Goal: Task Accomplishment & Management: Use online tool/utility

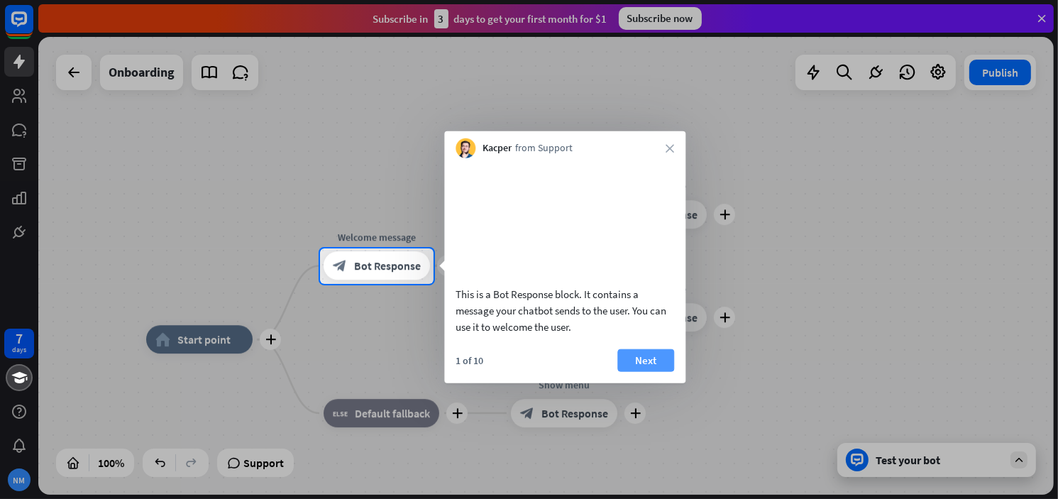
click at [658, 371] on button "Next" at bounding box center [645, 359] width 57 height 23
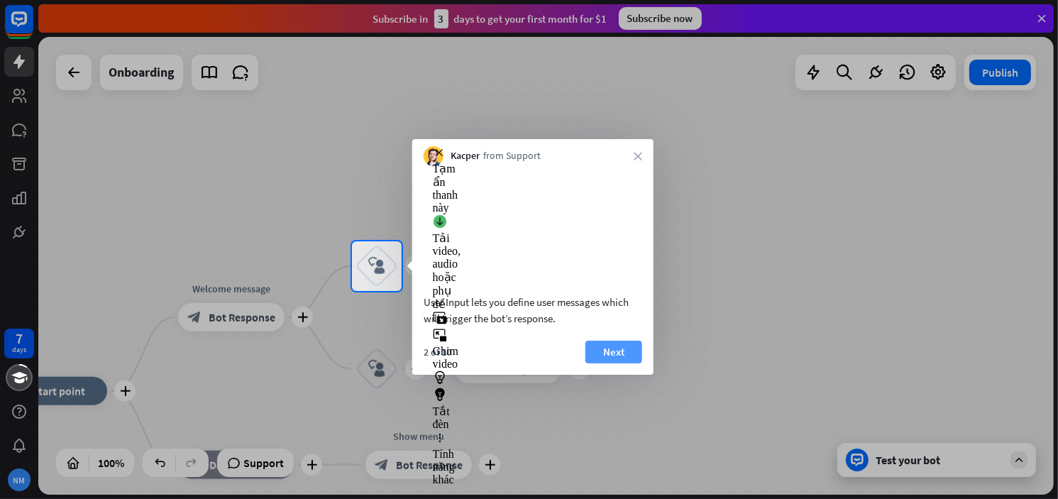
click at [614, 363] on button "Next" at bounding box center [613, 352] width 57 height 23
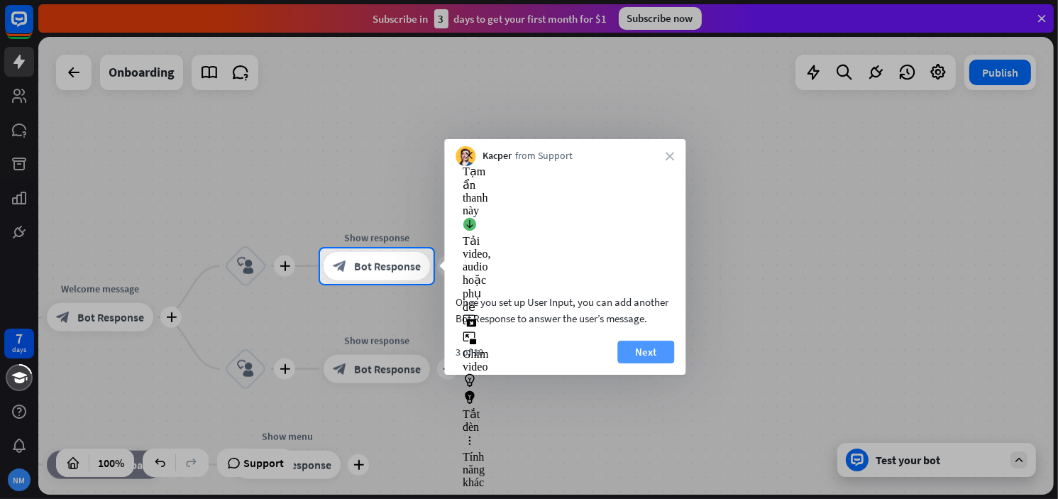
click at [634, 363] on button "Next" at bounding box center [645, 352] width 57 height 23
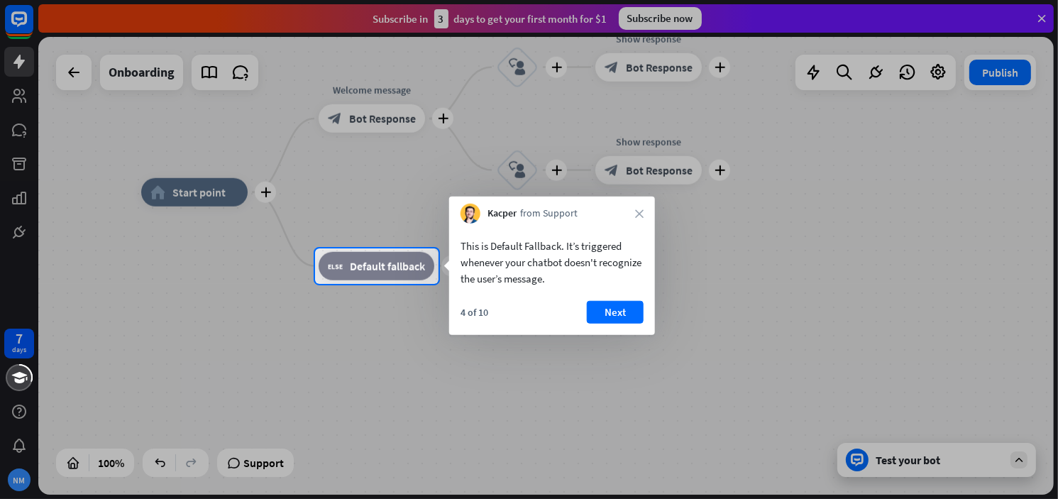
click at [396, 335] on div at bounding box center [529, 392] width 1058 height 216
click at [622, 314] on button "Next" at bounding box center [615, 312] width 57 height 23
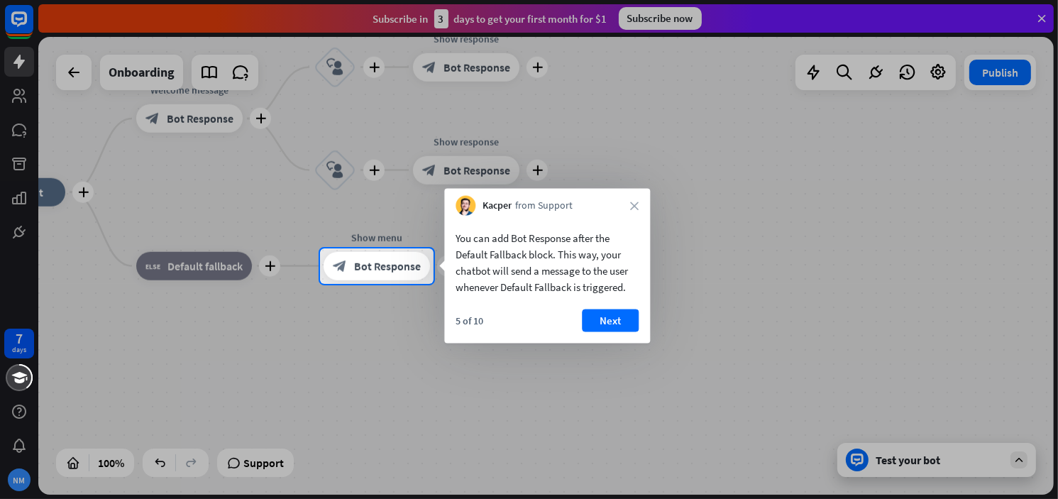
click at [602, 332] on div "5 of 10 Next" at bounding box center [547, 326] width 206 height 34
click at [602, 324] on button "Next" at bounding box center [610, 320] width 57 height 23
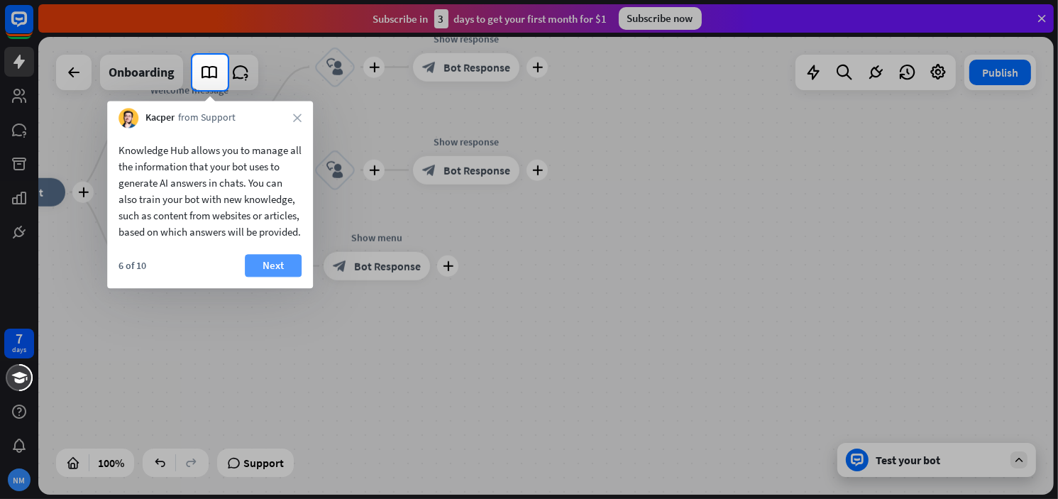
click at [289, 277] on button "Next" at bounding box center [273, 265] width 57 height 23
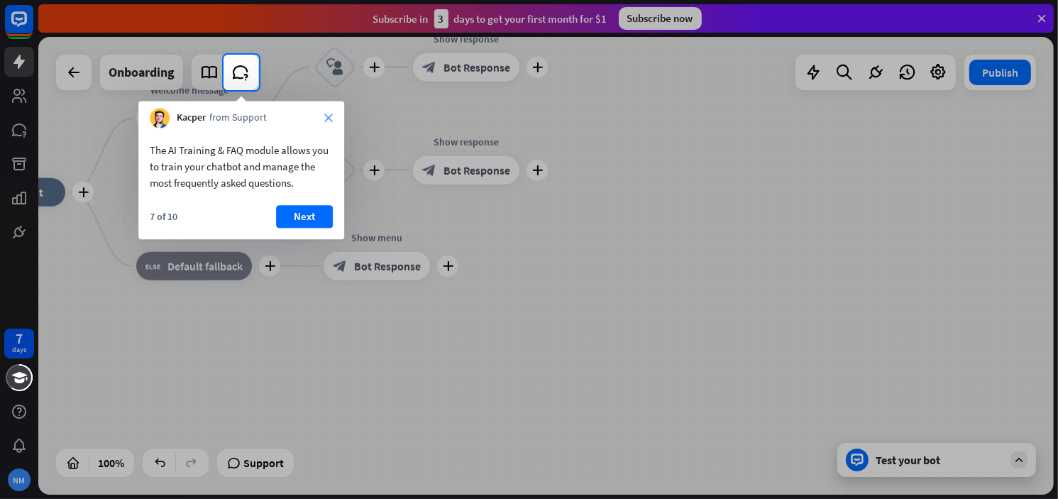
click at [330, 119] on icon "close" at bounding box center [328, 118] width 9 height 9
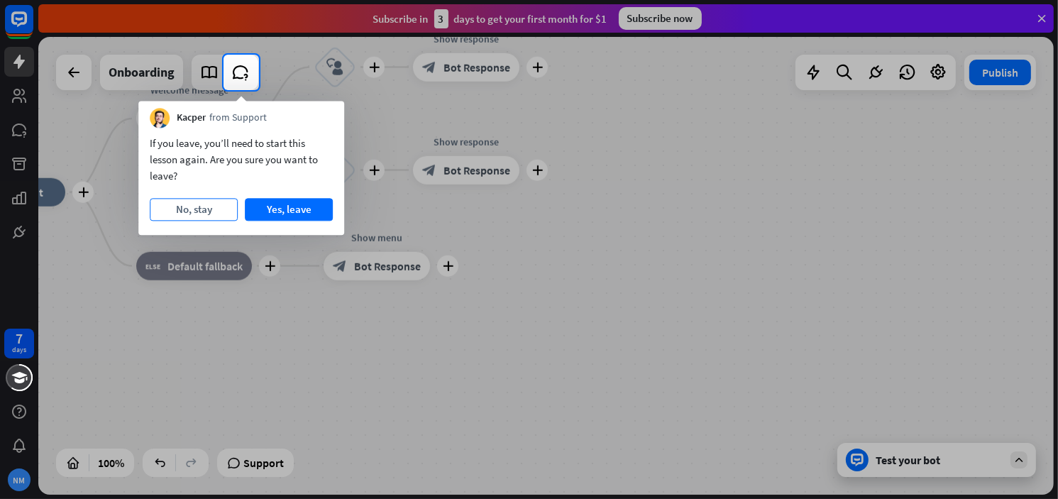
click at [210, 209] on button "No, stay" at bounding box center [194, 209] width 88 height 23
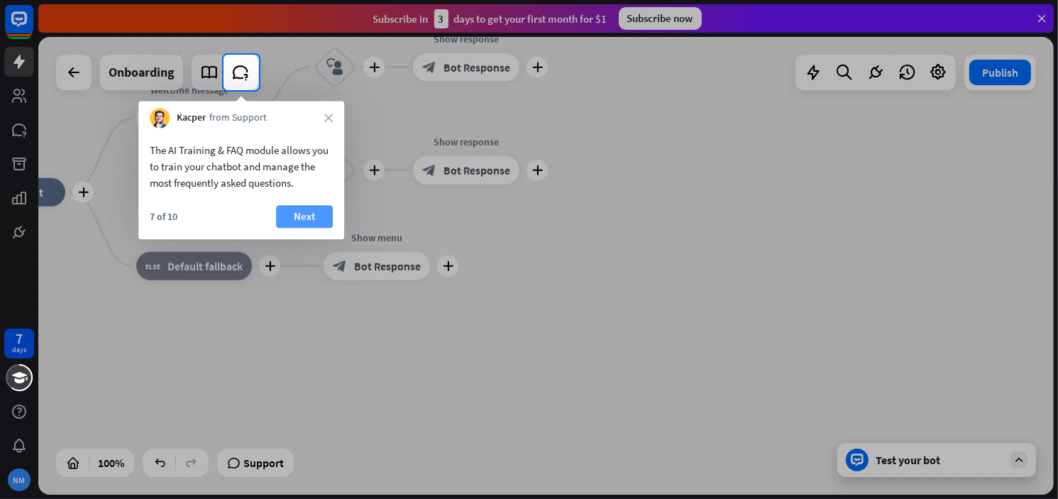
click at [317, 216] on button "Next" at bounding box center [304, 216] width 57 height 23
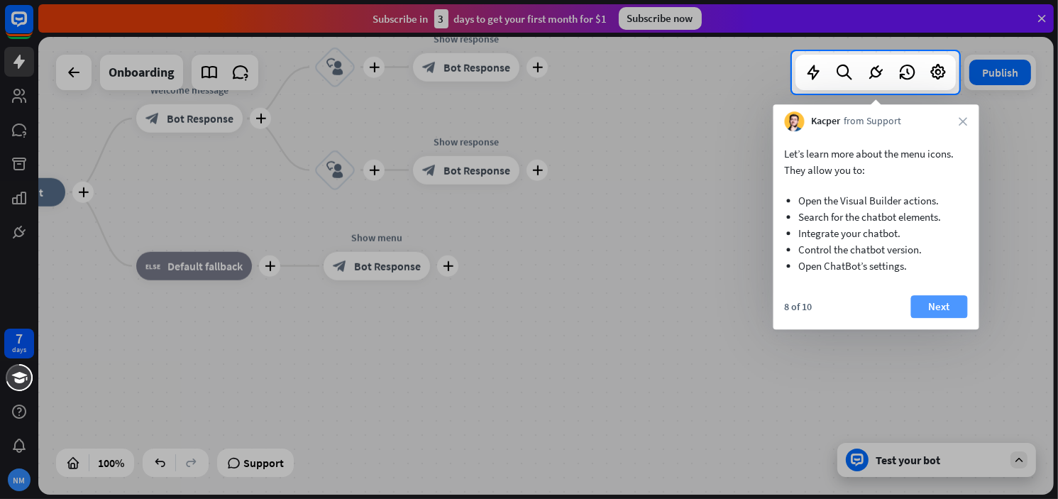
click at [954, 304] on button "Next" at bounding box center [939, 306] width 57 height 23
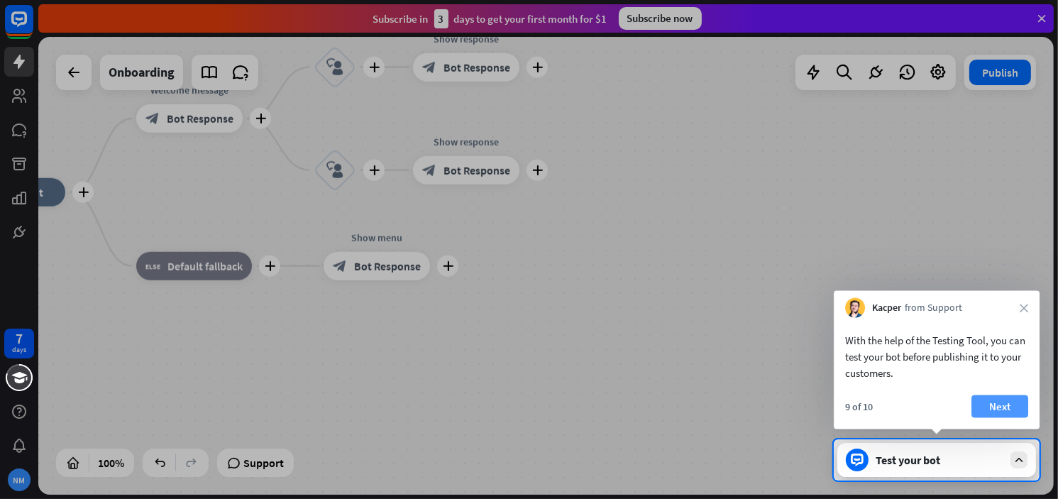
click at [990, 399] on button "Next" at bounding box center [999, 406] width 57 height 23
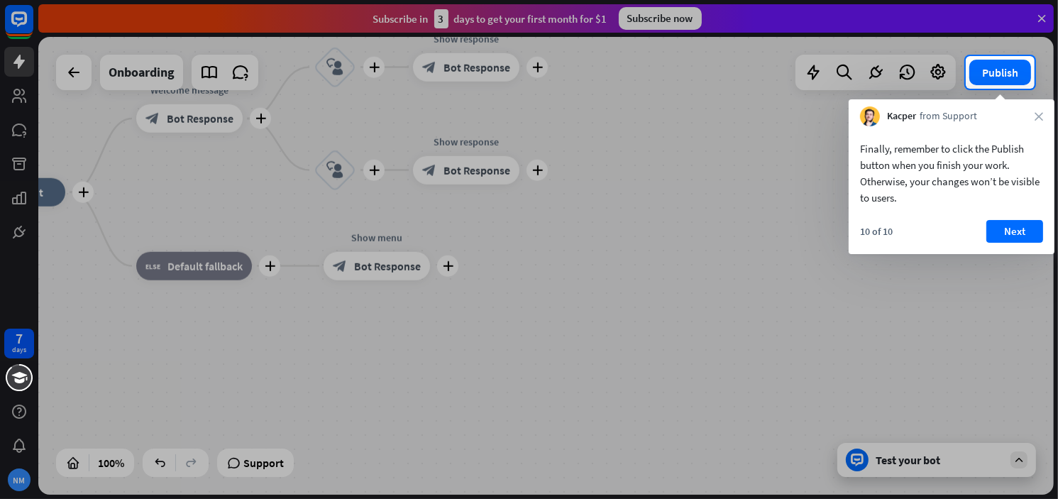
click at [1019, 243] on div "10 of 10 Next" at bounding box center [952, 237] width 206 height 34
click at [1024, 229] on button "Next" at bounding box center [1014, 231] width 57 height 23
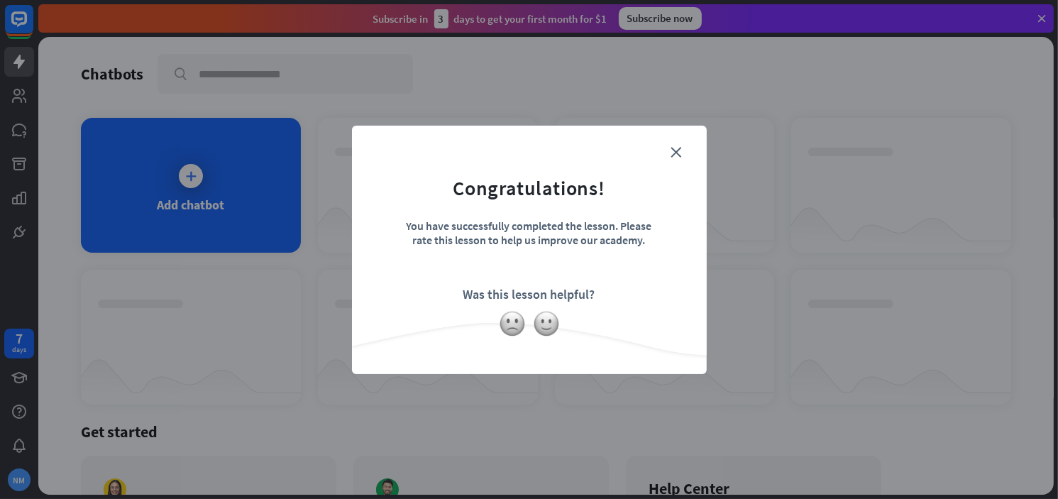
click at [681, 164] on form "Congratulations! You have successfully completed the lesson. Please rate this l…" at bounding box center [529, 228] width 319 height 170
click at [678, 153] on icon "close" at bounding box center [676, 152] width 11 height 11
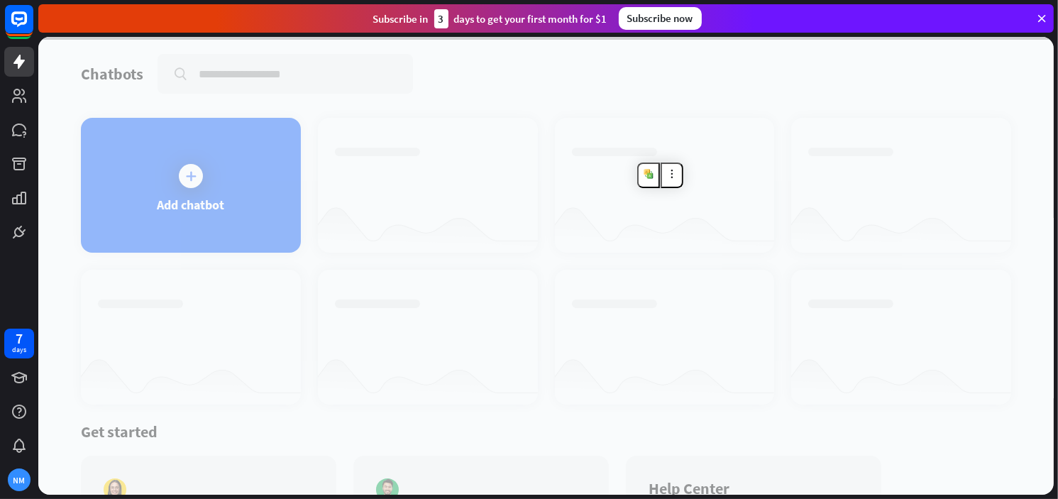
click at [143, 187] on div at bounding box center [545, 266] width 1015 height 458
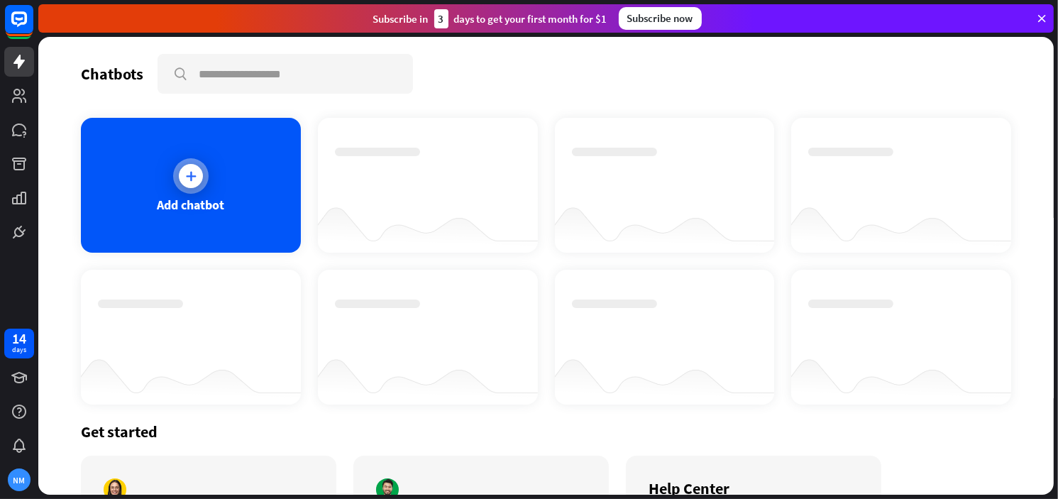
click at [205, 180] on div at bounding box center [190, 175] width 35 height 35
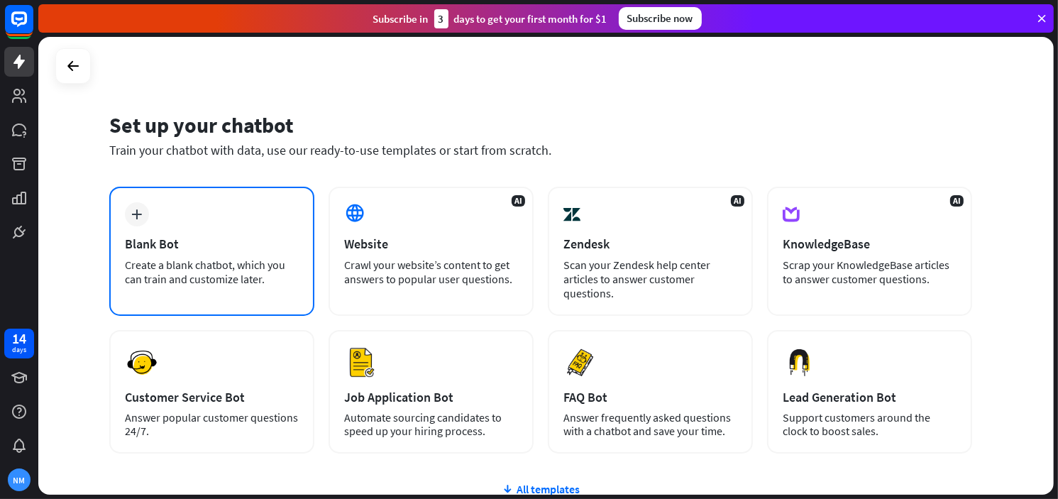
click at [128, 246] on div "Blank Bot" at bounding box center [212, 244] width 174 height 16
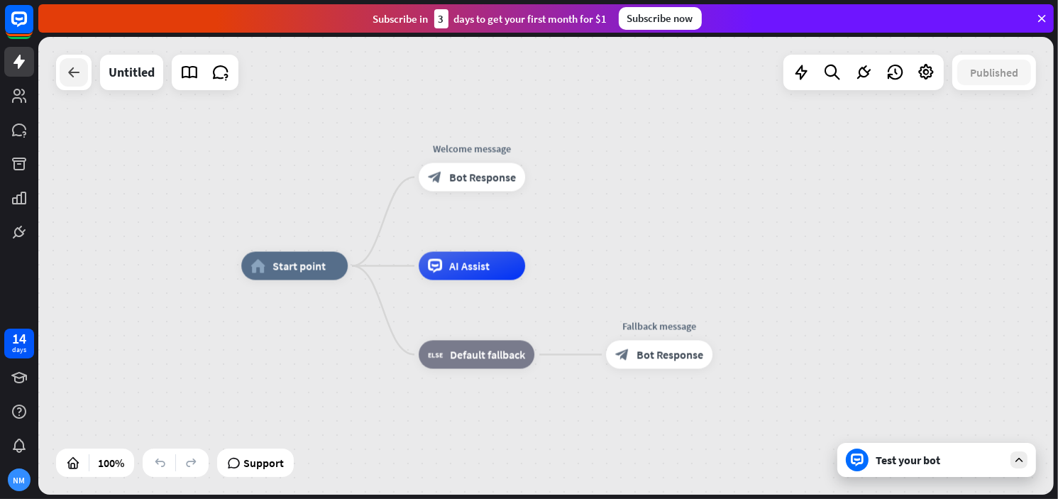
click at [77, 76] on icon at bounding box center [73, 72] width 17 height 17
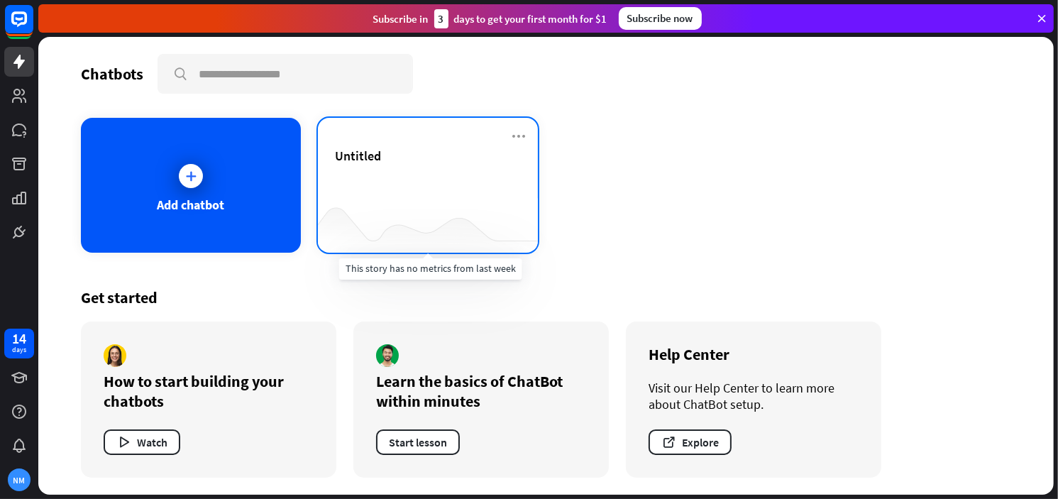
click at [434, 195] on div "Untitled" at bounding box center [428, 173] width 186 height 50
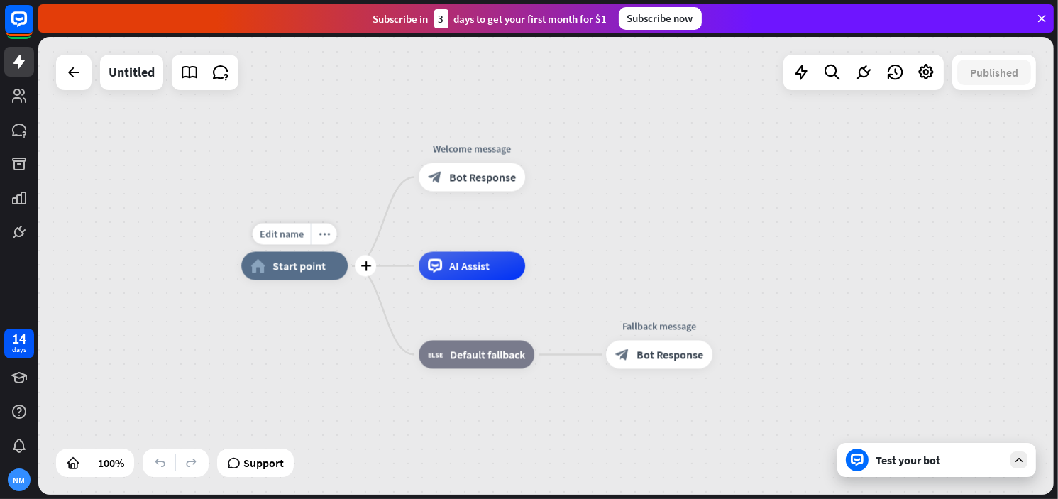
click at [297, 269] on span "Start point" at bounding box center [298, 266] width 53 height 14
drag, startPoint x: 842, startPoint y: 1, endPoint x: 730, endPoint y: 147, distance: 184.2
click at [730, 147] on div "home_2 Start point Welcome message block_bot_response Bot Response AI Assist bl…" at bounding box center [545, 266] width 1015 height 458
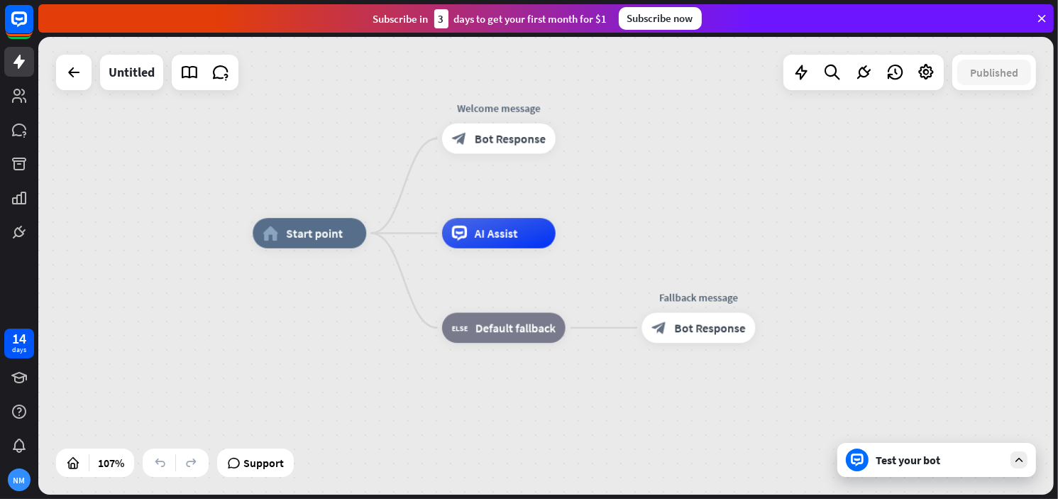
drag, startPoint x: 844, startPoint y: 171, endPoint x: 687, endPoint y: 147, distance: 158.6
click at [687, 147] on div "home_2 Start point Welcome message block_bot_response Bot Response AI Assist bl…" at bounding box center [545, 266] width 1015 height 458
click at [502, 238] on span "AI Assist" at bounding box center [496, 233] width 43 height 15
click at [377, 363] on div "home_2 Start point Welcome message block_bot_response Bot Response AI Assist bl…" at bounding box center [794, 477] width 1083 height 488
click at [285, 233] on div "home_2 Start point" at bounding box center [310, 233] width 114 height 31
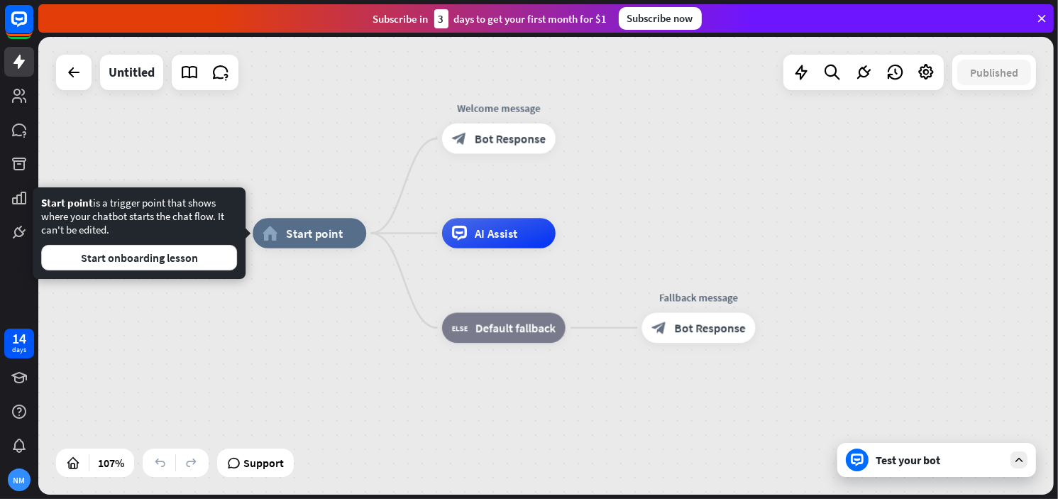
click at [116, 221] on div "Start point is a trigger point that shows where your chatbot starts the chat fl…" at bounding box center [139, 233] width 196 height 74
click at [192, 260] on button "Start onboarding lesson" at bounding box center [139, 258] width 196 height 26
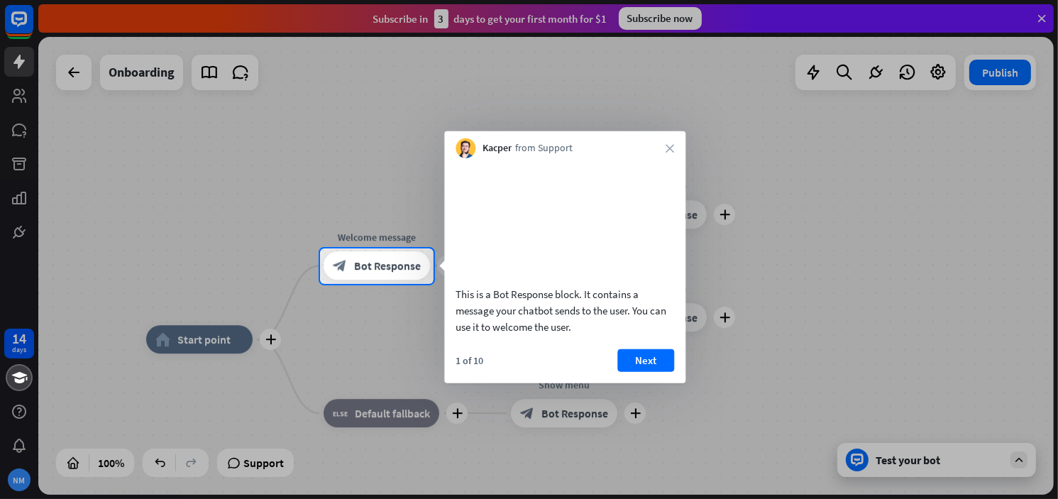
click at [664, 154] on div "Kacper from Support close" at bounding box center [564, 144] width 241 height 27
click at [673, 144] on icon "close" at bounding box center [670, 148] width 9 height 9
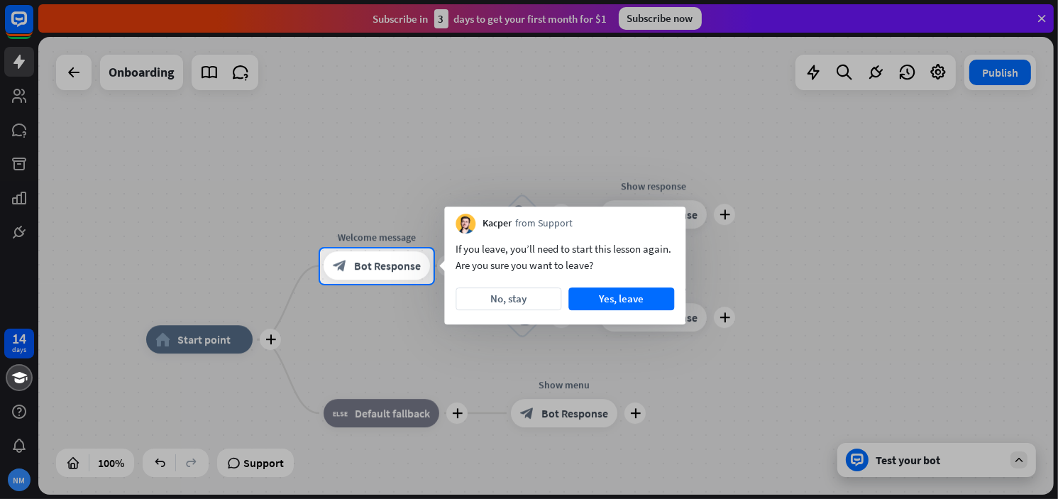
drag, startPoint x: 497, startPoint y: 301, endPoint x: 475, endPoint y: 296, distance: 23.2
click at [497, 301] on button "No, stay" at bounding box center [509, 298] width 106 height 23
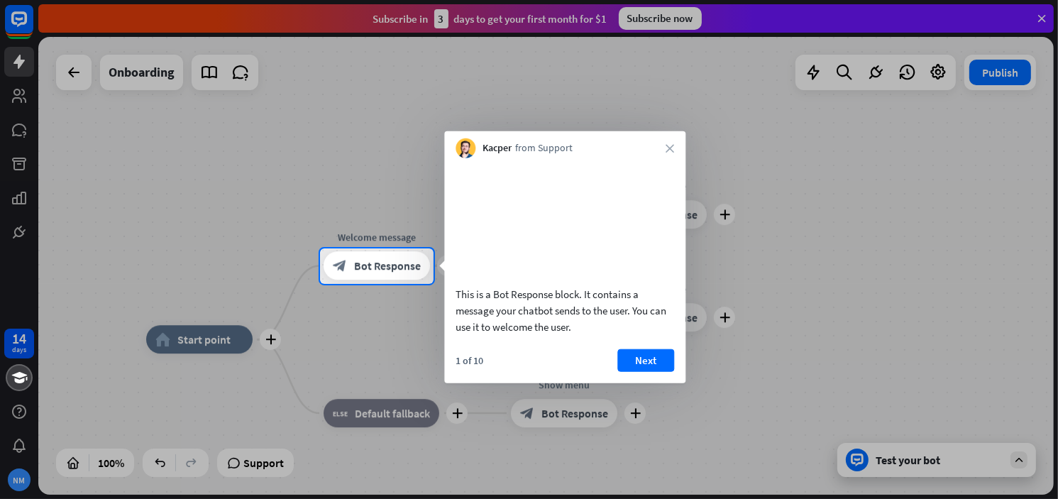
click at [673, 150] on icon "close" at bounding box center [670, 148] width 9 height 9
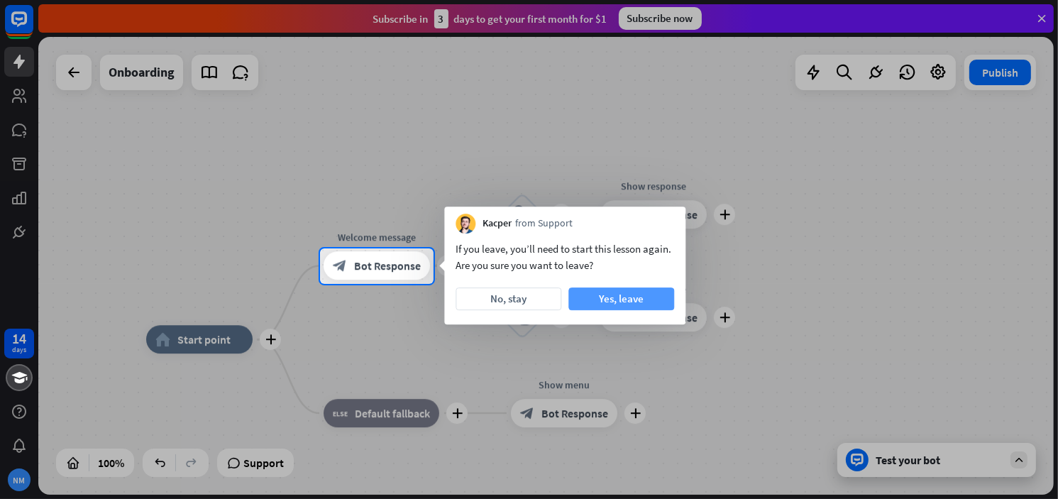
click at [601, 297] on button "Yes, leave" at bounding box center [621, 298] width 106 height 23
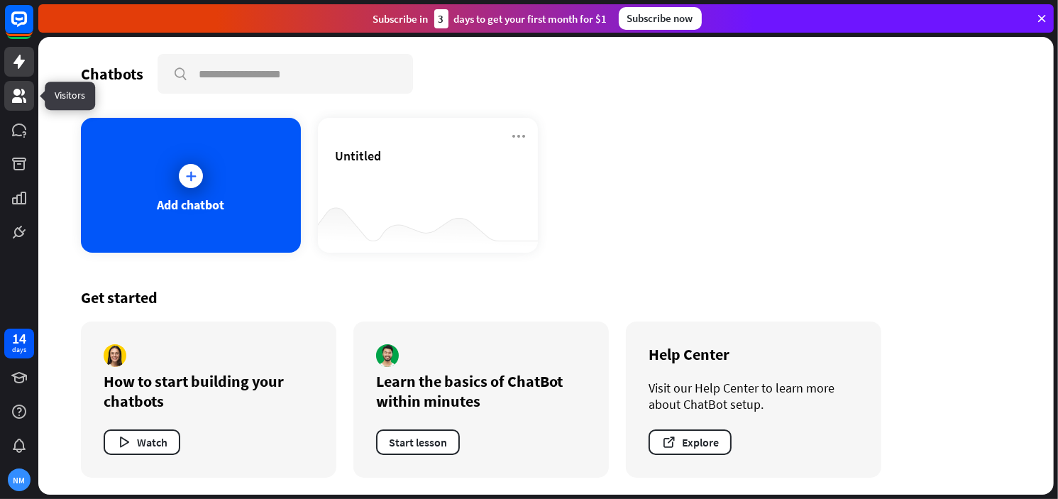
click at [21, 101] on icon at bounding box center [19, 96] width 14 height 14
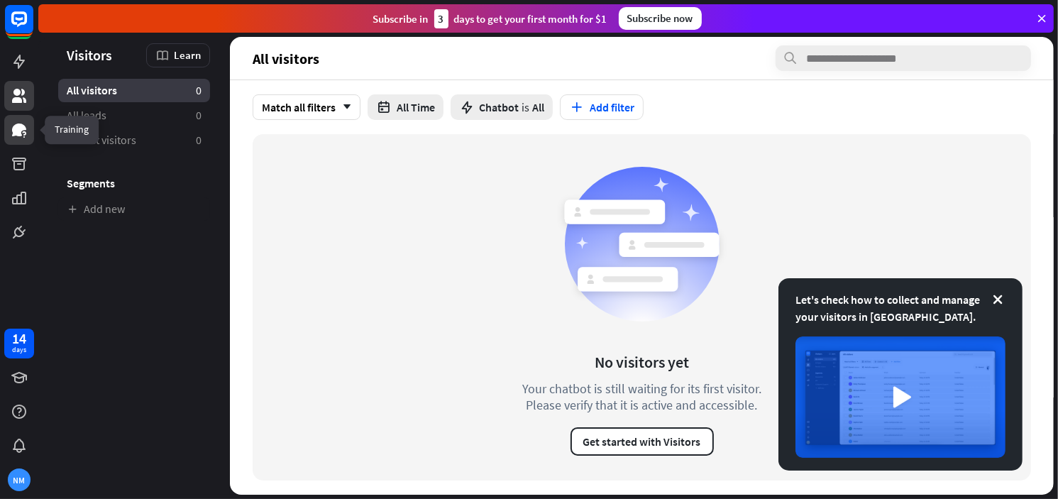
click at [14, 133] on icon at bounding box center [19, 129] width 14 height 13
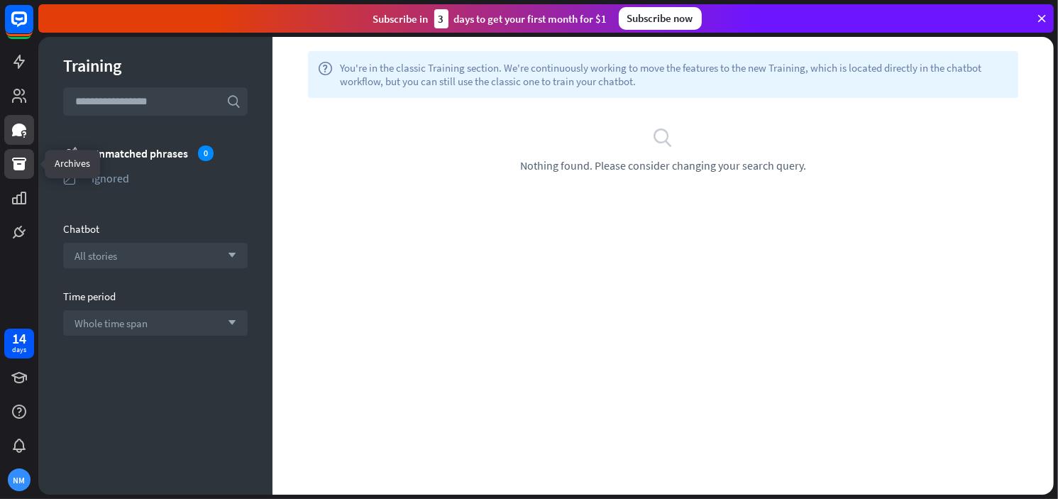
click at [26, 162] on icon at bounding box center [19, 163] width 17 height 17
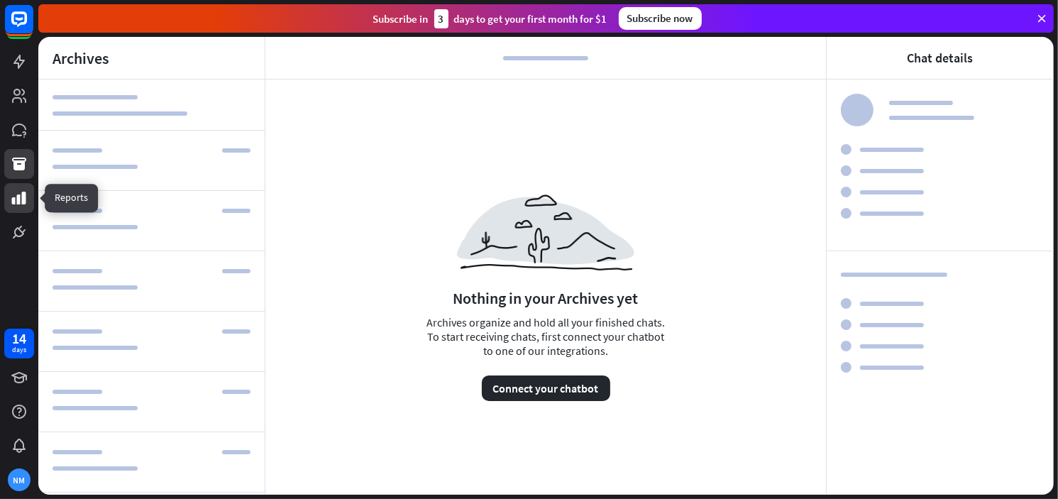
click at [26, 189] on icon at bounding box center [19, 197] width 17 height 17
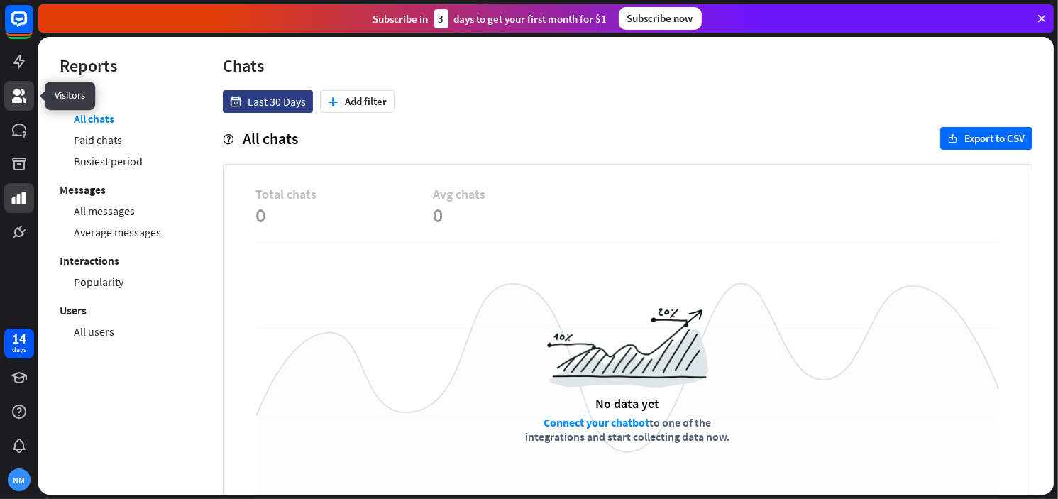
click at [26, 86] on link at bounding box center [19, 96] width 30 height 30
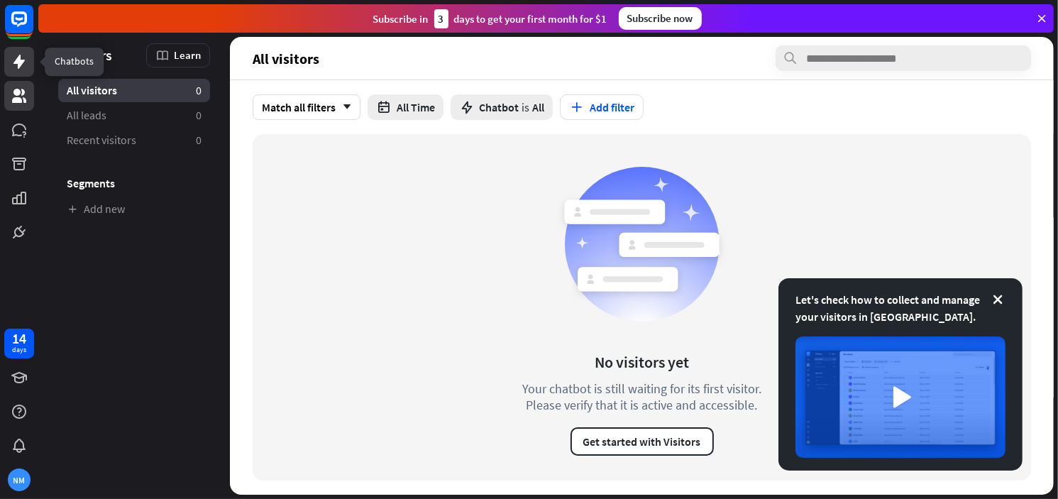
click at [11, 59] on icon at bounding box center [19, 61] width 17 height 17
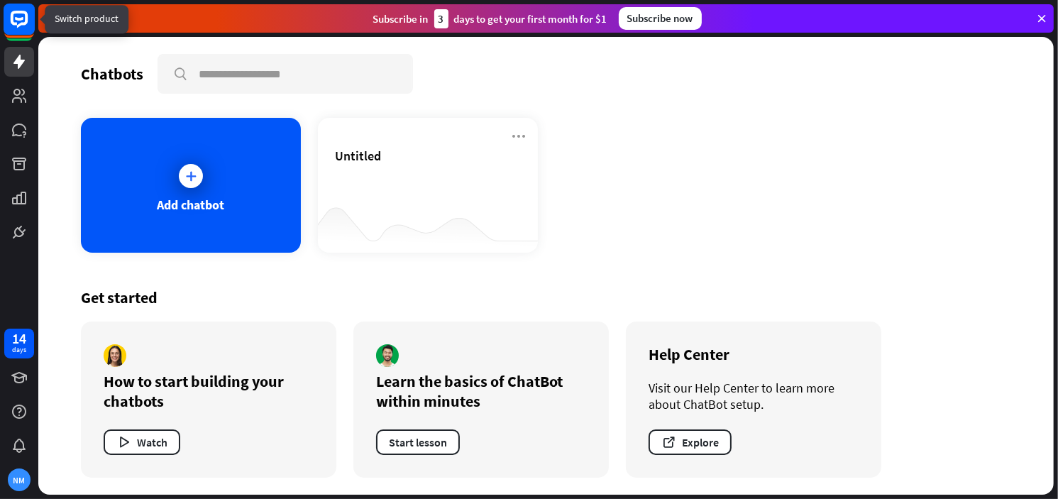
click at [26, 19] on icon at bounding box center [19, 19] width 17 height 17
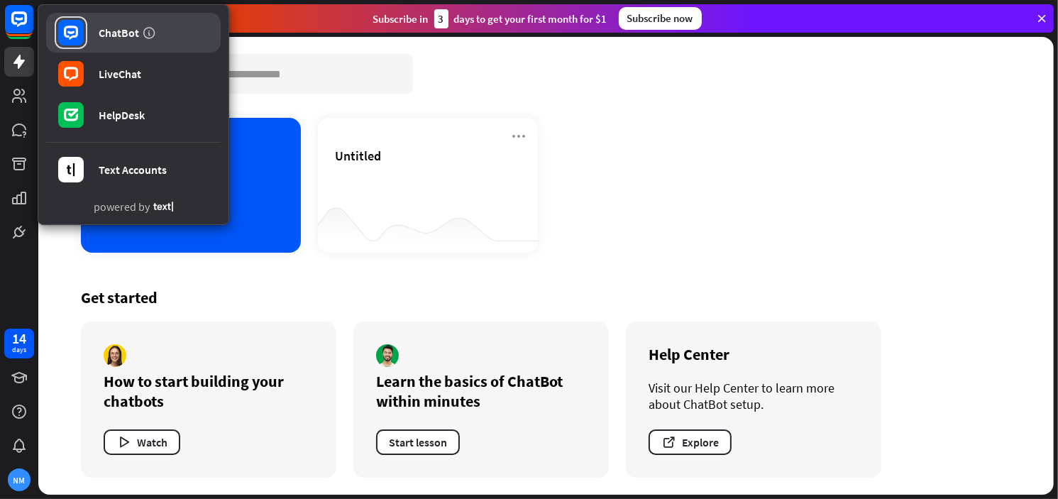
click at [92, 35] on link "ChatBot" at bounding box center [133, 33] width 175 height 40
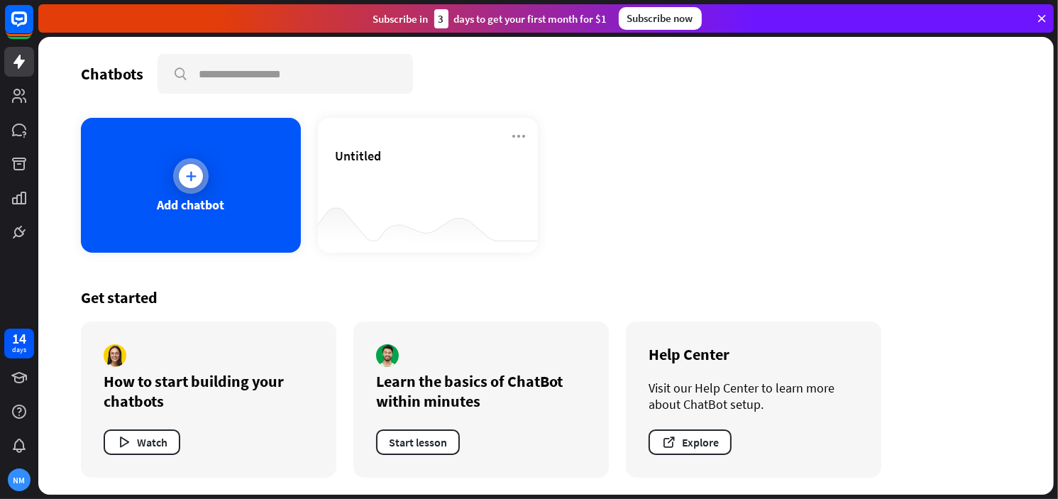
click at [174, 184] on div "Add chatbot" at bounding box center [191, 185] width 220 height 135
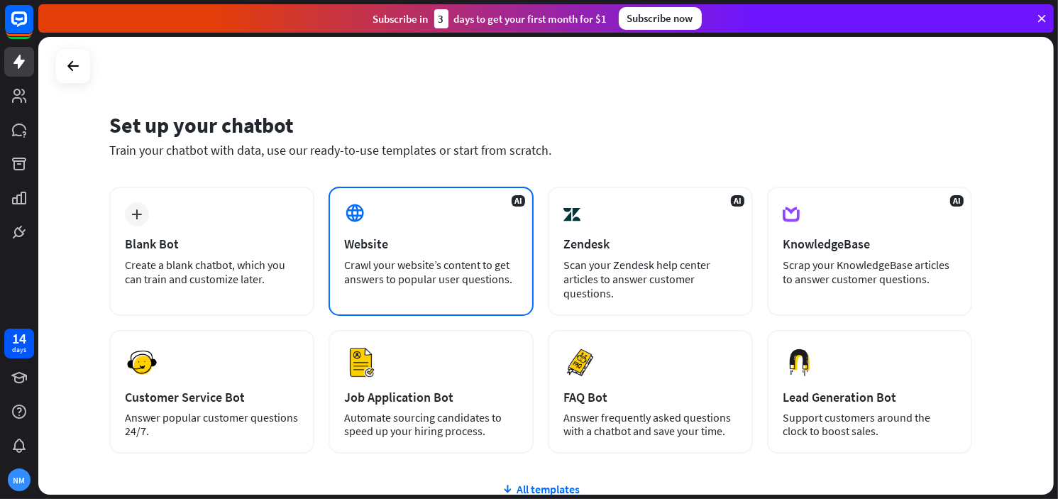
click at [407, 228] on div "AI Website Crawl your website’s content to get answers to popular user question…" at bounding box center [431, 251] width 205 height 129
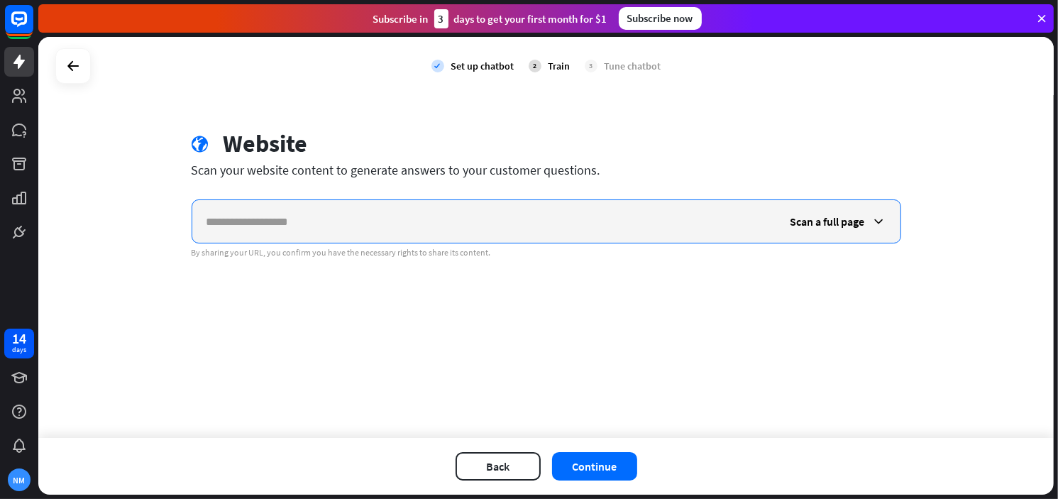
paste input "**********"
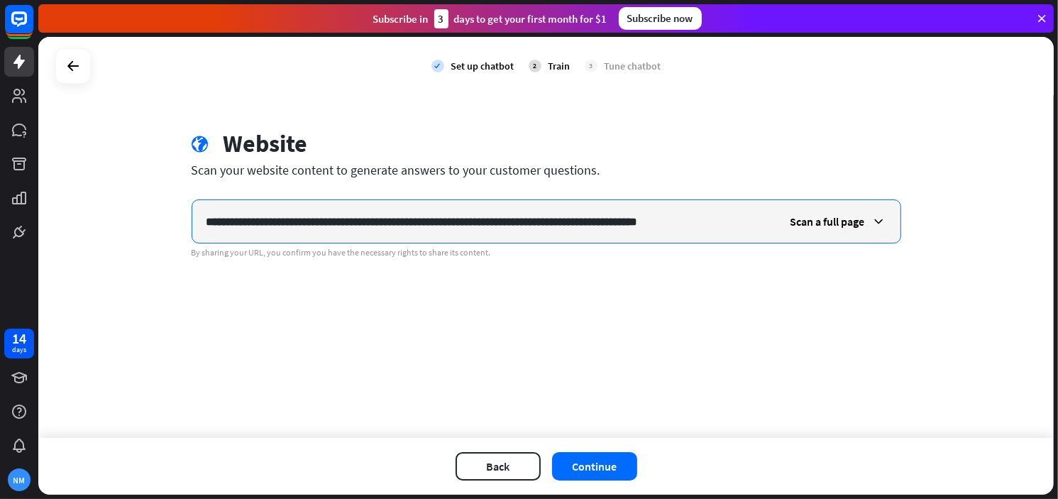
scroll to position [0, 17]
type input "**********"
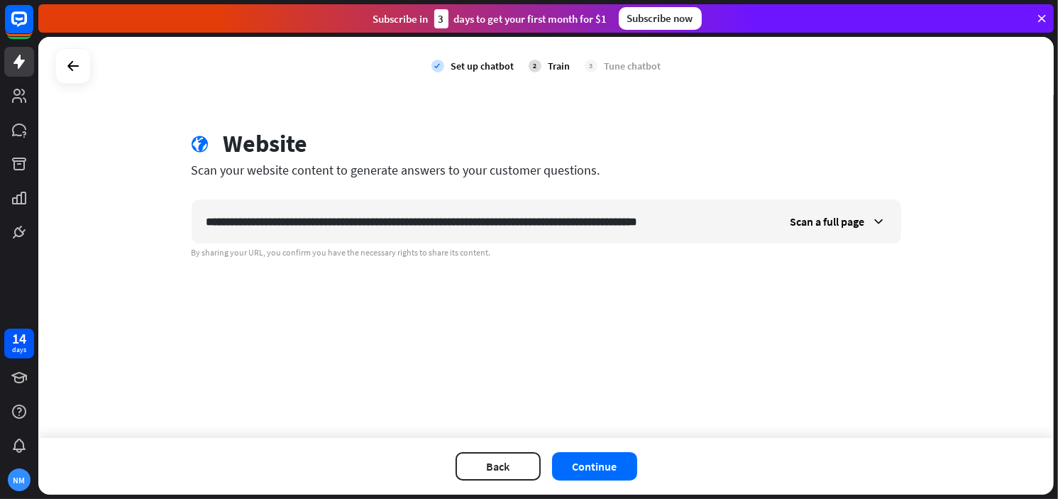
scroll to position [0, 0]
click at [560, 365] on div "**********" at bounding box center [545, 237] width 1015 height 401
click at [837, 223] on span "Scan a full page" at bounding box center [827, 221] width 74 height 14
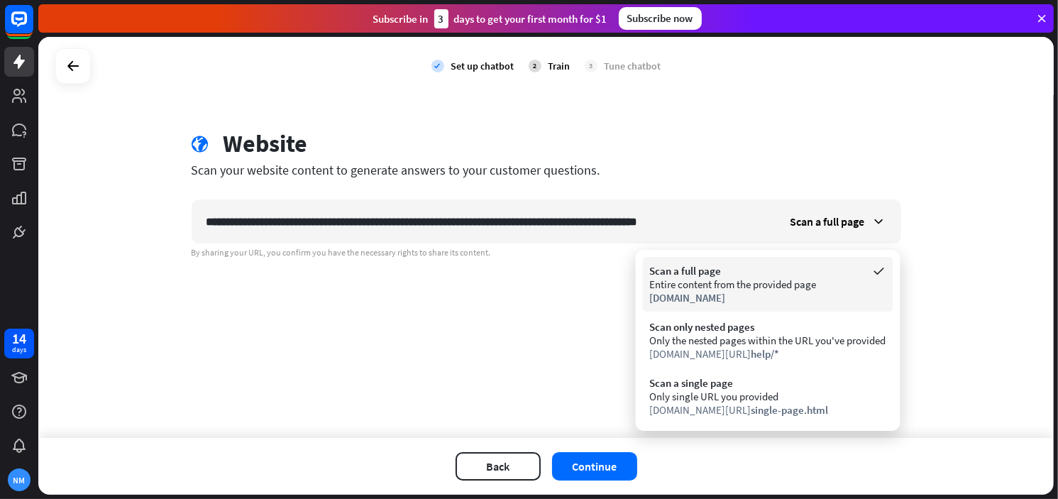
click at [756, 281] on div "Entire content from the provided page" at bounding box center [768, 283] width 236 height 13
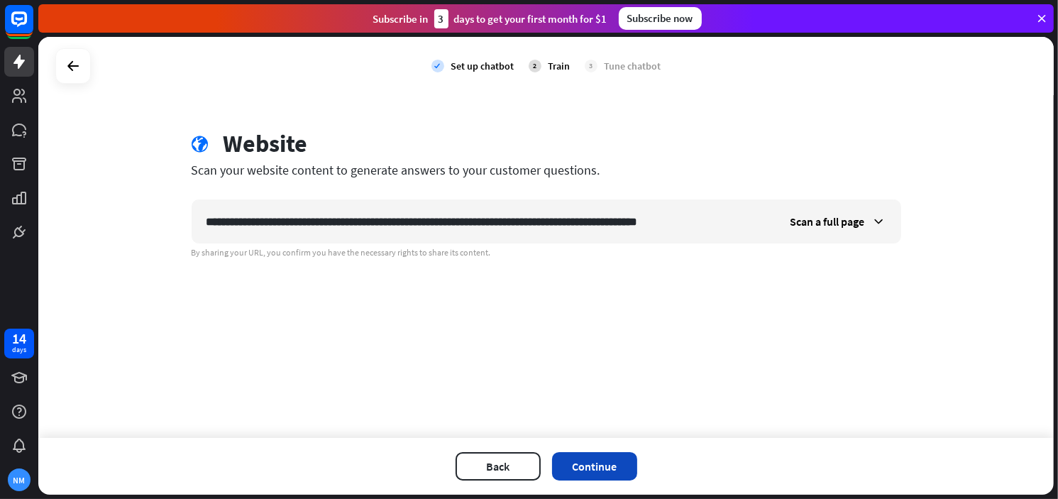
click at [583, 471] on button "Continue" at bounding box center [594, 466] width 85 height 28
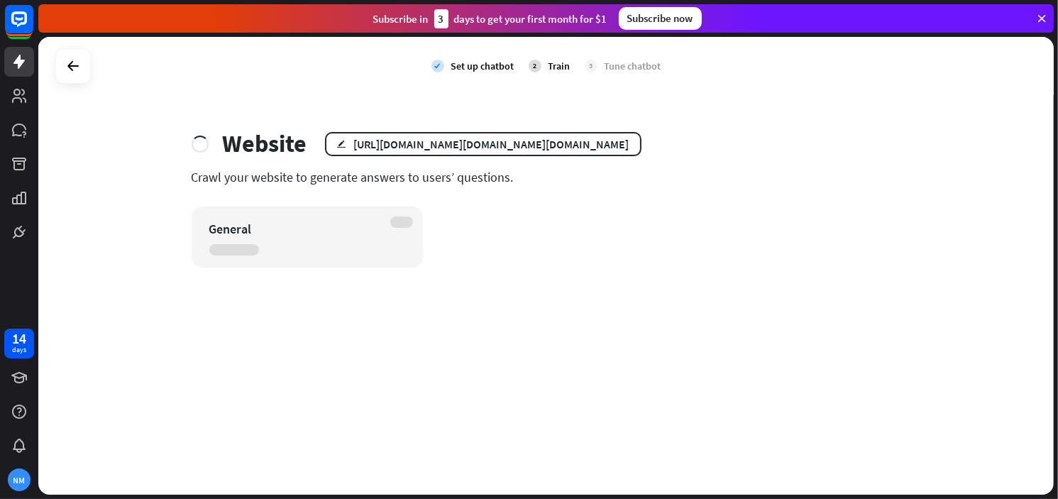
click at [134, 133] on div "check Set up chatbot 2 Train 3 Tune chatbot Website edit [URL][DOMAIN_NAME][DOM…" at bounding box center [545, 266] width 1015 height 458
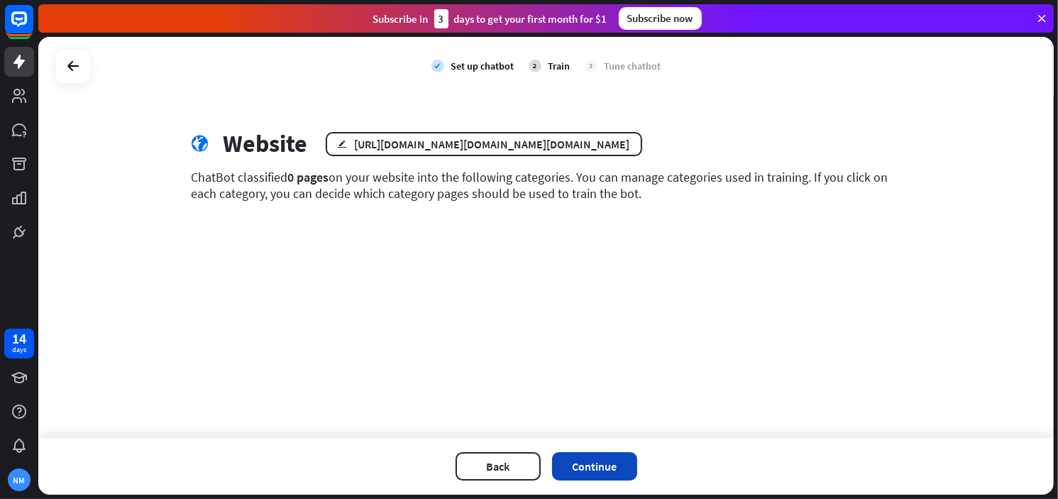
click at [620, 460] on button "Continue" at bounding box center [594, 466] width 85 height 28
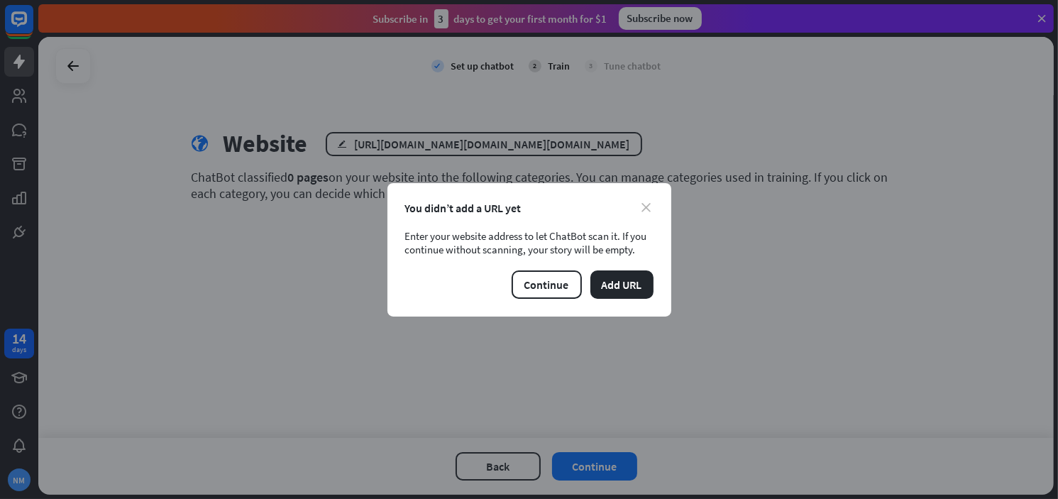
click at [642, 209] on icon "close" at bounding box center [646, 207] width 9 height 9
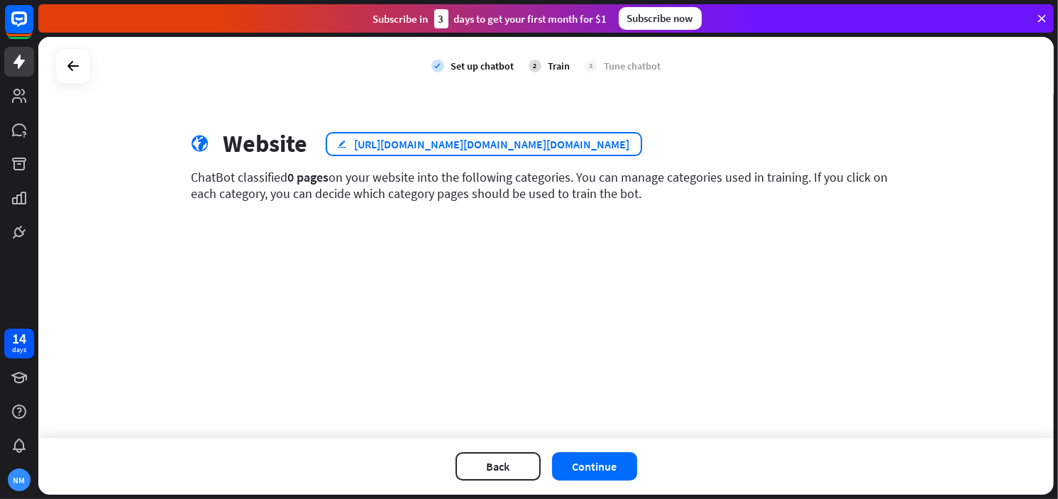
click at [612, 143] on div "[URL][DOMAIN_NAME][DOMAIN_NAME][DOMAIN_NAME]" at bounding box center [492, 144] width 275 height 14
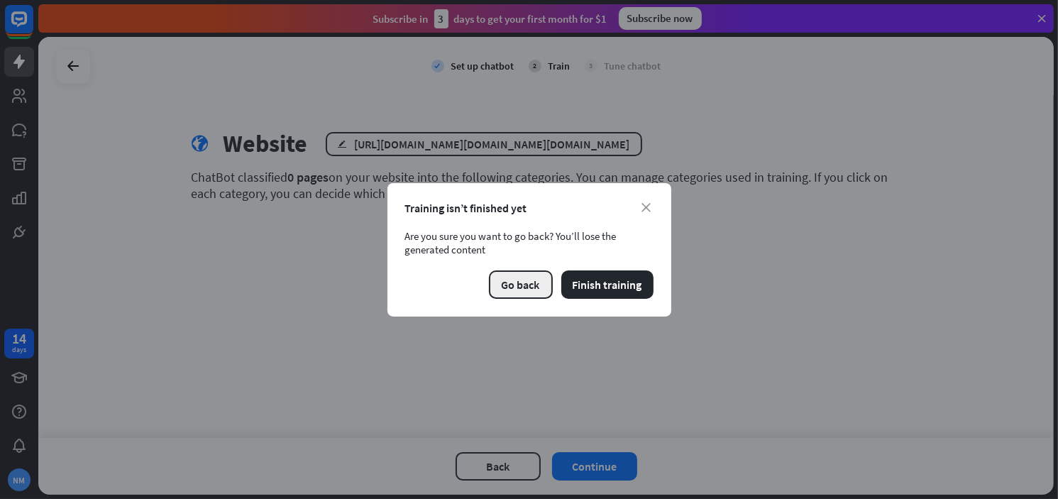
click at [517, 283] on button "Go back" at bounding box center [521, 284] width 64 height 28
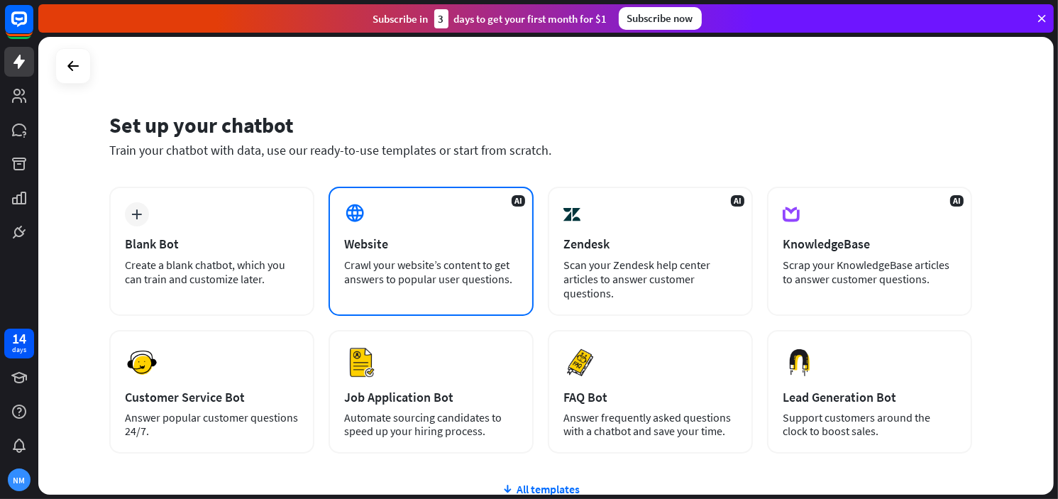
click at [397, 255] on div "AI Website Crawl your website’s content to get answers to popular user question…" at bounding box center [431, 251] width 205 height 129
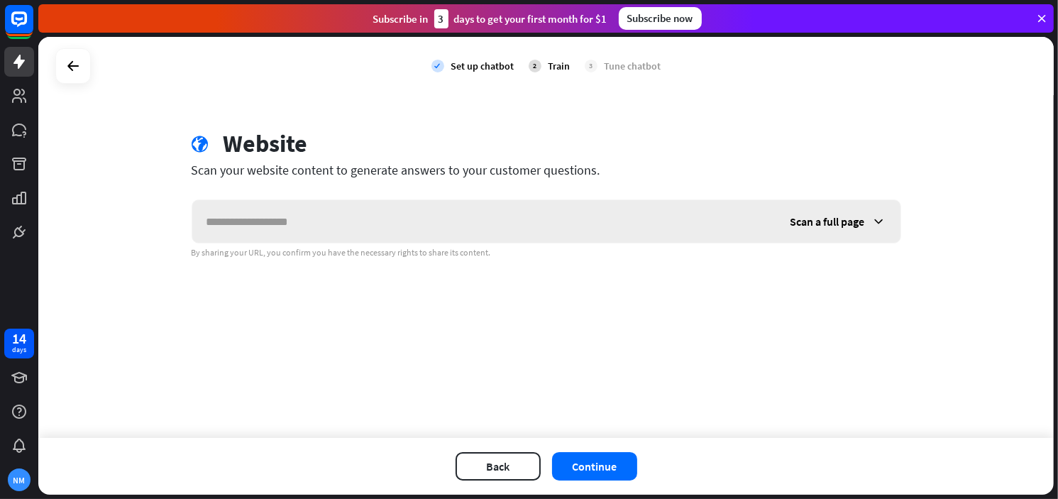
click at [443, 221] on input "text" at bounding box center [484, 221] width 584 height 43
type input "**********"
click at [806, 229] on div "Scan a full page" at bounding box center [838, 221] width 124 height 43
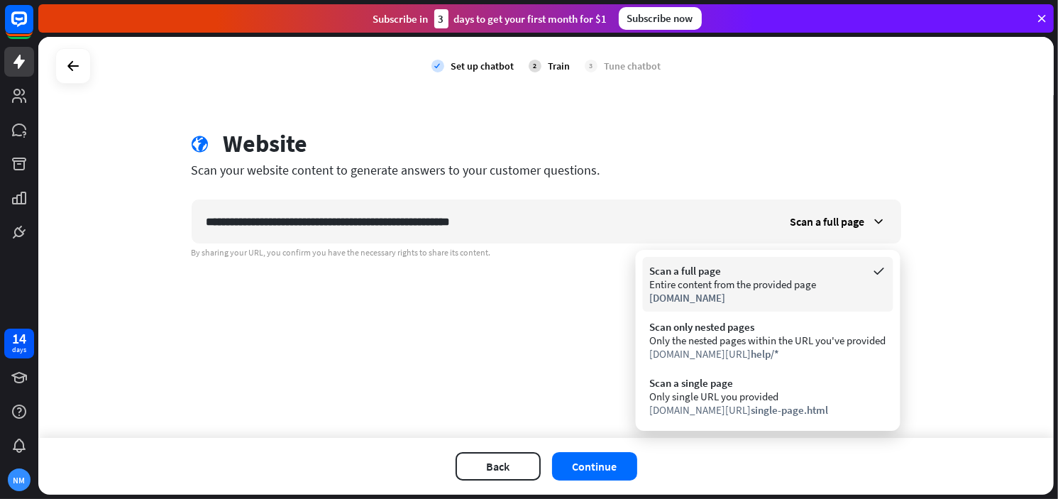
click at [715, 289] on div "Entire content from the provided page" at bounding box center [768, 283] width 236 height 13
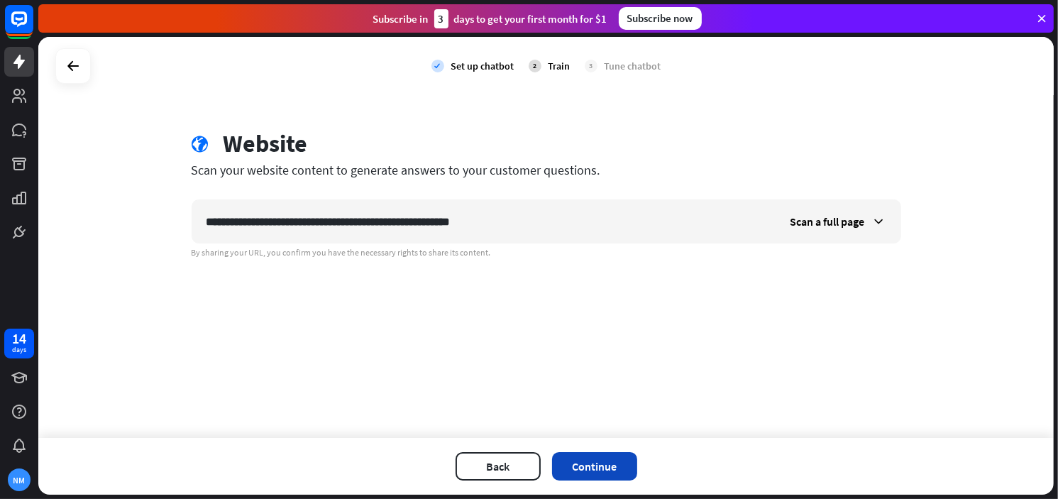
click at [597, 476] on button "Continue" at bounding box center [594, 466] width 85 height 28
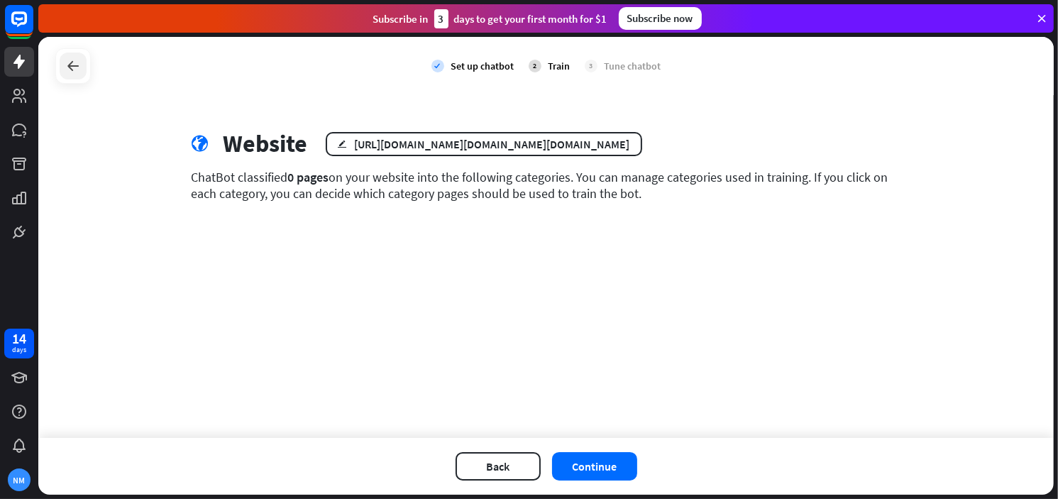
click at [60, 56] on div at bounding box center [73, 66] width 27 height 27
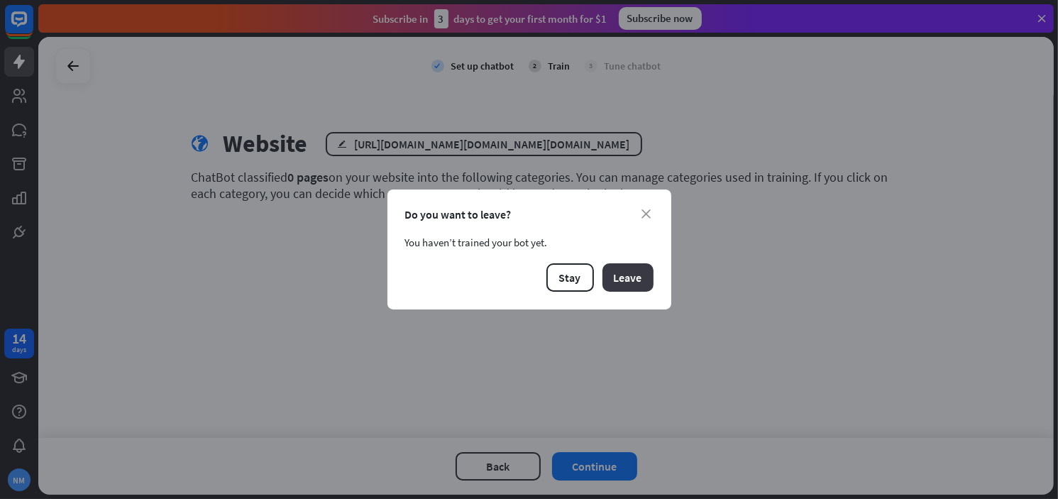
click at [636, 276] on button "Leave" at bounding box center [627, 277] width 51 height 28
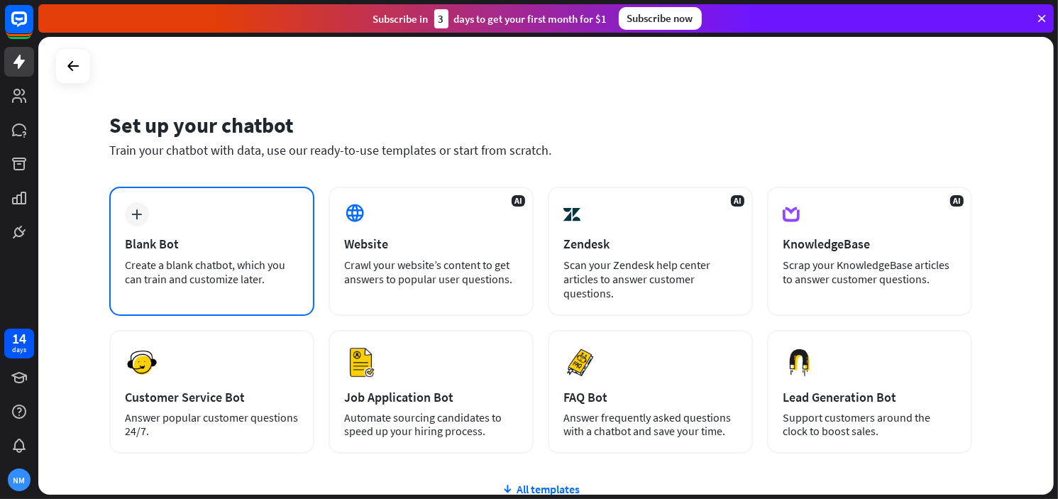
click at [199, 198] on div "plus Blank Bot Create a blank chatbot, which you can train and customize later." at bounding box center [211, 251] width 205 height 129
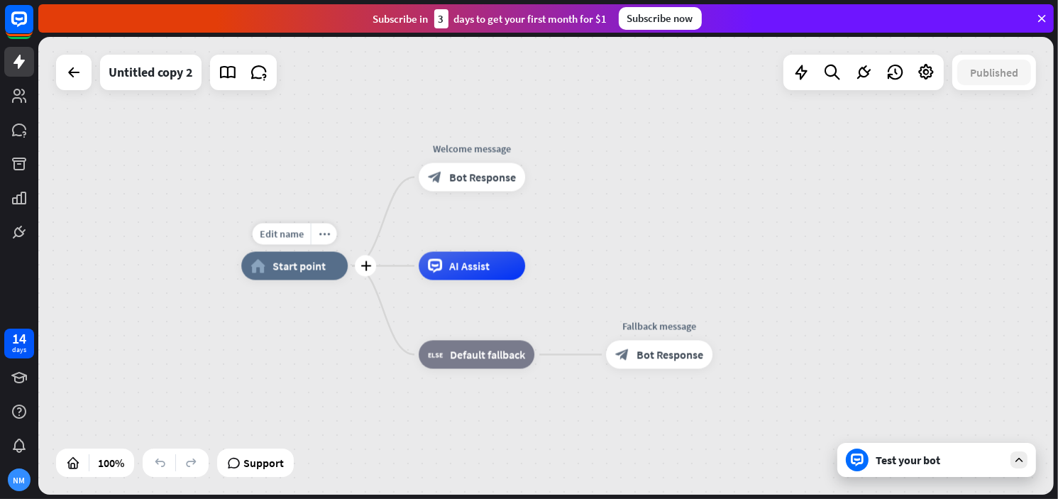
click at [295, 275] on div "home_2 Start point" at bounding box center [294, 266] width 106 height 28
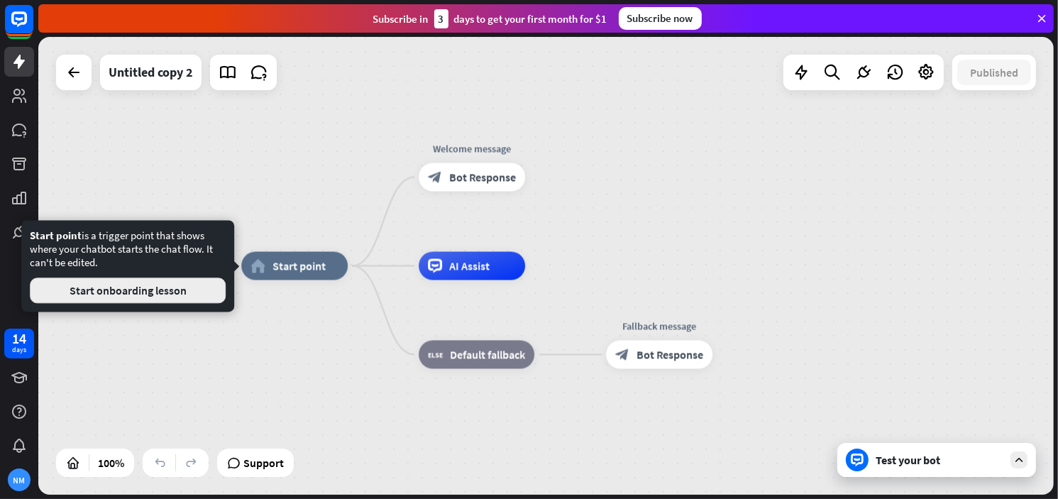
click at [187, 290] on button "Start onboarding lesson" at bounding box center [128, 290] width 196 height 26
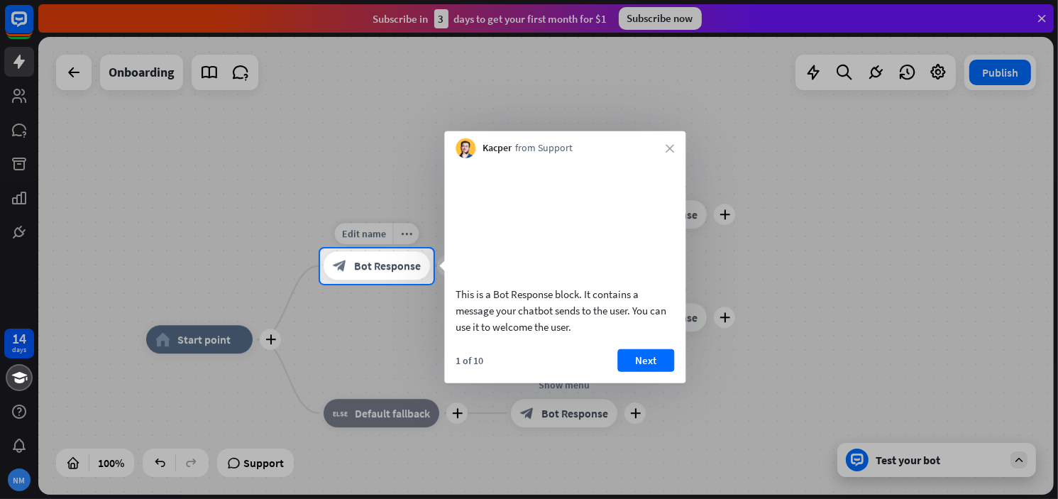
click at [391, 277] on div "block_bot_response Bot Response" at bounding box center [377, 266] width 106 height 28
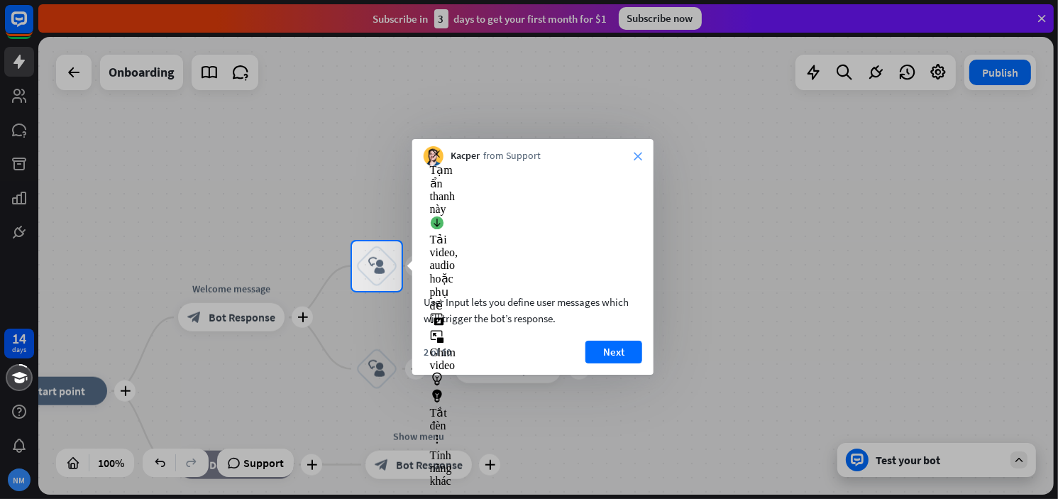
click at [641, 158] on icon "close" at bounding box center [638, 156] width 9 height 9
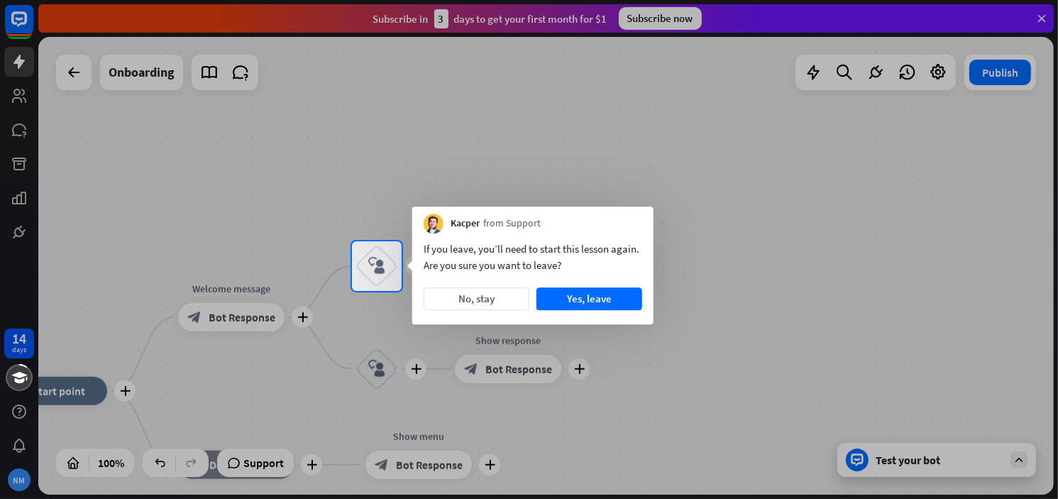
click at [228, 327] on div at bounding box center [529, 395] width 1058 height 209
click at [508, 300] on button "No, stay" at bounding box center [477, 298] width 106 height 23
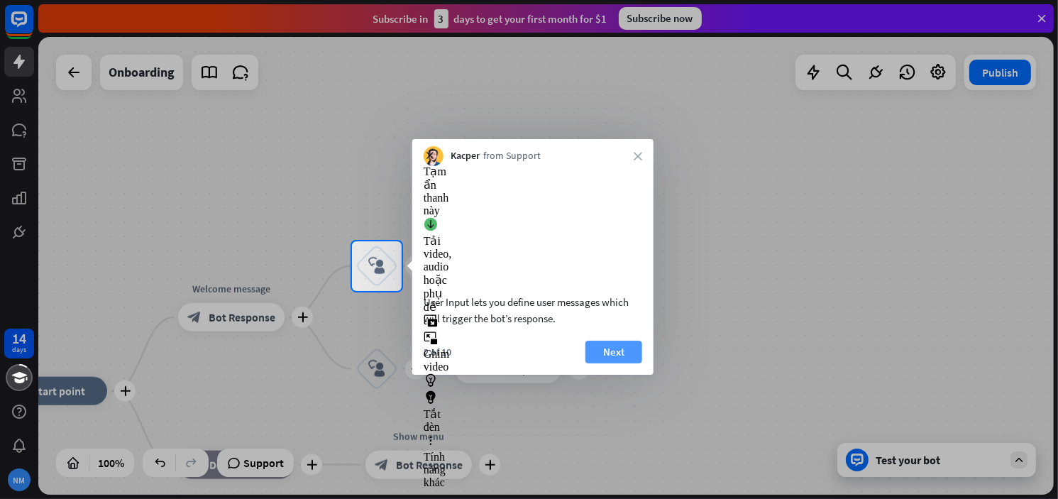
click at [616, 363] on button "Next" at bounding box center [613, 352] width 57 height 23
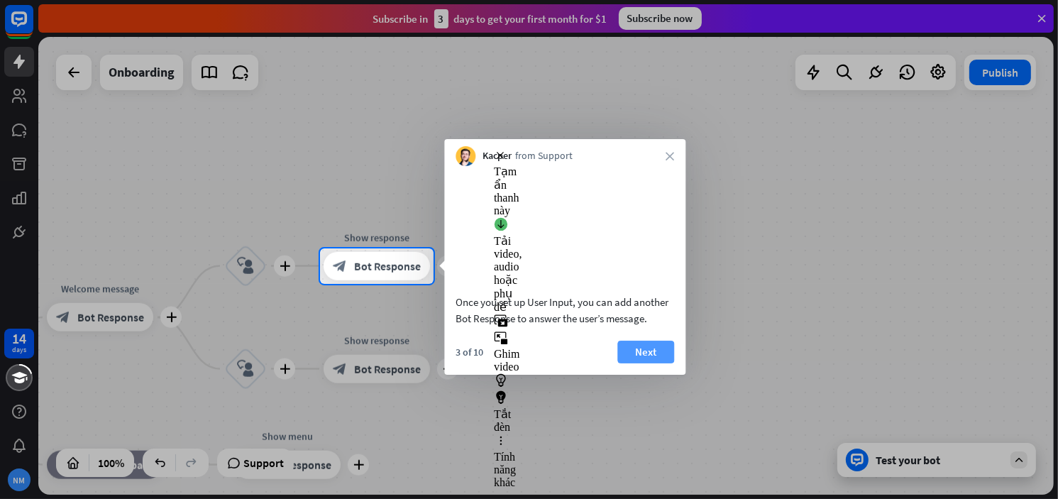
click at [635, 363] on button "Next" at bounding box center [645, 352] width 57 height 23
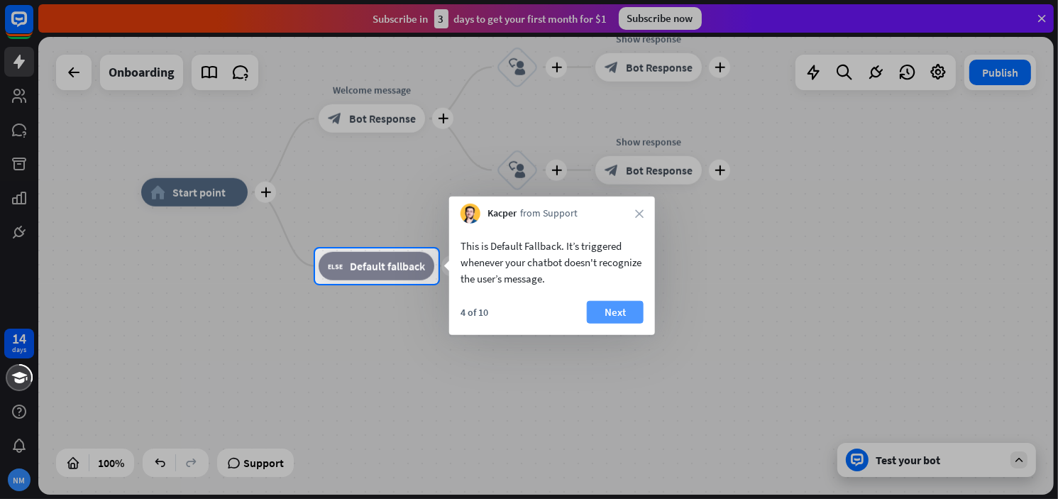
click at [630, 313] on button "Next" at bounding box center [615, 312] width 57 height 23
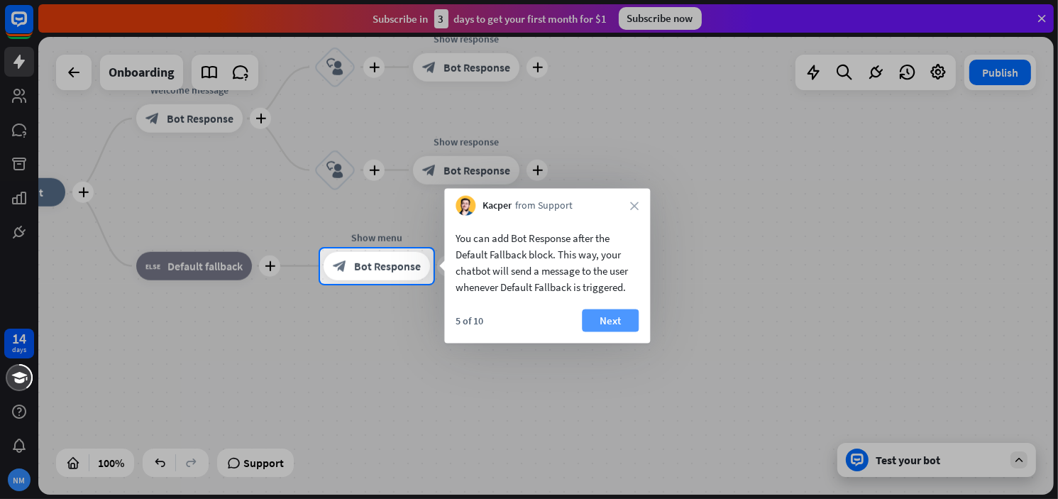
click at [611, 329] on button "Next" at bounding box center [610, 320] width 57 height 23
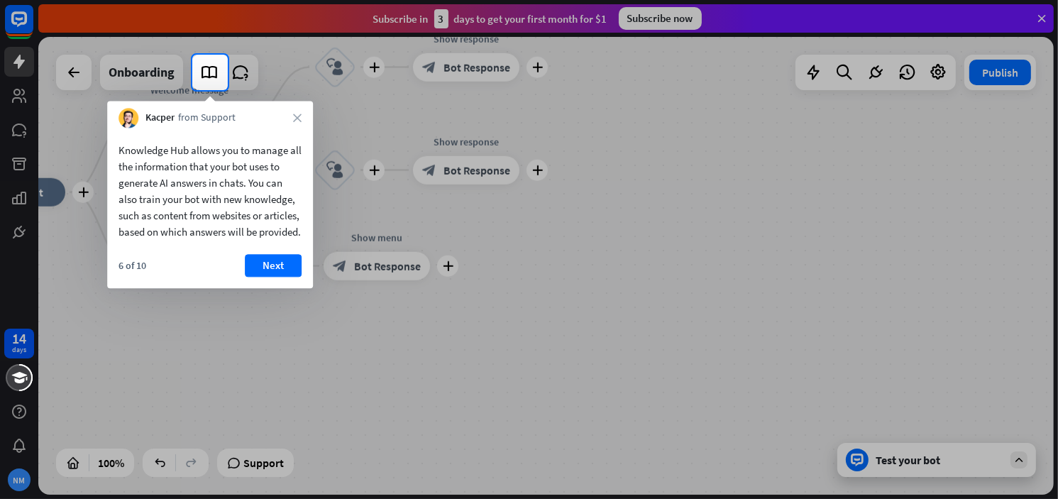
click at [255, 288] on div "6 of 10 Next" at bounding box center [210, 271] width 206 height 34
click at [283, 272] on button "Next" at bounding box center [273, 265] width 57 height 23
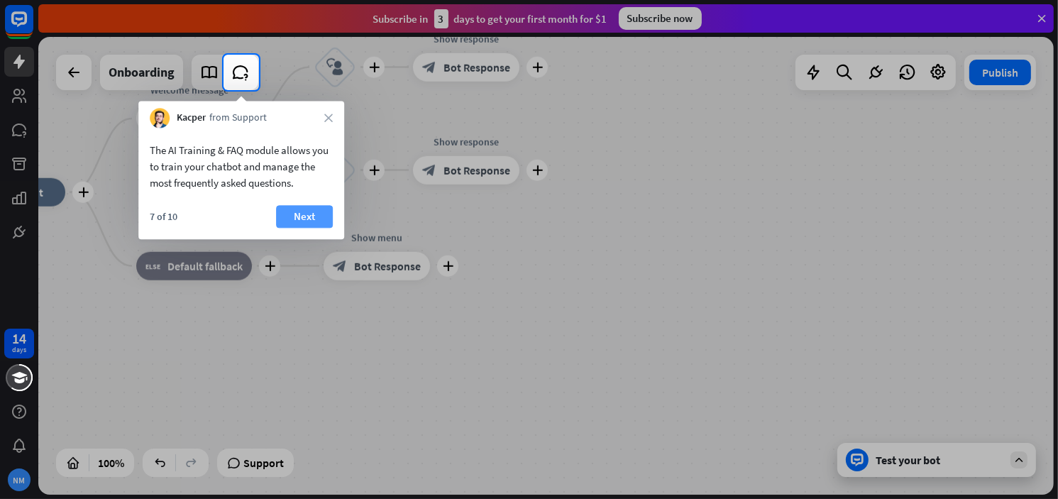
click at [312, 218] on button "Next" at bounding box center [304, 216] width 57 height 23
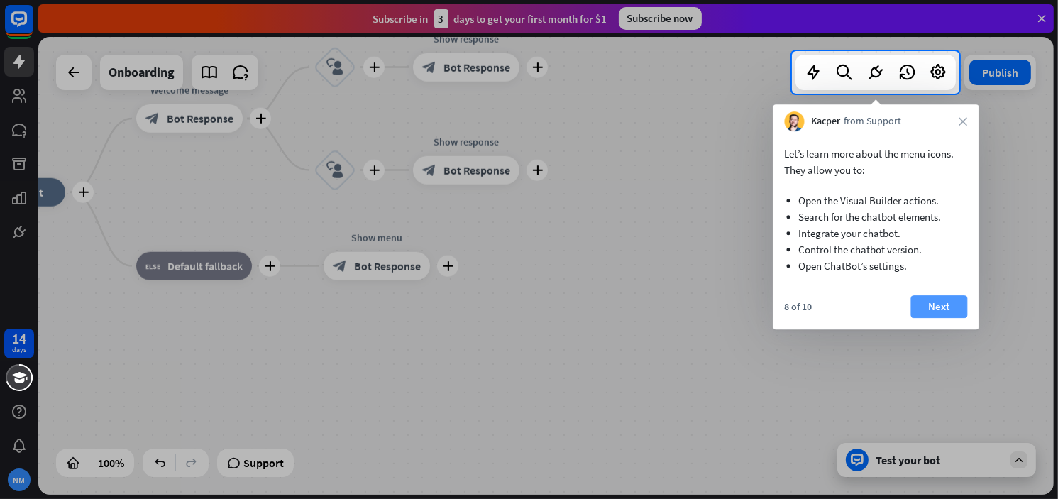
click at [949, 311] on button "Next" at bounding box center [939, 306] width 57 height 23
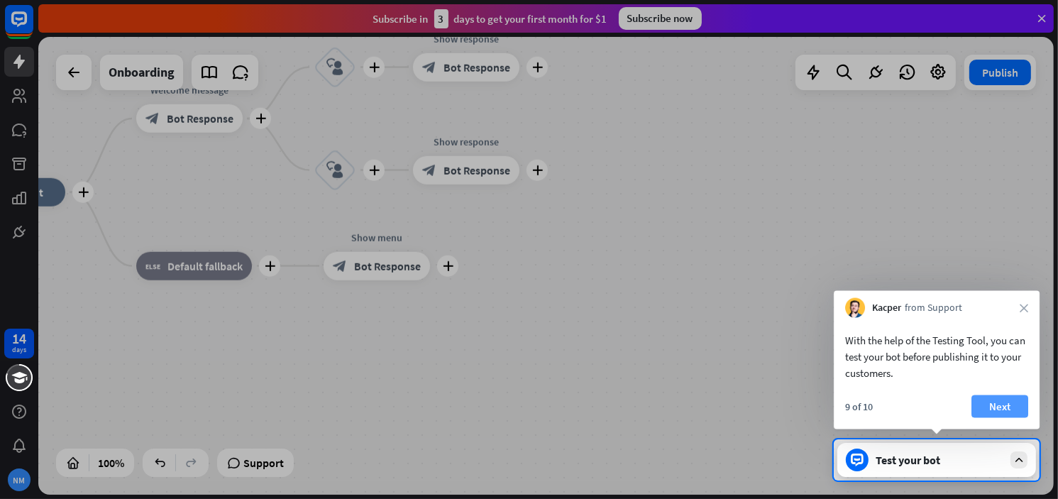
click at [1025, 412] on button "Next" at bounding box center [999, 406] width 57 height 23
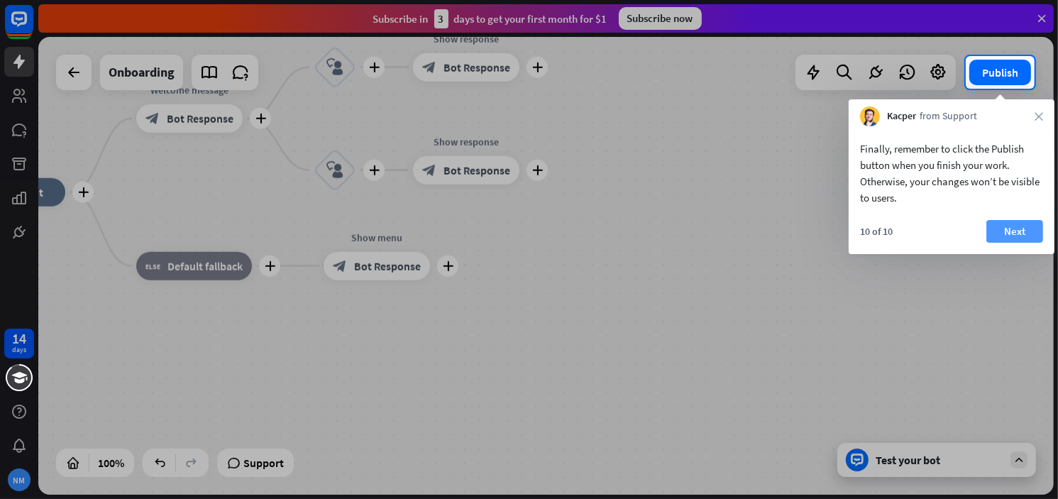
click at [1005, 227] on button "Next" at bounding box center [1014, 231] width 57 height 23
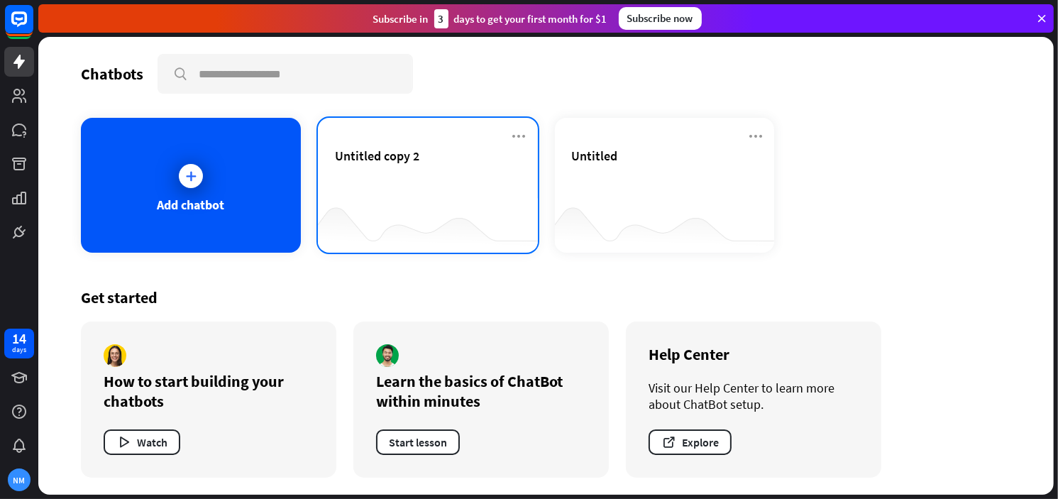
click at [463, 162] on div "Untitled copy 2" at bounding box center [428, 156] width 186 height 16
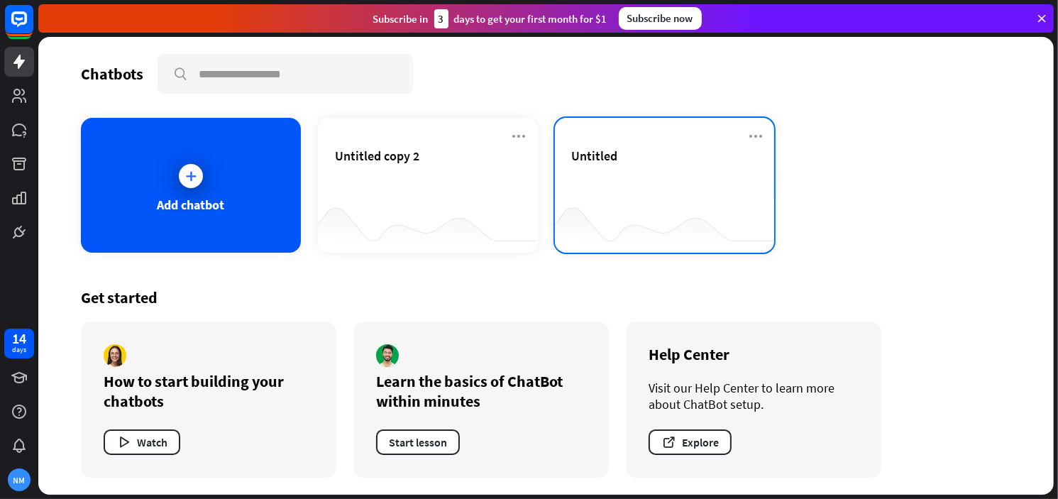
click at [600, 159] on span "Untitled" at bounding box center [595, 156] width 46 height 16
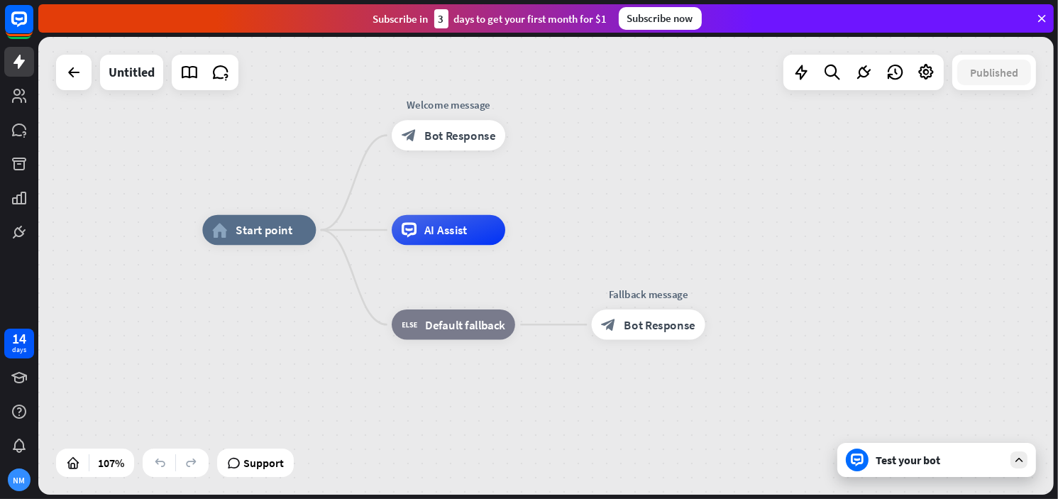
click at [957, 453] on div "Test your bot" at bounding box center [940, 460] width 128 height 14
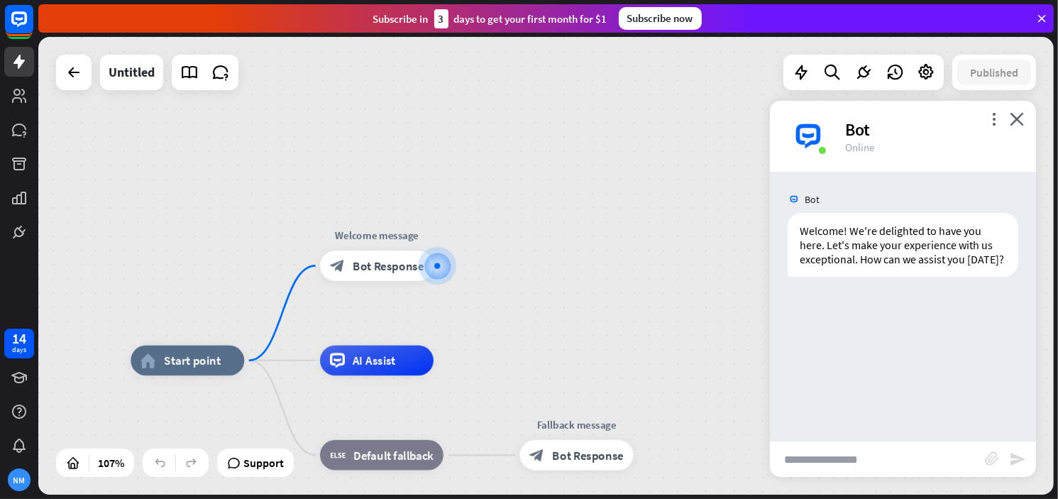
click at [832, 351] on div "Bot Welcome! We're delighted to have you here. Let's make your experience with …" at bounding box center [903, 306] width 266 height 269
click at [1041, 19] on icon at bounding box center [1041, 18] width 13 height 13
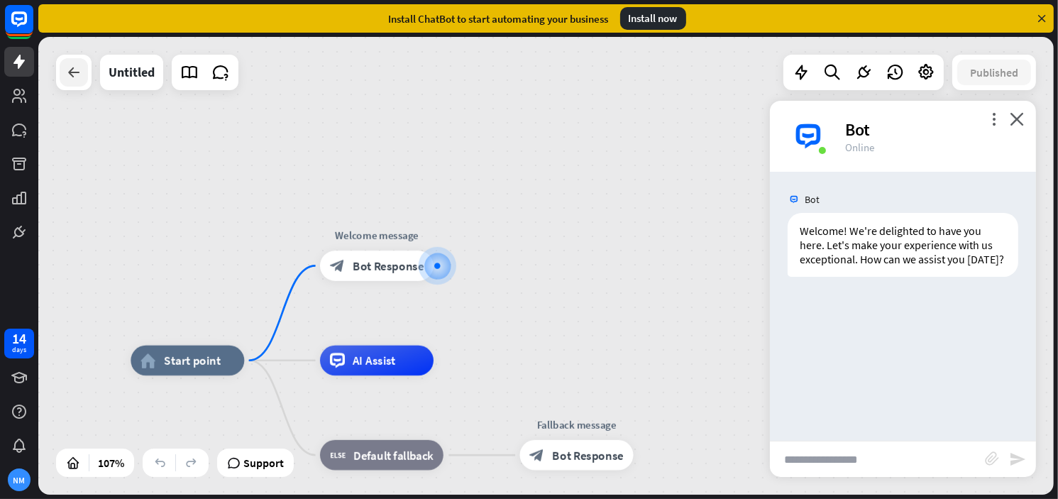
click at [69, 67] on icon at bounding box center [73, 72] width 17 height 17
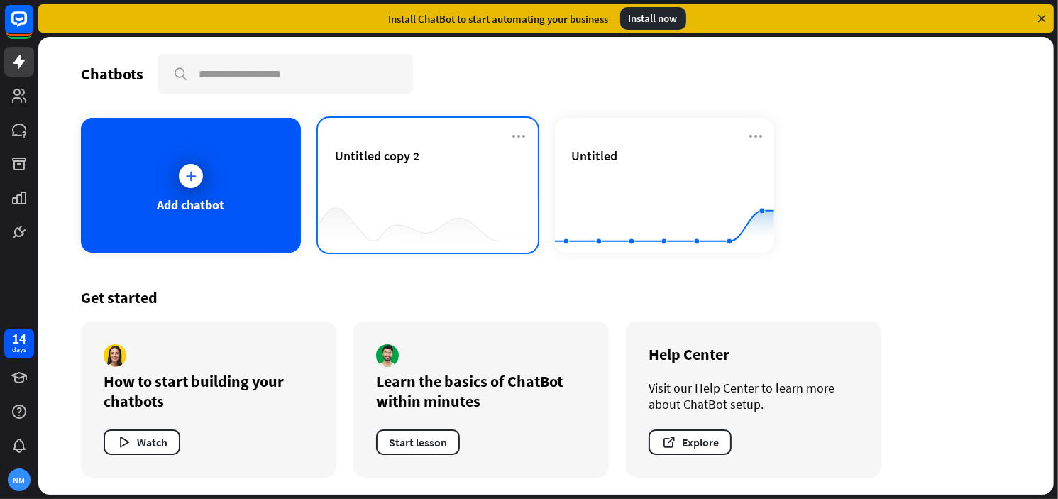
click at [425, 187] on div "Untitled copy 2" at bounding box center [428, 173] width 186 height 50
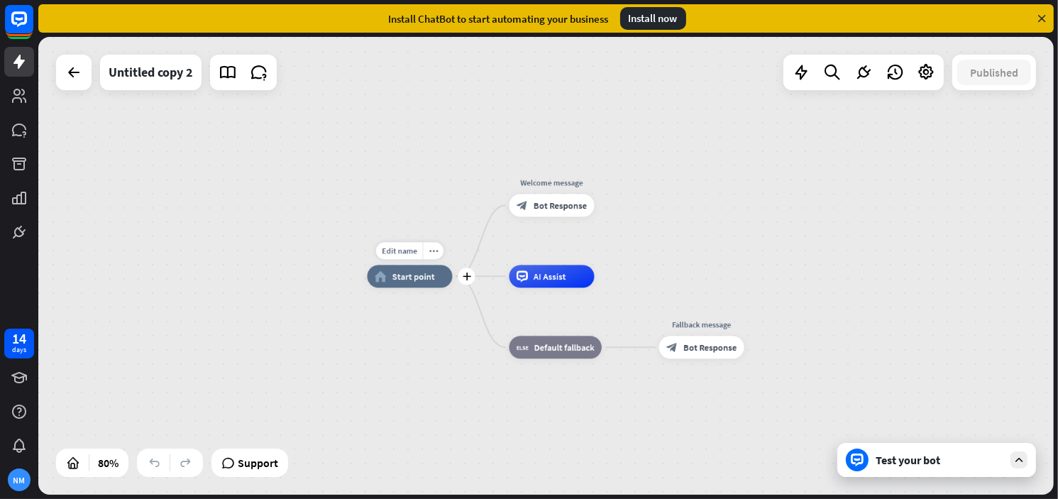
click at [424, 280] on span "Start point" at bounding box center [413, 275] width 43 height 11
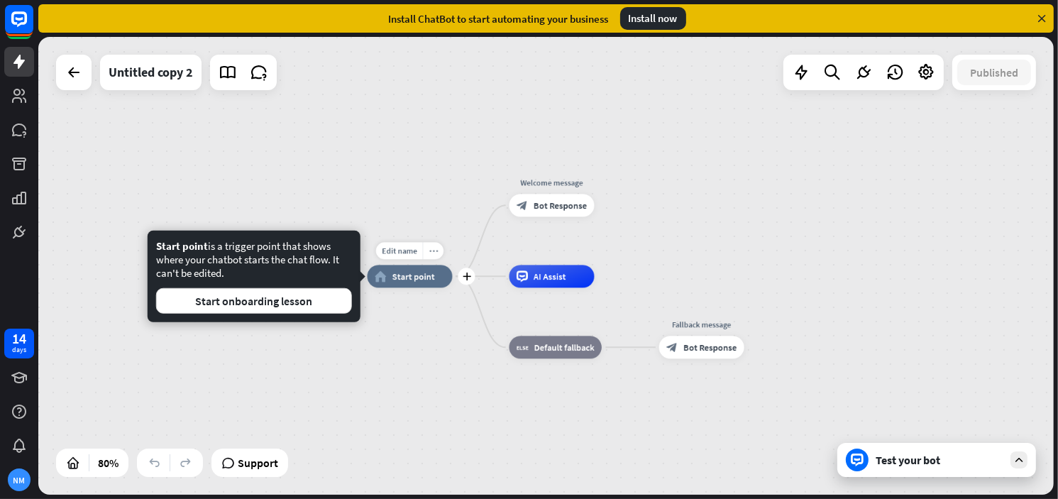
click at [431, 245] on div "more_horiz" at bounding box center [433, 250] width 21 height 17
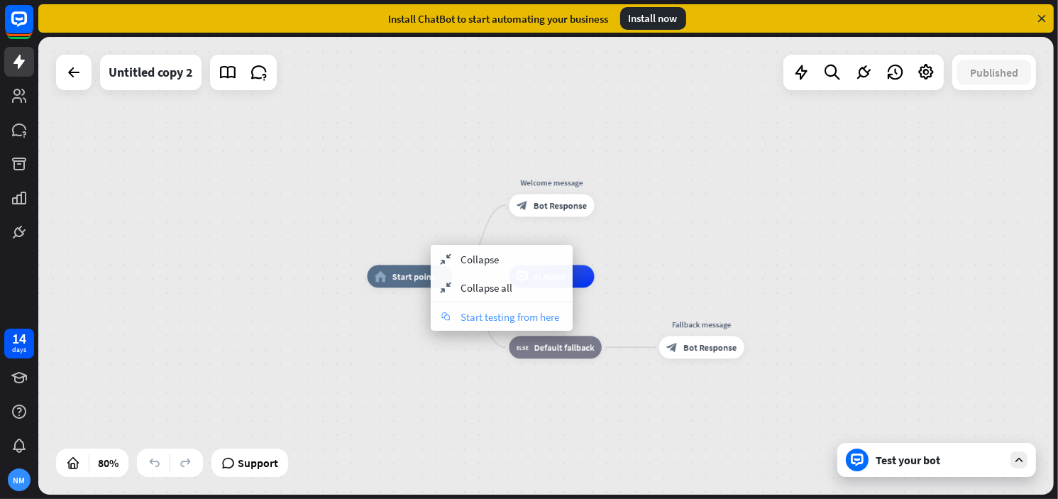
click at [503, 323] on div "chat Start testing from here" at bounding box center [502, 316] width 142 height 28
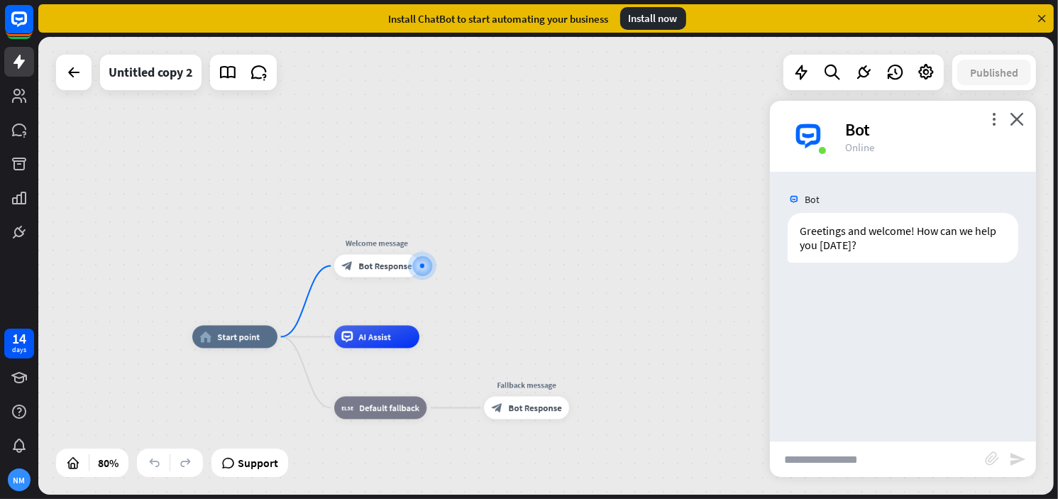
click at [818, 453] on input "text" at bounding box center [877, 458] width 215 height 35
paste input "**********"
type input "**********"
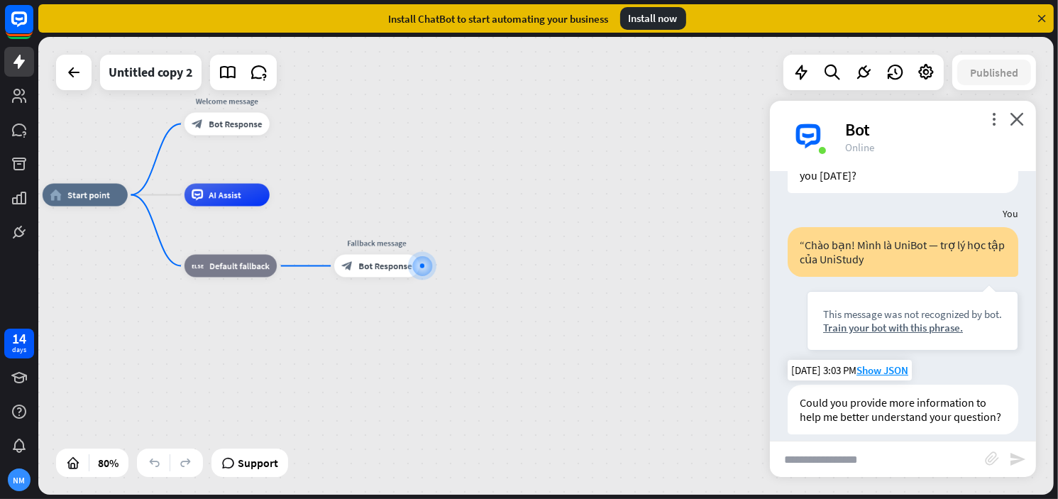
scroll to position [98, 0]
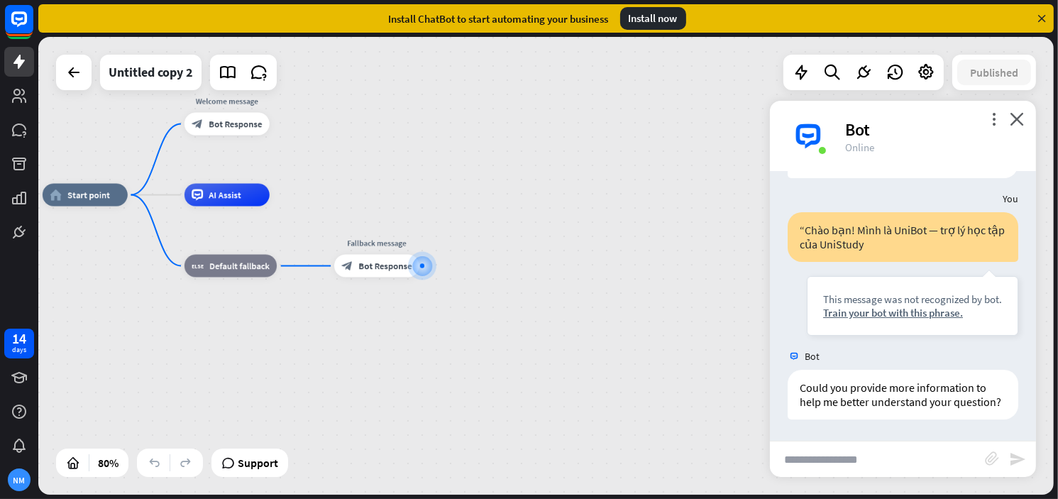
click at [980, 122] on div "more_vert close Bot Online" at bounding box center [903, 136] width 266 height 71
drag, startPoint x: 997, startPoint y: 118, endPoint x: 991, endPoint y: 128, distance: 11.4
click at [991, 128] on div "more_vert close Bot Online" at bounding box center [903, 136] width 266 height 71
click at [937, 136] on div "Bot" at bounding box center [932, 129] width 174 height 22
click at [634, 139] on div "home_2 Start point Welcome message block_bot_response Bot Response AI Assist bl…" at bounding box center [545, 266] width 1015 height 458
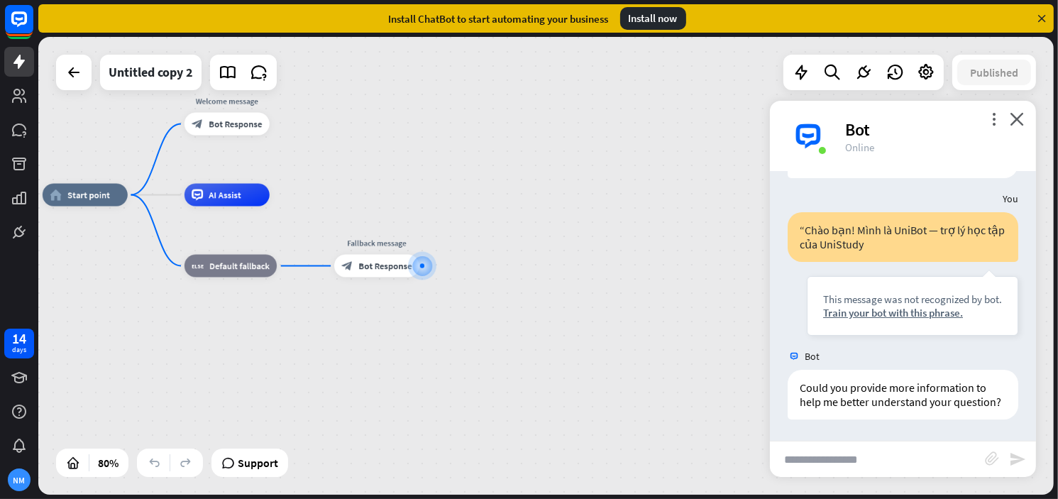
click at [653, 21] on div "Install now" at bounding box center [653, 18] width 66 height 23
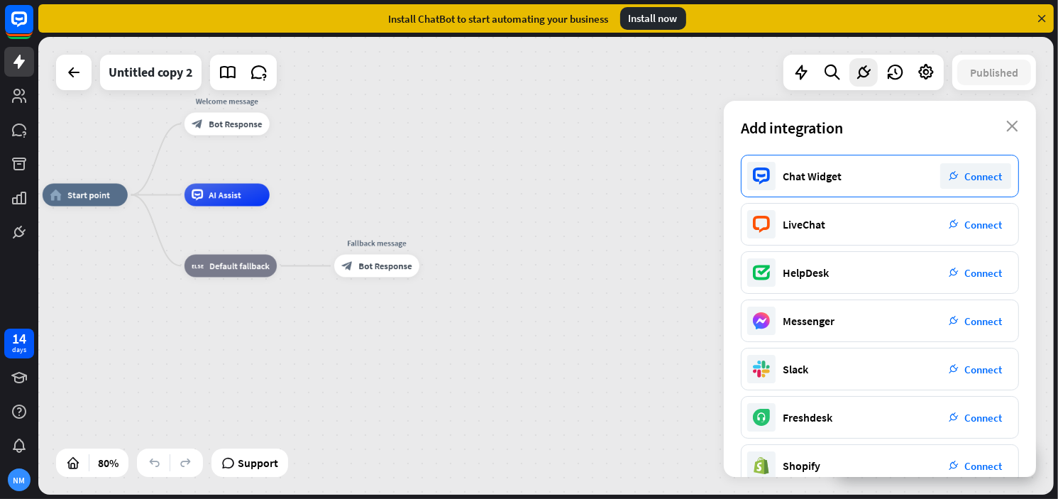
click at [1000, 172] on span "Connect" at bounding box center [984, 176] width 38 height 13
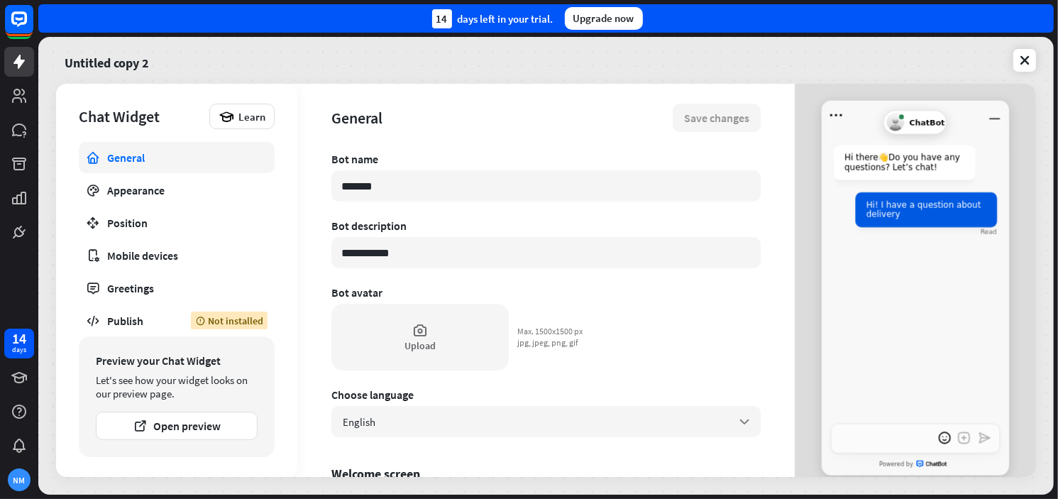
type textarea "*"
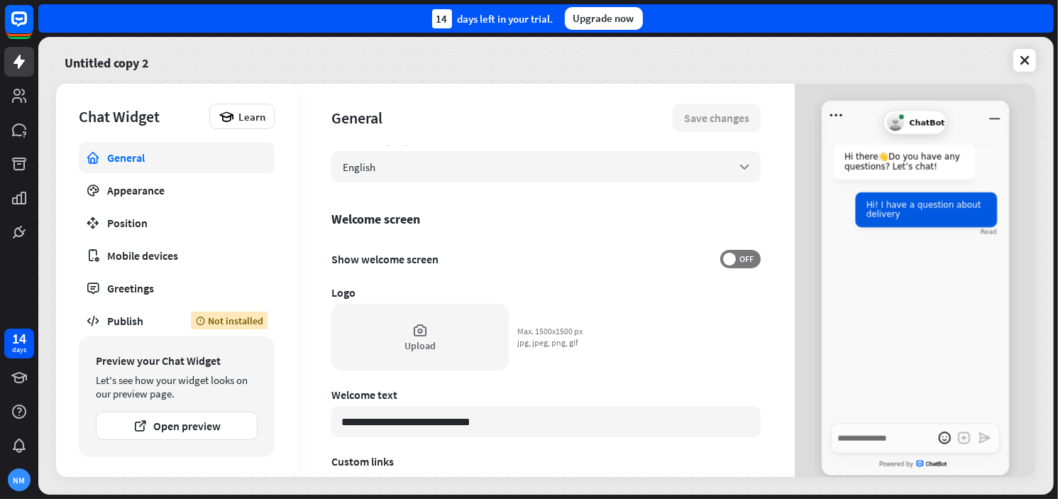
scroll to position [284, 0]
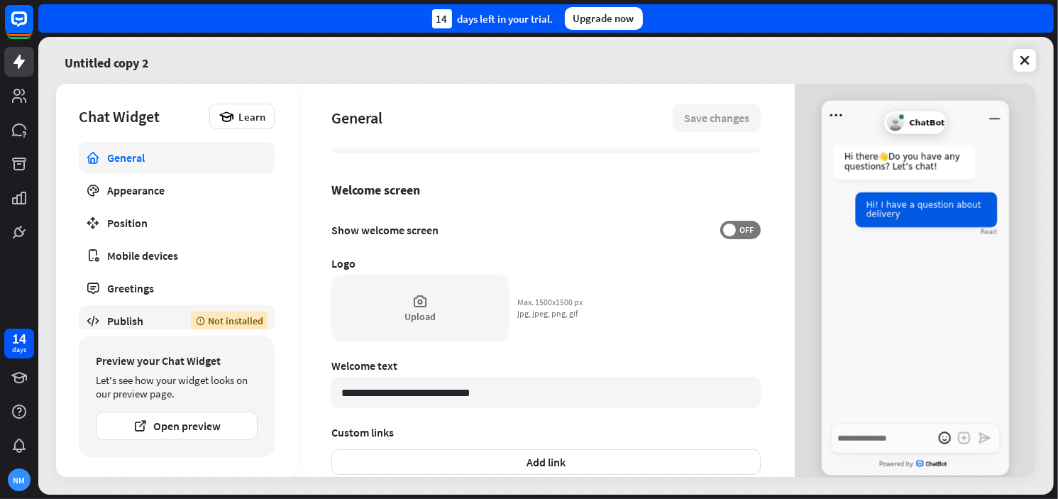
click at [174, 320] on link "Publish Not installed" at bounding box center [177, 320] width 196 height 31
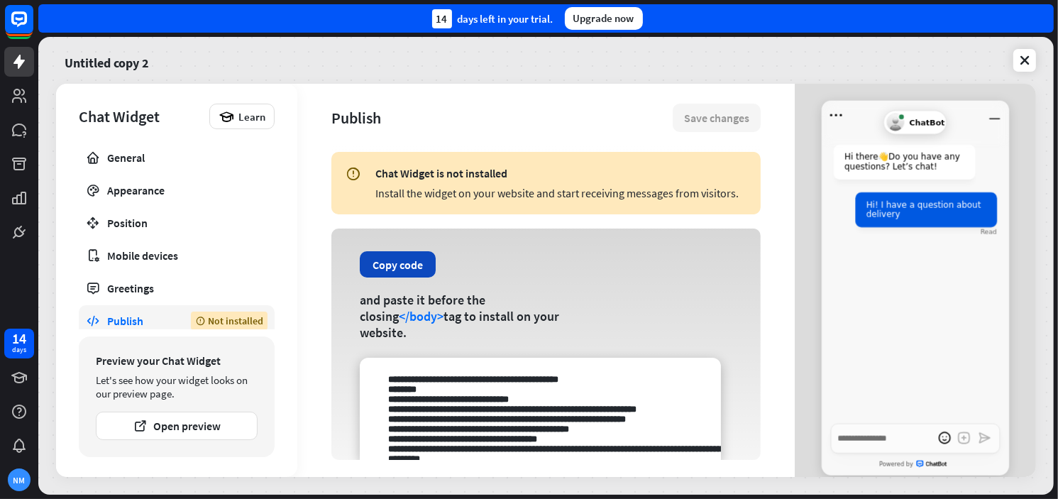
click at [402, 277] on button "Copy code" at bounding box center [398, 264] width 76 height 26
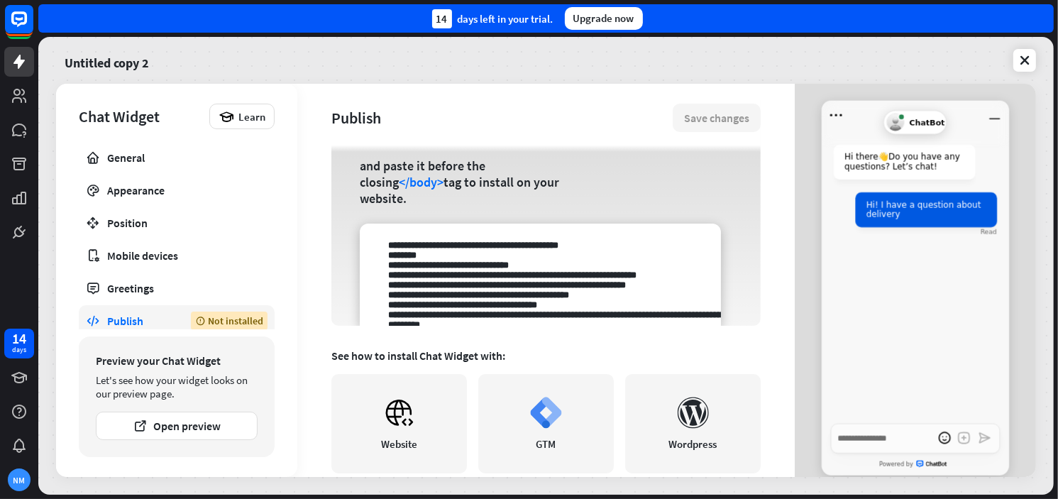
scroll to position [94, 0]
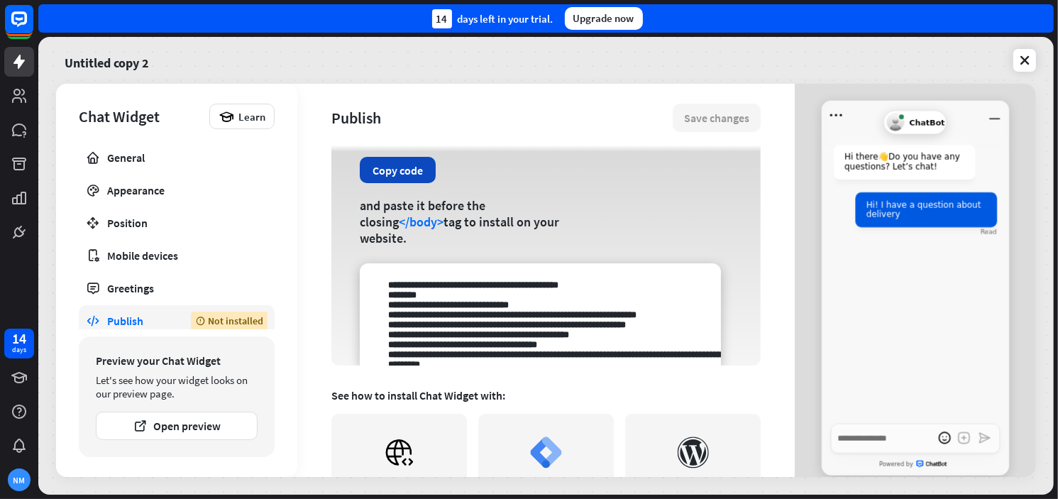
click at [403, 183] on button "Copy code" at bounding box center [398, 170] width 76 height 26
click at [1027, 59] on icon at bounding box center [1024, 60] width 14 height 14
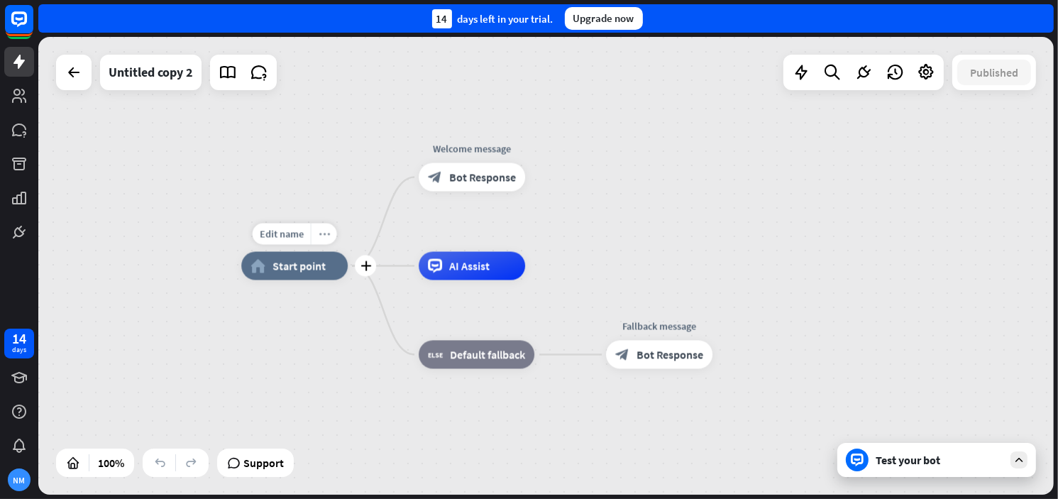
click at [322, 228] on icon "more_horiz" at bounding box center [324, 233] width 11 height 11
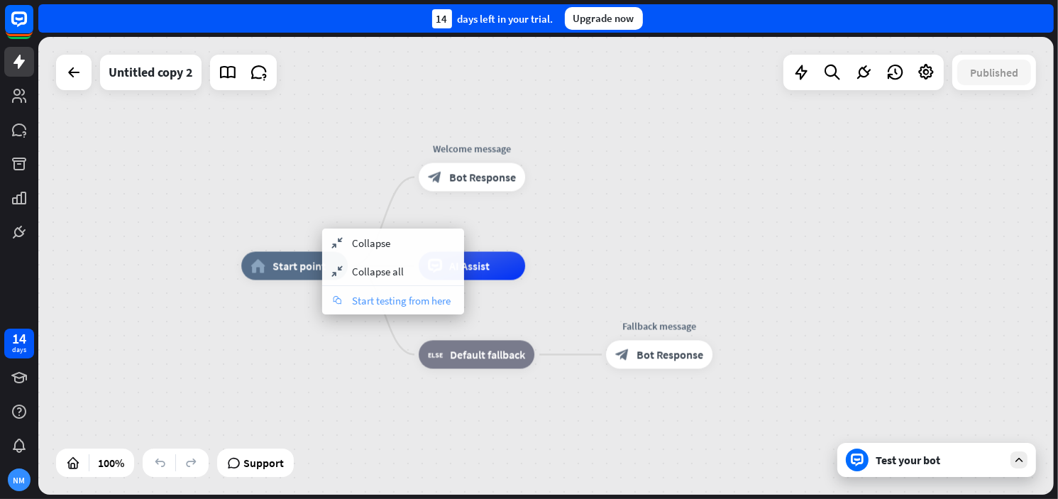
click at [369, 298] on span "Start testing from here" at bounding box center [401, 300] width 99 height 13
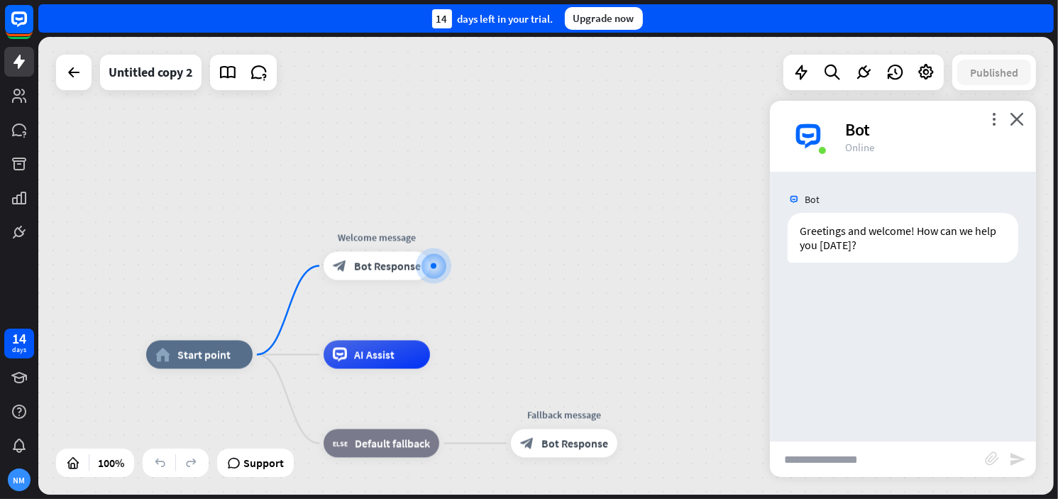
click at [841, 459] on input "text" at bounding box center [877, 458] width 215 height 35
click at [826, 447] on input "text" at bounding box center [877, 458] width 215 height 35
paste input "**********"
type input "**********"
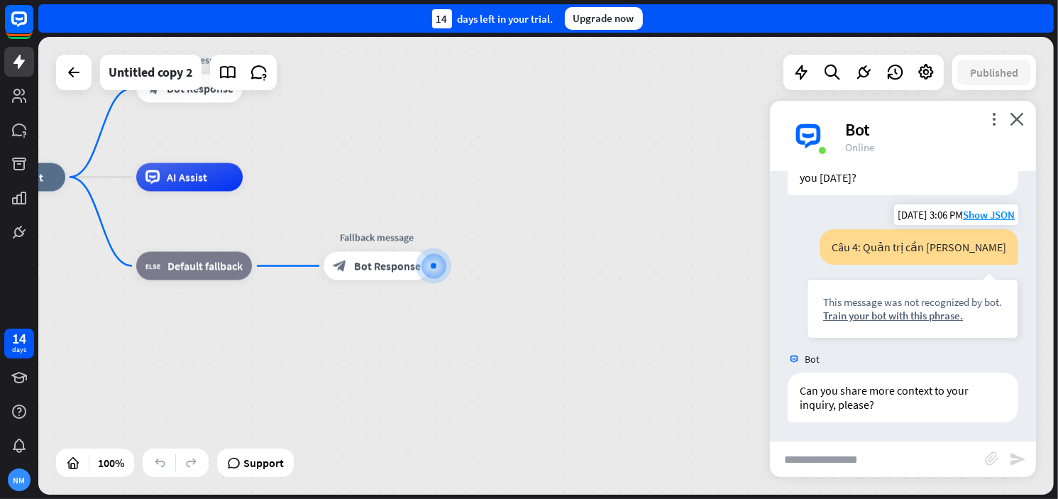
scroll to position [70, 0]
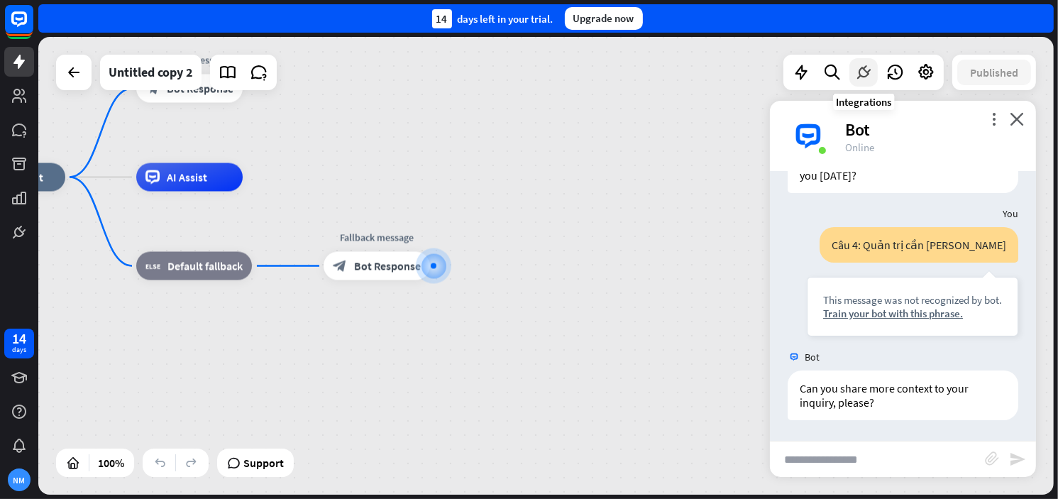
click at [858, 68] on icon at bounding box center [863, 72] width 18 height 18
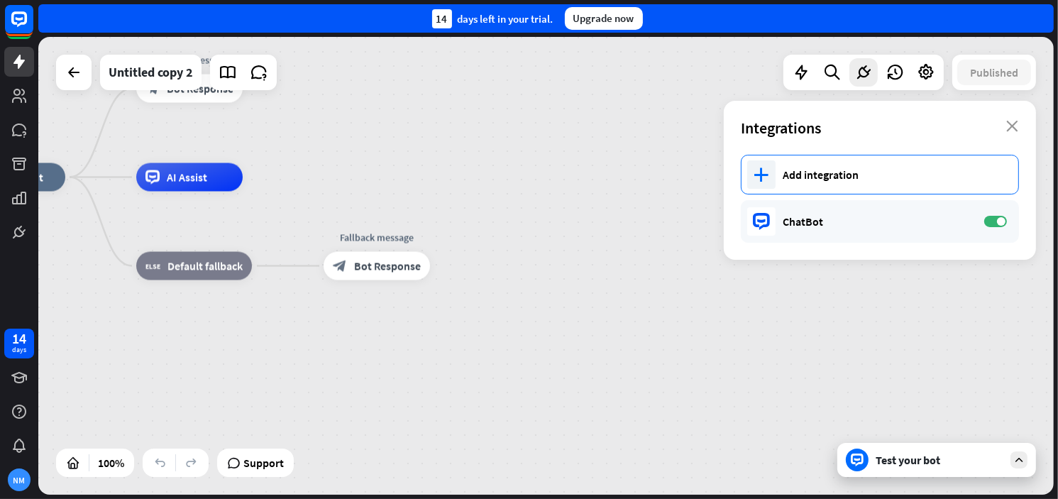
click at [812, 184] on div "plus Add integration" at bounding box center [880, 175] width 278 height 40
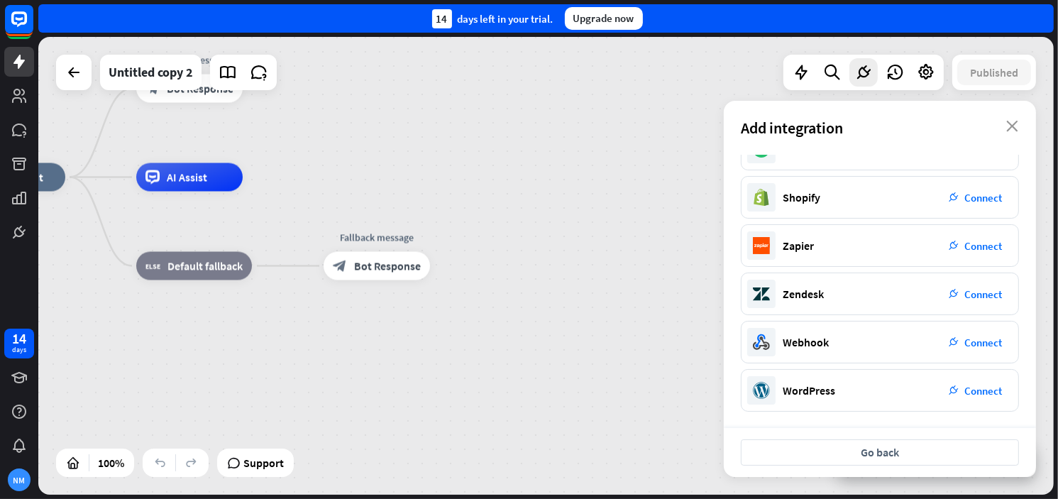
scroll to position [0, 0]
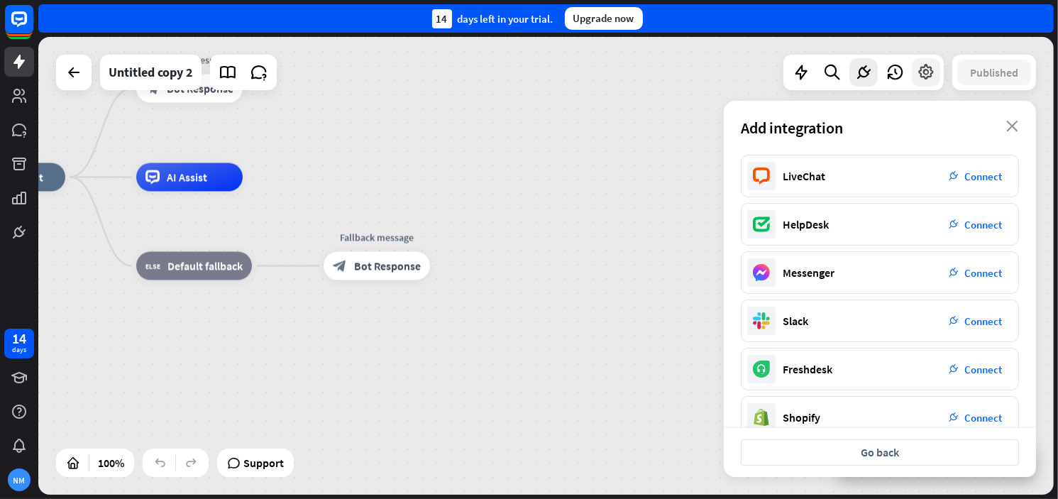
click at [931, 67] on icon at bounding box center [926, 72] width 18 height 18
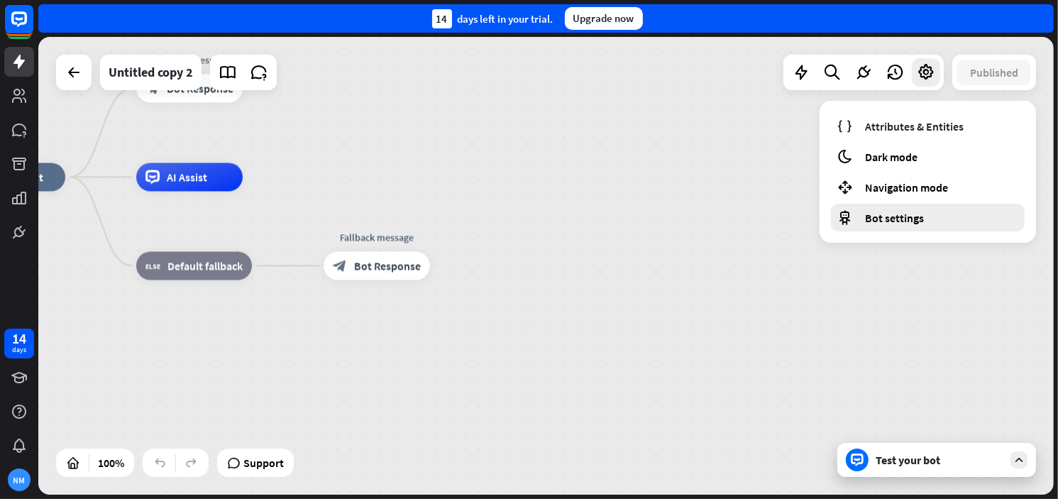
click at [894, 226] on div "Bot settings" at bounding box center [928, 218] width 194 height 28
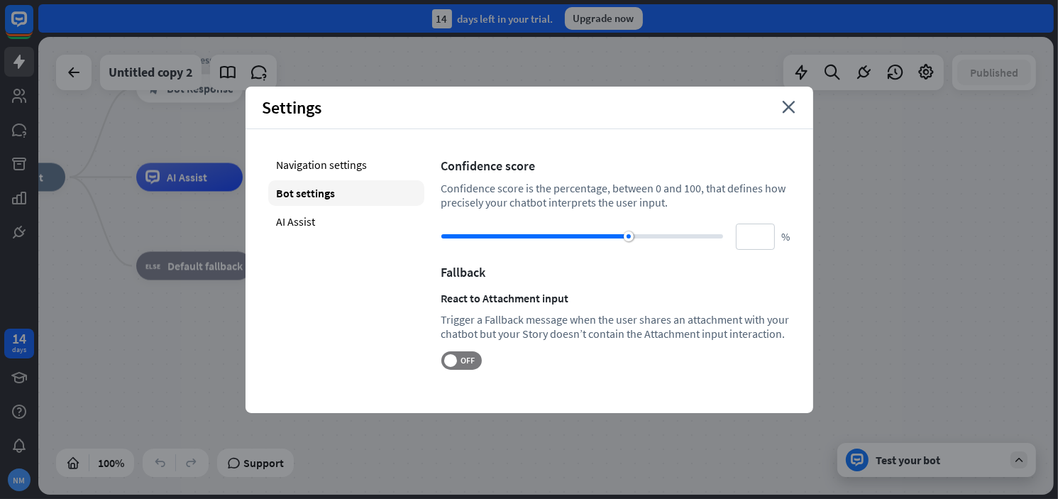
click at [787, 116] on div "Settings close" at bounding box center [529, 108] width 568 height 43
click at [789, 111] on icon "close" at bounding box center [789, 107] width 13 height 13
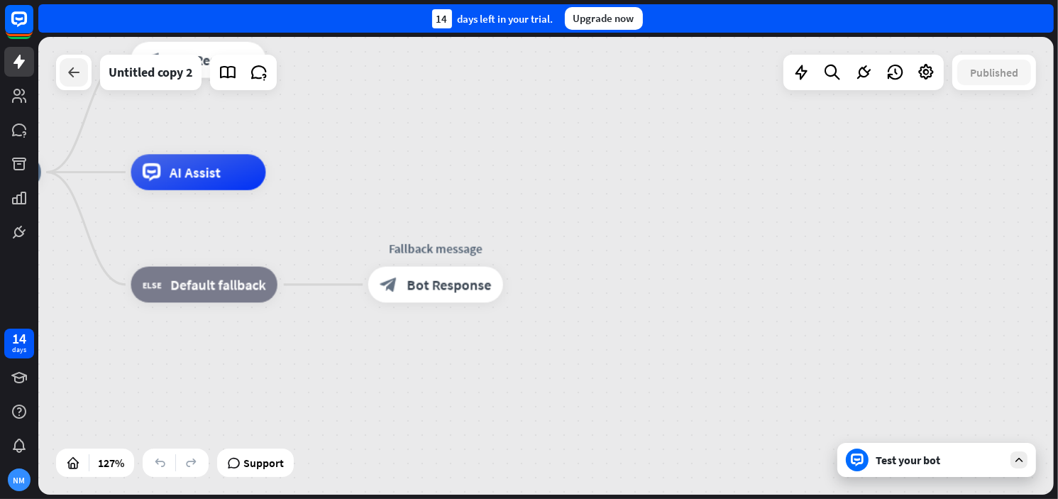
click at [80, 82] on div at bounding box center [74, 72] width 28 height 28
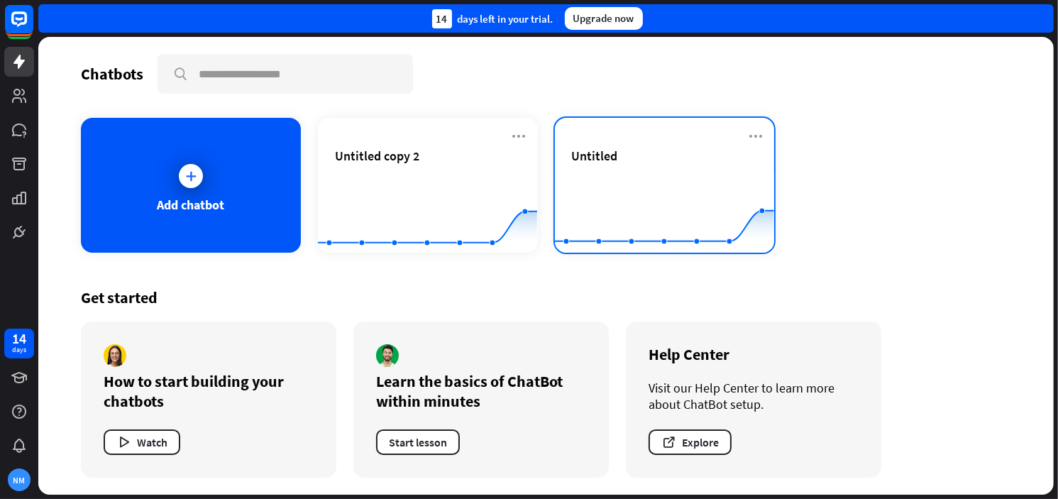
click at [682, 176] on rect at bounding box center [664, 217] width 219 height 89
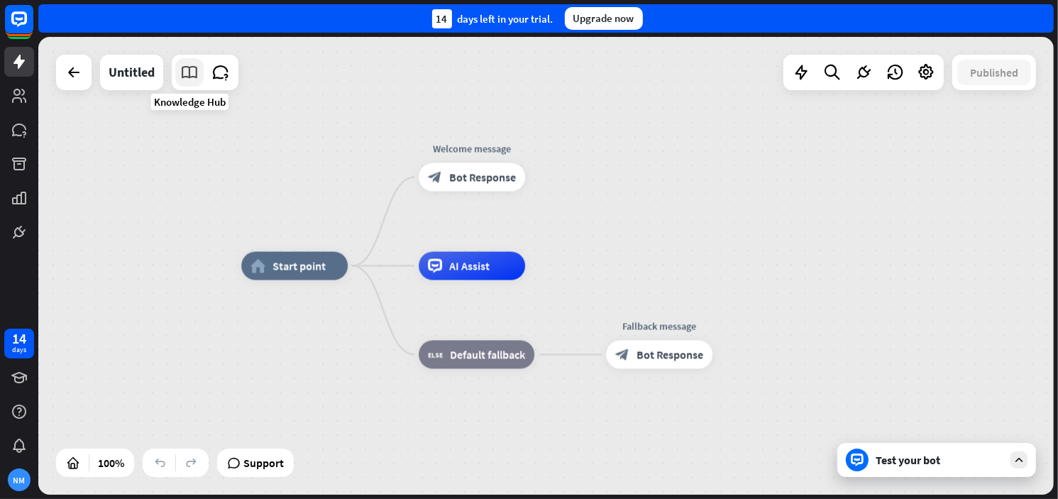
click at [188, 76] on icon at bounding box center [189, 72] width 18 height 18
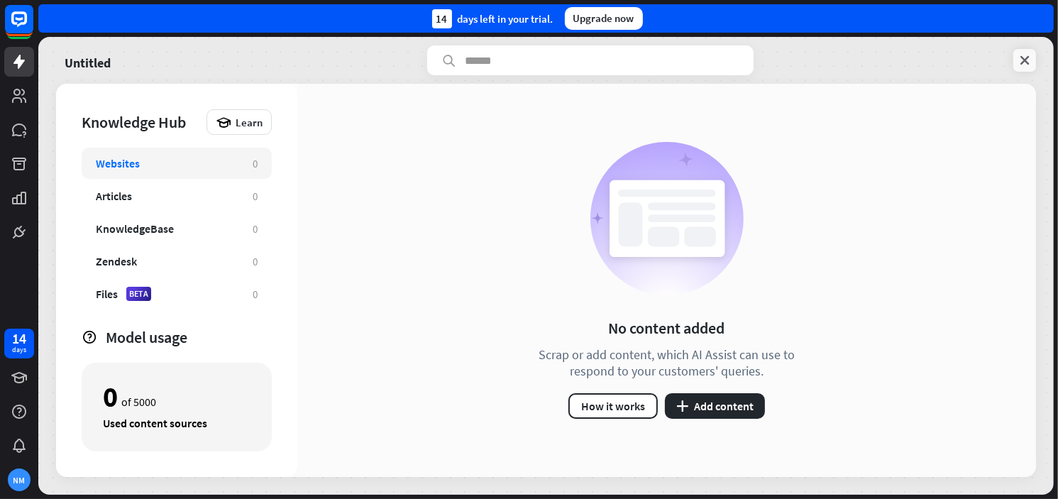
click at [1025, 57] on icon at bounding box center [1024, 60] width 14 height 14
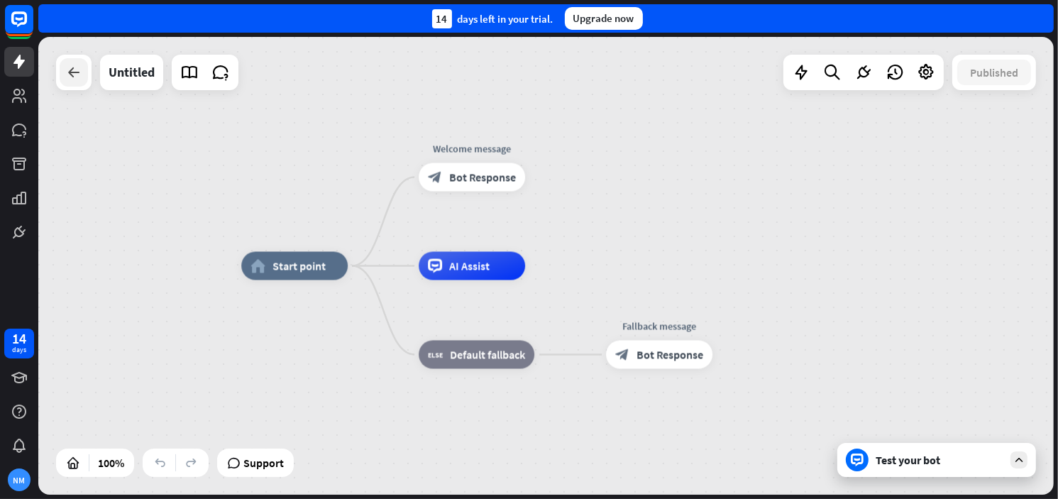
click at [74, 73] on icon at bounding box center [73, 72] width 17 height 17
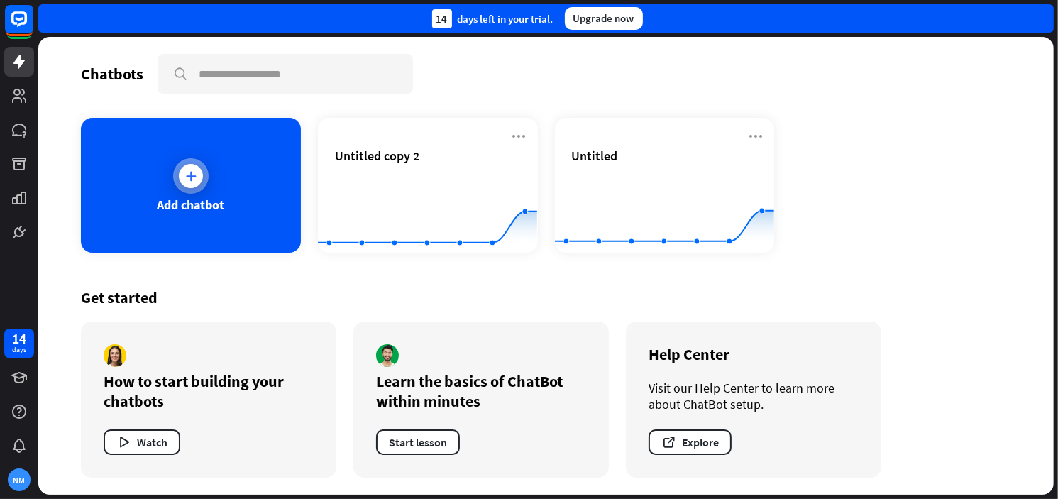
click at [188, 170] on icon at bounding box center [191, 176] width 14 height 14
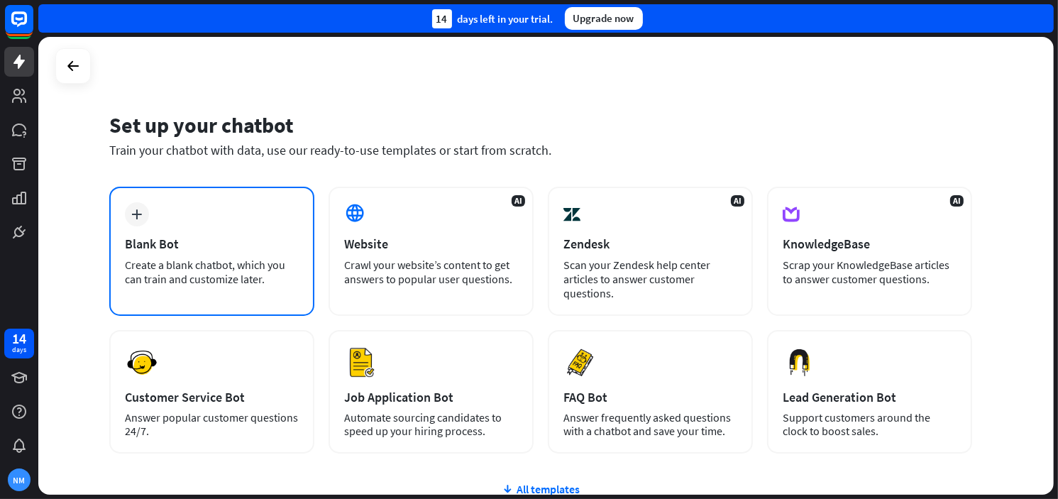
click at [222, 241] on div "Blank Bot" at bounding box center [212, 244] width 174 height 16
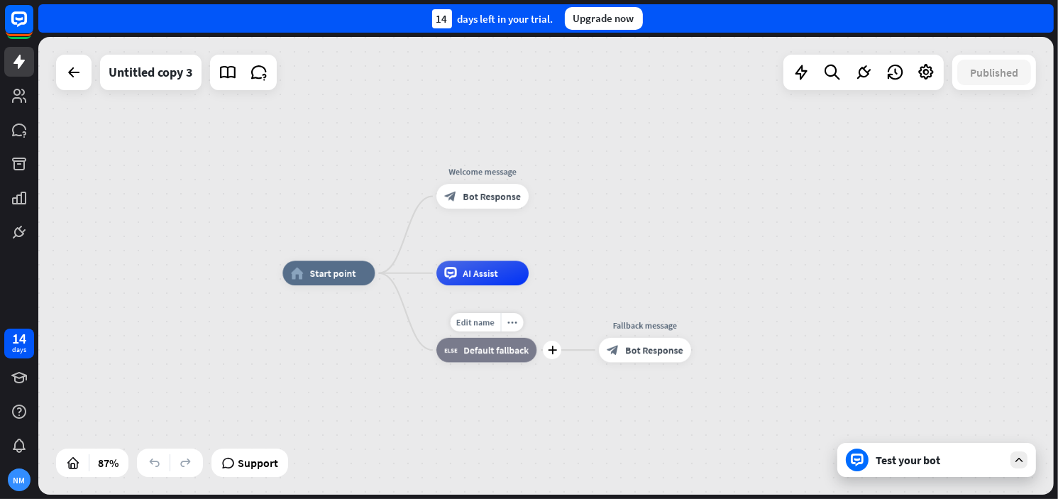
click at [480, 358] on div "block_fallback Default fallback" at bounding box center [486, 350] width 100 height 25
click at [906, 188] on div "home_2 Start point Welcome message block_bot_response Bot Response AI Assist bl…" at bounding box center [545, 266] width 1015 height 458
drag, startPoint x: 59, startPoint y: 70, endPoint x: 67, endPoint y: 70, distance: 8.5
click at [59, 70] on div at bounding box center [73, 72] width 35 height 35
click at [62, 70] on div at bounding box center [74, 72] width 28 height 28
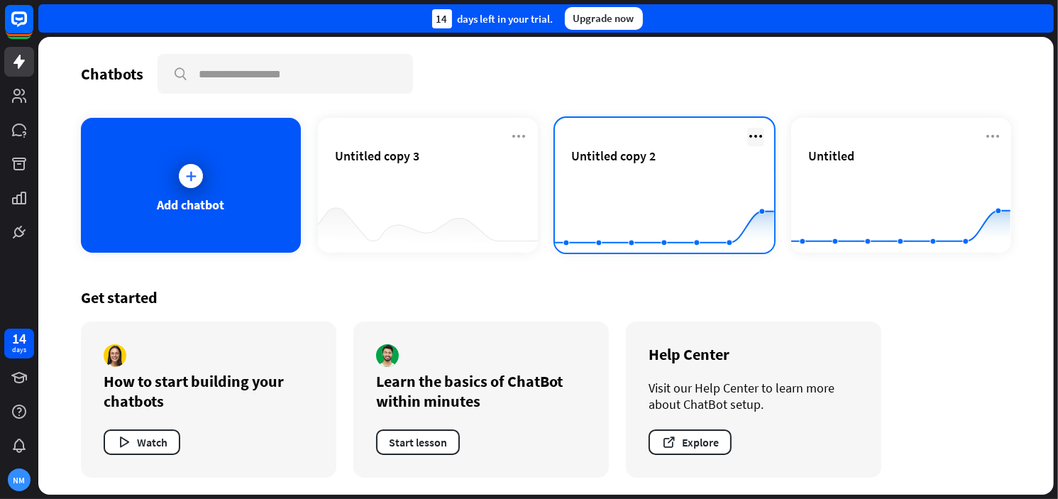
click at [751, 136] on icon at bounding box center [755, 136] width 17 height 17
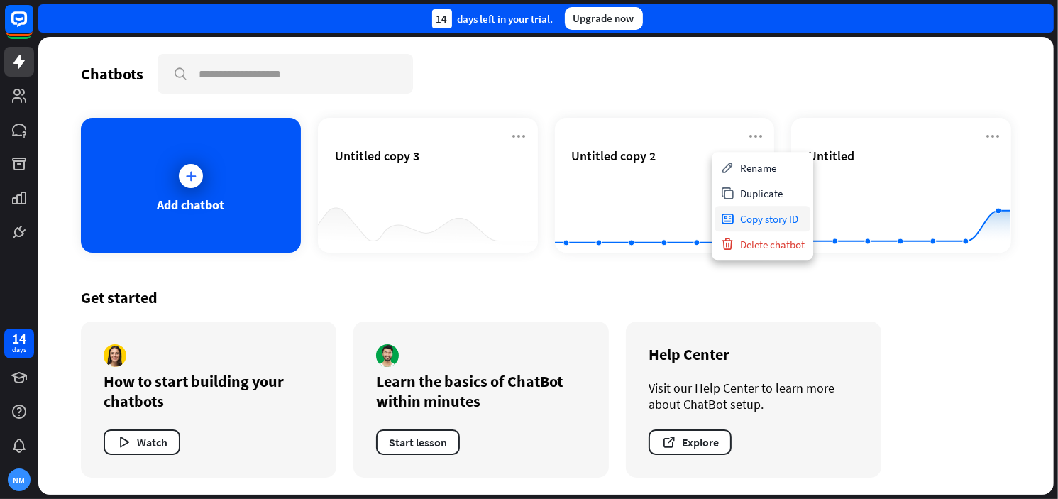
click at [763, 219] on div "Copy story ID" at bounding box center [762, 219] width 96 height 26
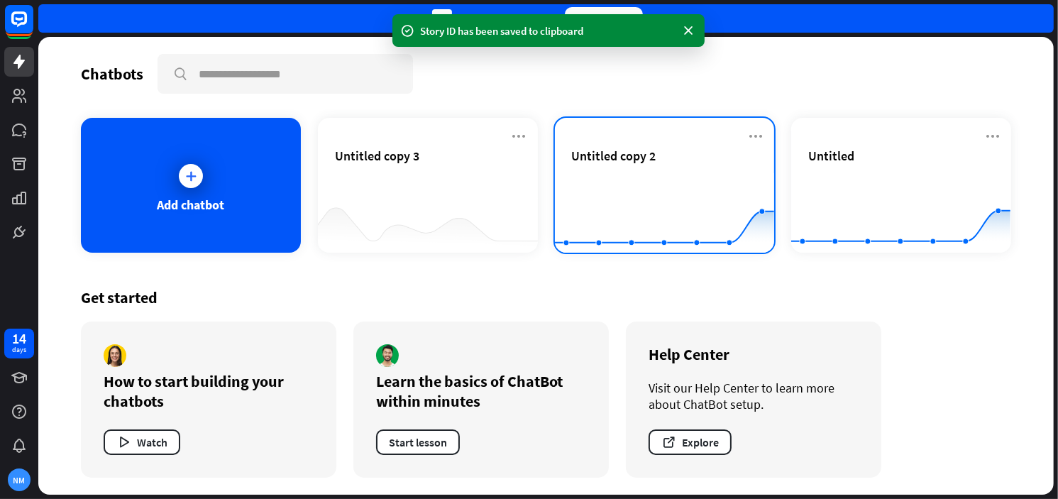
click at [716, 179] on icon "Created with Highcharts 10.1.0 0 2 4" at bounding box center [664, 217] width 219 height 89
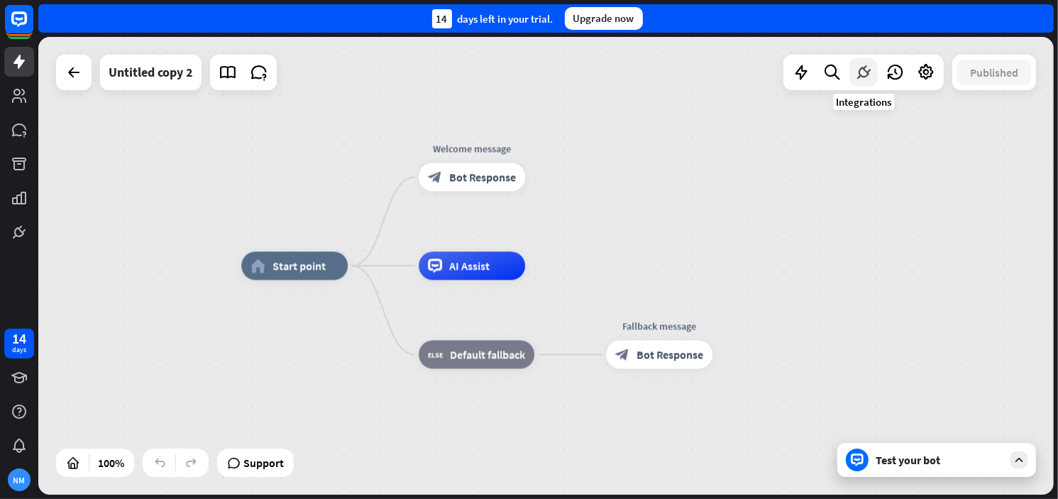
click at [863, 77] on icon at bounding box center [863, 72] width 18 height 18
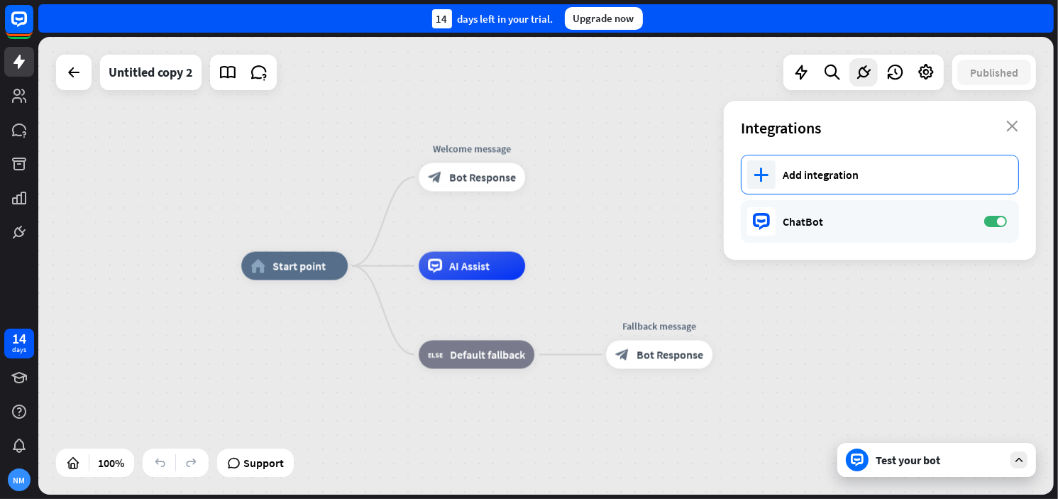
click at [911, 182] on div "plus Add integration" at bounding box center [880, 175] width 278 height 40
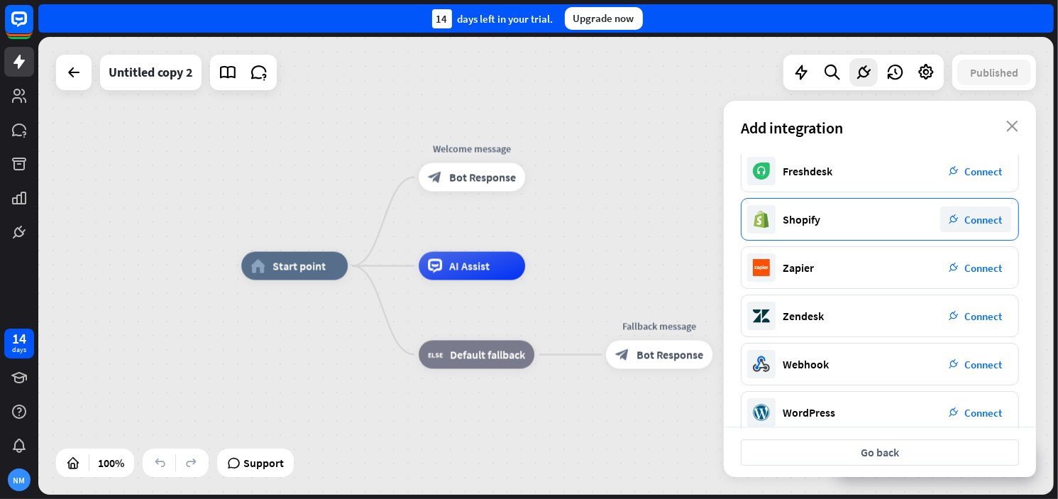
scroll to position [220, 0]
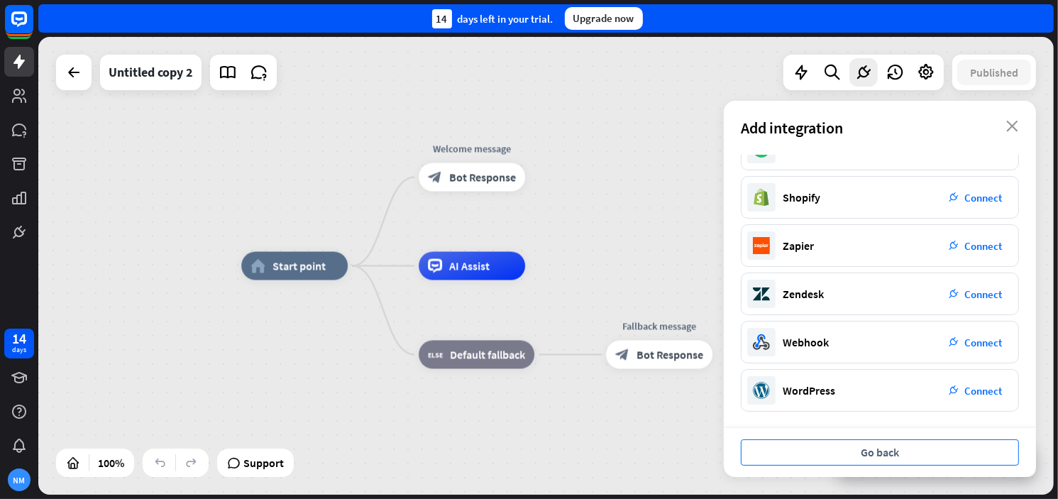
click at [888, 453] on button "Go back" at bounding box center [880, 452] width 278 height 26
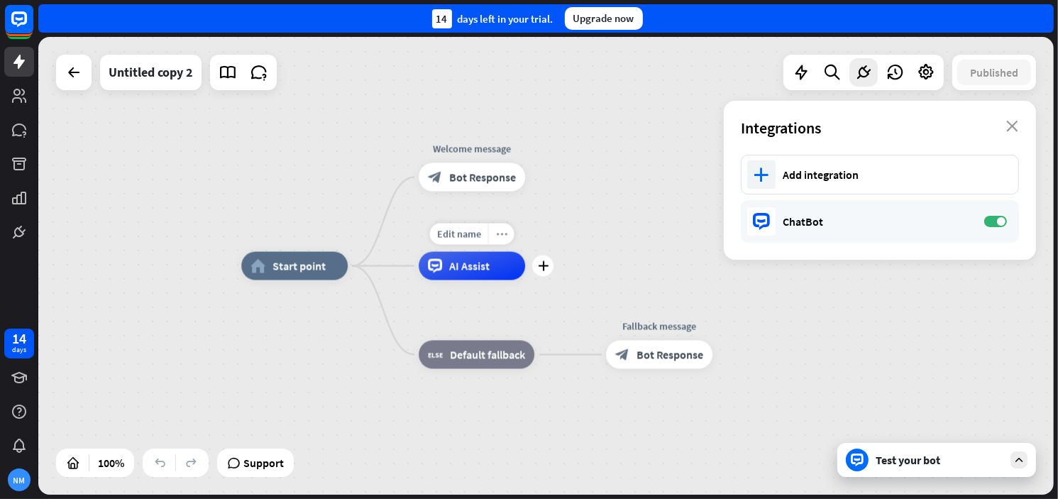
click at [489, 223] on div "more_horiz" at bounding box center [501, 233] width 26 height 21
click at [855, 85] on div at bounding box center [863, 72] width 28 height 28
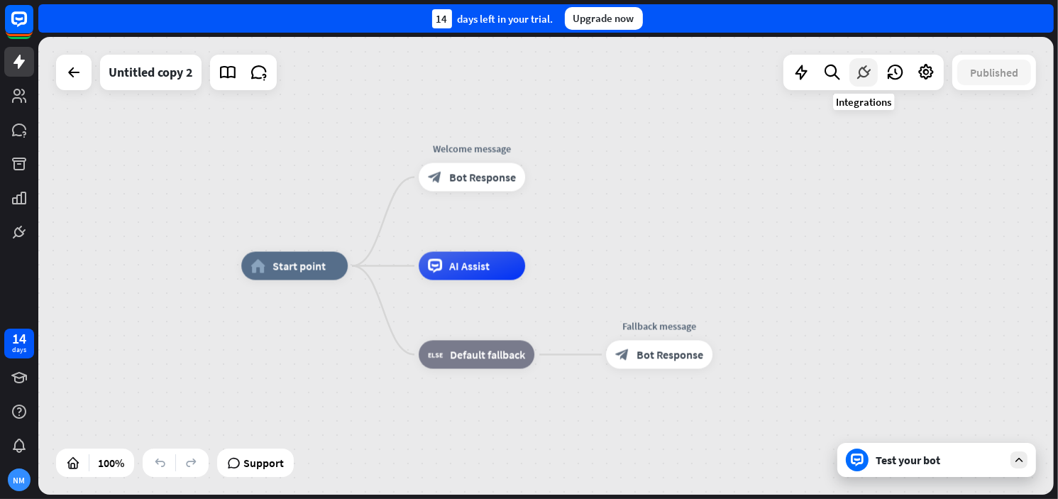
click at [862, 82] on div at bounding box center [863, 72] width 28 height 28
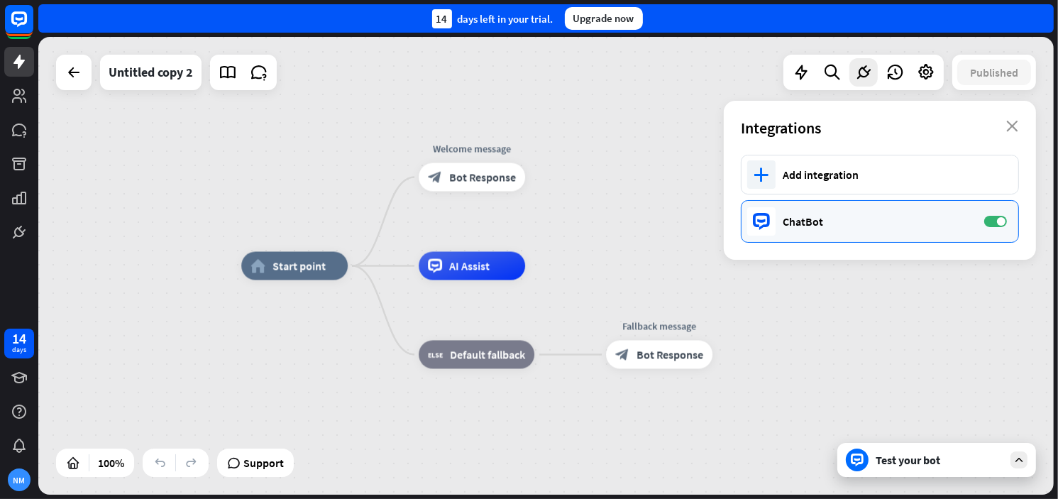
click at [818, 233] on div "ChatBot ON" at bounding box center [880, 221] width 278 height 43
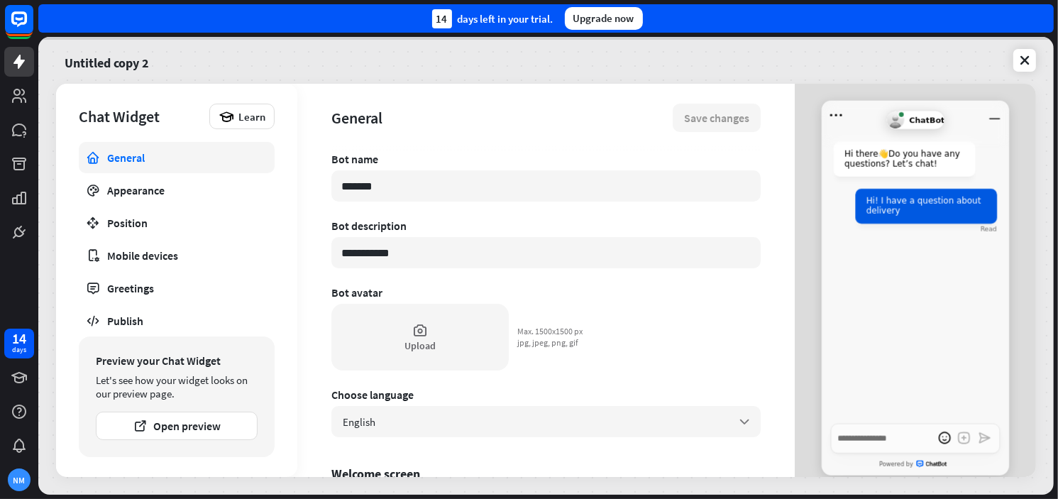
type textarea "*"
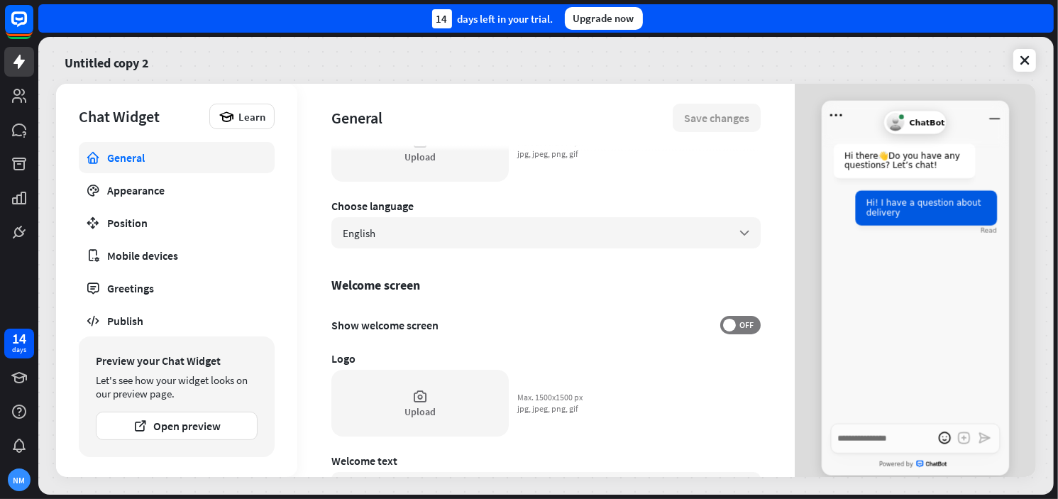
scroll to position [21, 0]
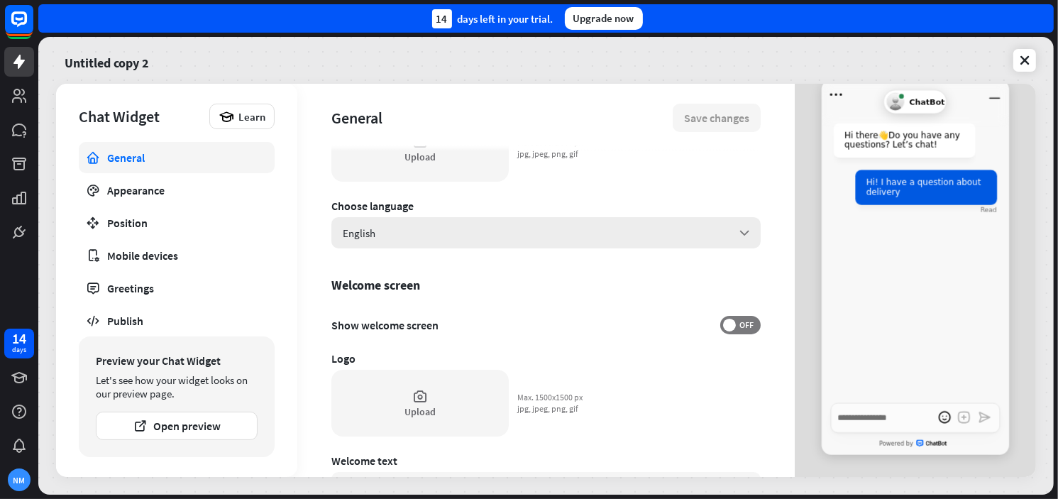
click at [375, 228] on span "English" at bounding box center [359, 232] width 33 height 13
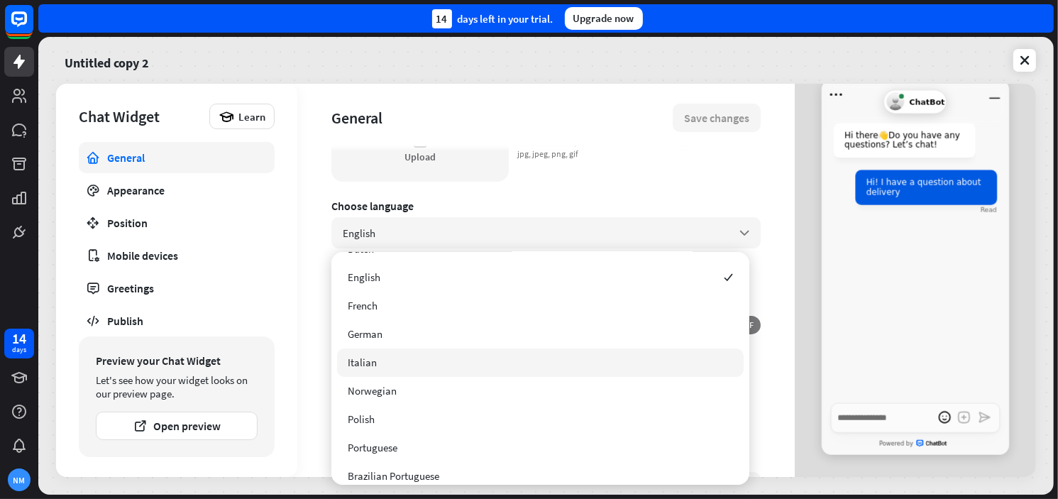
scroll to position [118, 0]
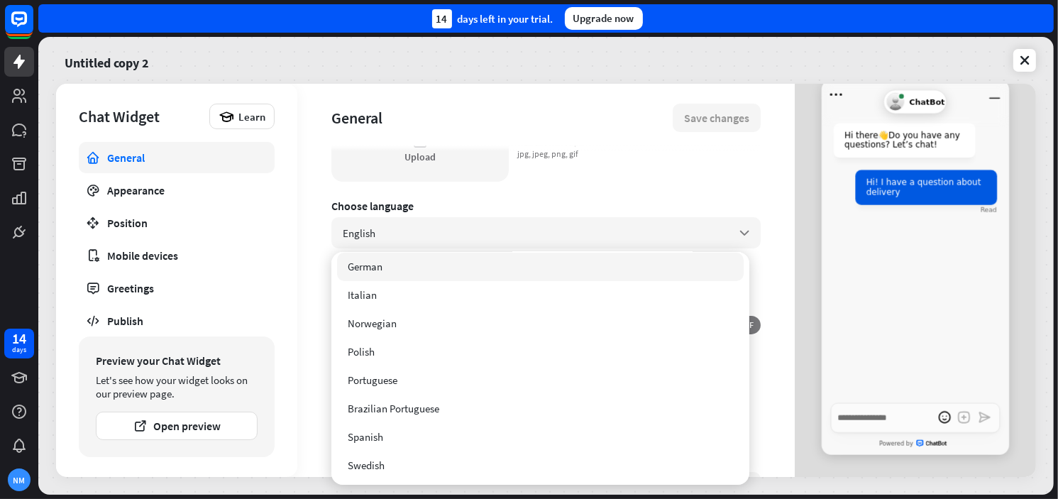
click at [477, 201] on div "Choose language" at bounding box center [545, 206] width 429 height 14
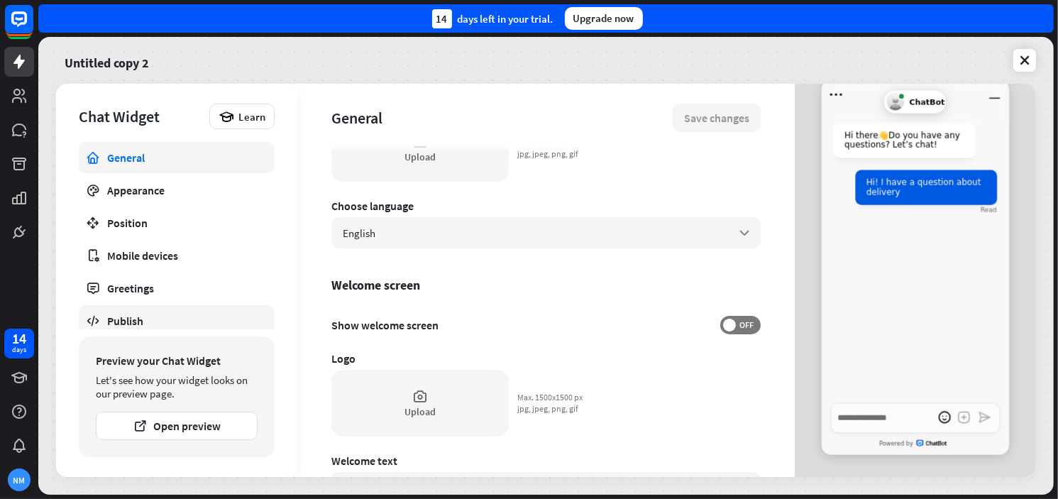
click at [138, 321] on div "Publish" at bounding box center [176, 321] width 139 height 14
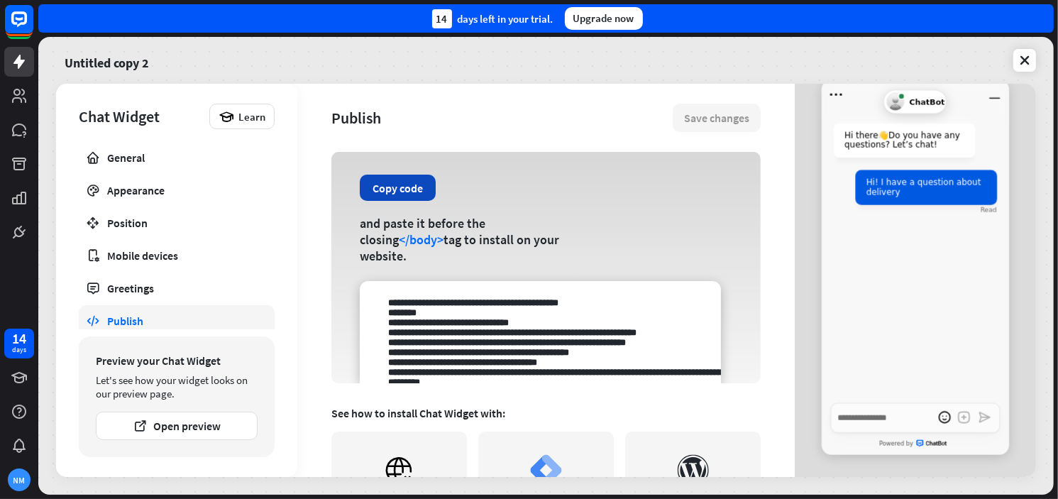
click at [387, 193] on button "Copy code" at bounding box center [398, 188] width 76 height 26
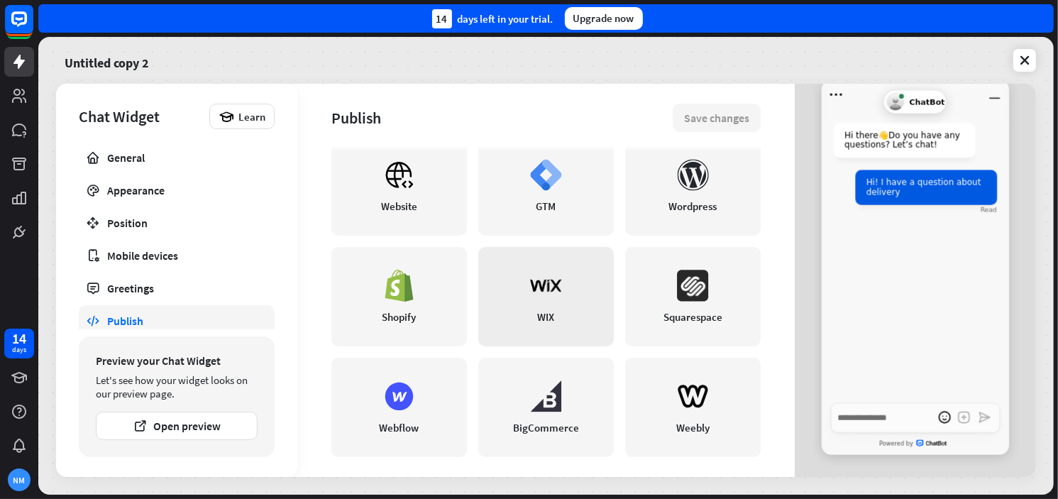
scroll to position [304, 0]
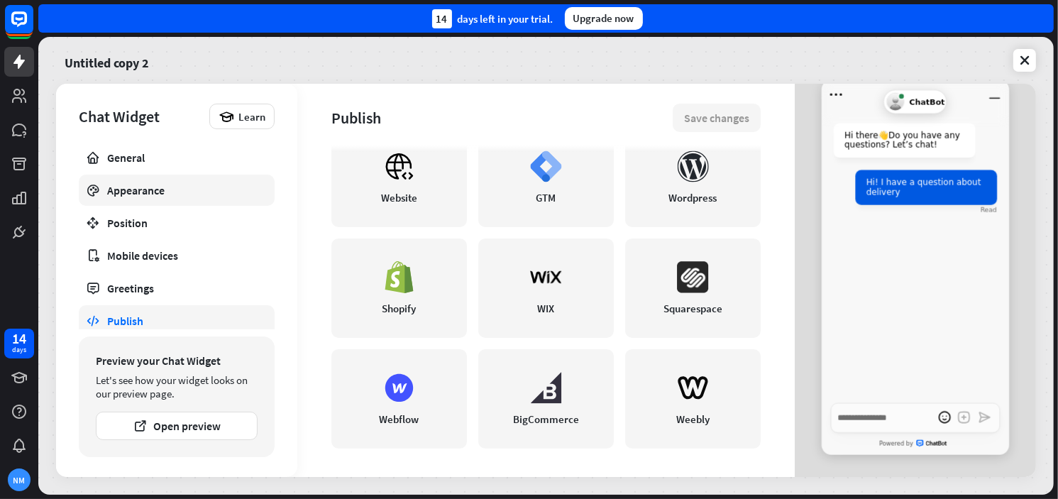
click at [168, 187] on div "Appearance" at bounding box center [176, 190] width 139 height 14
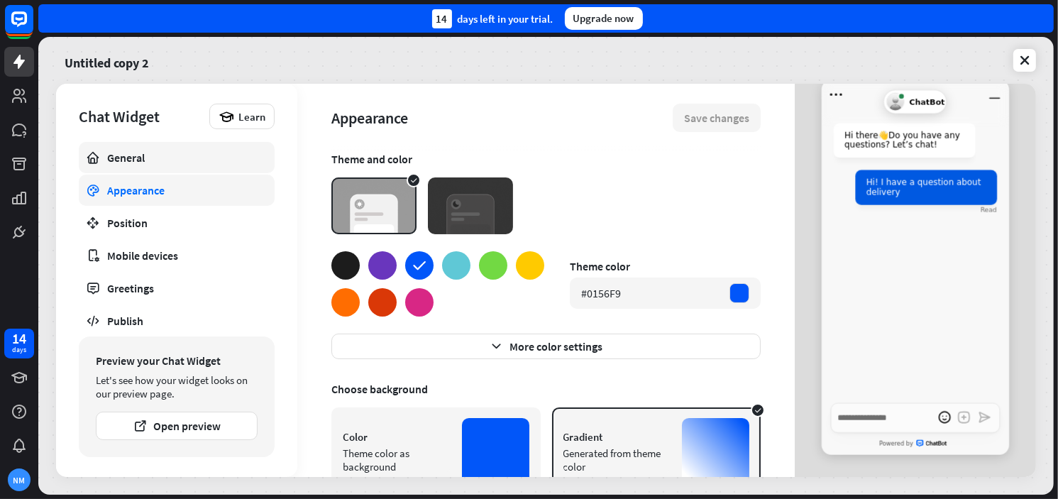
click at [199, 150] on div "General" at bounding box center [176, 157] width 139 height 14
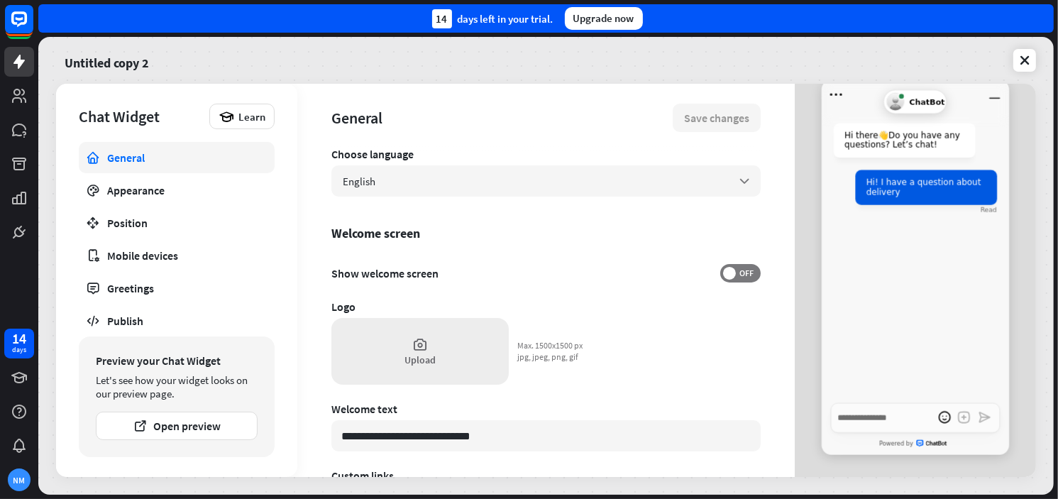
scroll to position [284, 0]
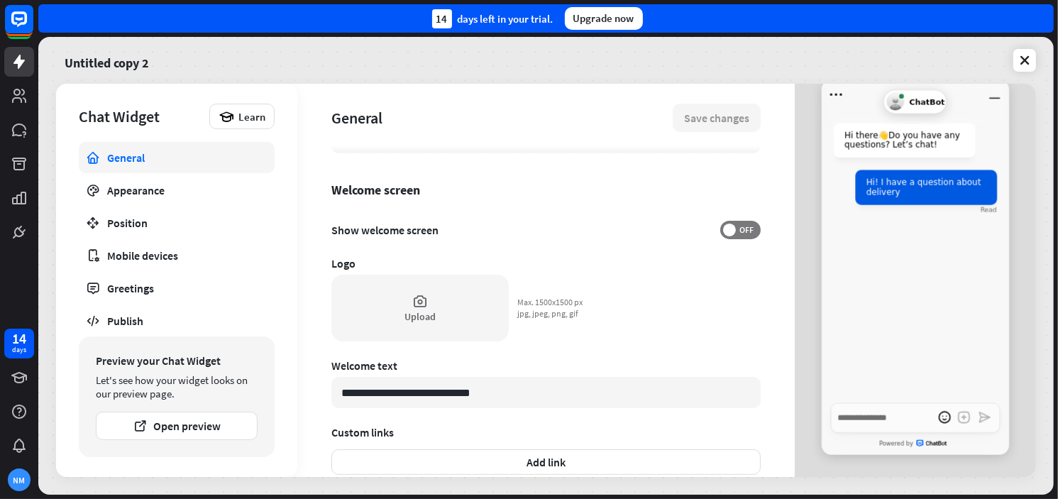
click at [917, 161] on div "Hi there 👋 Do you have any questions? Let’s chat!" at bounding box center [915, 142] width 163 height 38
click at [830, 82] on div "**********" at bounding box center [545, 266] width 1015 height 458
click at [829, 99] on icon "Open menu" at bounding box center [836, 94] width 19 height 19
click at [850, 331] on div "Hi there 👋 Do you have any questions? Let’s chat! Hi! I have a question about d…" at bounding box center [915, 256] width 187 height 294
click at [140, 308] on link "Publish" at bounding box center [177, 320] width 196 height 31
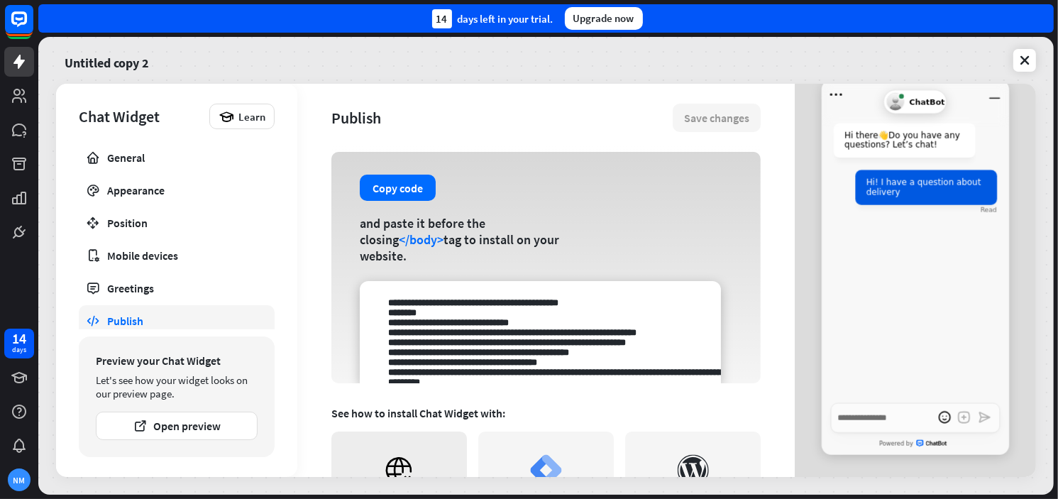
click at [412, 456] on icon at bounding box center [399, 470] width 32 height 32
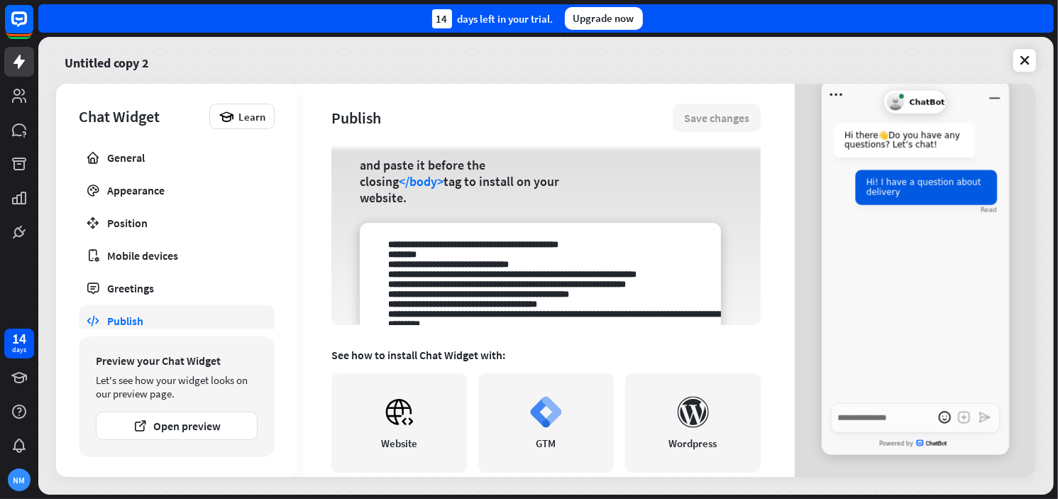
scroll to position [94, 0]
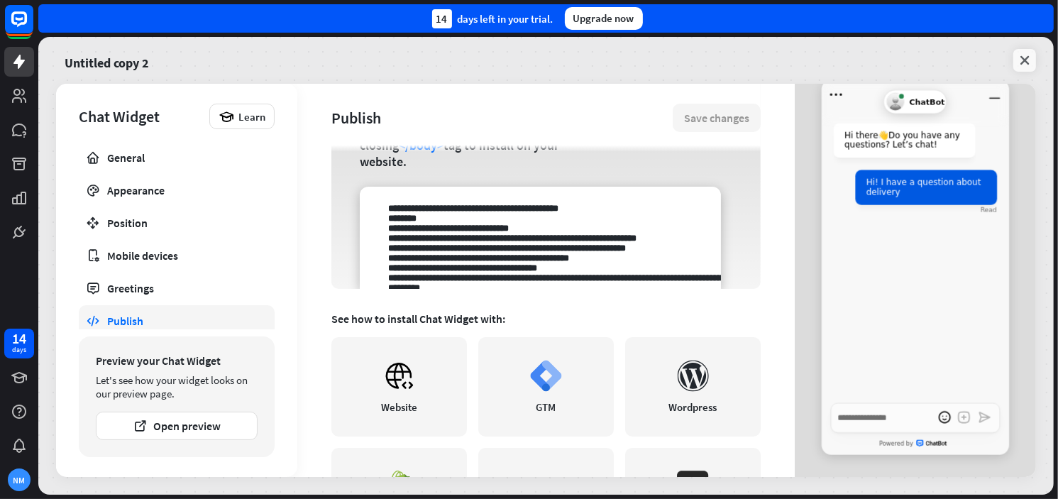
click at [1016, 60] on link at bounding box center [1024, 60] width 23 height 23
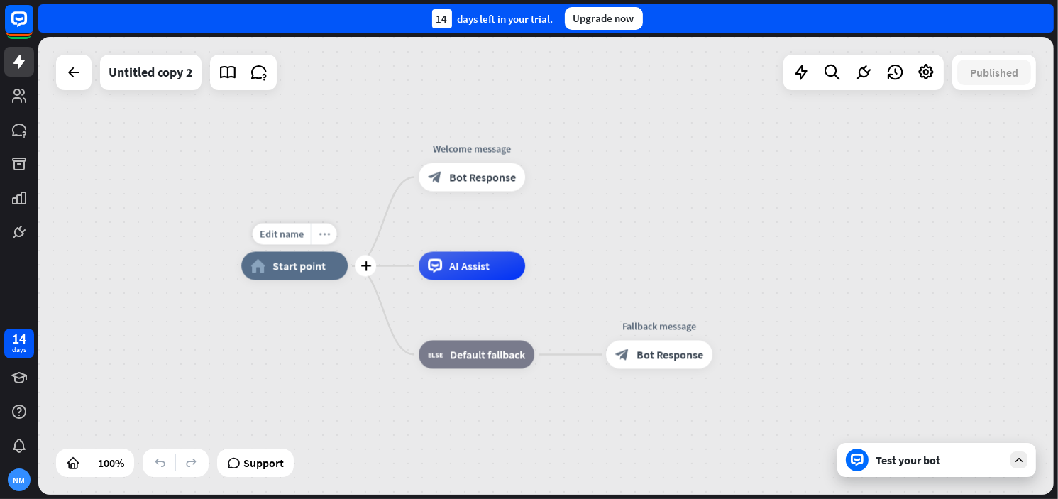
click at [333, 230] on div "more_horiz" at bounding box center [324, 233] width 26 height 21
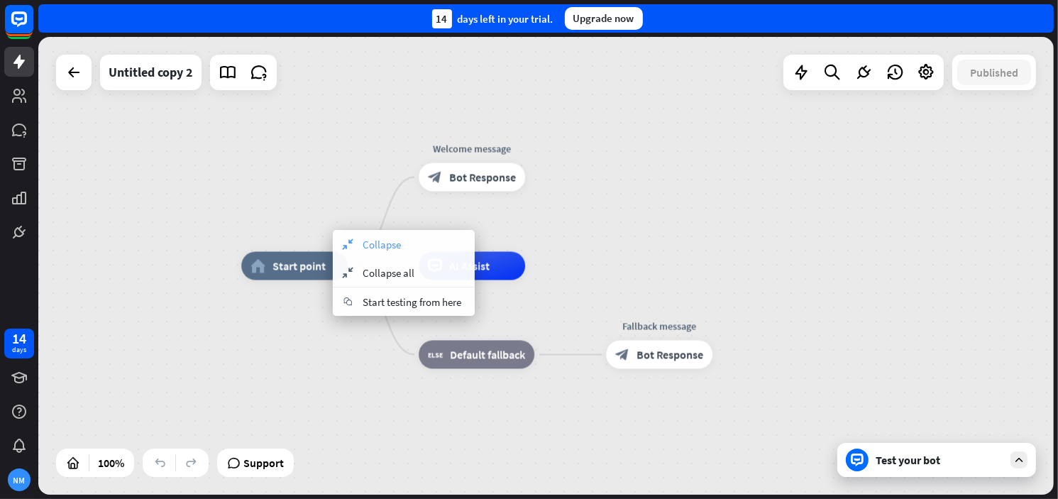
click at [368, 249] on span "Collapse" at bounding box center [382, 244] width 38 height 13
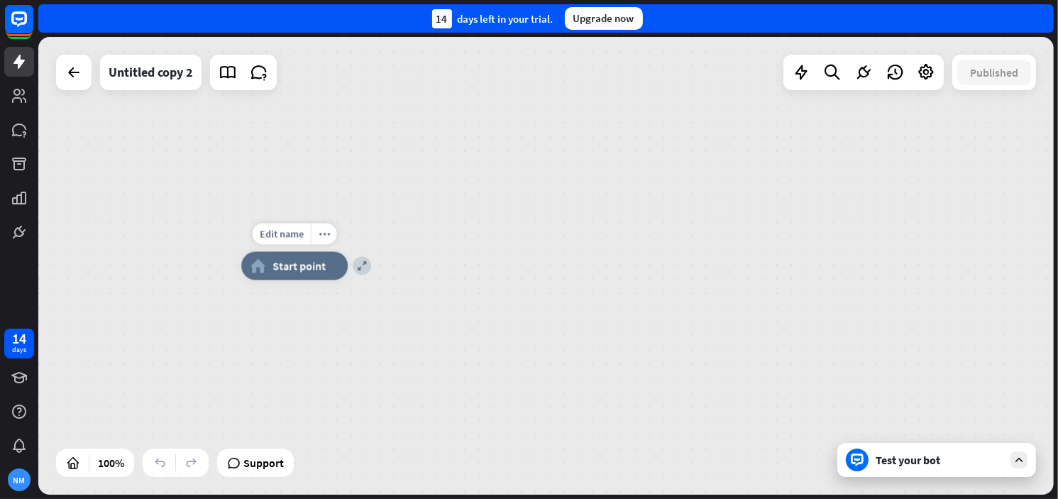
click at [348, 278] on div "Edit name more_horiz expand home_2 Start point" at bounding box center [294, 266] width 106 height 28
click at [292, 280] on div "Edit name more_horiz expand home_2 Start point" at bounding box center [297, 266] width 106 height 28
click at [289, 275] on div "home_2 Start point" at bounding box center [297, 266] width 106 height 28
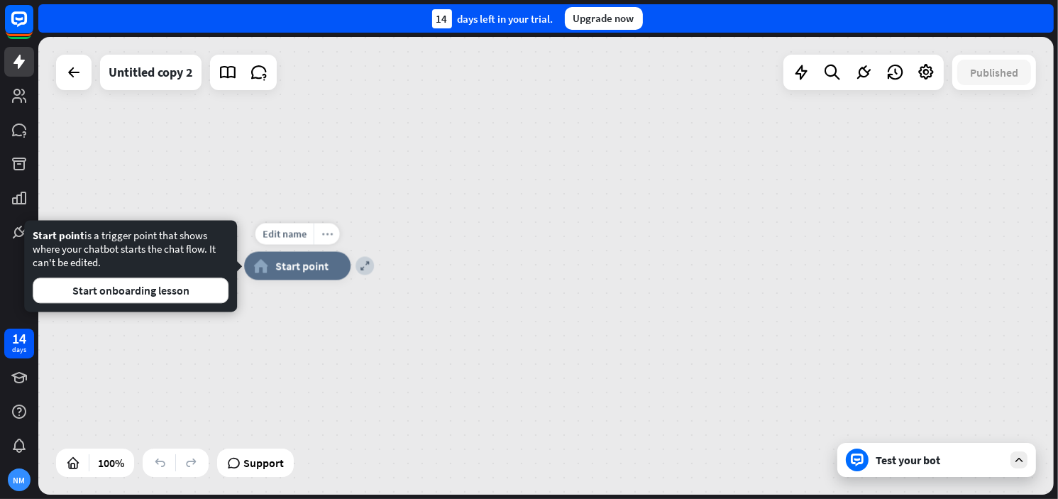
click at [333, 232] on div "more_horiz" at bounding box center [327, 233] width 26 height 21
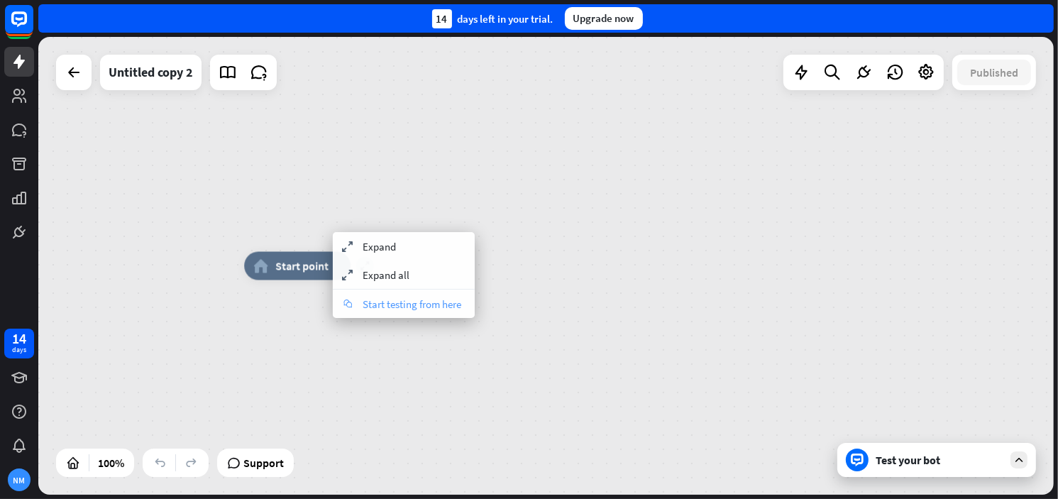
click at [365, 304] on span "Start testing from here" at bounding box center [412, 303] width 99 height 13
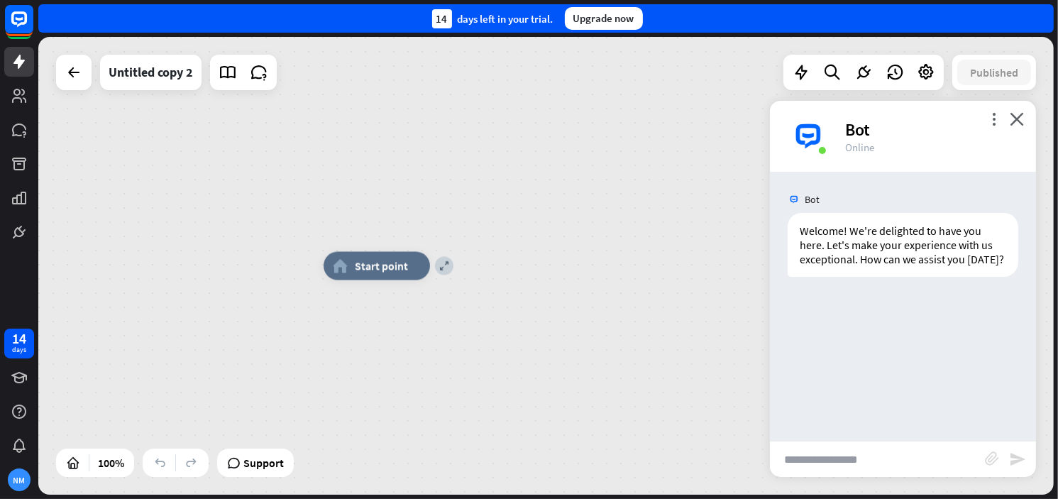
click at [829, 474] on input "text" at bounding box center [877, 458] width 215 height 35
type input "**********"
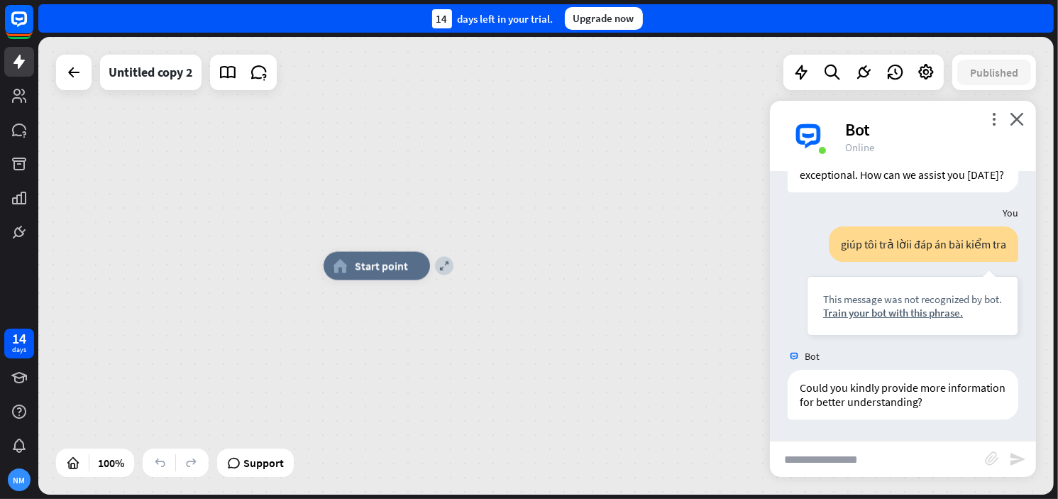
scroll to position [98, 0]
click at [441, 272] on div "expand" at bounding box center [444, 266] width 18 height 18
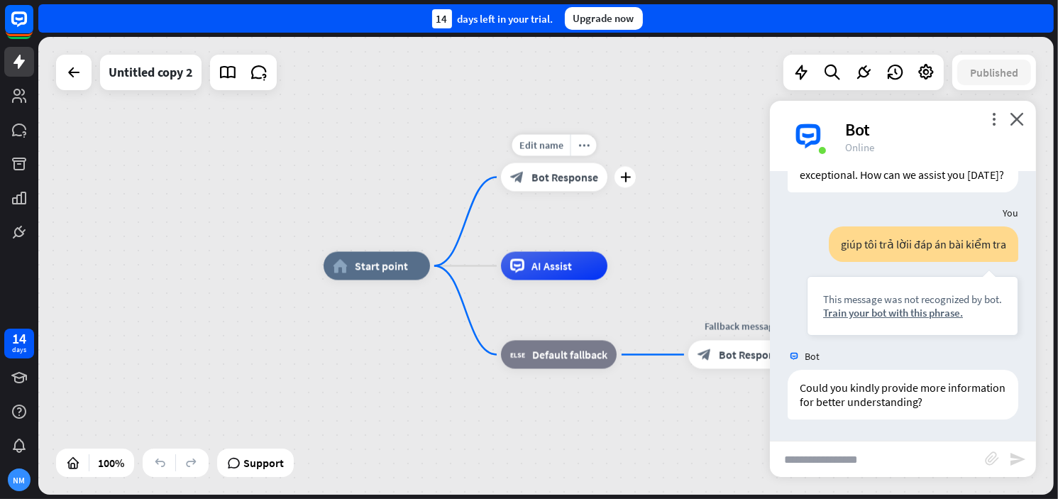
click at [557, 181] on span "Bot Response" at bounding box center [564, 177] width 67 height 14
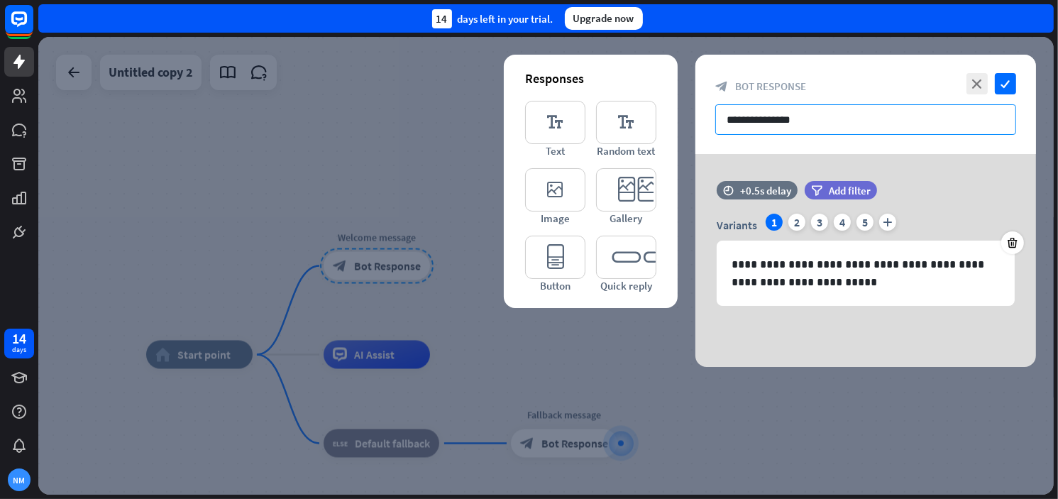
click at [784, 128] on input "**********" at bounding box center [865, 119] width 301 height 31
click at [883, 136] on div "**********" at bounding box center [865, 104] width 341 height 99
click at [863, 122] on input "**********" at bounding box center [865, 119] width 301 height 31
drag, startPoint x: 835, startPoint y: 122, endPoint x: 597, endPoint y: 122, distance: 238.4
click at [695, 122] on div "**********" at bounding box center [865, 211] width 341 height 312
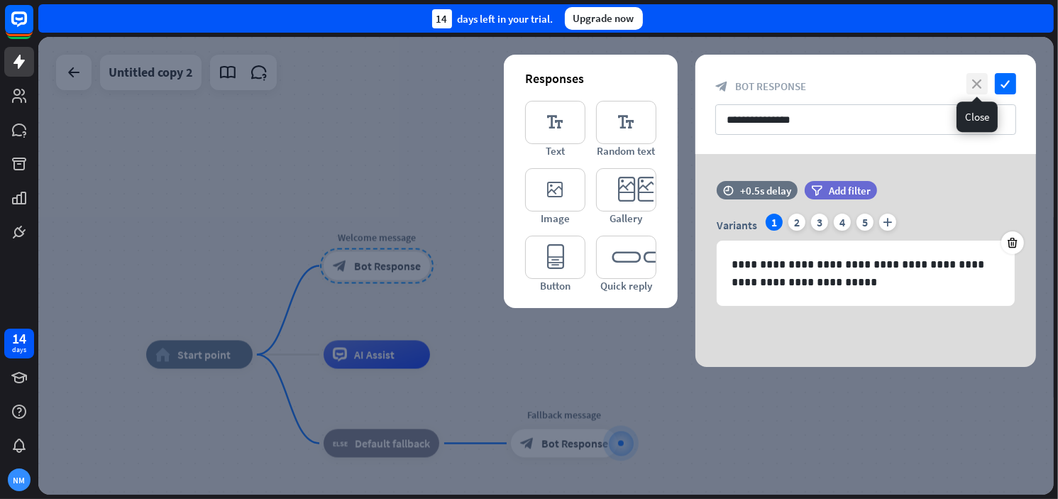
click at [972, 77] on icon "close" at bounding box center [976, 83] width 21 height 21
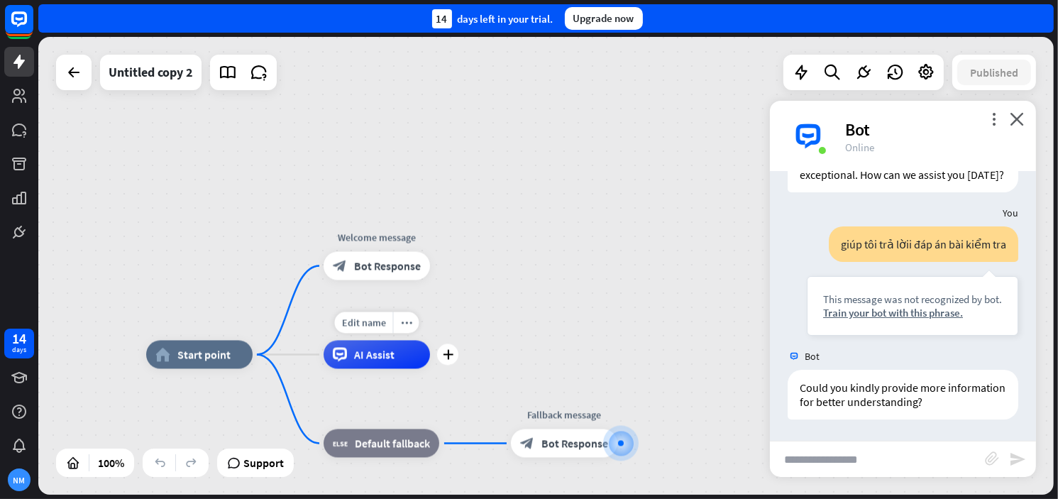
click at [382, 363] on div "AI Assist" at bounding box center [377, 355] width 106 height 28
click at [454, 355] on div "plus" at bounding box center [447, 354] width 21 height 21
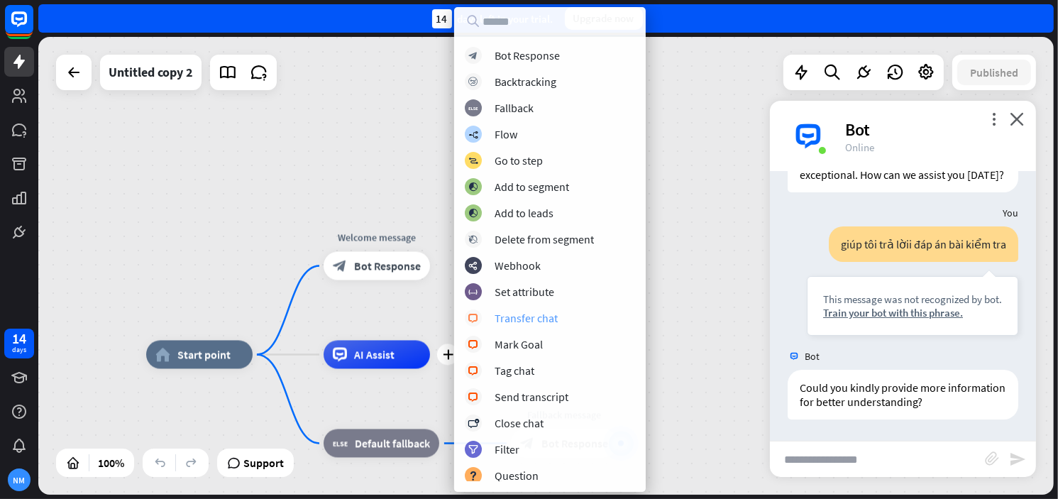
click at [537, 323] on div "Transfer chat" at bounding box center [526, 318] width 63 height 14
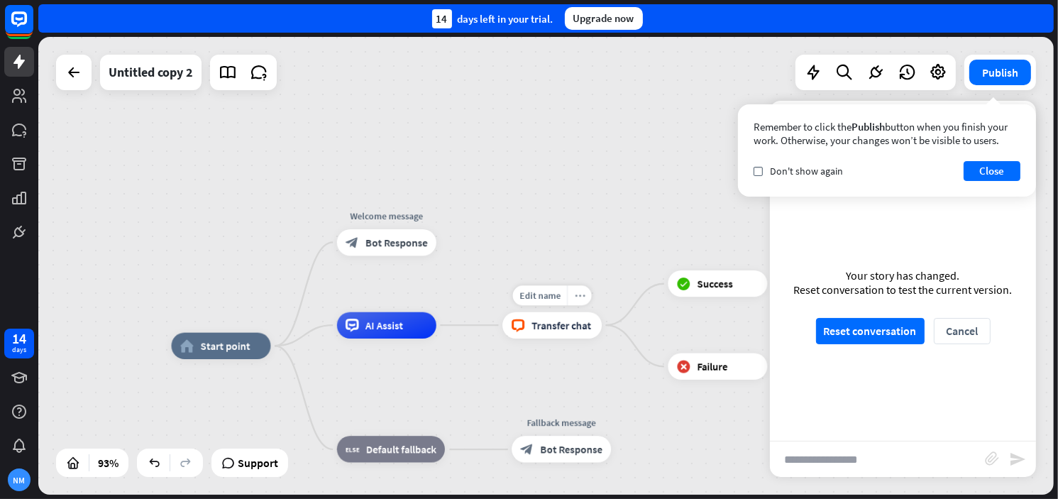
click at [579, 304] on div "more_horiz" at bounding box center [579, 295] width 25 height 20
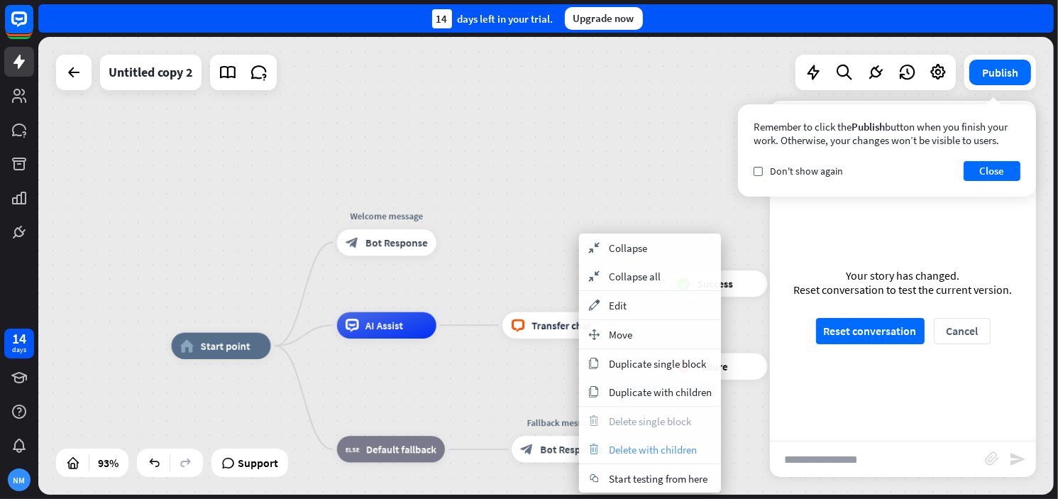
click at [609, 451] on span "Delete with children" at bounding box center [653, 449] width 88 height 13
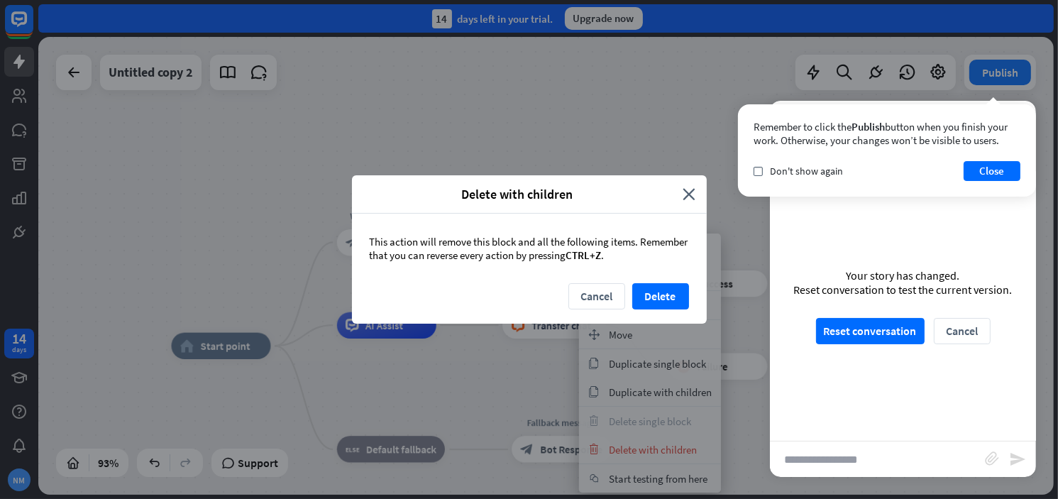
click at [602, 292] on button "Cancel" at bounding box center [596, 296] width 57 height 26
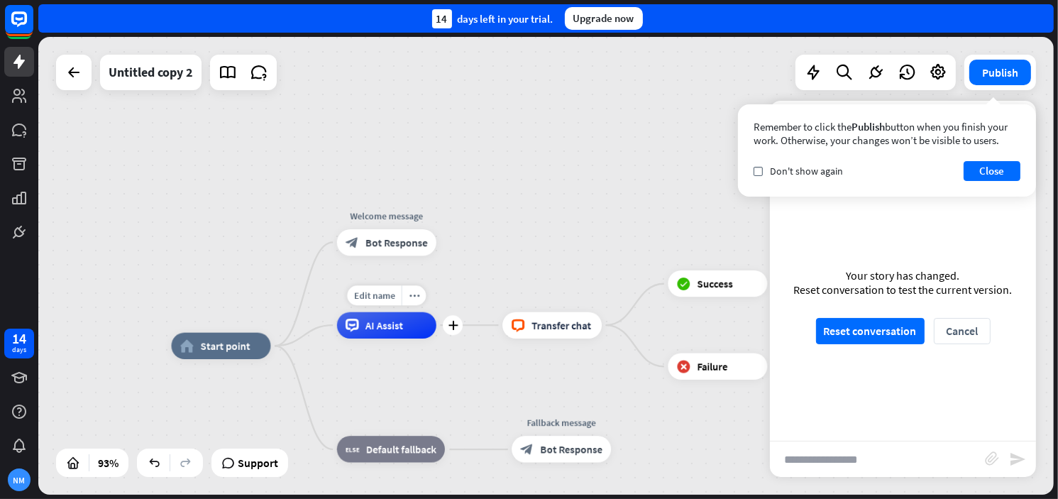
click at [394, 334] on div "AI Assist" at bounding box center [386, 324] width 99 height 26
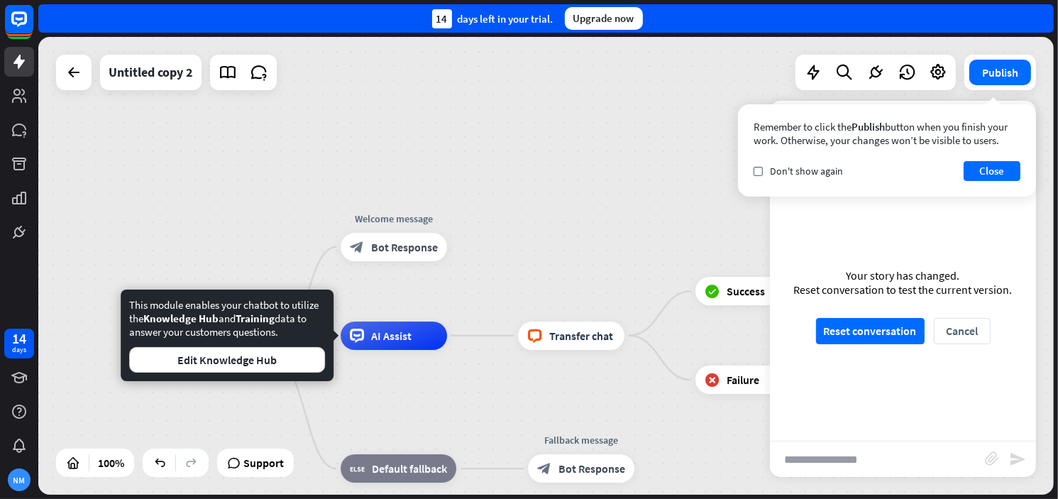
click at [304, 235] on div "home_2 Start point Welcome message block_bot_response Bot Response AI Assist bl…" at bounding box center [545, 266] width 1015 height 458
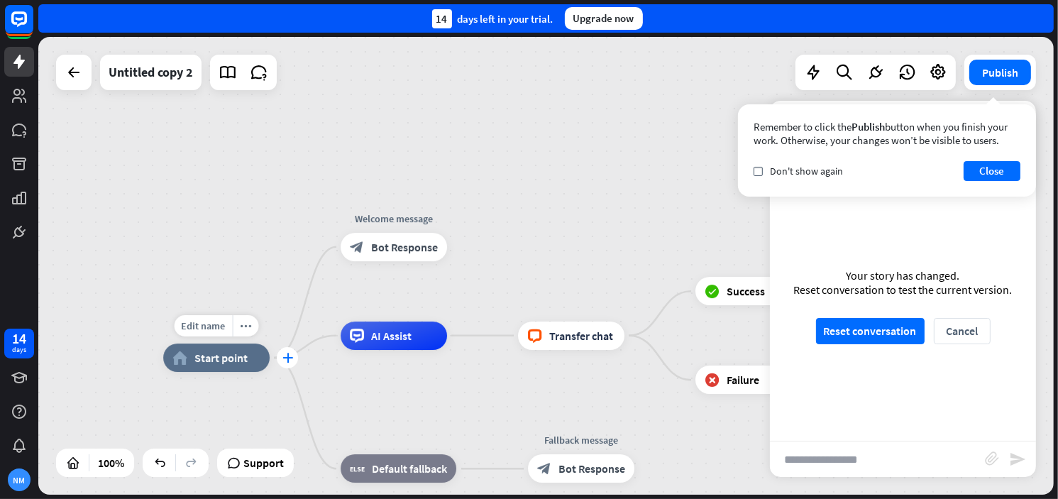
click at [280, 349] on div "plus" at bounding box center [287, 357] width 21 height 21
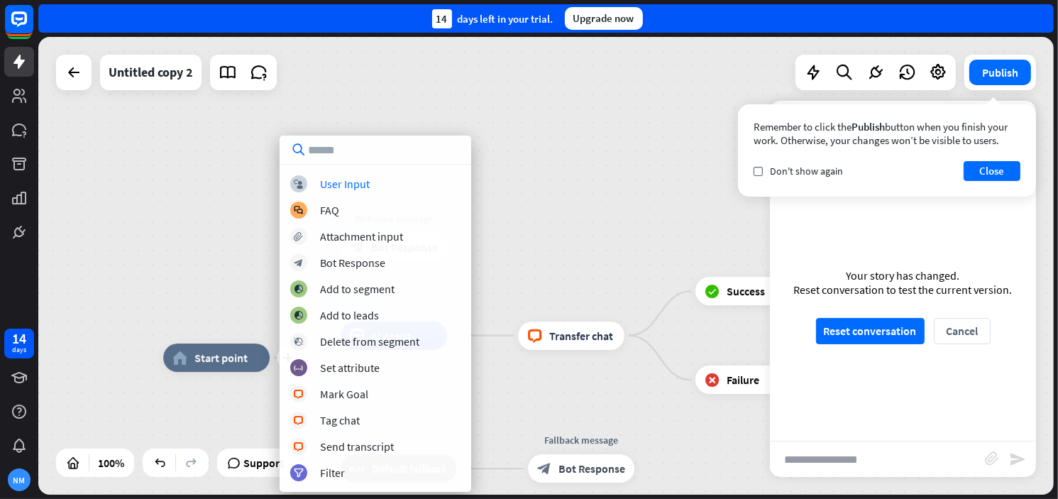
click at [529, 188] on div "plus home_2 Start point Welcome message block_bot_response Bot Response AI Assi…" at bounding box center [545, 266] width 1015 height 458
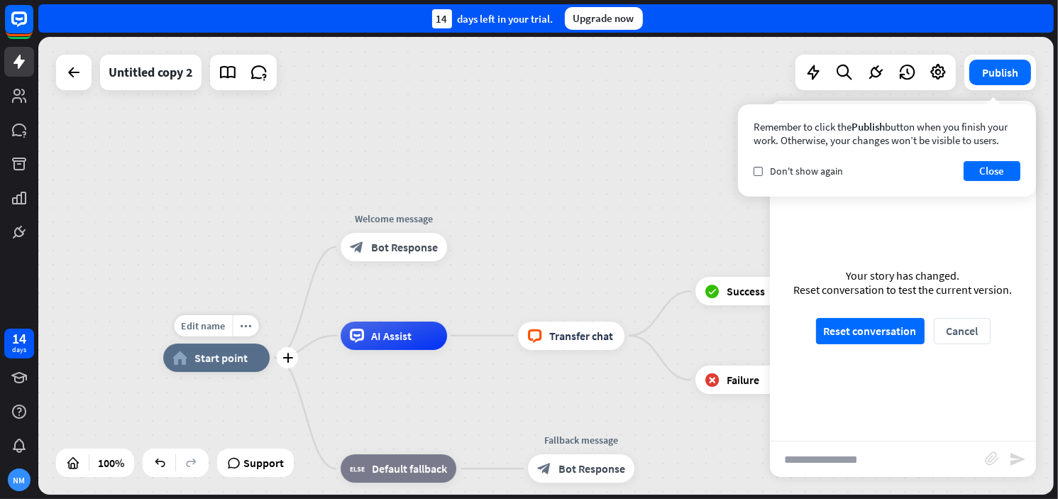
click at [238, 363] on span "Start point" at bounding box center [220, 358] width 53 height 14
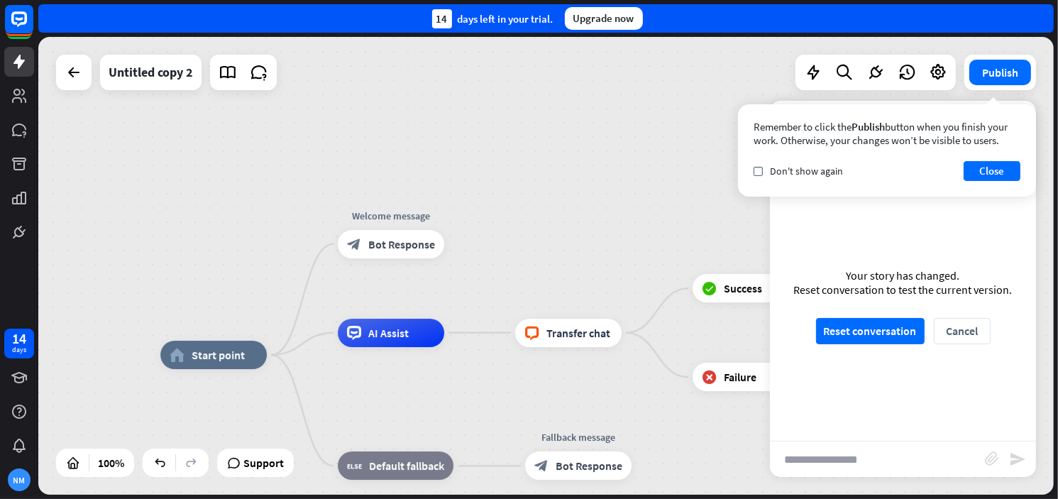
click at [270, 294] on div "home_2 Start point Welcome message block_bot_response Bot Response AI Assist bl…" at bounding box center [545, 266] width 1015 height 458
click at [400, 341] on div "AI Assist" at bounding box center [391, 333] width 106 height 28
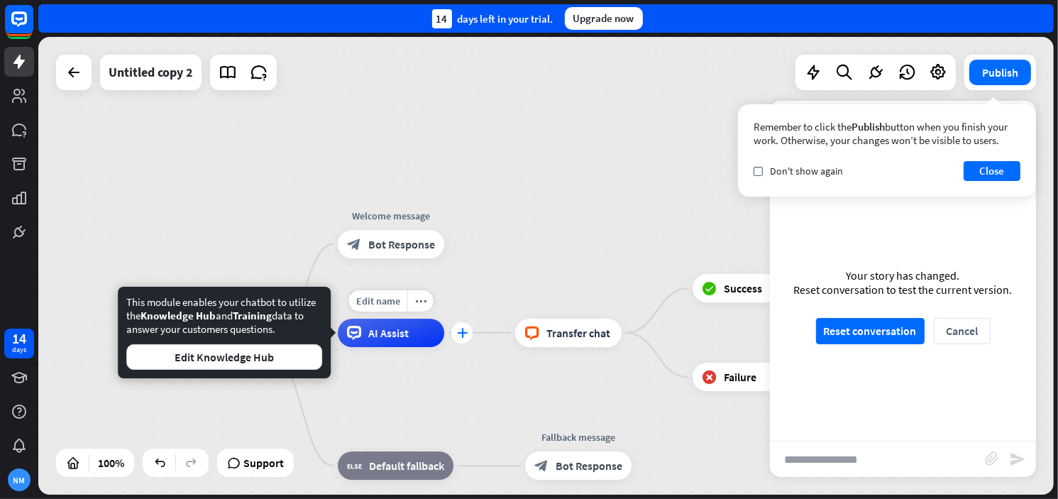
click at [460, 326] on div "plus" at bounding box center [461, 332] width 21 height 21
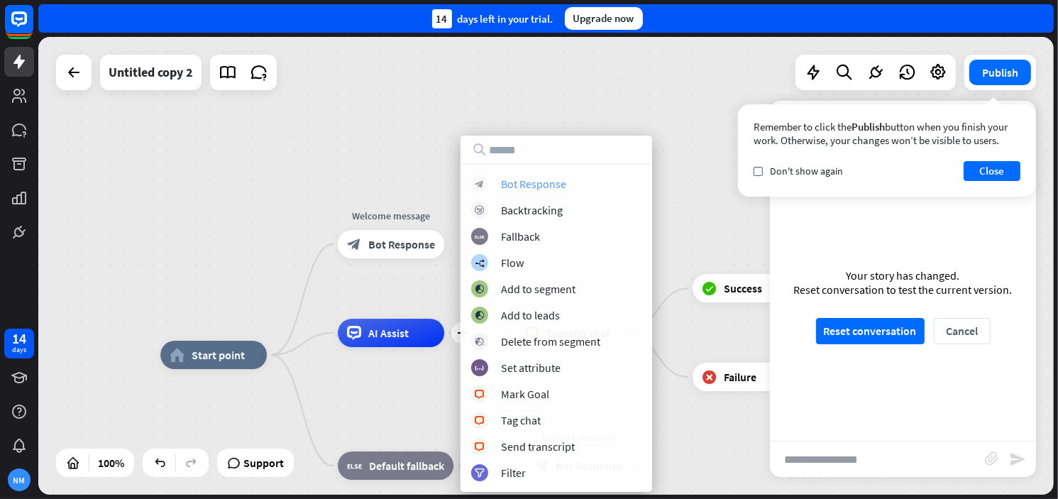
click at [529, 181] on div "Bot Response" at bounding box center [533, 184] width 65 height 14
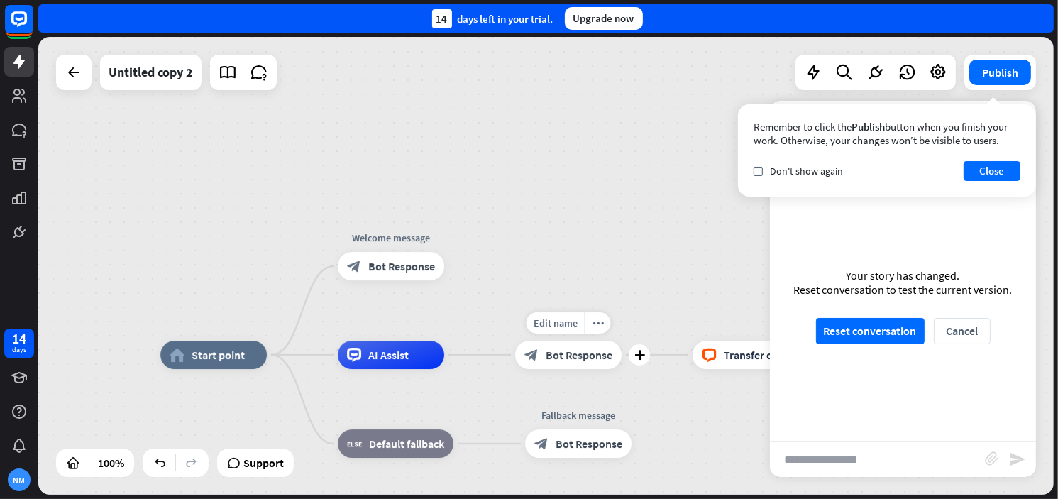
click at [573, 367] on div "block_bot_response Bot Response" at bounding box center [568, 355] width 106 height 28
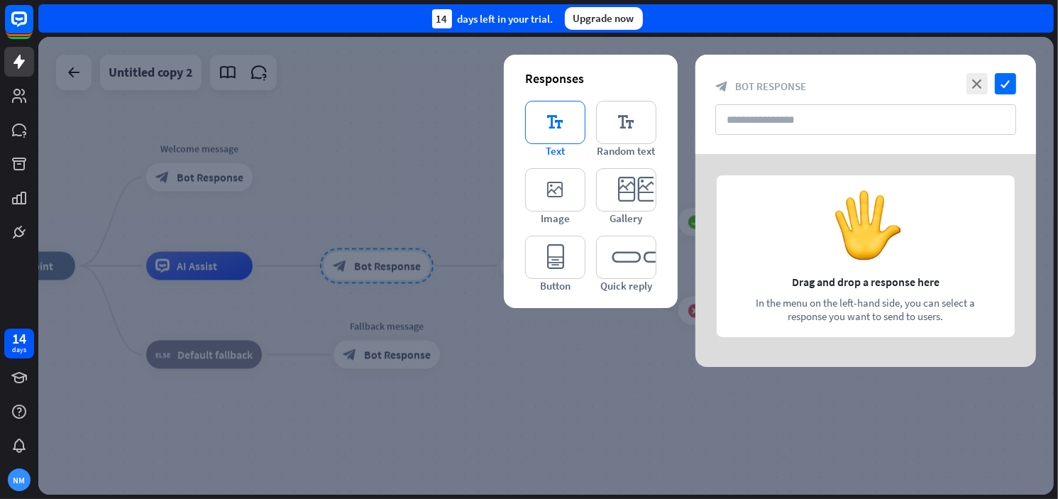
click at [575, 128] on icon "editor_text" at bounding box center [555, 122] width 60 height 43
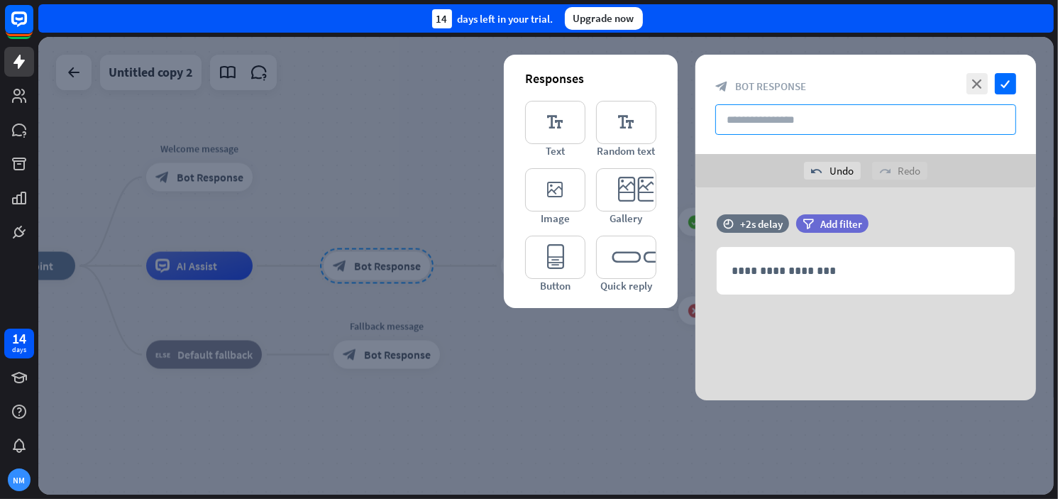
click at [780, 118] on input "text" at bounding box center [865, 119] width 301 height 31
paste input "**********"
drag, startPoint x: 785, startPoint y: 118, endPoint x: 985, endPoint y: 136, distance: 200.9
click at [985, 136] on div "**********" at bounding box center [865, 104] width 341 height 99
click at [978, 130] on input "**********" at bounding box center [865, 119] width 301 height 31
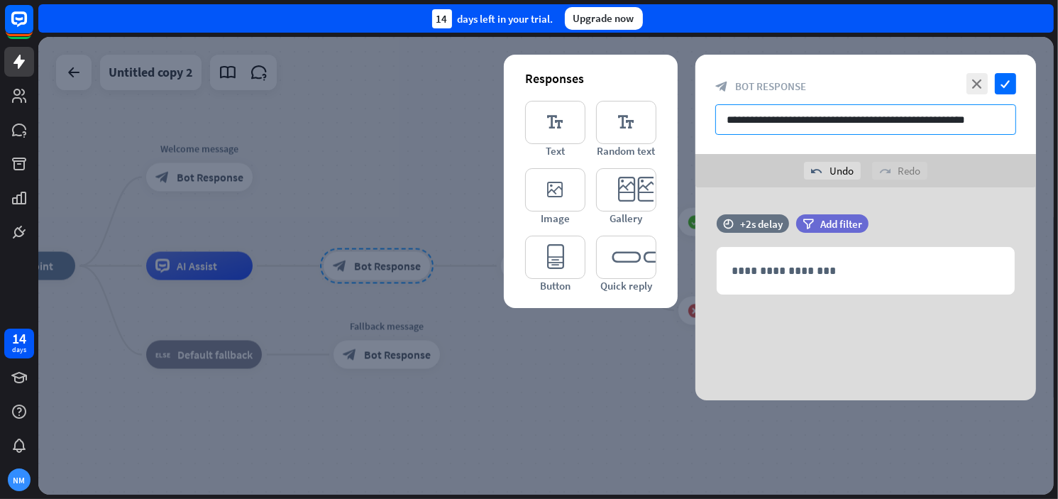
drag, startPoint x: 986, startPoint y: 110, endPoint x: 776, endPoint y: 127, distance: 210.0
click at [776, 127] on input "**********" at bounding box center [865, 119] width 301 height 31
click at [782, 127] on input "**********" at bounding box center [865, 119] width 301 height 31
drag, startPoint x: 786, startPoint y: 117, endPoint x: 627, endPoint y: 153, distance: 163.0
click at [695, 153] on div "**********" at bounding box center [865, 228] width 341 height 346
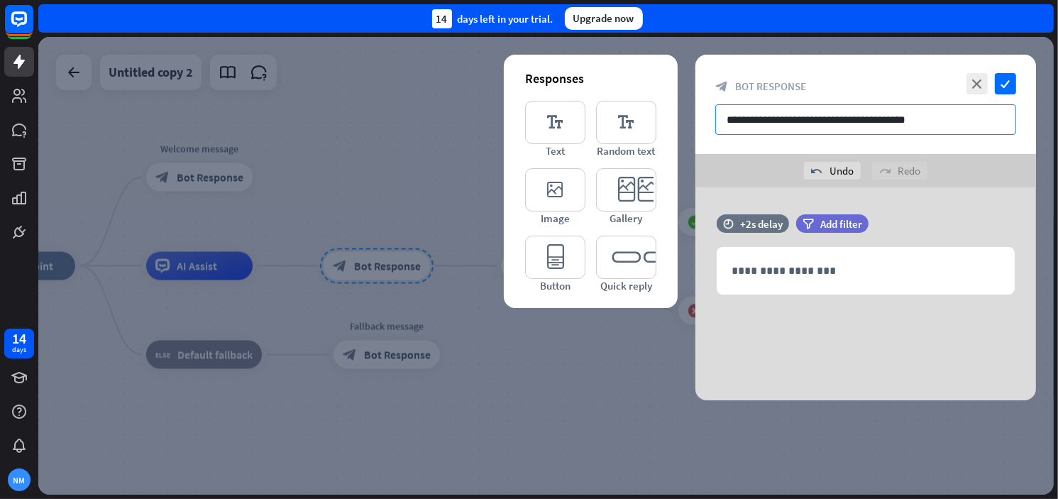
drag, startPoint x: 897, startPoint y: 131, endPoint x: 832, endPoint y: 118, distance: 66.4
click at [832, 118] on input "**********" at bounding box center [865, 119] width 301 height 31
type input "**********"
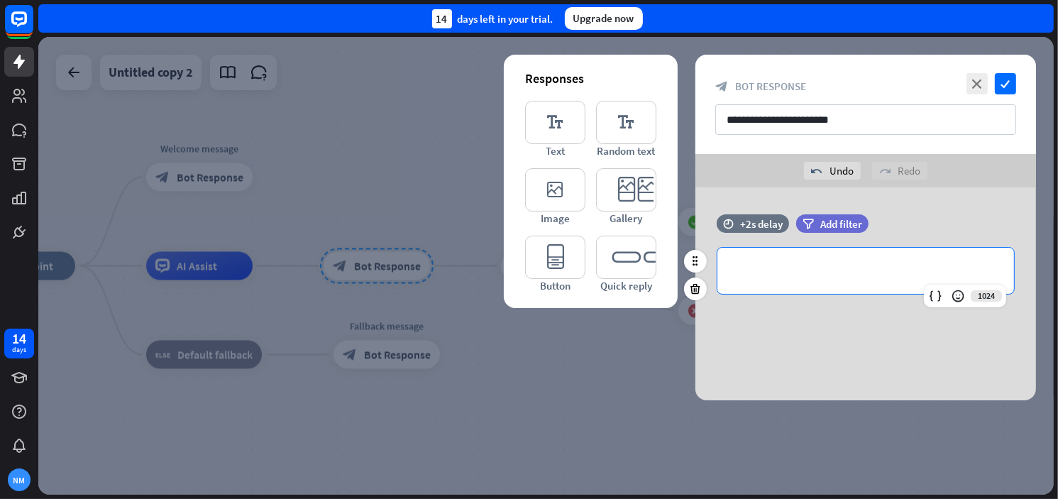
click at [790, 278] on p "**********" at bounding box center [866, 271] width 268 height 18
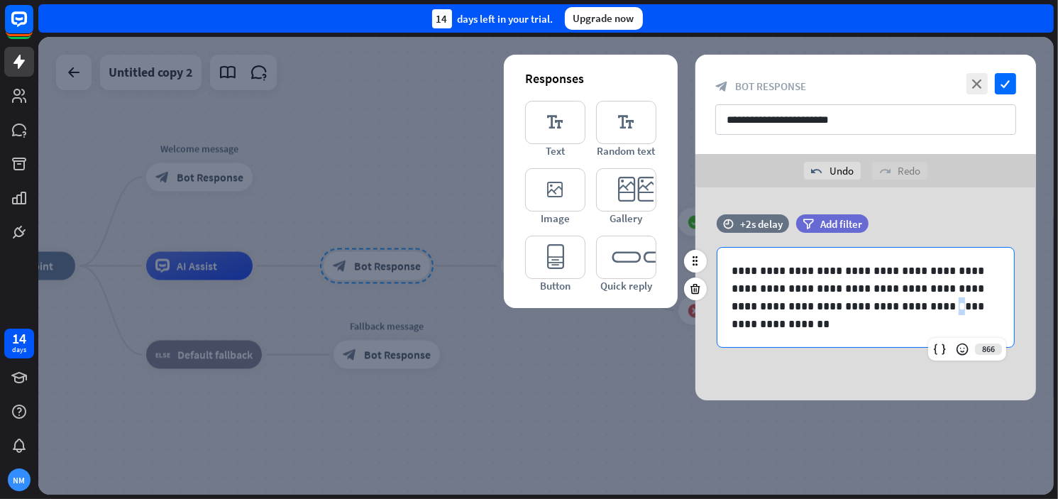
click at [922, 308] on p "**********" at bounding box center [866, 314] width 268 height 35
click at [938, 311] on p "**********" at bounding box center [866, 314] width 268 height 35
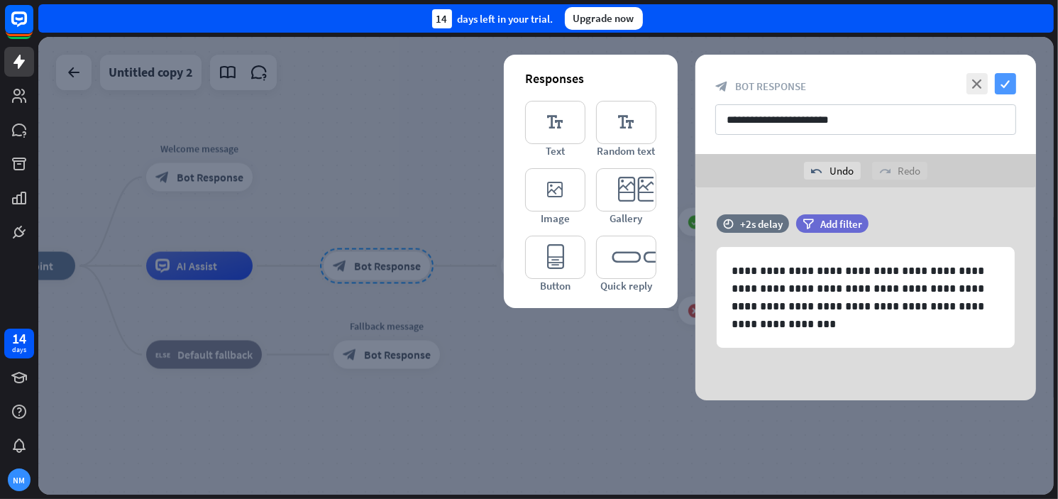
click at [1003, 79] on icon "check" at bounding box center [1005, 83] width 21 height 21
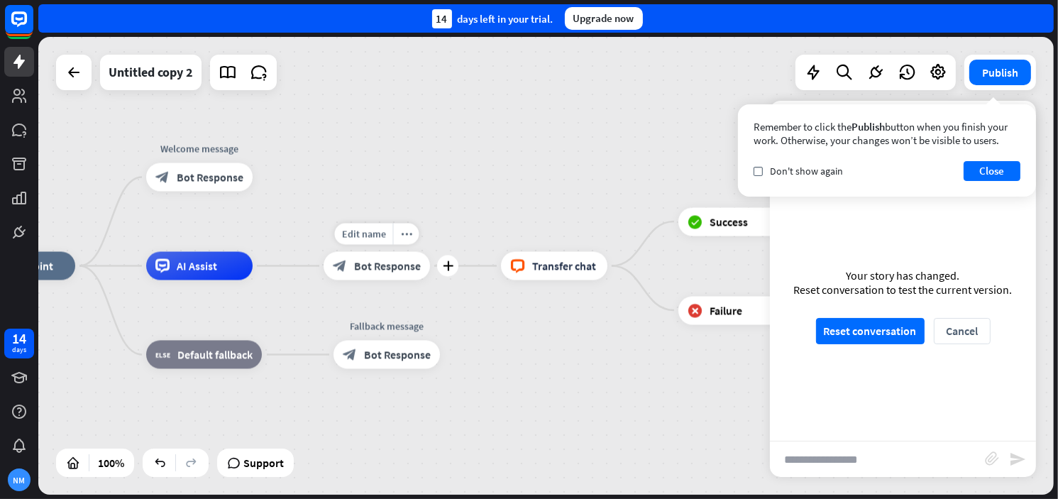
click at [350, 265] on div "block_bot_response Bot Response" at bounding box center [377, 266] width 106 height 28
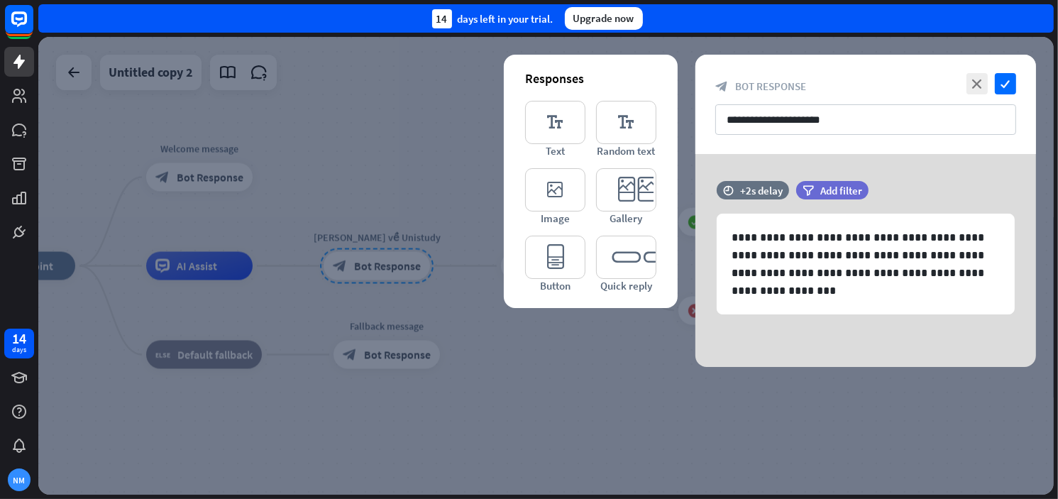
click at [943, 175] on div "**********" at bounding box center [865, 260] width 341 height 213
click at [617, 267] on icon "editor_quick_replies" at bounding box center [626, 257] width 60 height 43
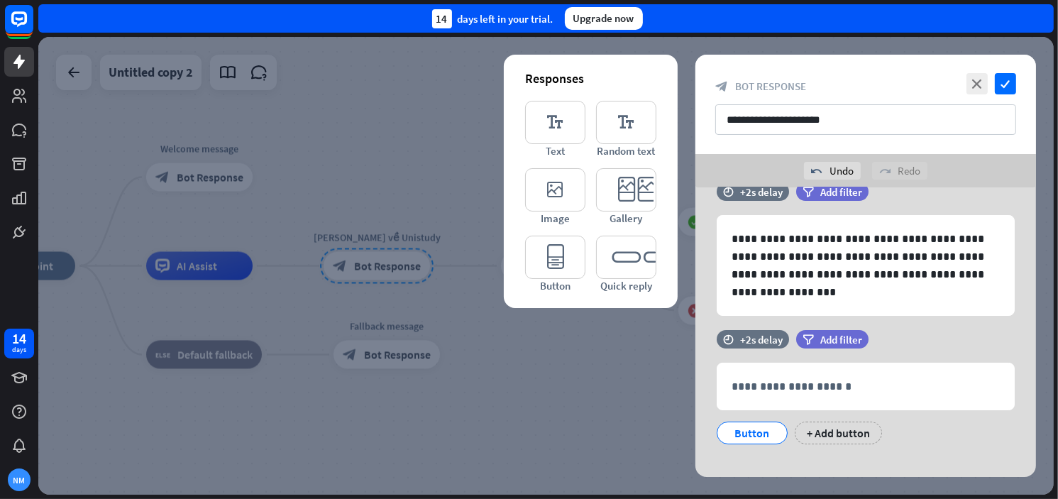
scroll to position [48, 0]
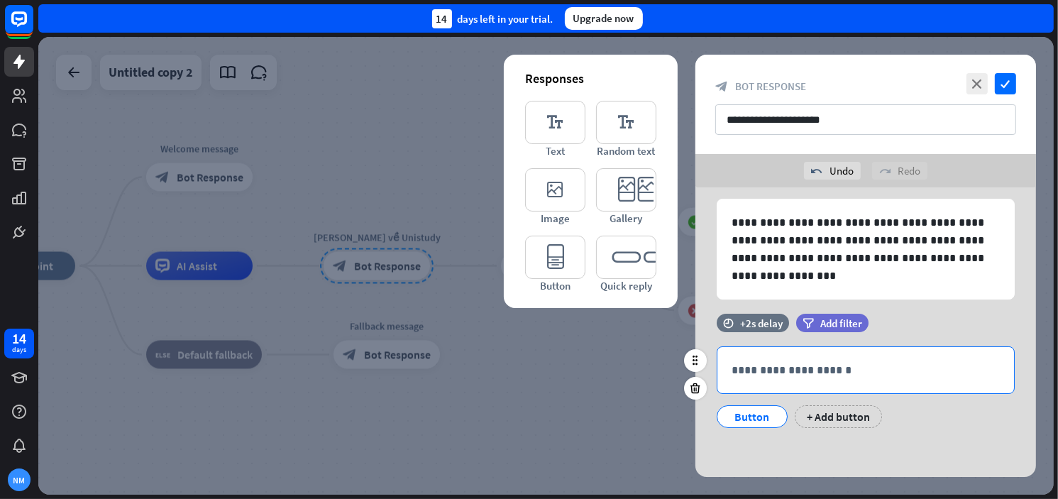
click at [769, 375] on p "**********" at bounding box center [866, 370] width 268 height 18
click at [829, 416] on div "+ Add button" at bounding box center [838, 416] width 87 height 23
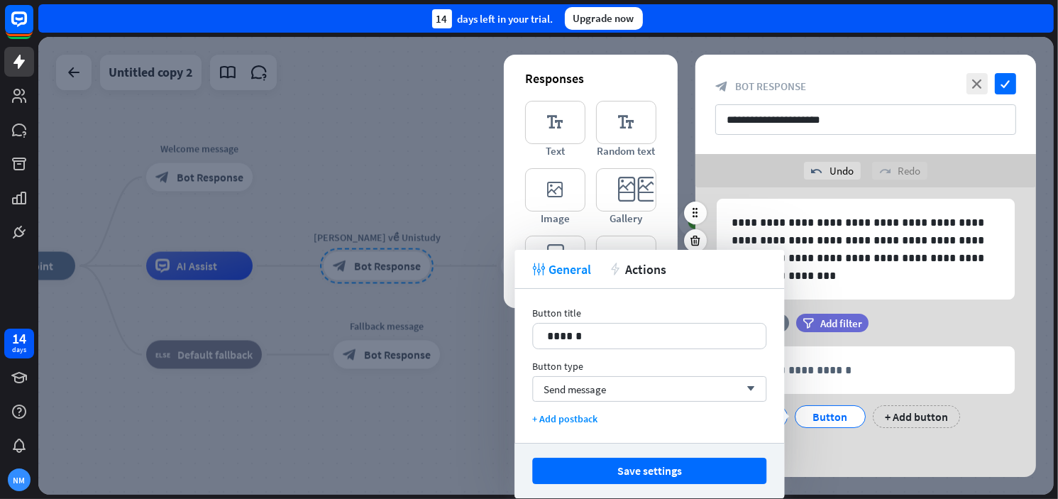
click at [801, 190] on div "filter Add filter" at bounding box center [867, 182] width 143 height 33
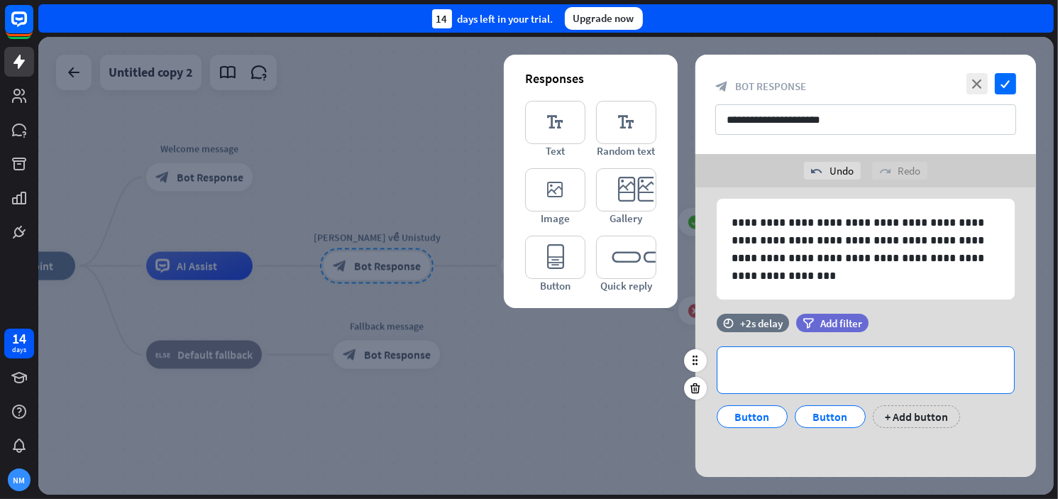
click at [826, 372] on p "**********" at bounding box center [866, 370] width 268 height 18
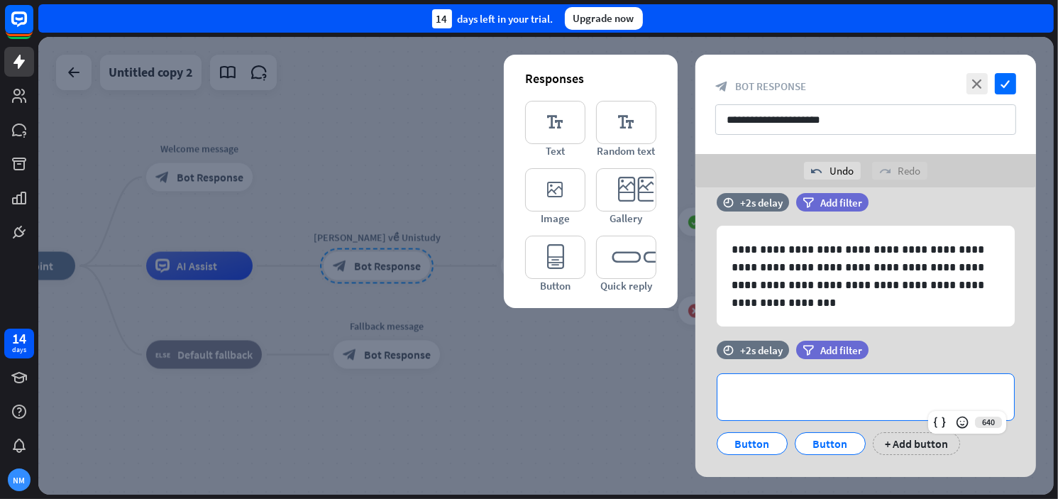
scroll to position [0, 0]
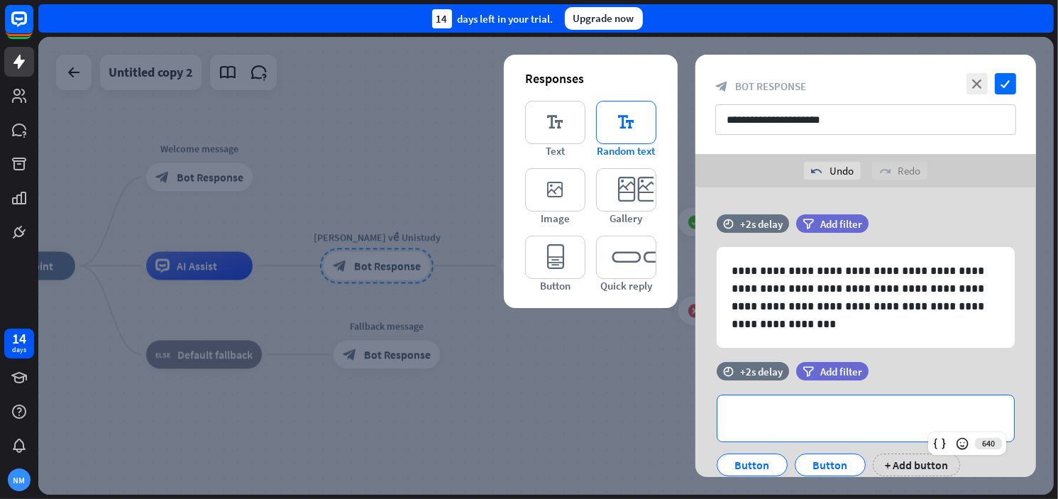
click at [634, 125] on icon "editor_text" at bounding box center [626, 122] width 60 height 43
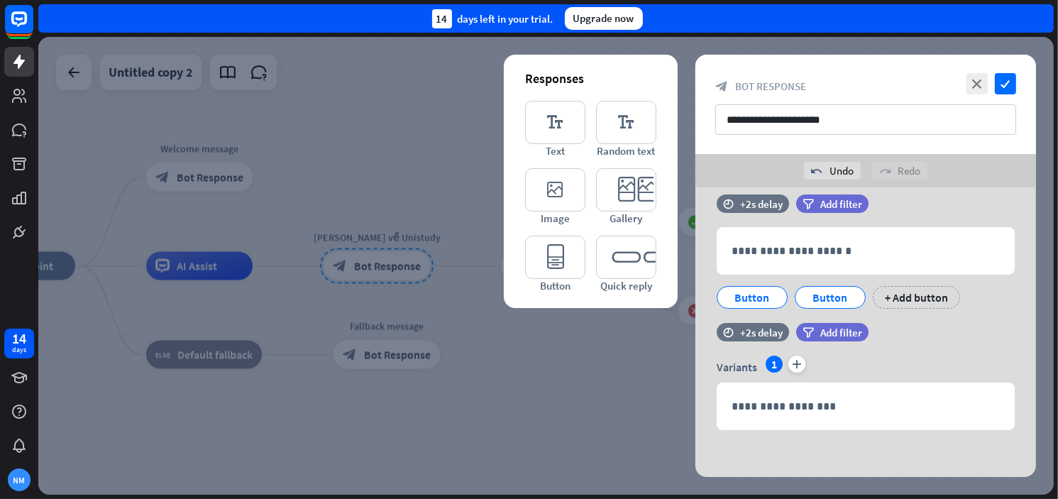
scroll to position [170, 0]
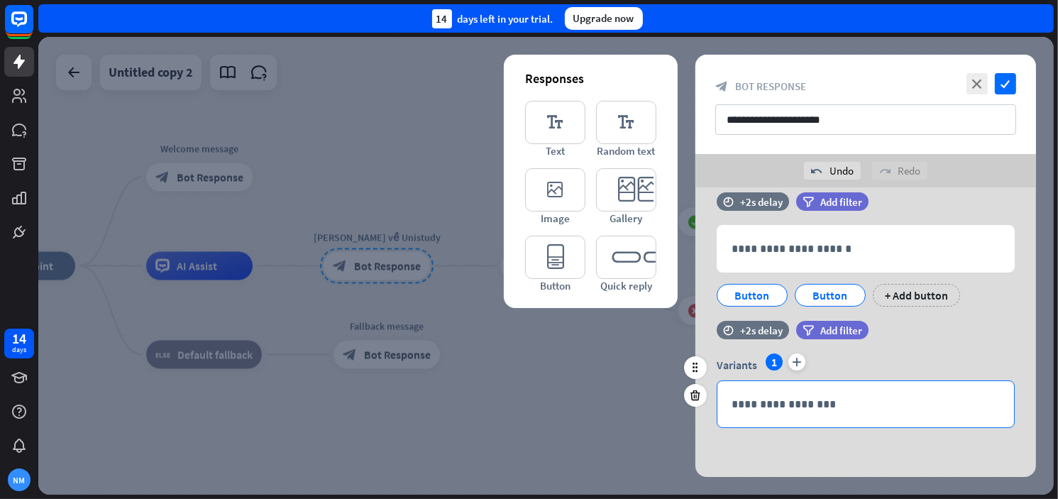
click at [823, 397] on p "**********" at bounding box center [866, 404] width 268 height 18
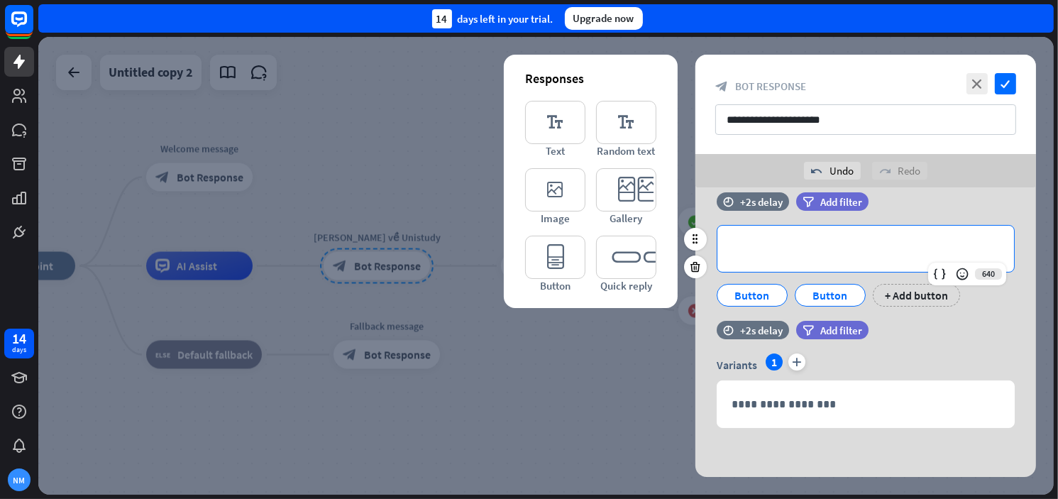
click at [786, 241] on p "**********" at bounding box center [866, 249] width 268 height 18
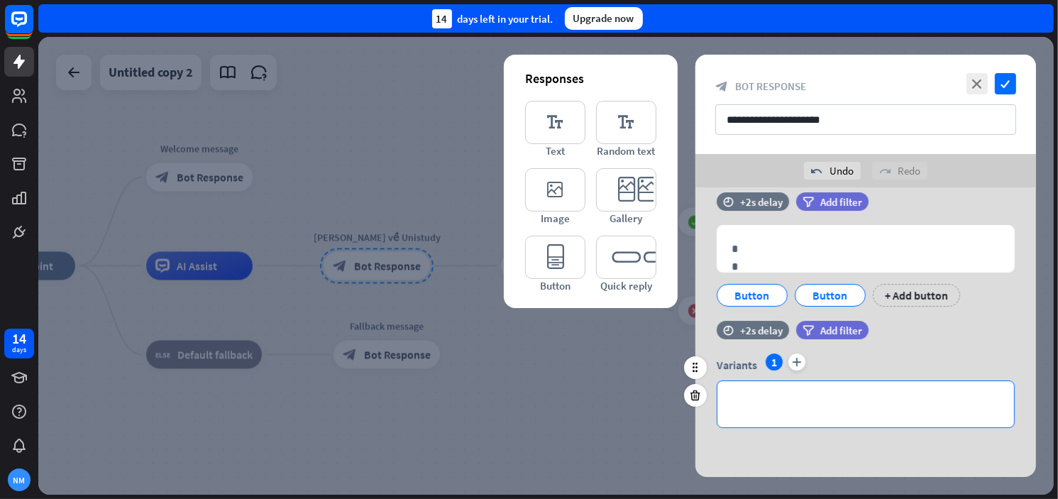
click at [856, 402] on p "**********" at bounding box center [866, 404] width 268 height 18
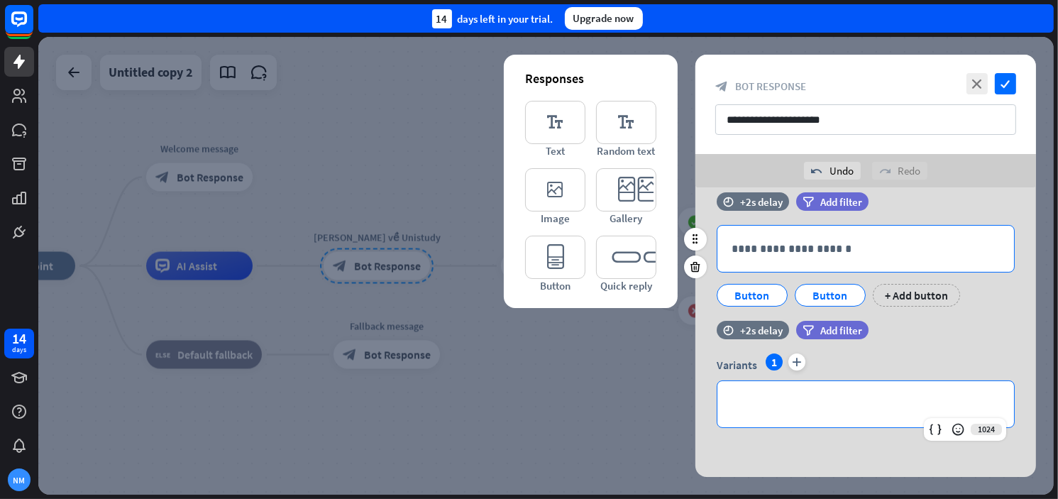
click at [844, 241] on p "**********" at bounding box center [866, 249] width 268 height 18
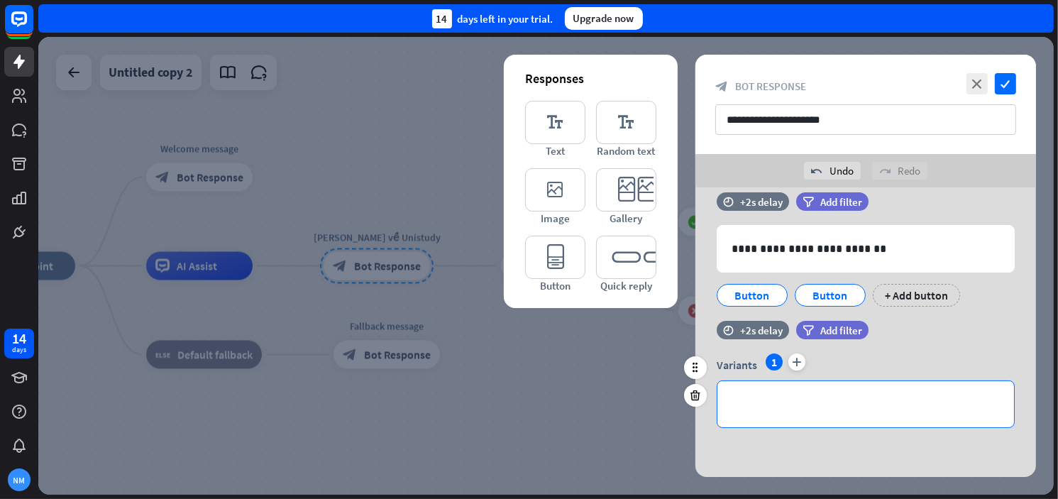
click at [773, 408] on p "**********" at bounding box center [866, 404] width 268 height 18
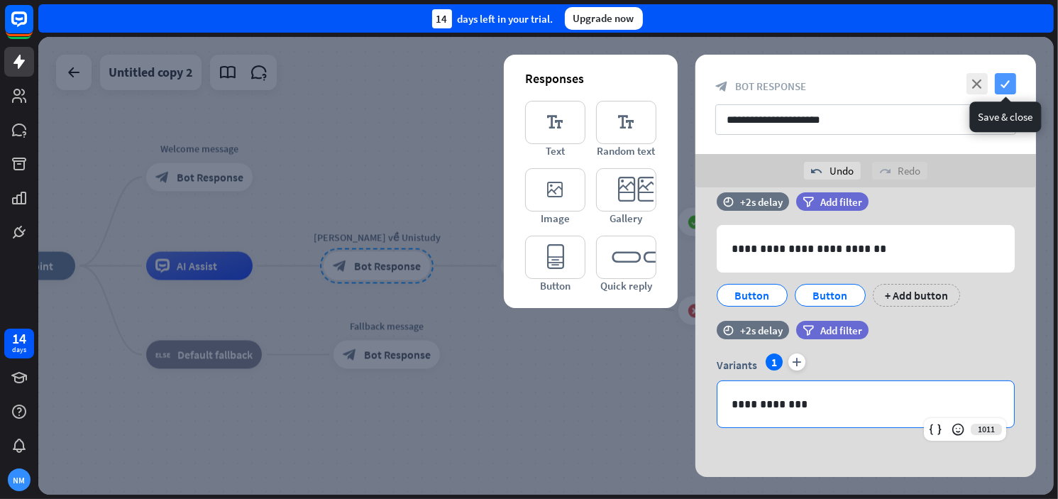
click at [1010, 89] on icon "check" at bounding box center [1005, 83] width 21 height 21
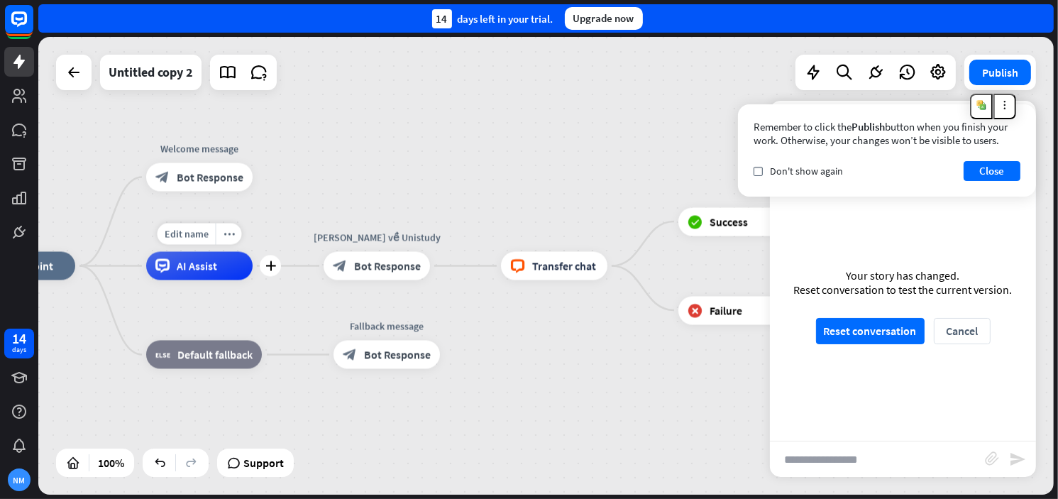
click at [215, 263] on span "AI Assist" at bounding box center [197, 266] width 40 height 14
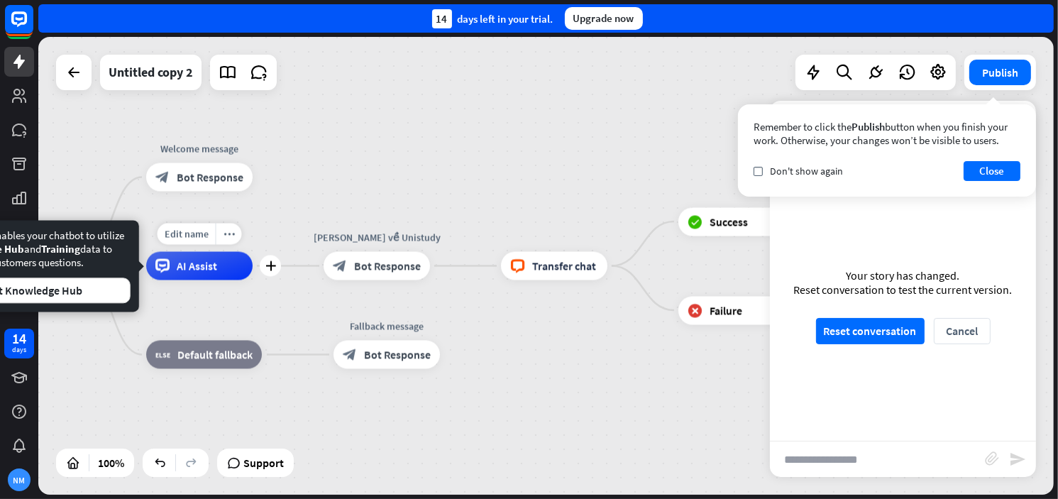
click at [202, 266] on span "AI Assist" at bounding box center [197, 266] width 40 height 14
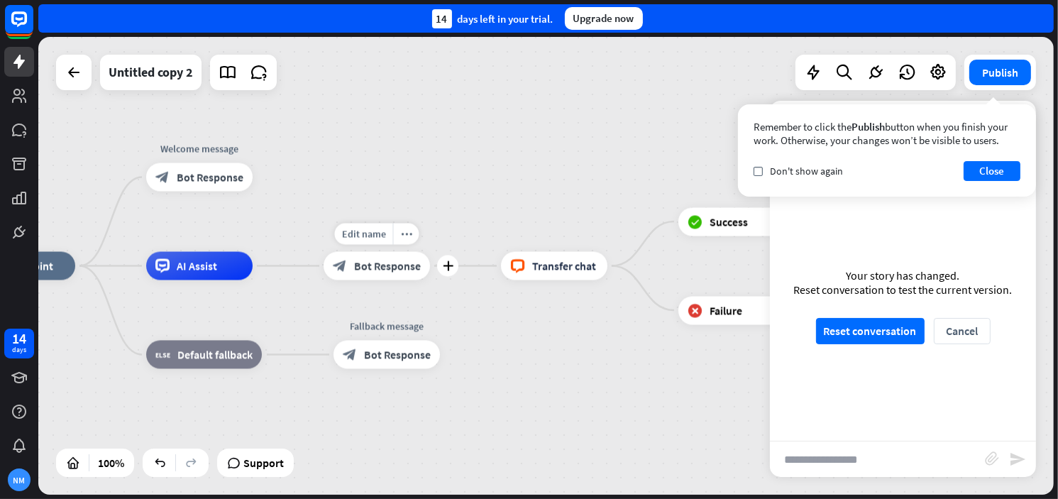
click at [386, 272] on div "block_bot_response Bot Response" at bounding box center [377, 266] width 106 height 28
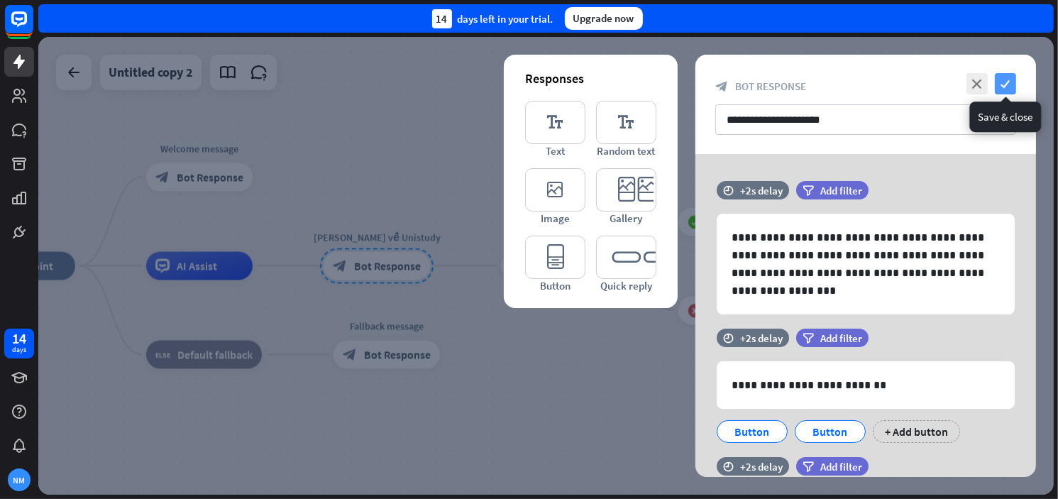
click at [1008, 89] on icon "check" at bounding box center [1005, 83] width 21 height 21
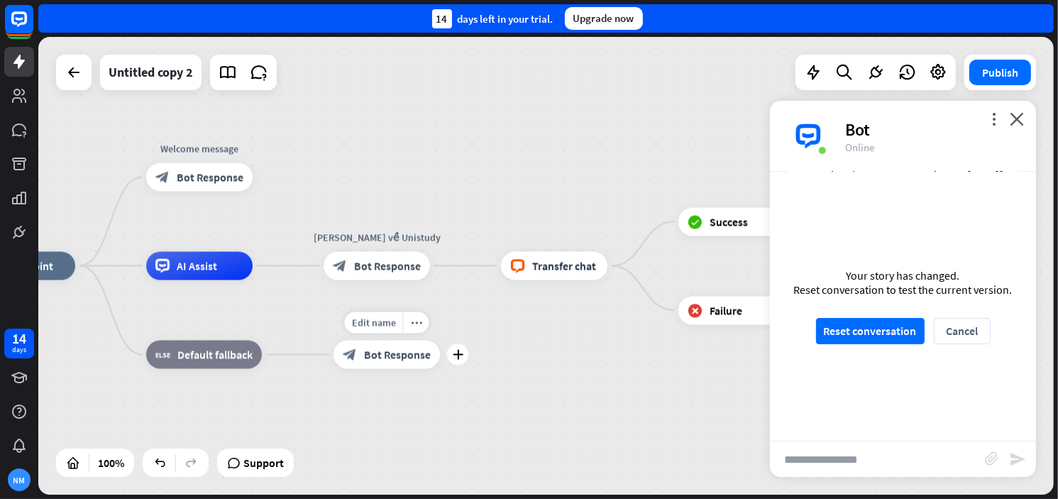
click at [397, 363] on div "block_bot_response Bot Response" at bounding box center [386, 355] width 106 height 28
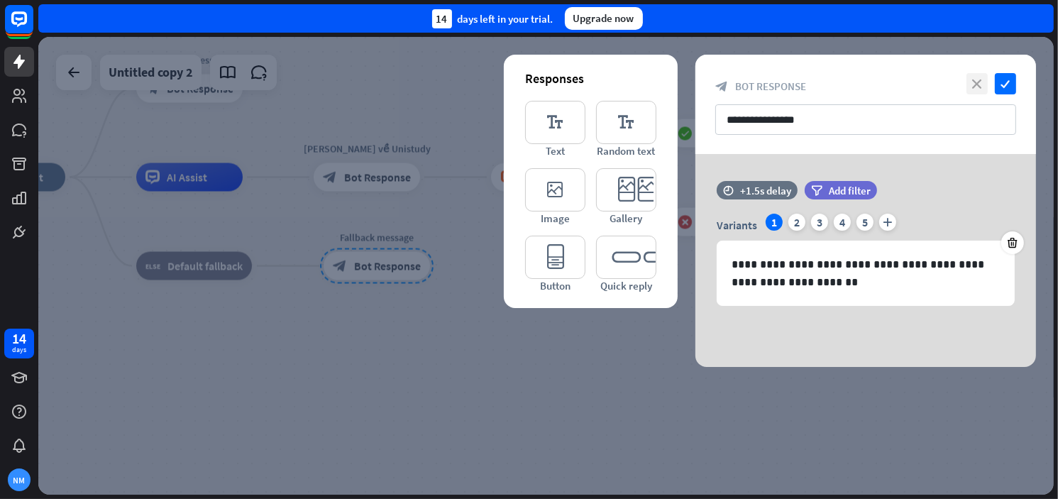
click at [976, 90] on icon "close" at bounding box center [976, 83] width 21 height 21
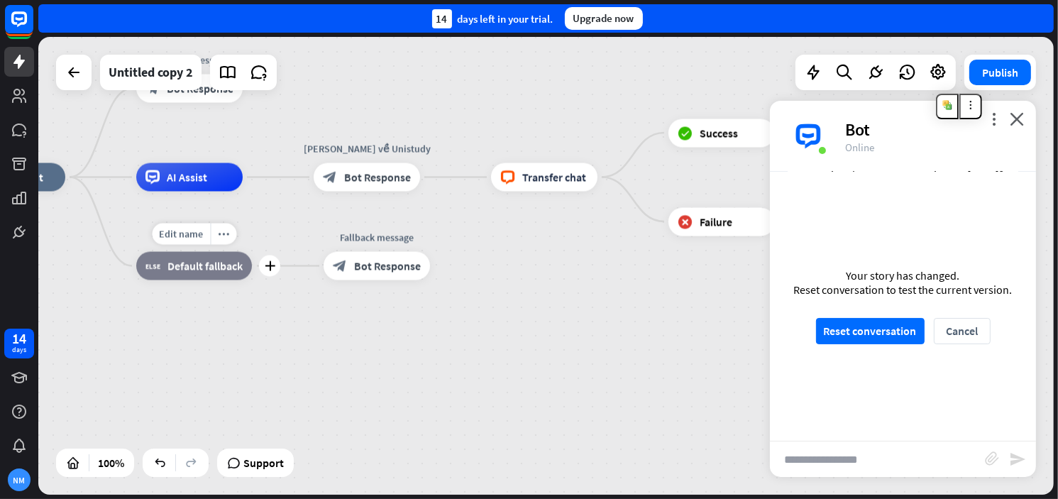
click at [221, 262] on span "Default fallback" at bounding box center [204, 266] width 75 height 14
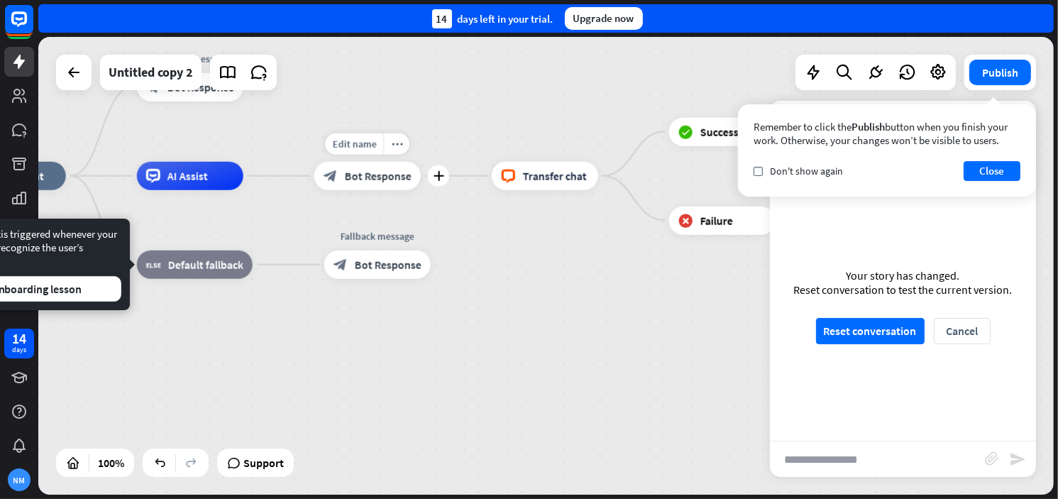
click at [360, 171] on span "Bot Response" at bounding box center [378, 176] width 67 height 14
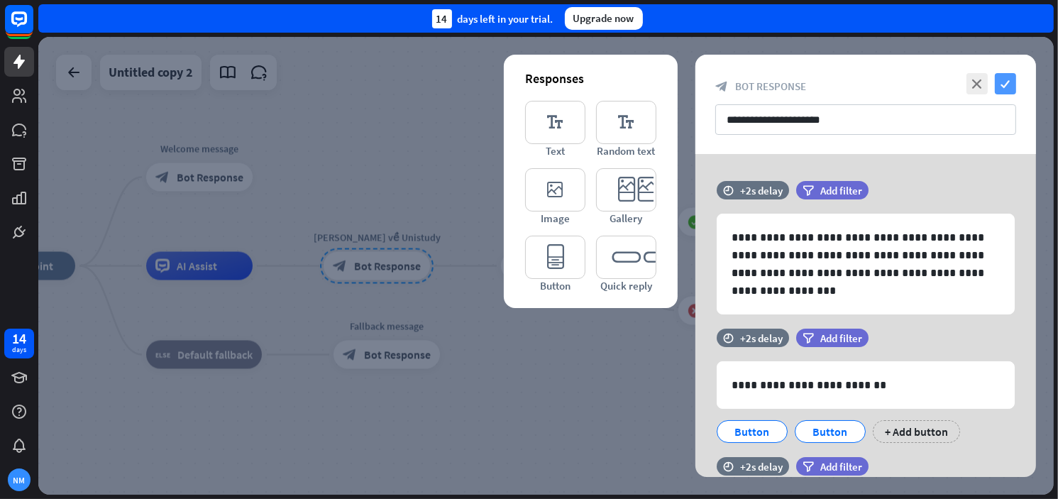
click at [997, 85] on icon "check" at bounding box center [1005, 83] width 21 height 21
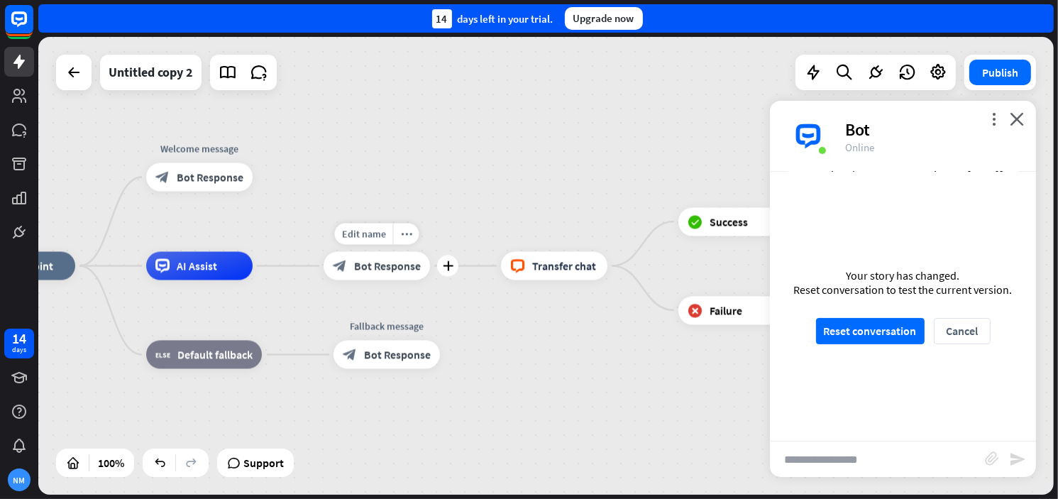
click at [418, 273] on div "block_bot_response Bot Response" at bounding box center [377, 266] width 106 height 28
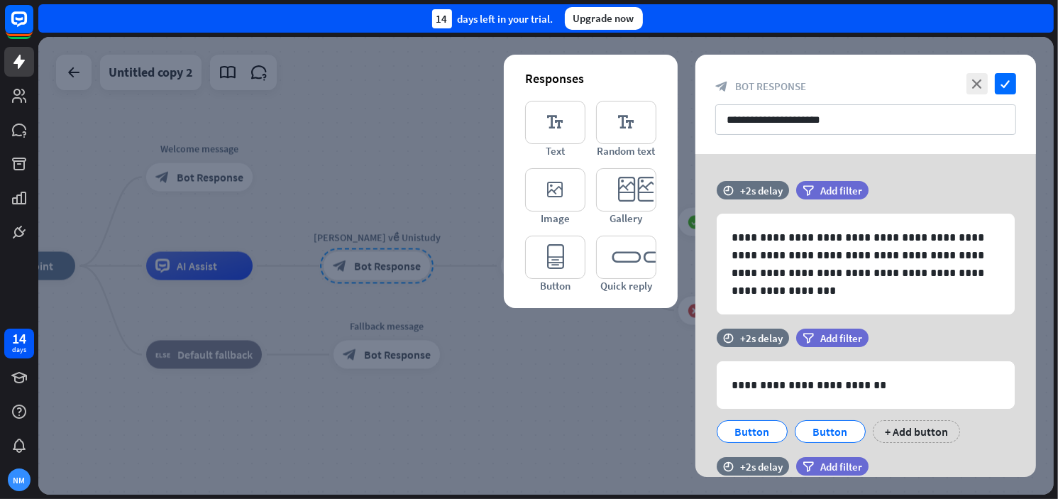
drag, startPoint x: 506, startPoint y: 343, endPoint x: 511, endPoint y: 313, distance: 30.2
click at [504, 343] on div at bounding box center [545, 266] width 1015 height 458
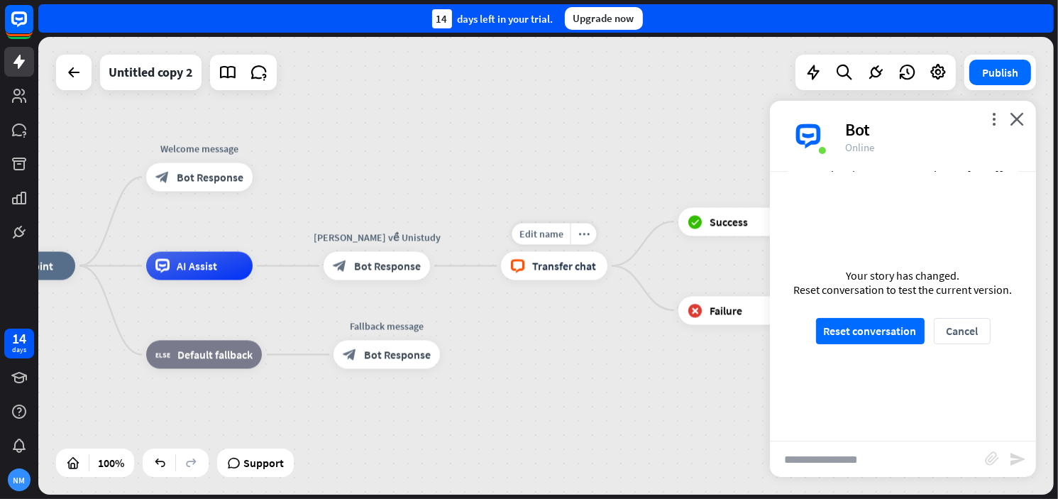
click at [564, 269] on span "Transfer chat" at bounding box center [564, 266] width 64 height 14
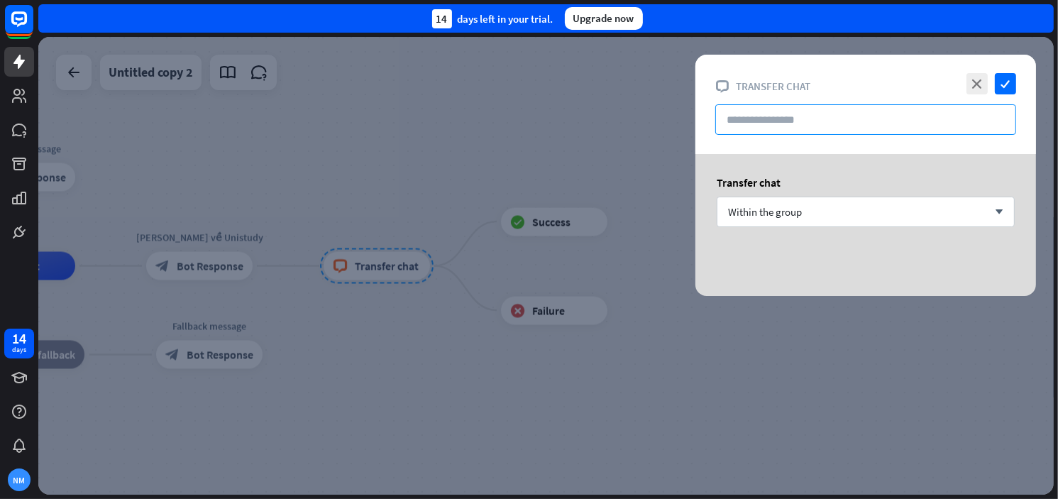
click at [808, 122] on input "text" at bounding box center [865, 119] width 301 height 31
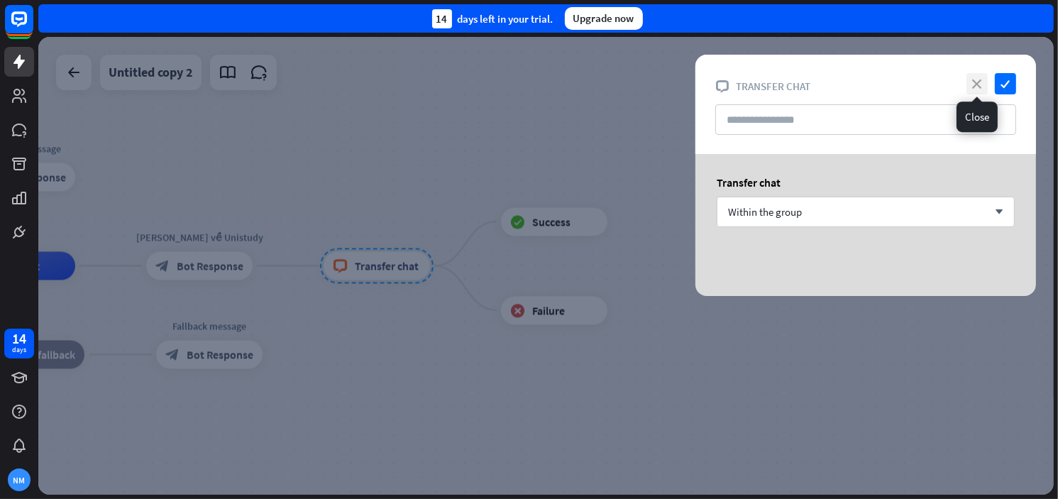
click at [971, 90] on icon "close" at bounding box center [976, 83] width 21 height 21
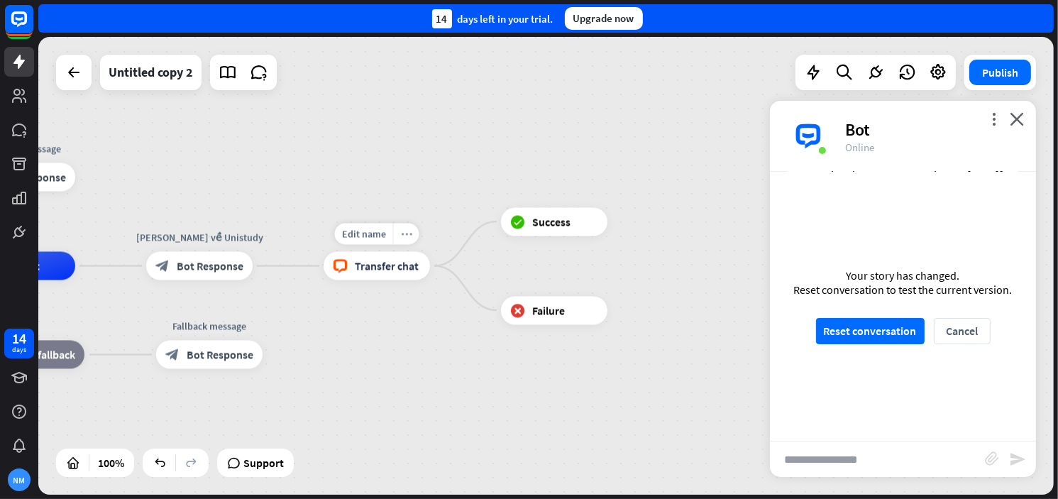
click at [401, 226] on div "more_horiz" at bounding box center [406, 233] width 26 height 21
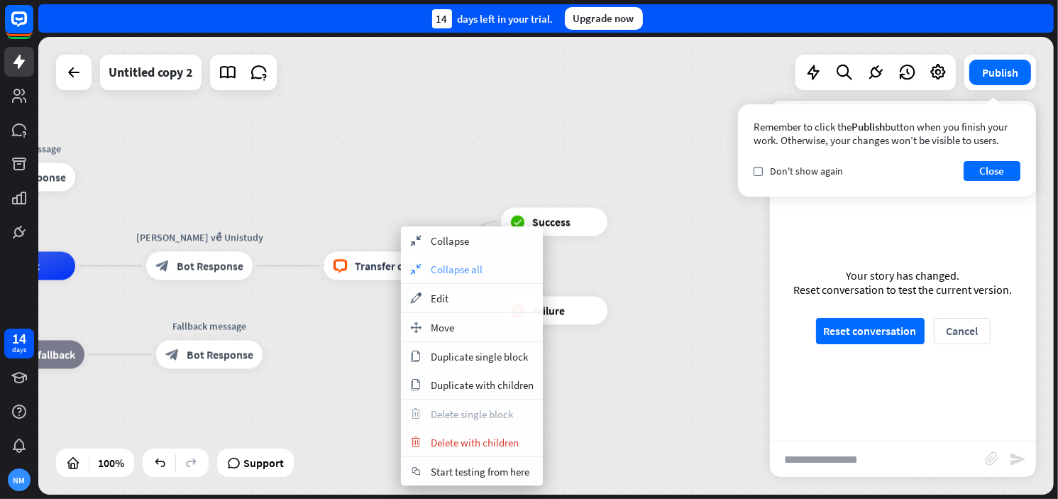
click at [443, 280] on div "collapse Collapse all" at bounding box center [472, 269] width 142 height 28
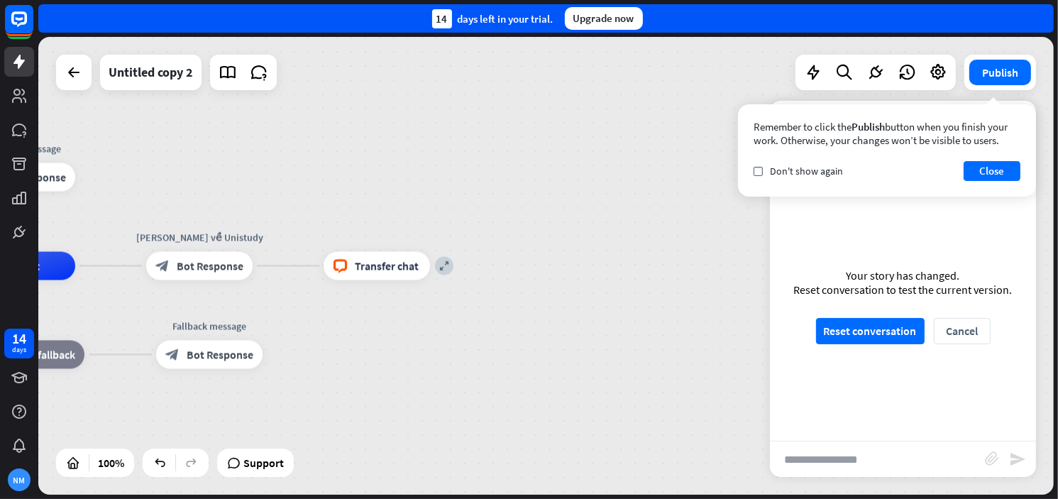
click at [385, 272] on div "block_livechat Transfer chat" at bounding box center [377, 266] width 106 height 28
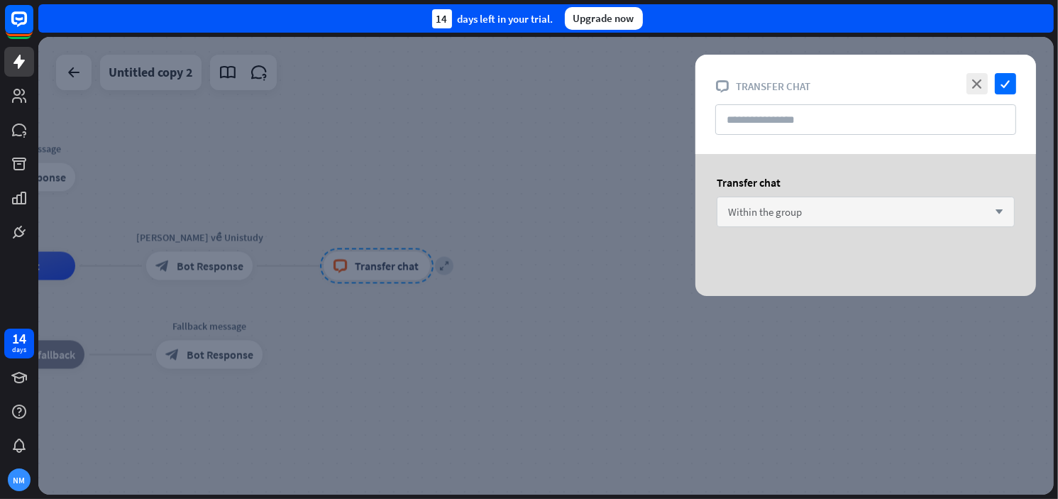
click at [848, 221] on div "Within the group arrow_down" at bounding box center [866, 212] width 298 height 31
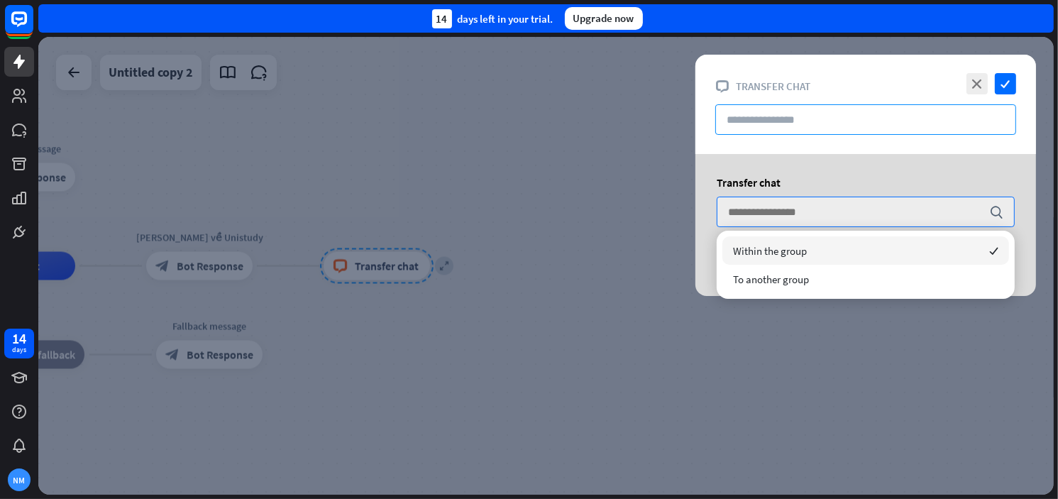
drag, startPoint x: 837, startPoint y: 178, endPoint x: 885, endPoint y: 106, distance: 87.4
click at [837, 178] on div "Transfer chat" at bounding box center [866, 182] width 298 height 14
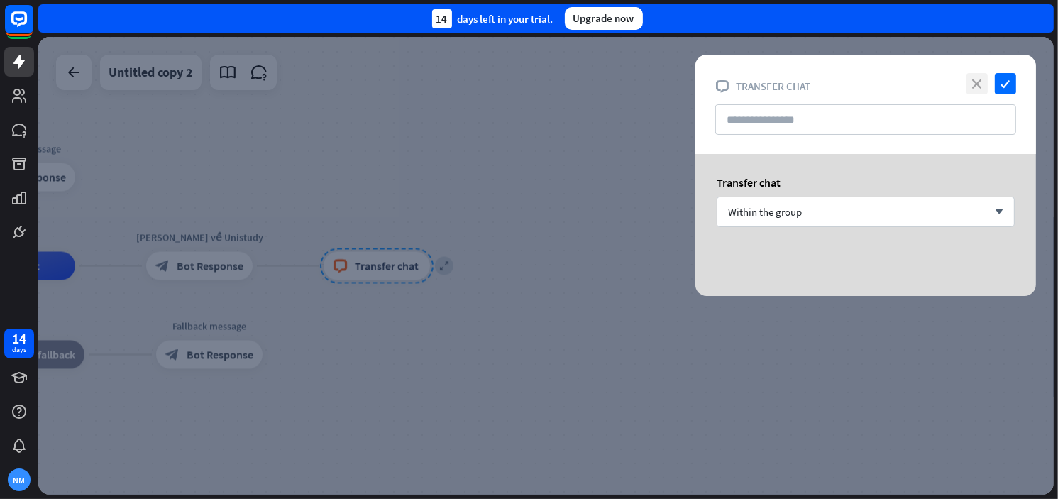
click at [976, 79] on icon "close" at bounding box center [976, 83] width 21 height 21
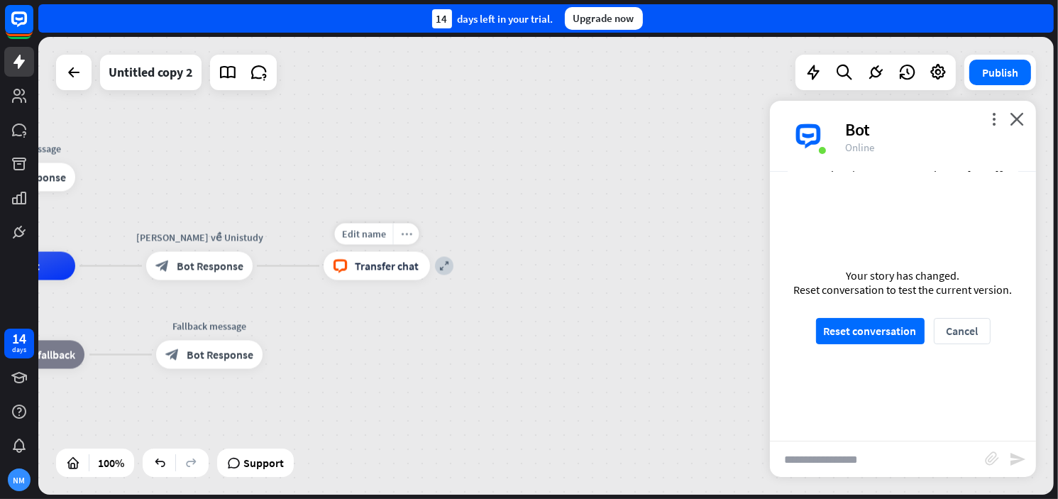
click at [408, 235] on icon "more_horiz" at bounding box center [406, 233] width 11 height 11
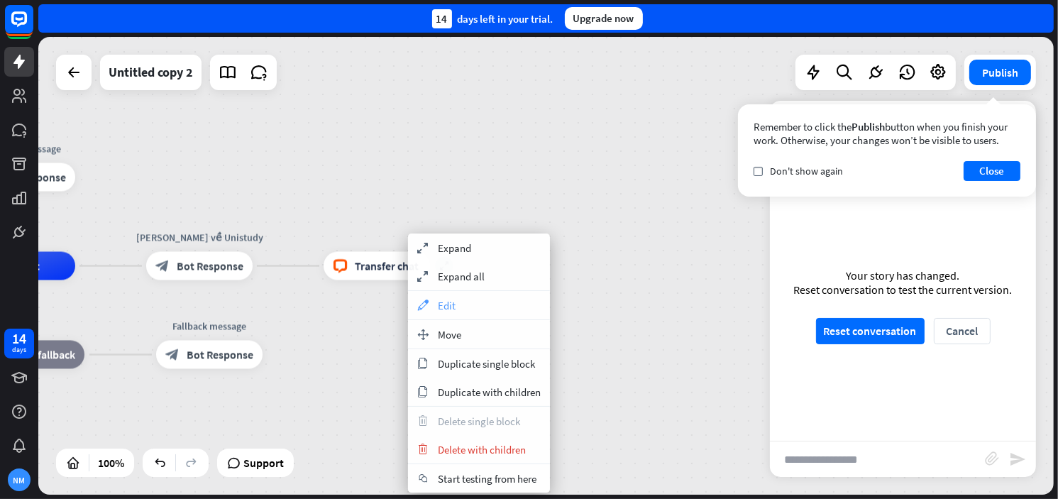
click at [462, 314] on div "appearance Edit" at bounding box center [479, 305] width 142 height 28
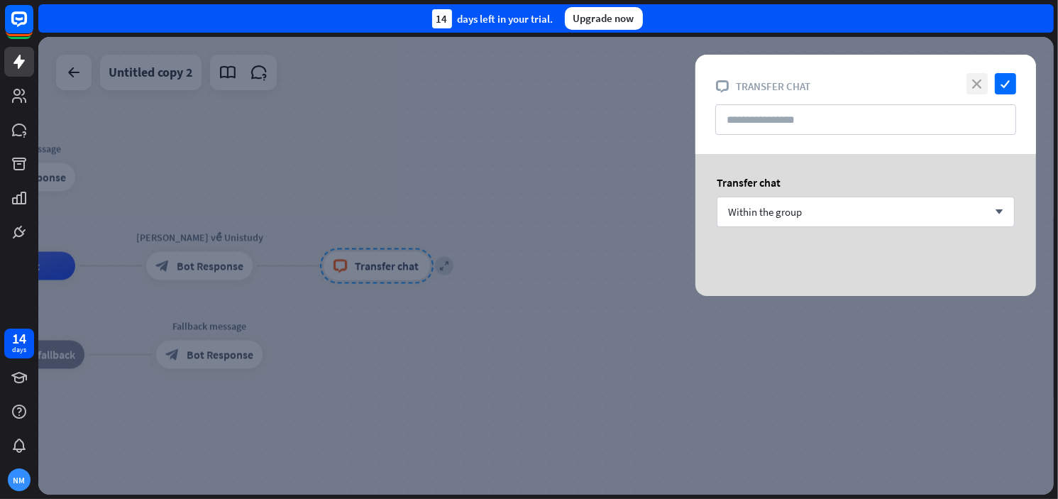
click at [976, 82] on icon "close" at bounding box center [976, 83] width 21 height 21
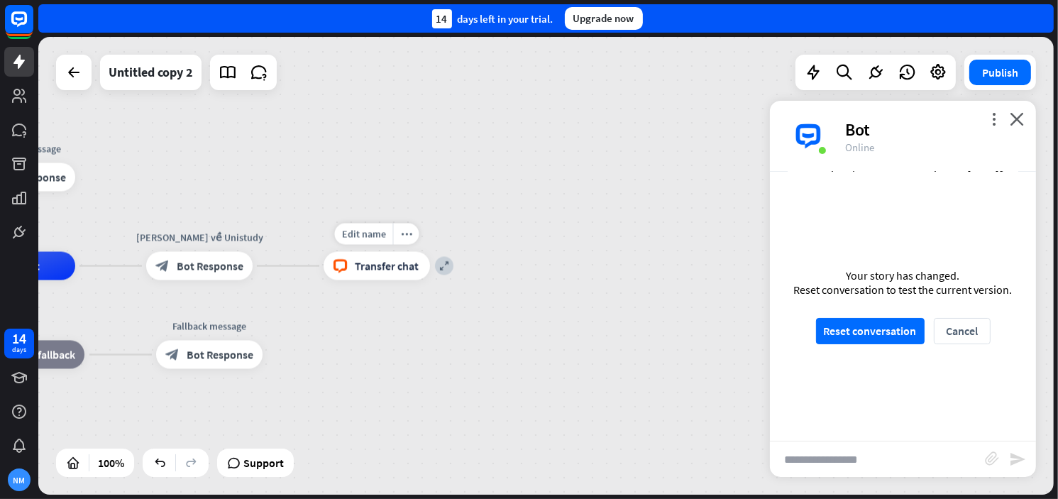
click at [404, 267] on span "Transfer chat" at bounding box center [387, 266] width 64 height 14
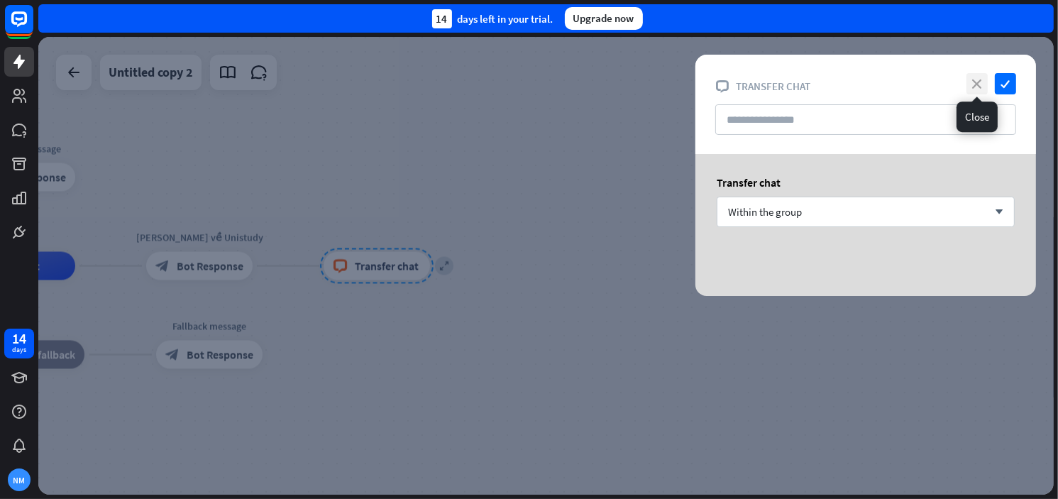
click at [984, 82] on icon "close" at bounding box center [976, 83] width 21 height 21
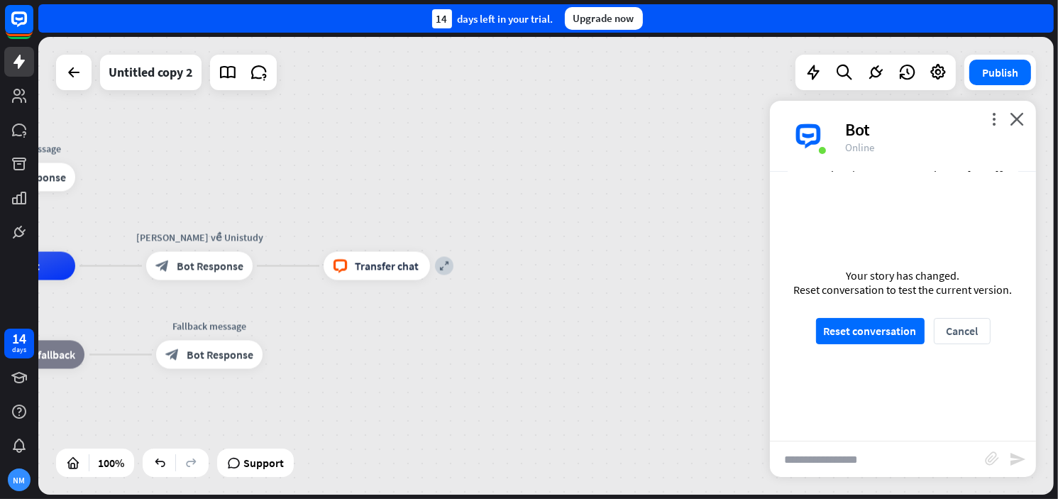
click at [465, 270] on div "home_2 Start point Welcome message block_bot_response Bot Response AI Assist [P…" at bounding box center [298, 495] width 1015 height 458
click at [438, 260] on div "expand" at bounding box center [444, 266] width 18 height 18
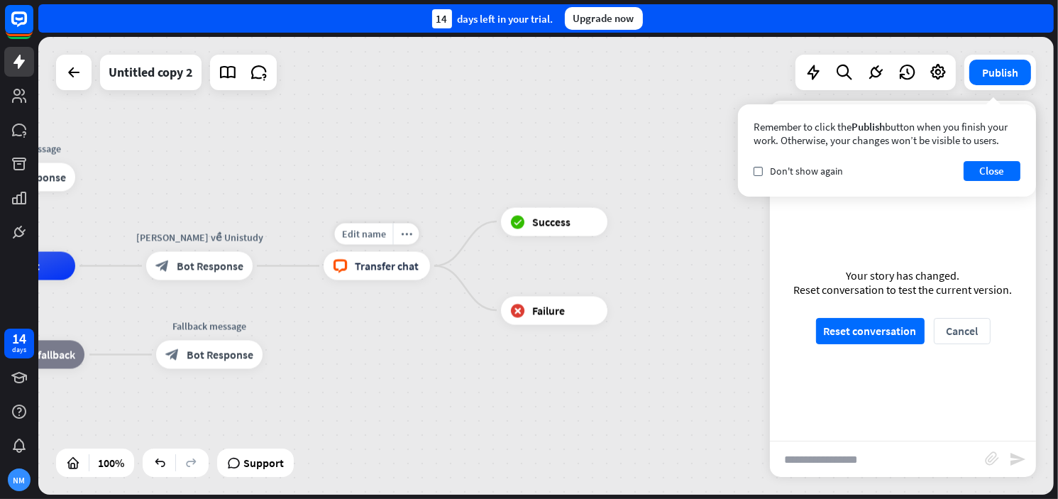
click at [358, 252] on div "Edit name more_horiz block_livechat Transfer chat" at bounding box center [377, 266] width 106 height 28
click at [365, 226] on div "Edit name" at bounding box center [364, 233] width 58 height 21
click at [360, 275] on div "block_livechat Transfer chat" at bounding box center [377, 266] width 106 height 28
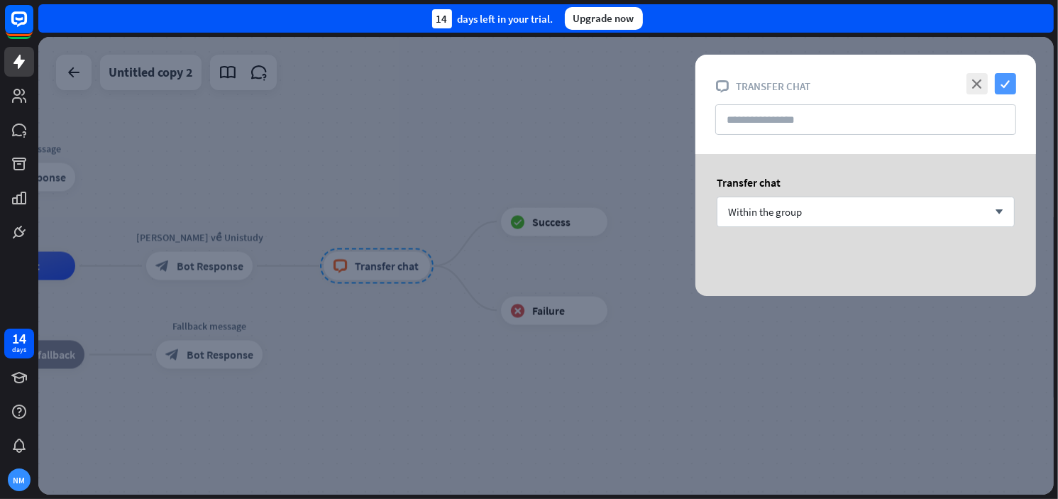
click at [1008, 79] on icon "check" at bounding box center [1005, 83] width 21 height 21
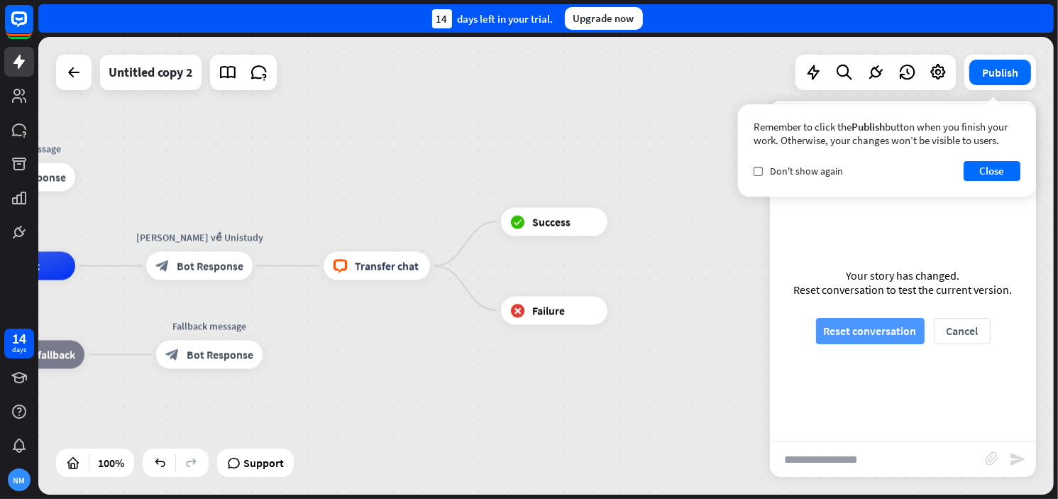
click at [863, 332] on button "Reset conversation" at bounding box center [870, 331] width 109 height 26
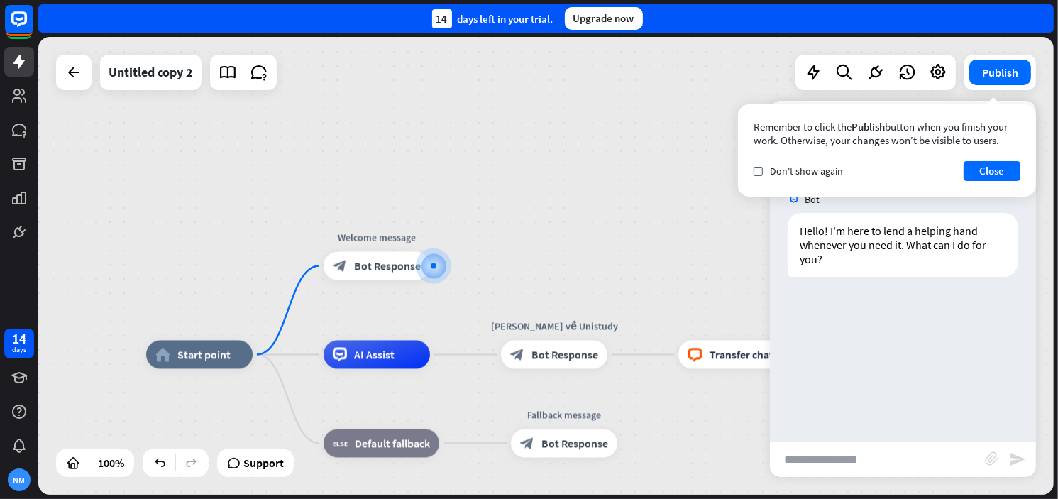
click at [999, 183] on div "Remember to click the Publish button when you finish your work. Otherwise, your…" at bounding box center [887, 150] width 298 height 92
click at [999, 164] on button "Close" at bounding box center [992, 171] width 57 height 20
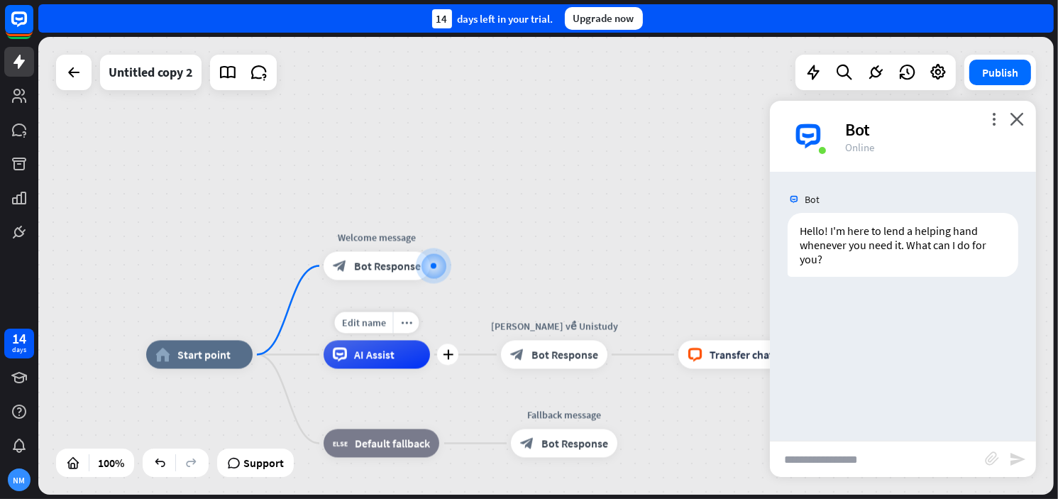
click at [397, 356] on div "AI Assist" at bounding box center [377, 355] width 106 height 28
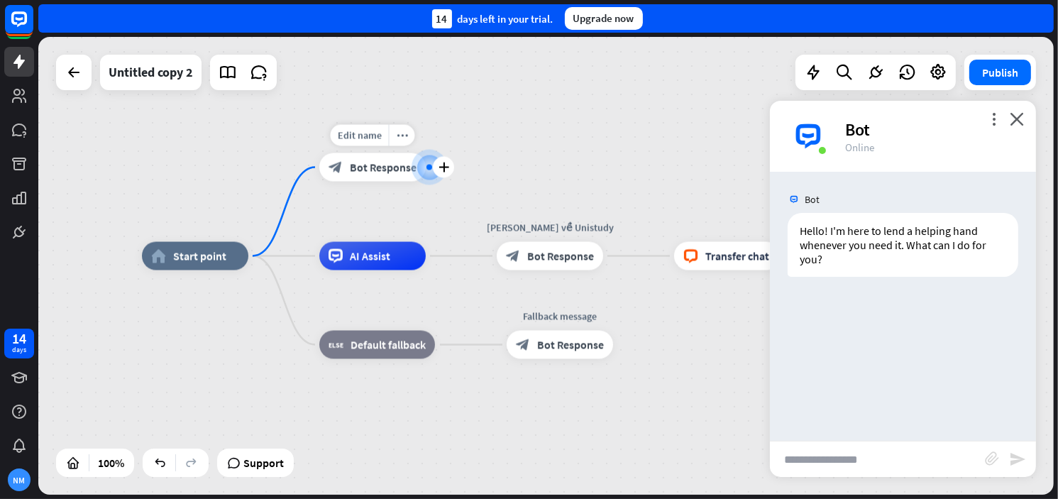
drag, startPoint x: 306, startPoint y: 280, endPoint x: 293, endPoint y: 116, distance: 163.7
click at [319, 153] on div "Edit name more_horiz plus block_bot_response Bot Response" at bounding box center [372, 167] width 106 height 28
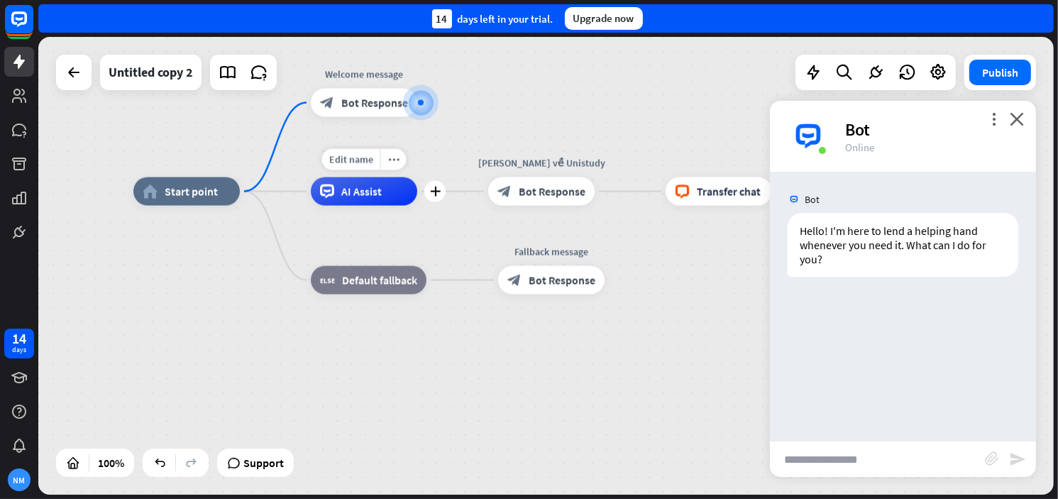
drag, startPoint x: 432, startPoint y: 101, endPoint x: 401, endPoint y: 193, distance: 96.7
click at [429, 104] on div "plus" at bounding box center [434, 102] width 21 height 21
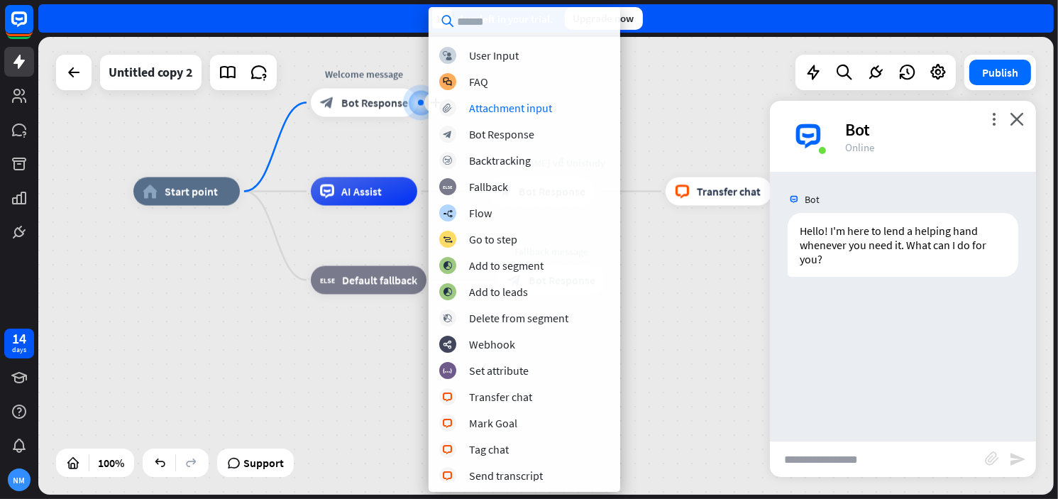
click at [315, 148] on div "home_2 Start point Edit name more_horiz plus Welcome message block_bot_response…" at bounding box center [545, 266] width 1015 height 458
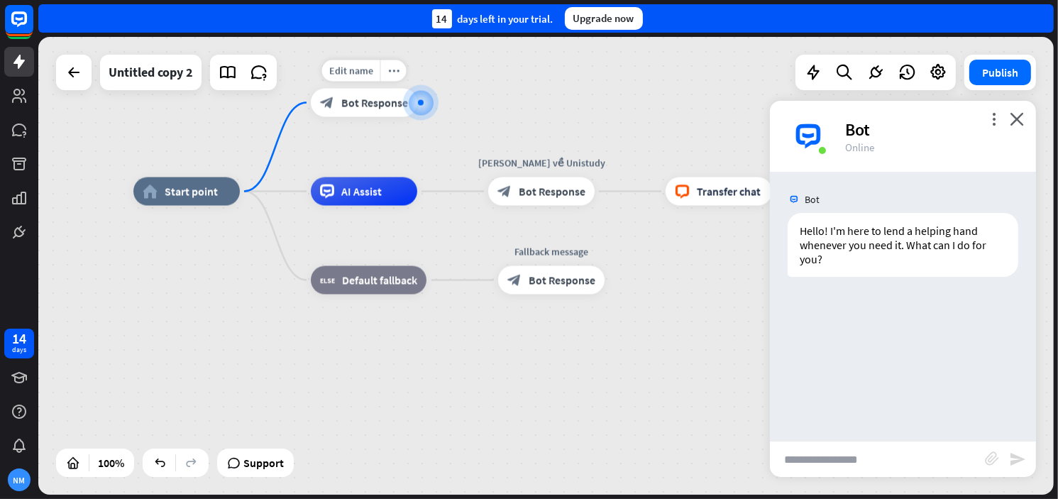
click at [273, 139] on div "home_2 Start point Edit name more_horiz Welcome message block_bot_response Bot …" at bounding box center [545, 266] width 1015 height 458
click at [253, 187] on icon "plus" at bounding box center [258, 192] width 11 height 10
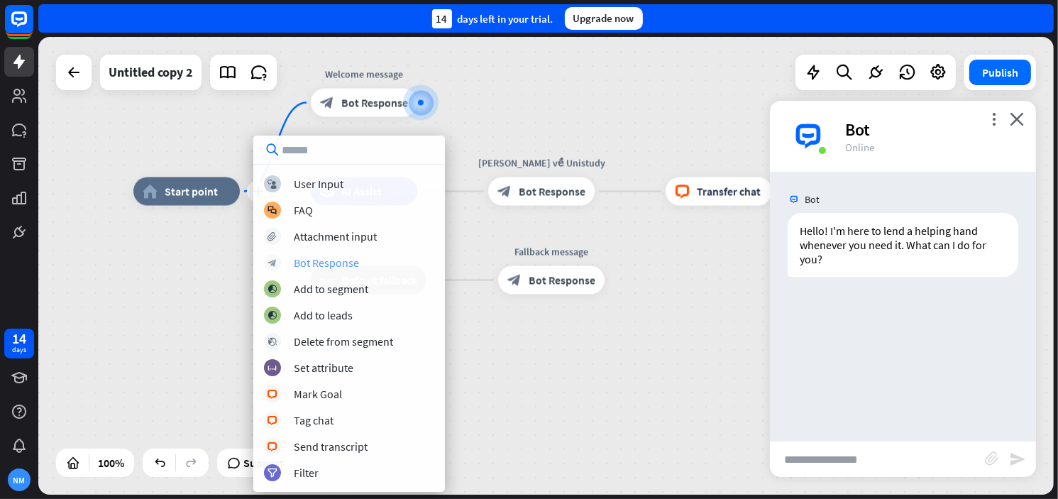
click at [347, 258] on div "Bot Response" at bounding box center [326, 262] width 65 height 14
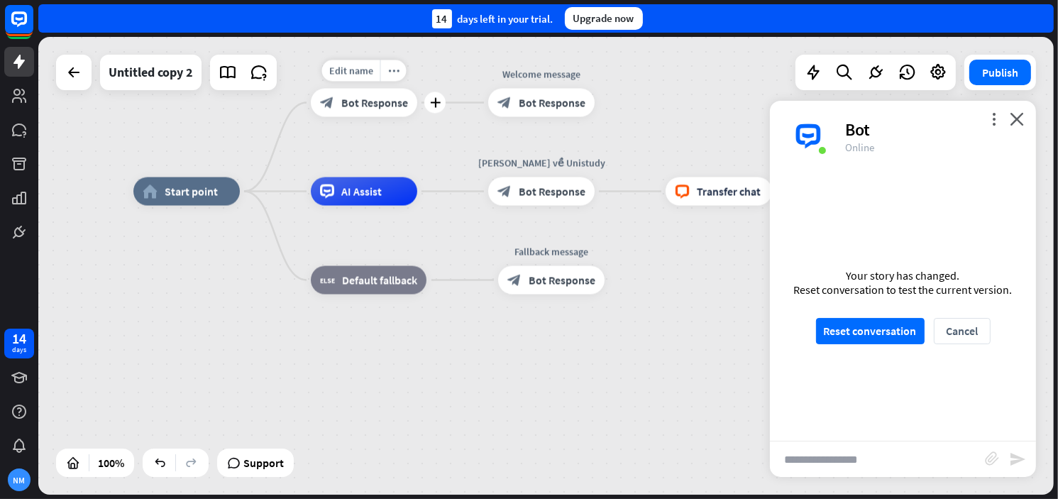
click at [381, 102] on span "Bot Response" at bounding box center [374, 103] width 67 height 14
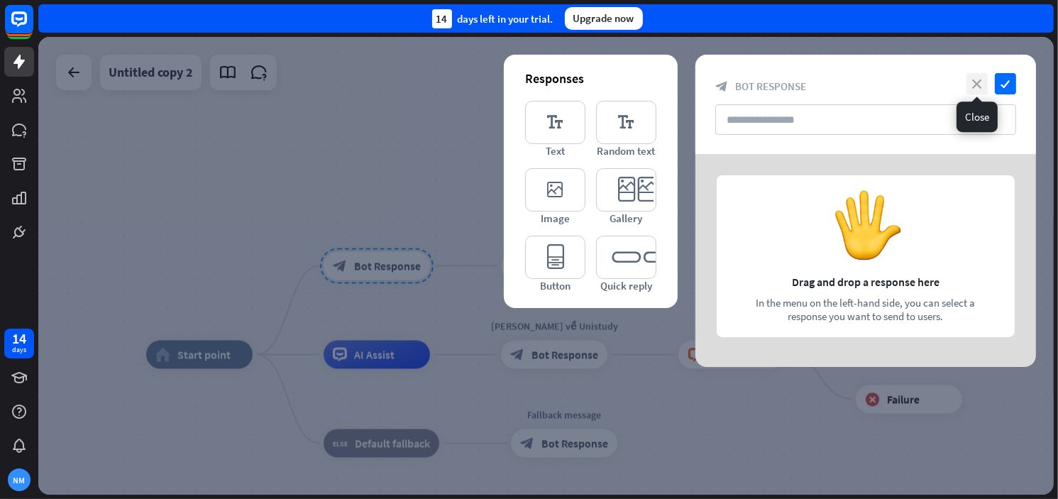
click at [986, 85] on icon "close" at bounding box center [976, 83] width 21 height 21
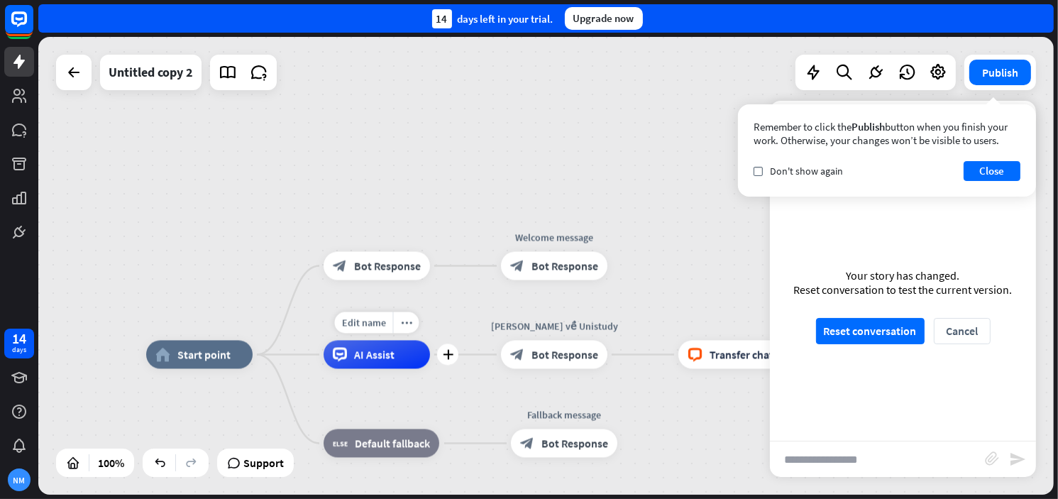
click at [372, 358] on span "AI Assist" at bounding box center [374, 355] width 40 height 14
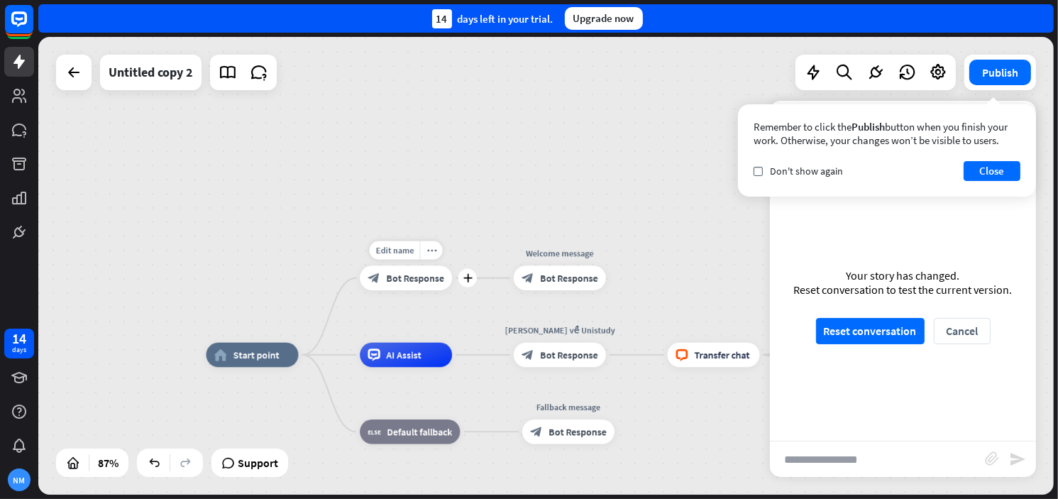
click at [409, 272] on span "Bot Response" at bounding box center [414, 278] width 57 height 12
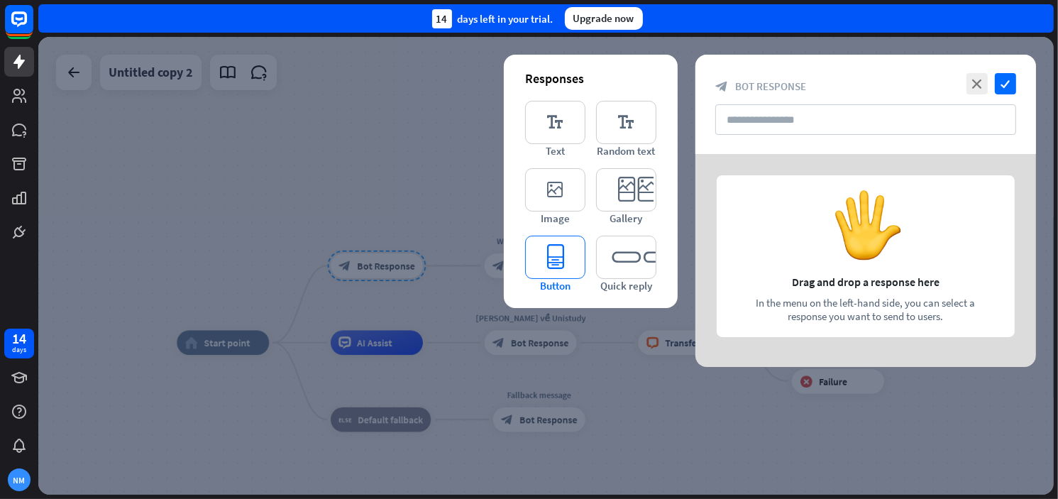
click at [561, 250] on icon "editor_button" at bounding box center [555, 257] width 60 height 43
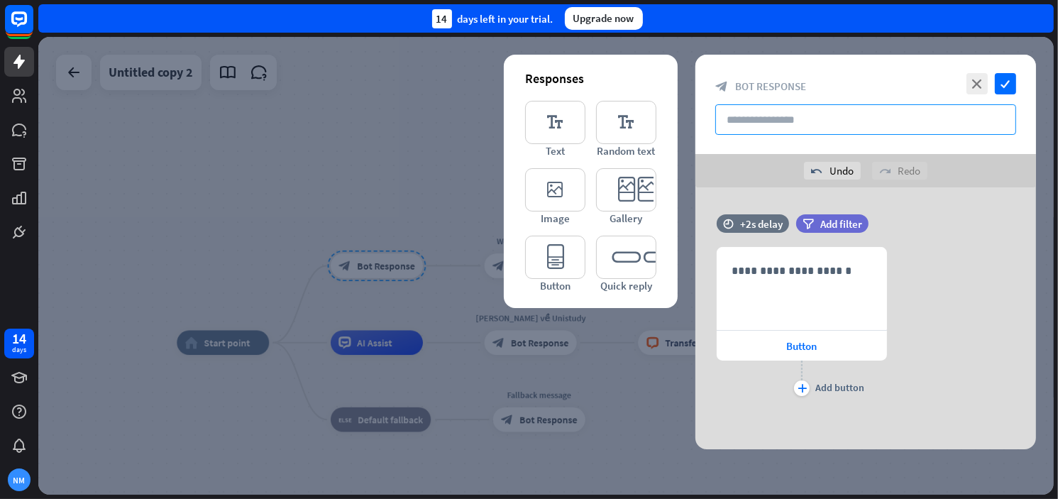
click at [758, 122] on input "text" at bounding box center [865, 119] width 301 height 31
type input "*"
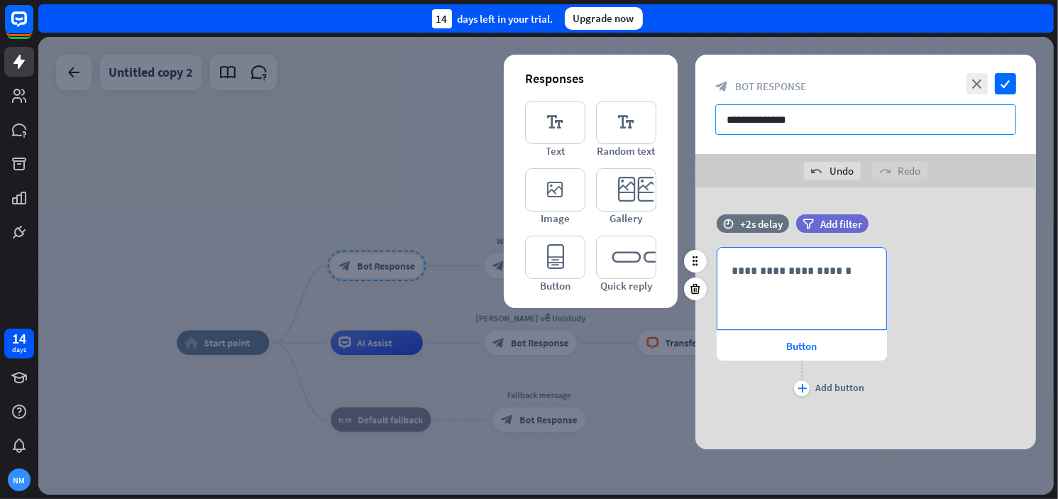
type input "**********"
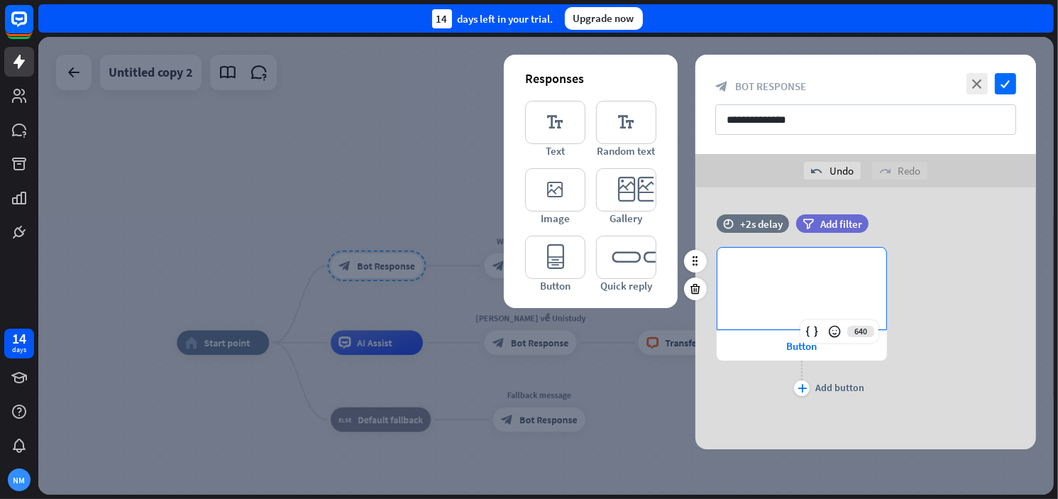
click at [810, 266] on p "**********" at bounding box center [802, 271] width 140 height 18
click at [812, 385] on div "plus Add button" at bounding box center [802, 377] width 170 height 35
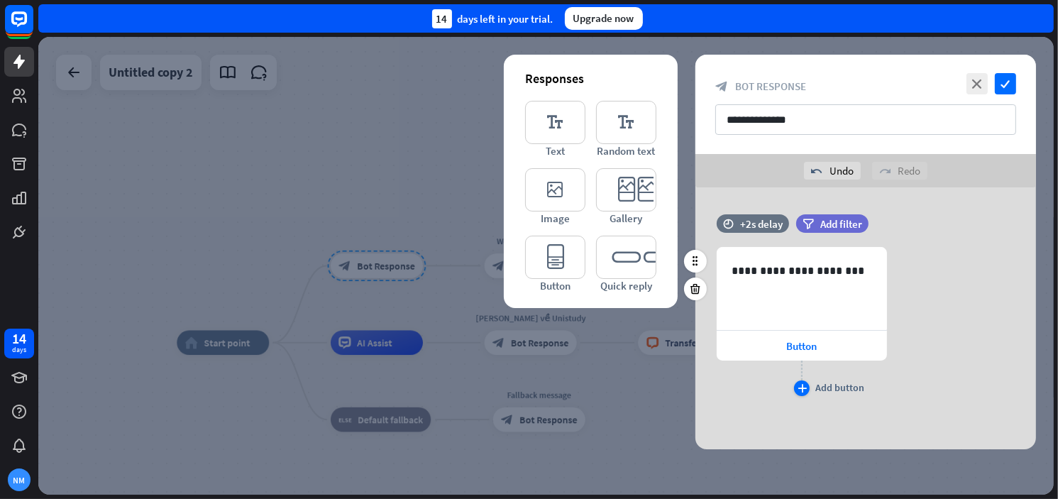
click at [803, 384] on icon "plus" at bounding box center [801, 388] width 9 height 9
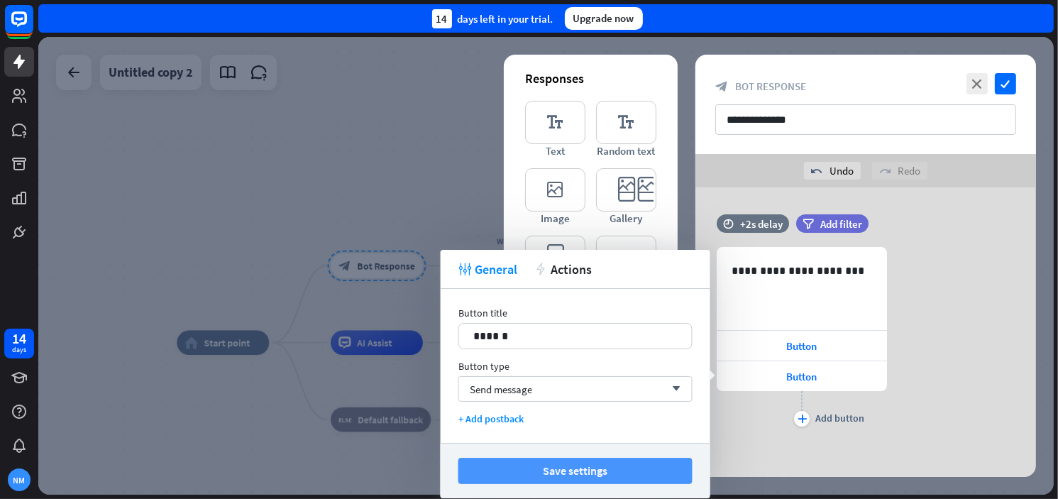
click at [573, 468] on button "Save settings" at bounding box center [575, 471] width 234 height 26
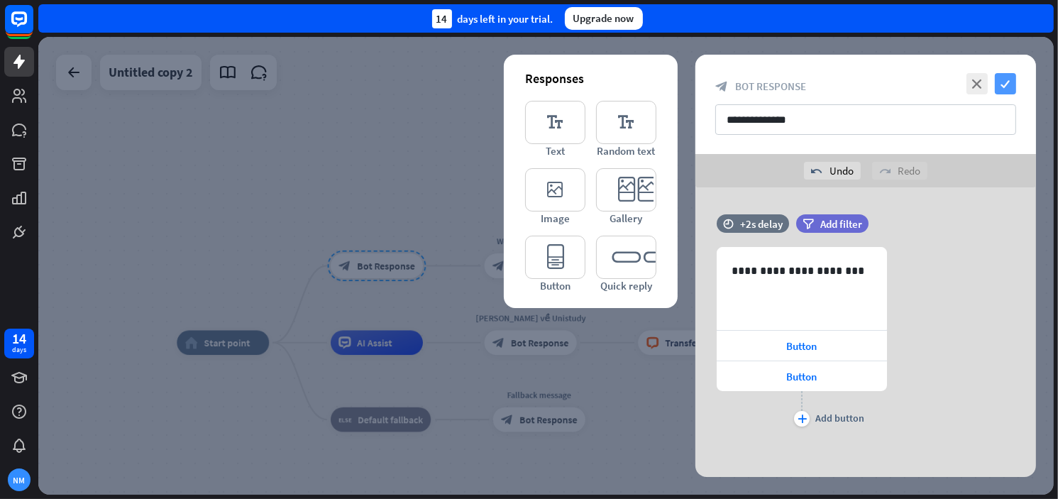
click at [1008, 82] on icon "check" at bounding box center [1005, 83] width 21 height 21
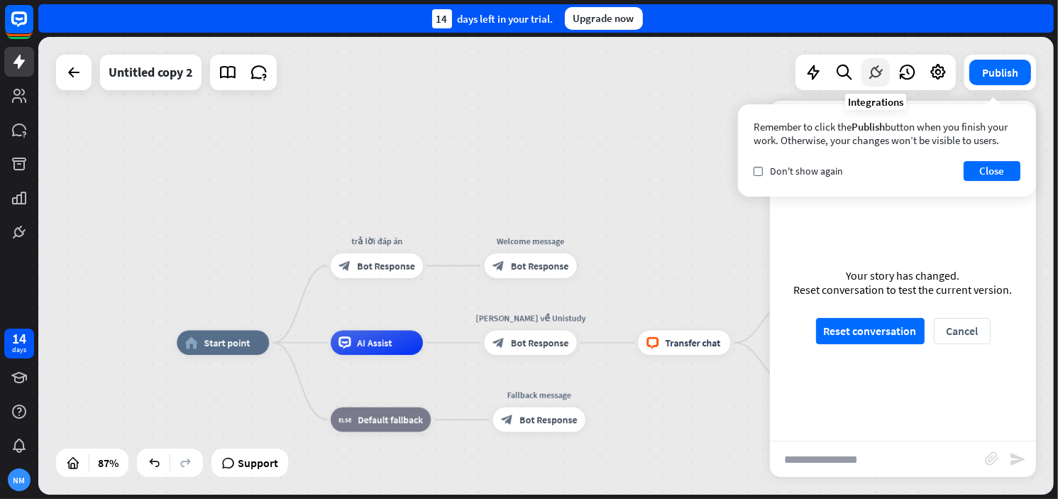
click at [872, 65] on icon at bounding box center [875, 72] width 18 height 18
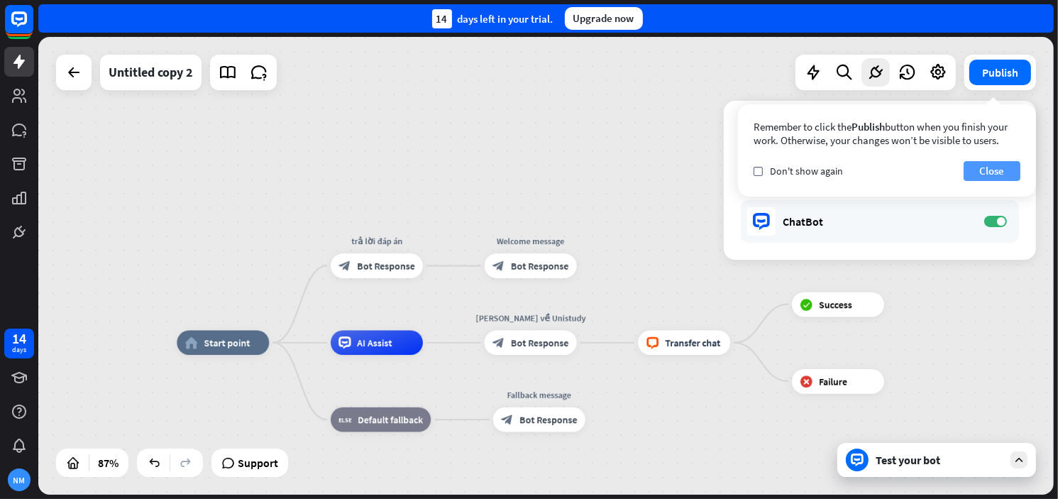
click at [995, 176] on button "Close" at bounding box center [992, 171] width 57 height 20
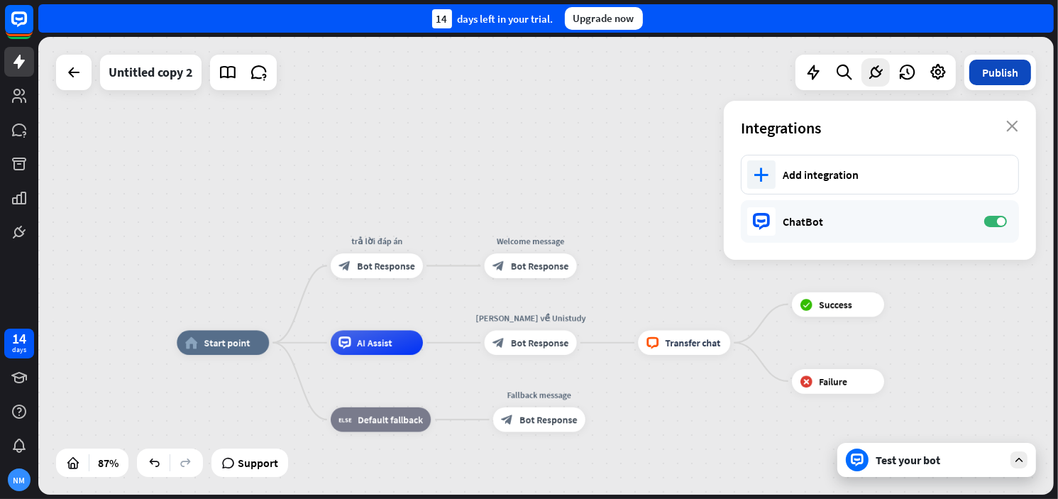
click at [997, 82] on button "Publish" at bounding box center [1000, 73] width 62 height 26
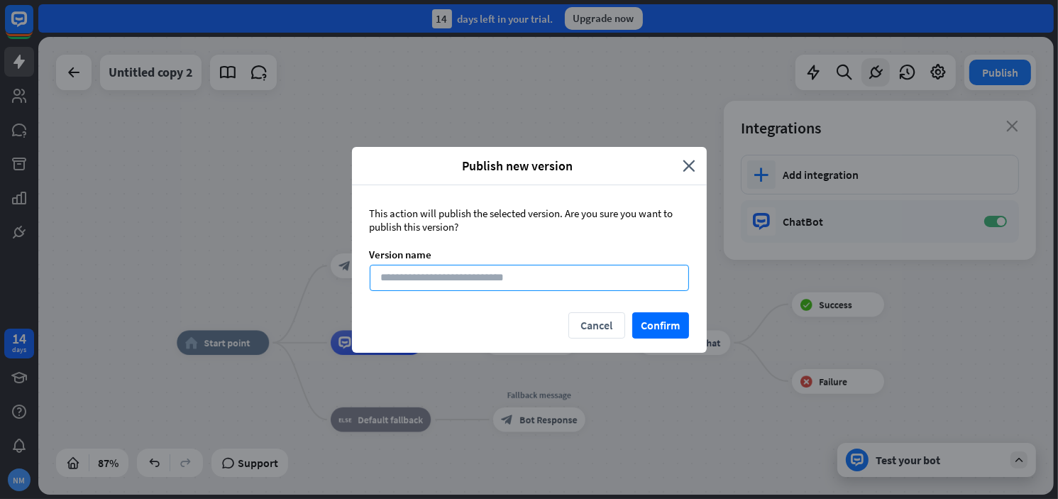
click at [512, 280] on input at bounding box center [529, 278] width 319 height 26
drag, startPoint x: 446, startPoint y: 277, endPoint x: 292, endPoint y: 246, distance: 156.4
click at [292, 246] on div "Publish new version close This action will publish the selected version. Are yo…" at bounding box center [529, 249] width 1058 height 499
type input "*******"
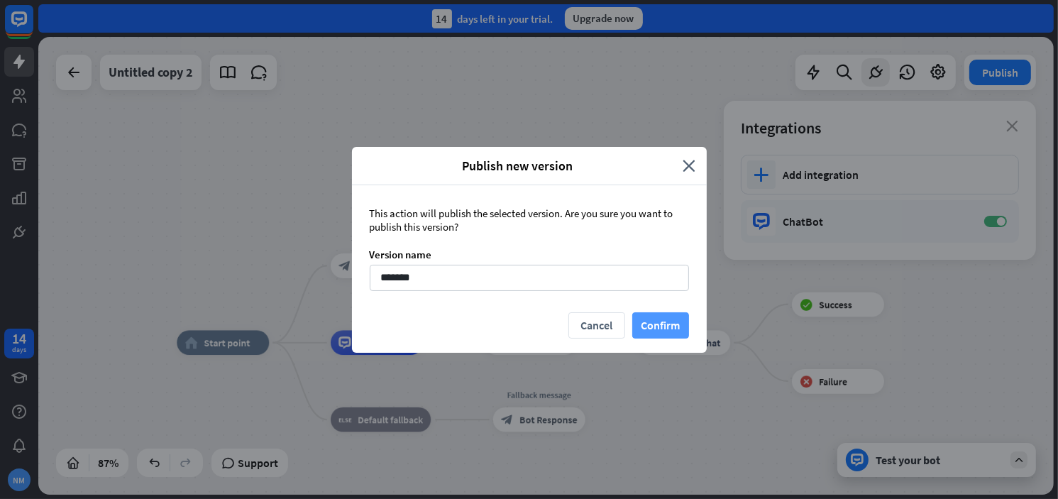
click at [662, 335] on button "Confirm" at bounding box center [660, 325] width 57 height 26
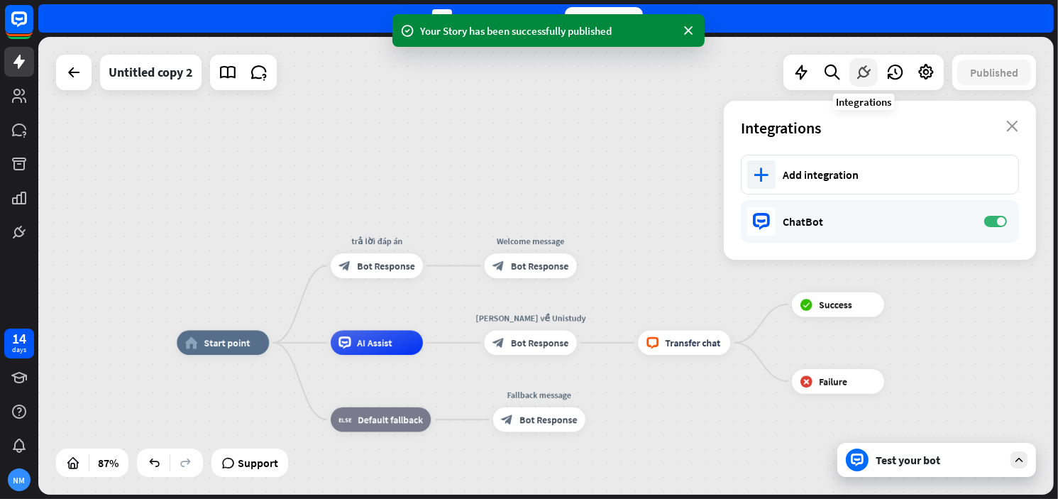
click at [864, 79] on icon at bounding box center [863, 72] width 18 height 18
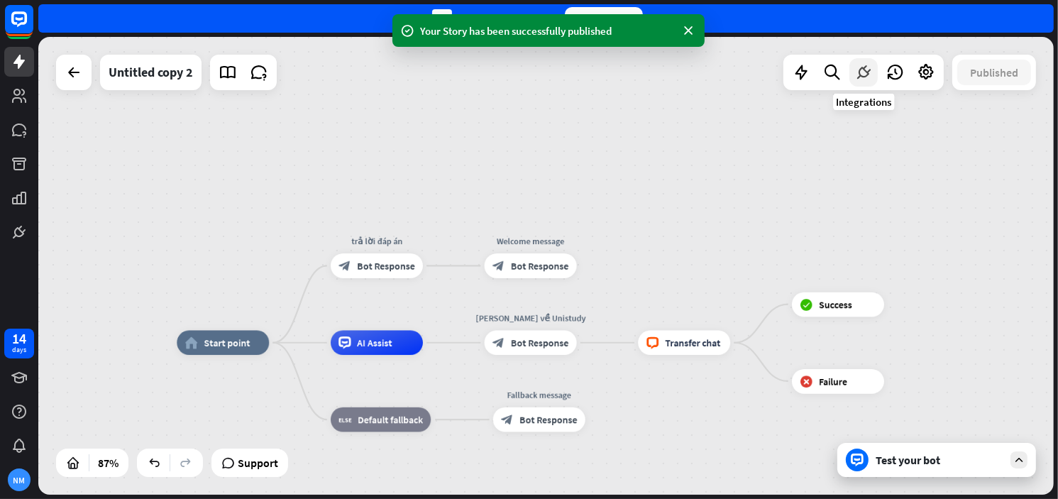
click at [863, 71] on icon at bounding box center [863, 72] width 18 height 18
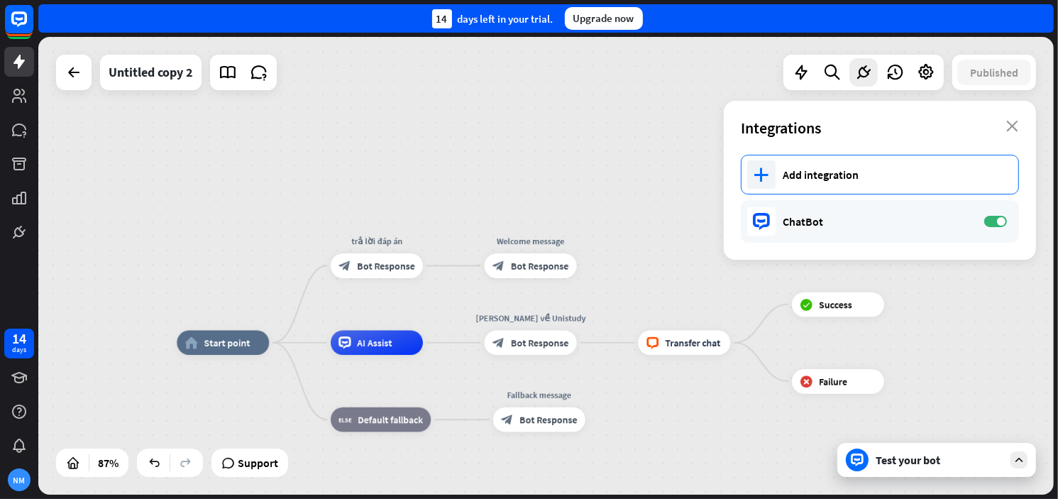
click at [817, 175] on div "Add integration" at bounding box center [893, 174] width 221 height 14
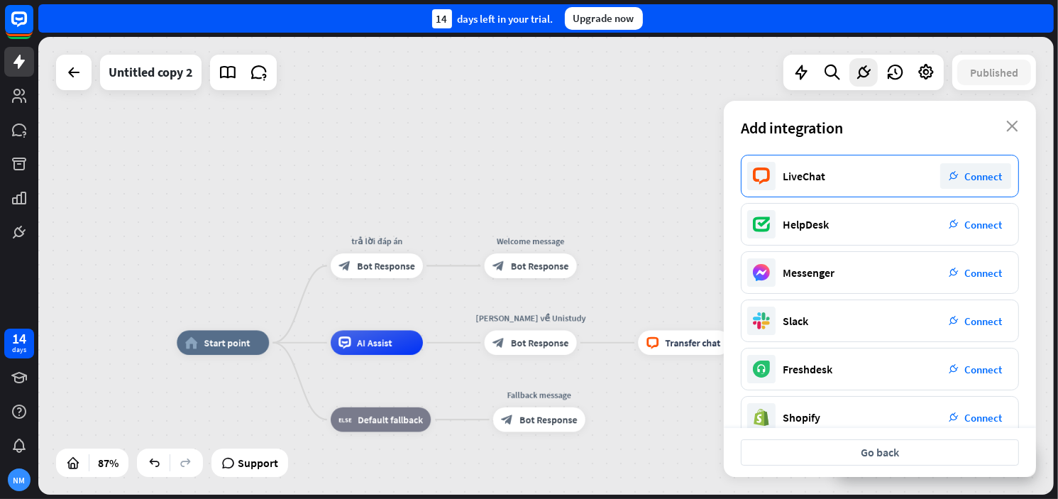
click at [985, 175] on span "Connect" at bounding box center [984, 176] width 38 height 13
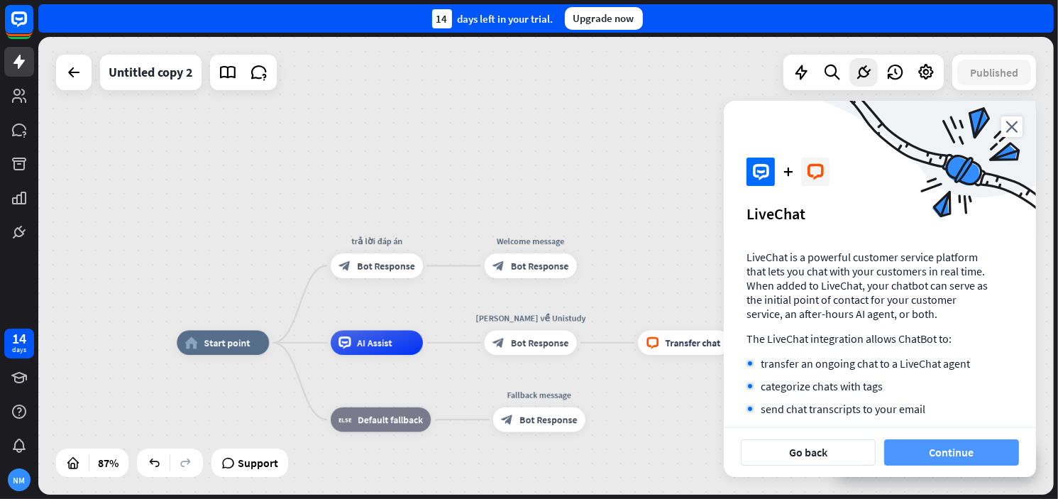
click at [934, 459] on button "Continue" at bounding box center [951, 452] width 135 height 26
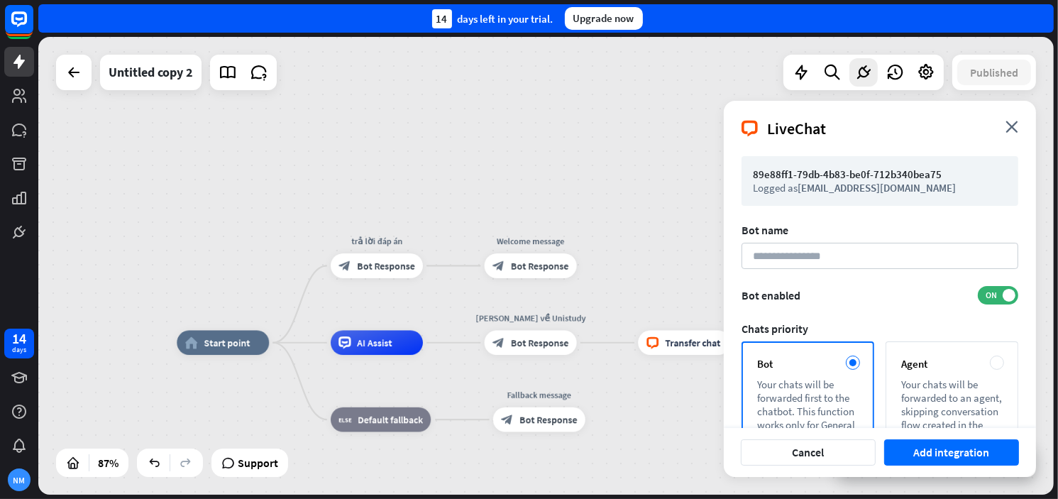
click at [860, 183] on span "[EMAIL_ADDRESS][DOMAIN_NAME]" at bounding box center [876, 187] width 158 height 13
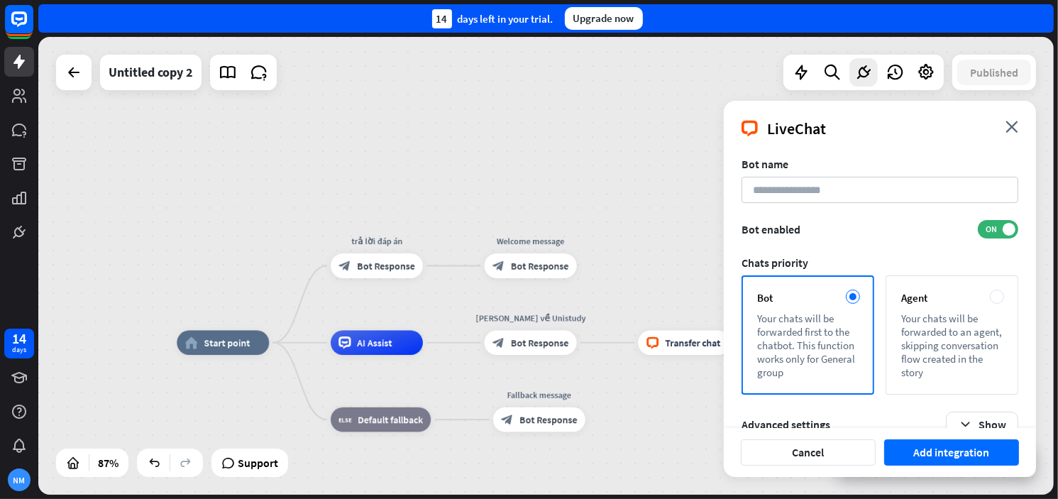
scroll to position [92, 0]
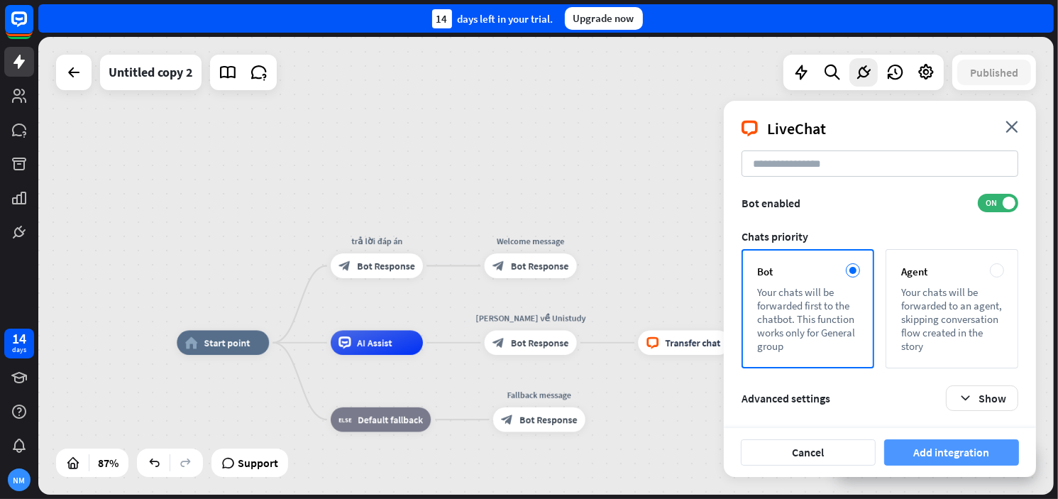
click at [975, 451] on button "Add integration" at bounding box center [951, 452] width 135 height 26
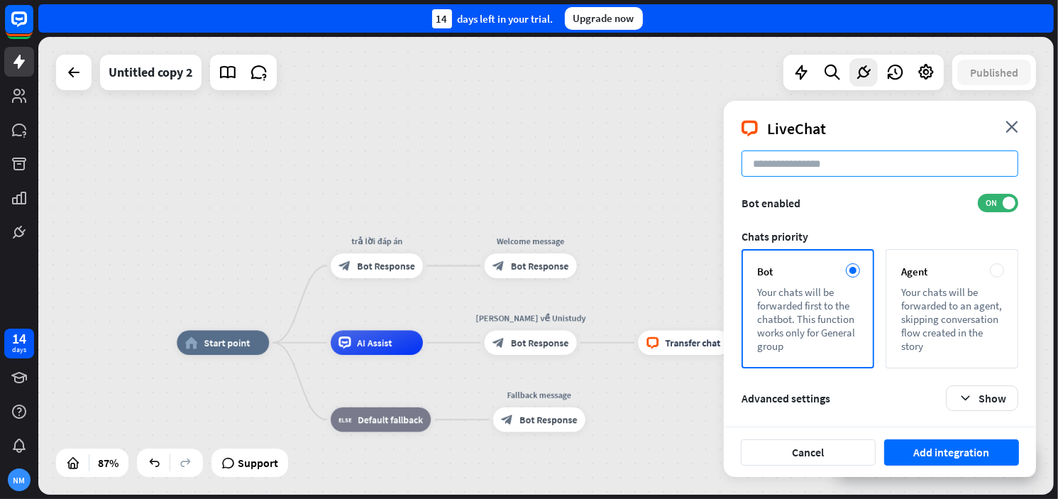
click at [798, 170] on input at bounding box center [879, 163] width 277 height 26
paste input "*******"
type input "*******"
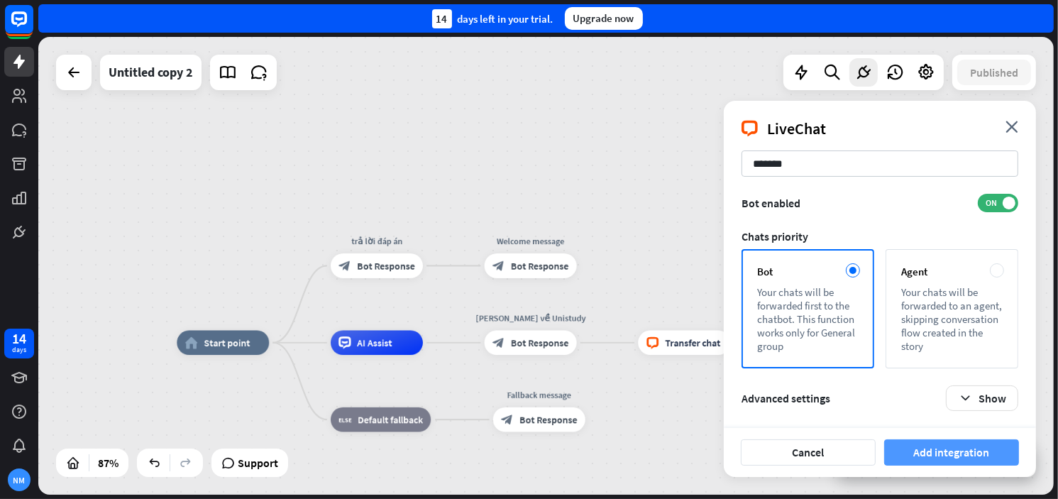
click at [939, 456] on button "Add integration" at bounding box center [951, 452] width 135 height 26
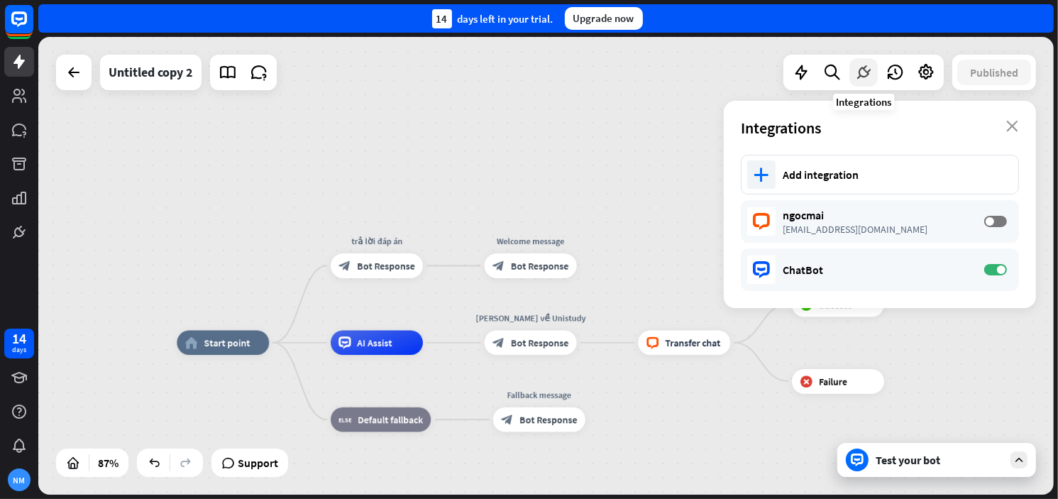
click at [874, 67] on div at bounding box center [863, 72] width 28 height 28
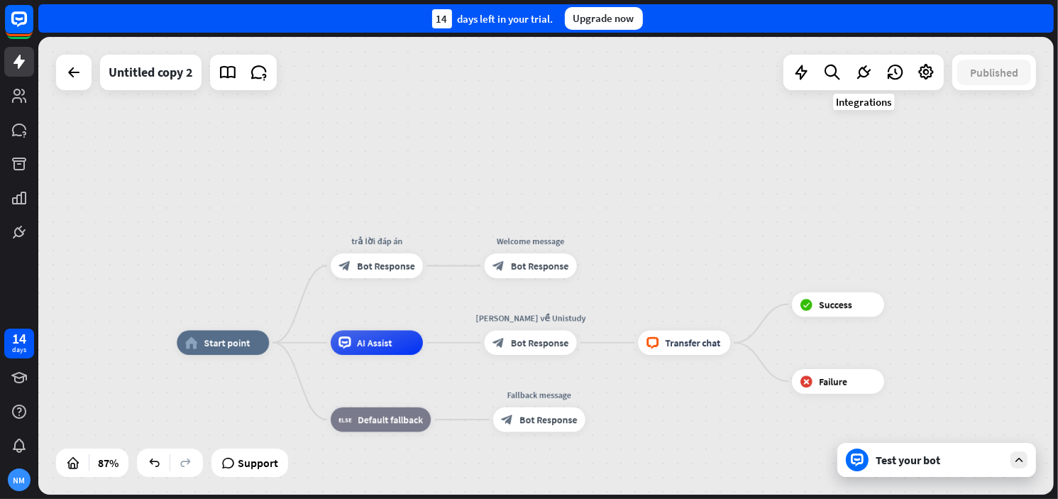
click at [870, 55] on div at bounding box center [863, 72] width 160 height 35
click at [868, 79] on icon at bounding box center [863, 72] width 18 height 18
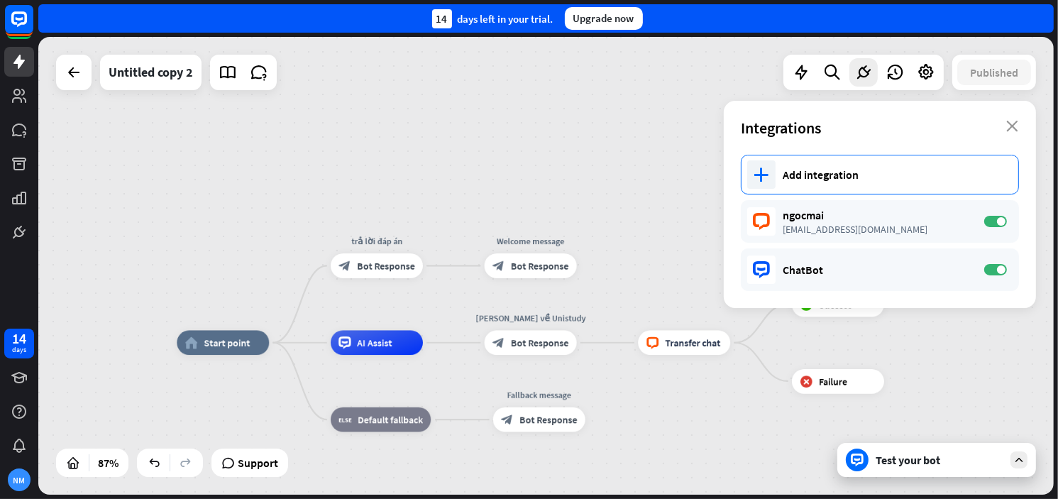
click at [841, 169] on div "Add integration" at bounding box center [893, 174] width 221 height 14
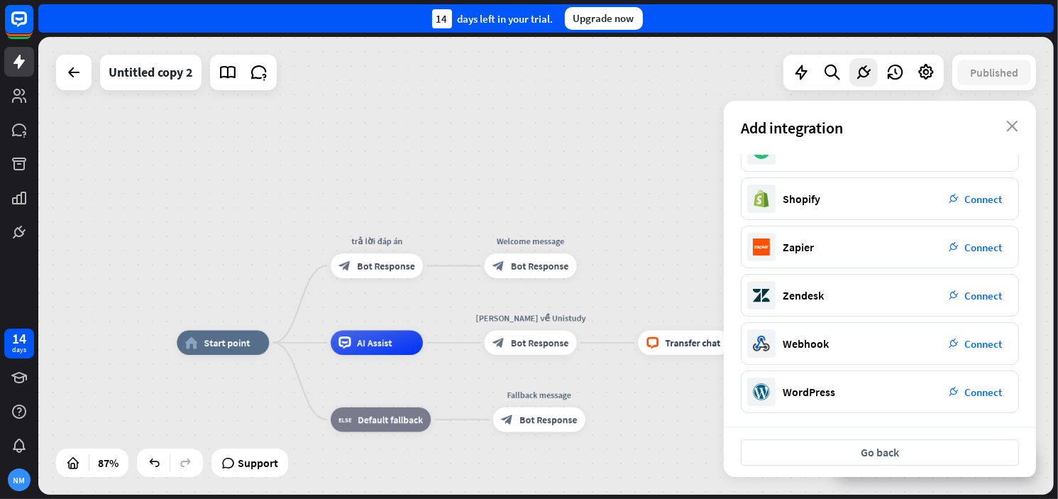
scroll to position [220, 0]
click at [854, 77] on icon at bounding box center [863, 72] width 18 height 18
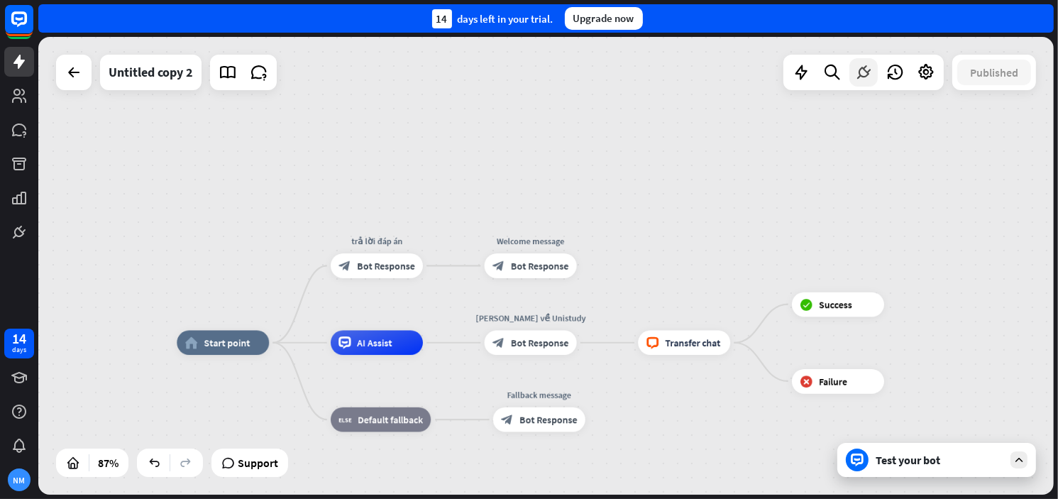
click at [858, 75] on icon at bounding box center [863, 72] width 18 height 18
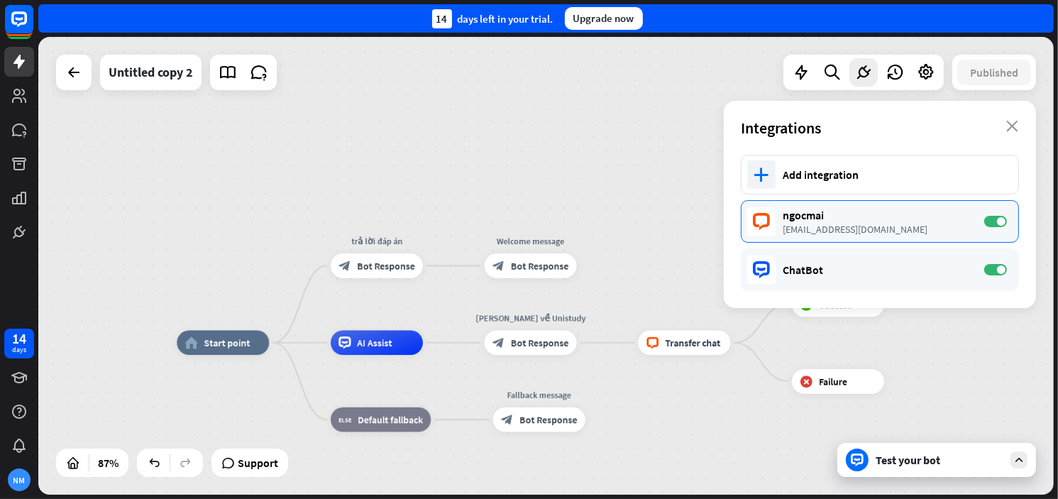
click at [812, 233] on div "[EMAIL_ADDRESS][DOMAIN_NAME]" at bounding box center [876, 229] width 187 height 13
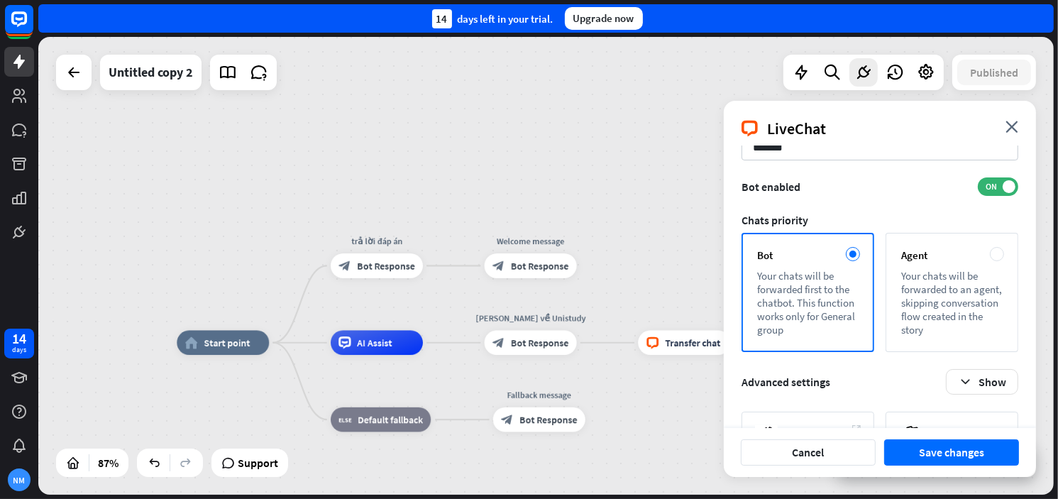
scroll to position [182, 0]
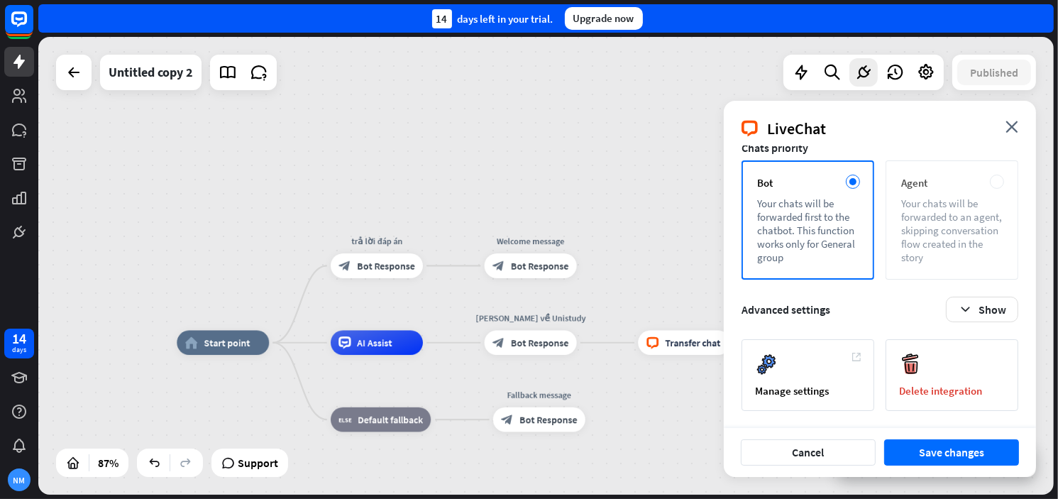
drag, startPoint x: 900, startPoint y: 230, endPoint x: 908, endPoint y: 229, distance: 8.5
click at [903, 228] on div "Agent Your chats will be forwarded to an agent, skipping conversation flow crea…" at bounding box center [951, 219] width 133 height 119
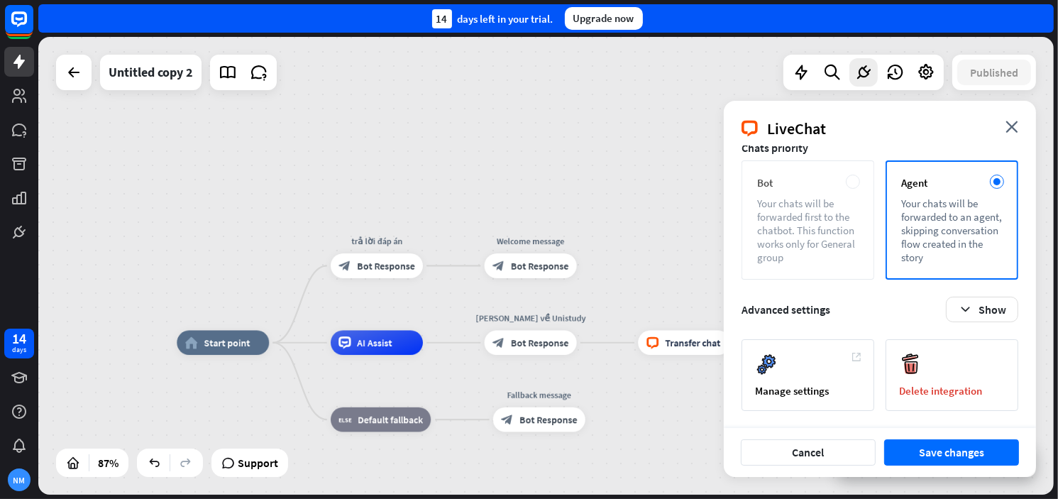
click at [816, 245] on div "Your chats will be forwarded first to the chatbot. This function works only for…" at bounding box center [807, 230] width 101 height 67
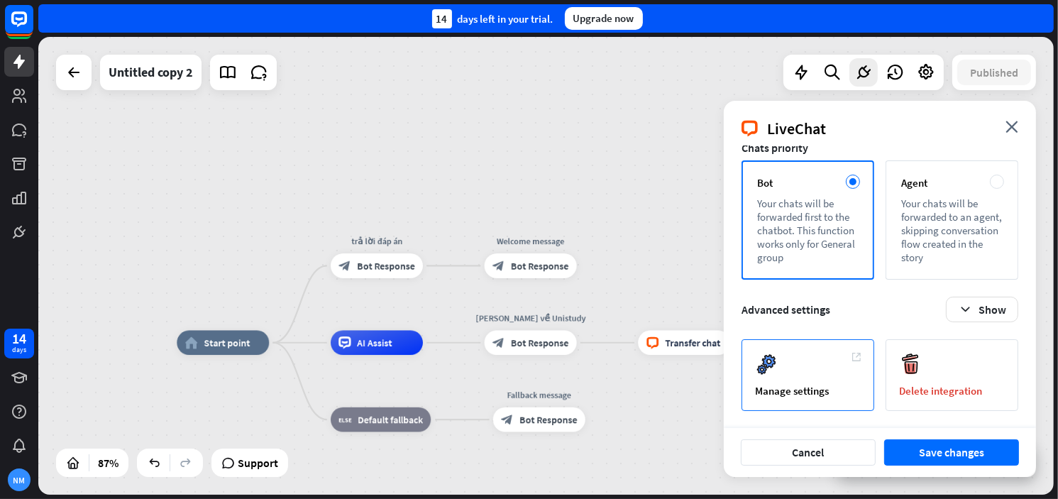
click at [773, 362] on icon at bounding box center [769, 361] width 13 height 13
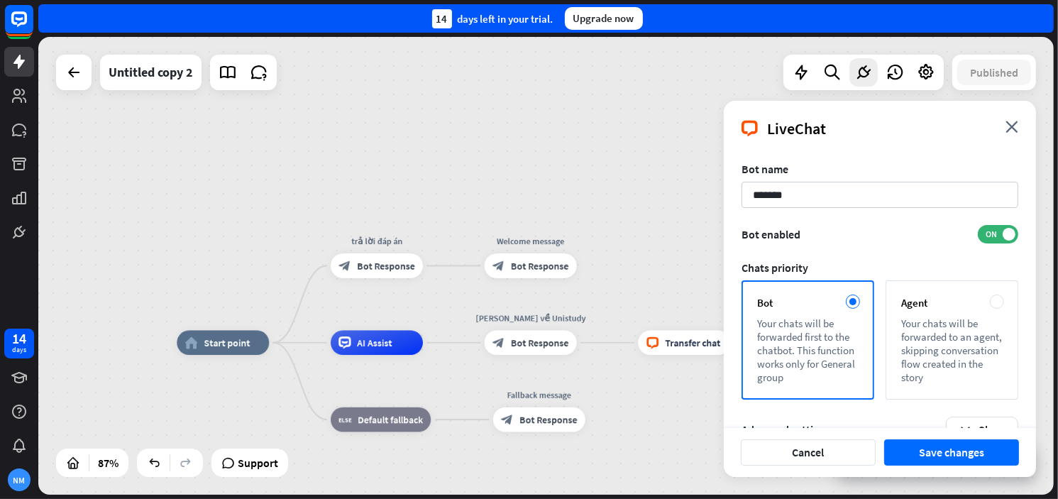
scroll to position [0, 0]
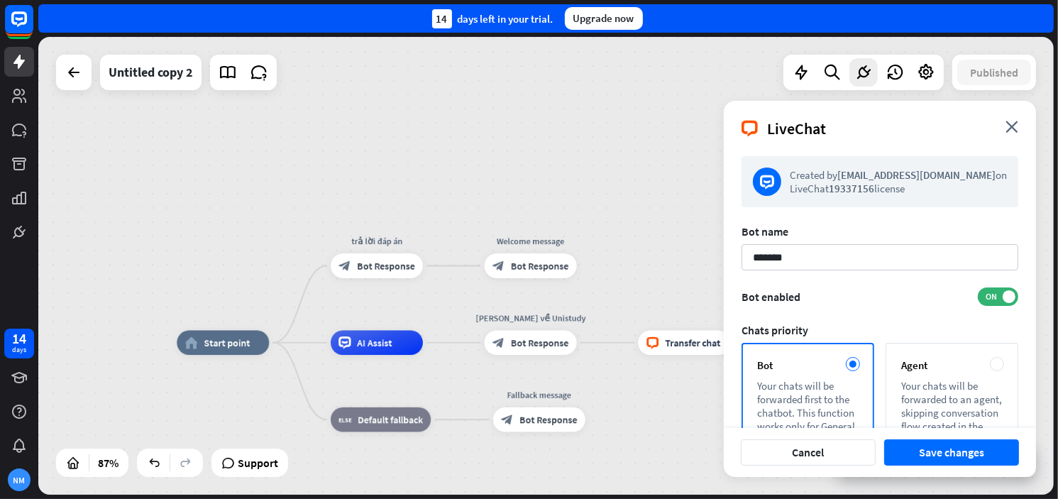
click at [1015, 118] on div "LiveChat close" at bounding box center [880, 123] width 312 height 45
click at [863, 72] on icon at bounding box center [863, 72] width 18 height 18
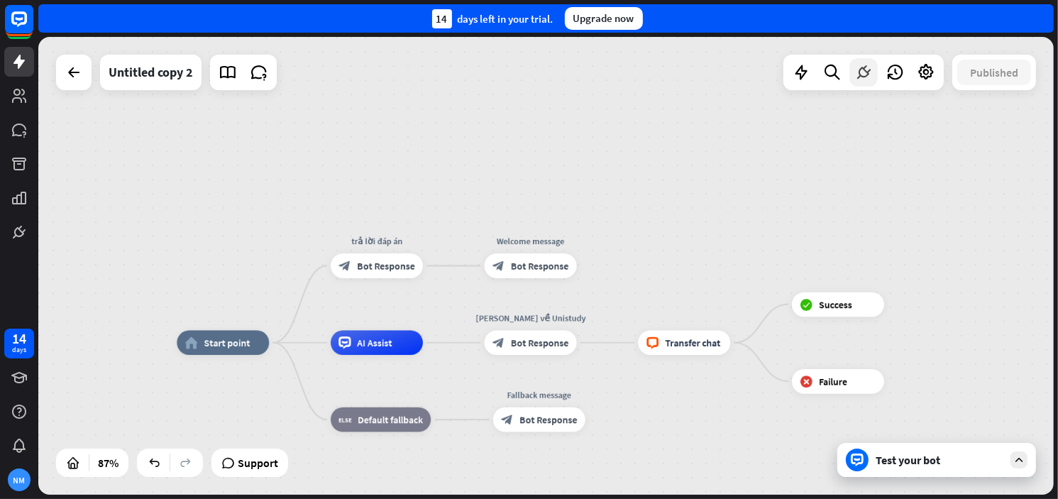
click at [863, 72] on icon at bounding box center [863, 72] width 18 height 18
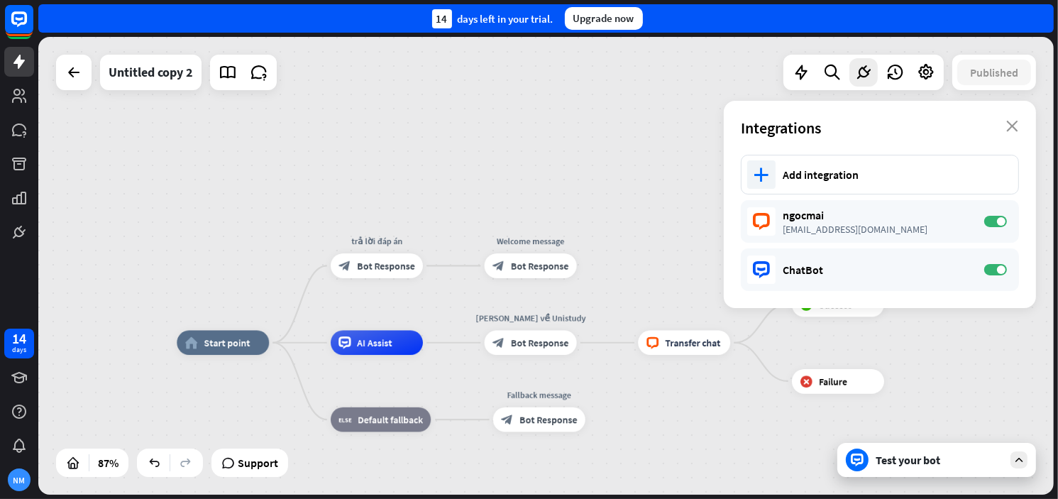
click at [881, 184] on div "plus Add integration" at bounding box center [880, 175] width 278 height 40
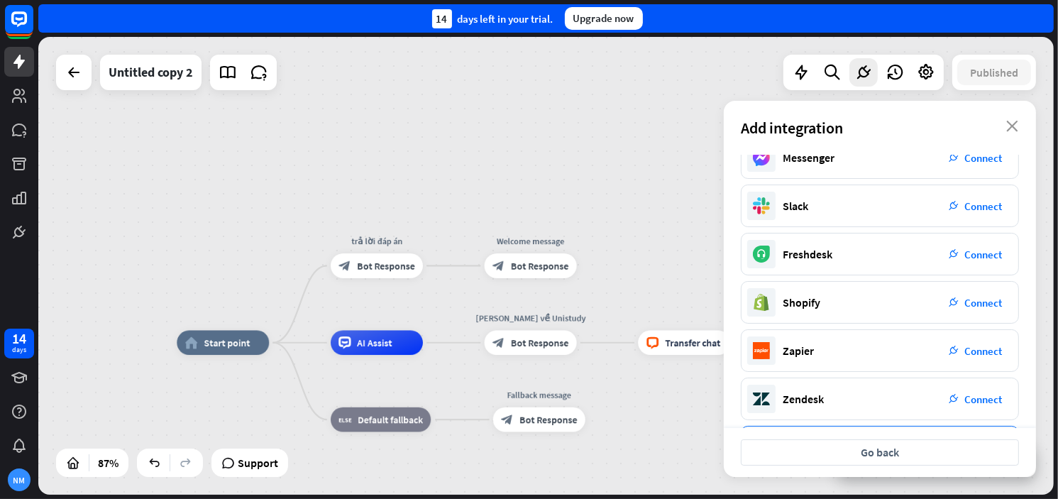
scroll to position [189, 0]
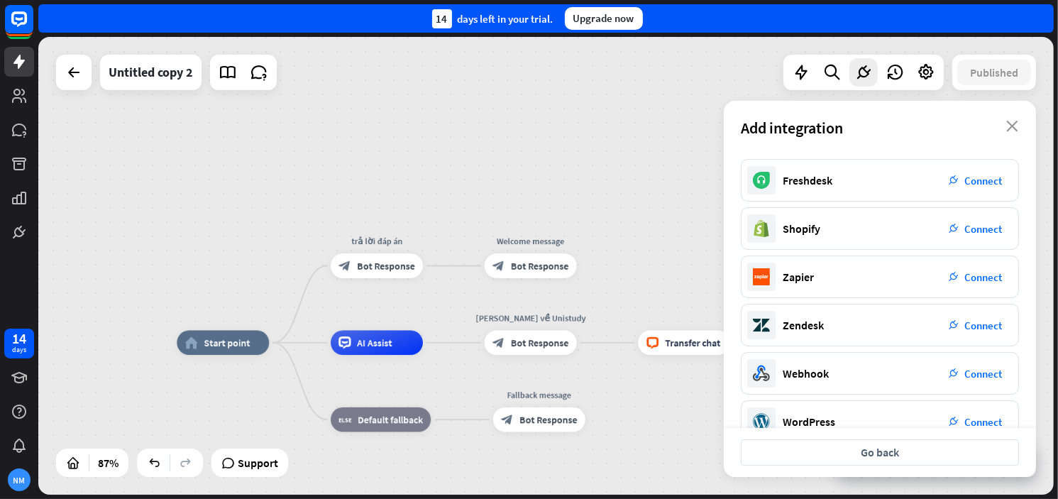
click at [989, 130] on div "Add integration close" at bounding box center [880, 128] width 312 height 54
click at [79, 96] on div "home_2 Start point trả lời đáp án block_bot_response Bot Response Welcome messa…" at bounding box center [545, 266] width 1015 height 458
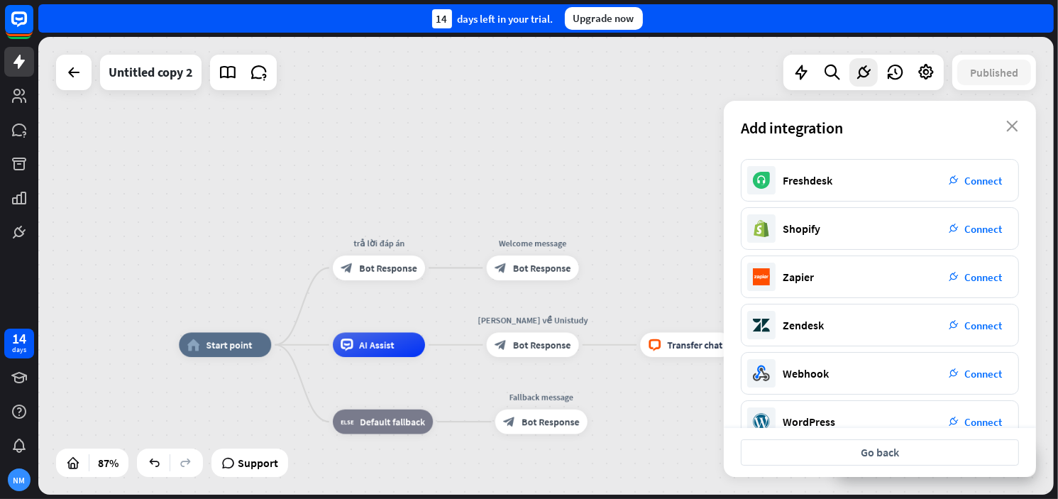
click at [54, 82] on div "home_2 Start point trả lời đáp án block_bot_response Bot Response Welcome messa…" at bounding box center [545, 266] width 1015 height 458
click at [71, 70] on icon at bounding box center [73, 72] width 17 height 17
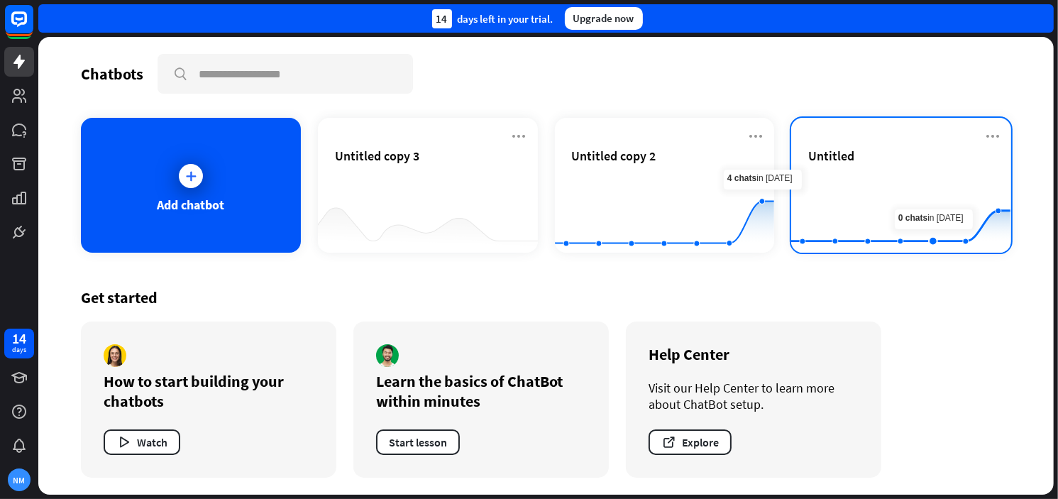
click at [934, 165] on div "Untitled" at bounding box center [901, 173] width 186 height 50
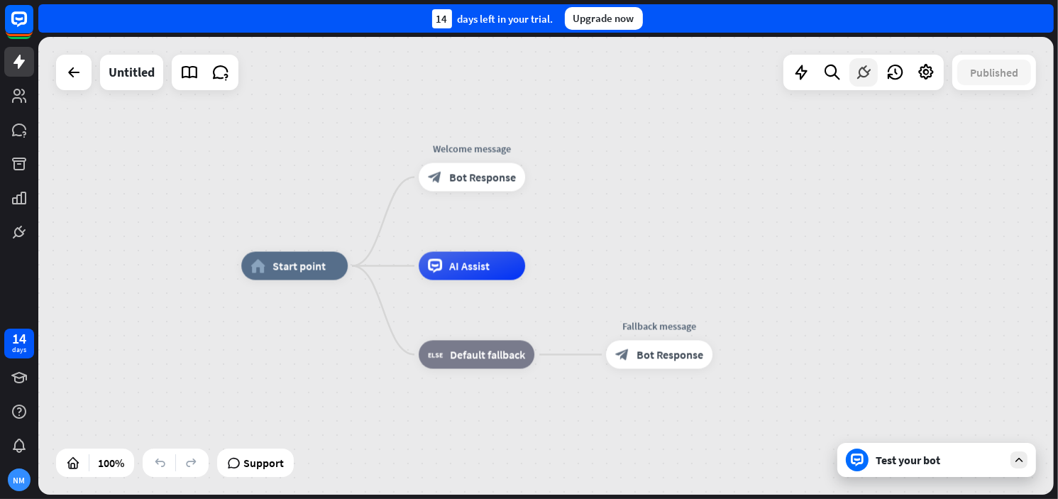
click at [864, 77] on icon at bounding box center [863, 72] width 18 height 18
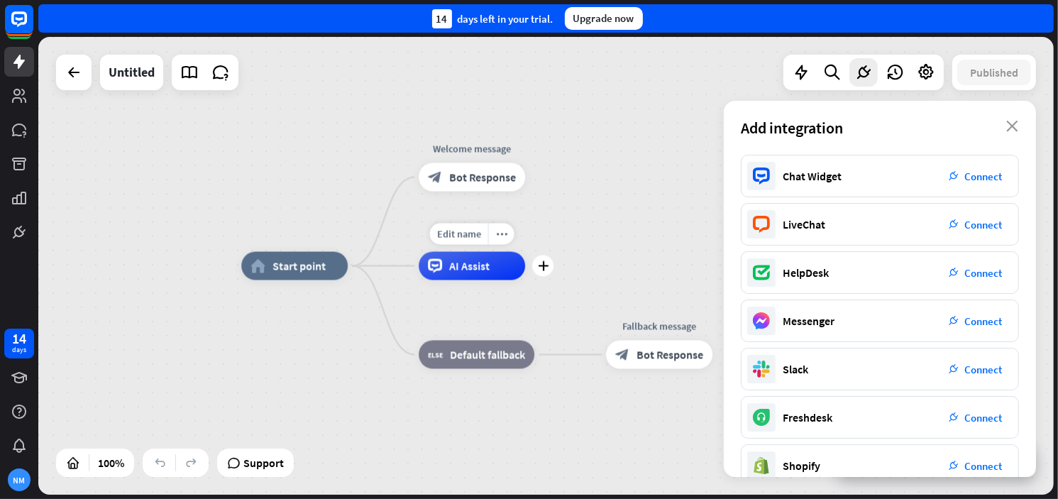
click at [468, 278] on div "AI Assist" at bounding box center [472, 266] width 106 height 28
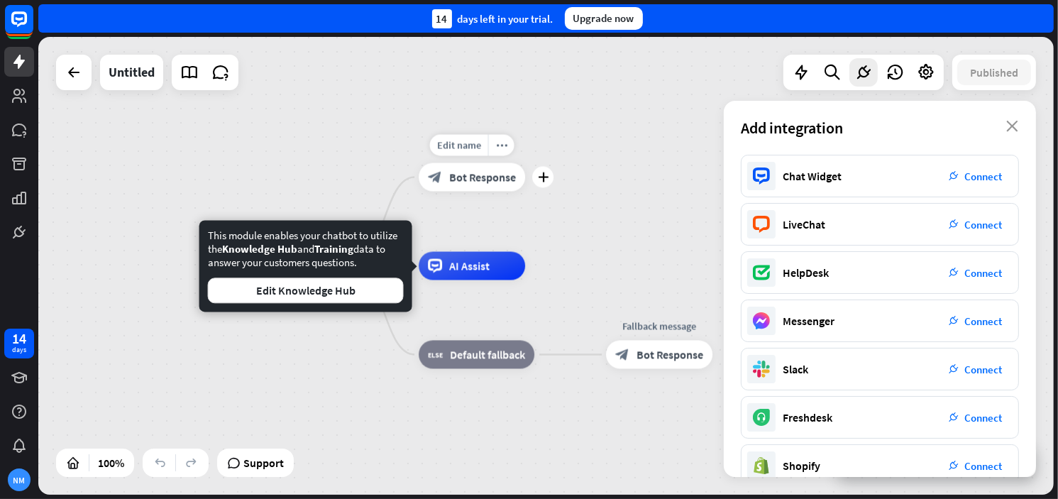
click at [436, 175] on icon "block_bot_response" at bounding box center [435, 177] width 14 height 14
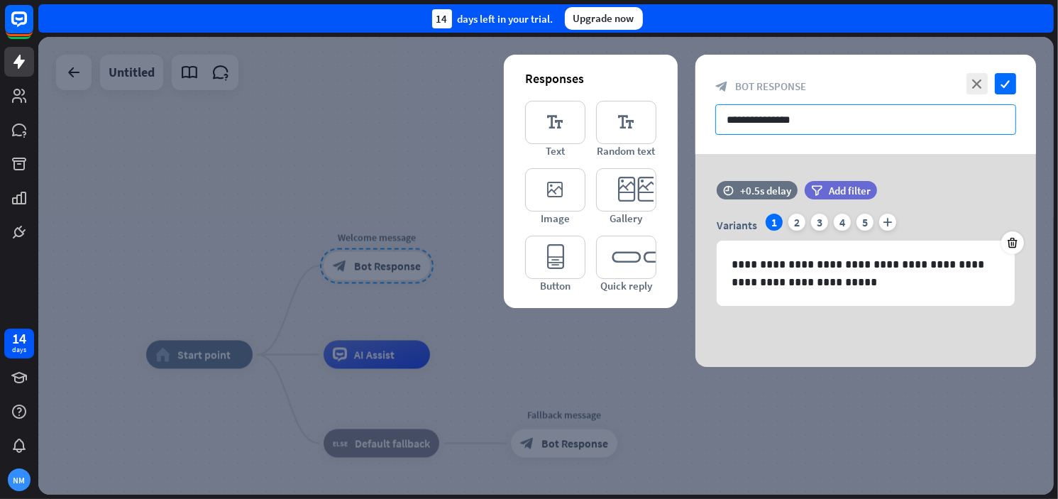
click at [778, 116] on input "**********" at bounding box center [865, 119] width 301 height 31
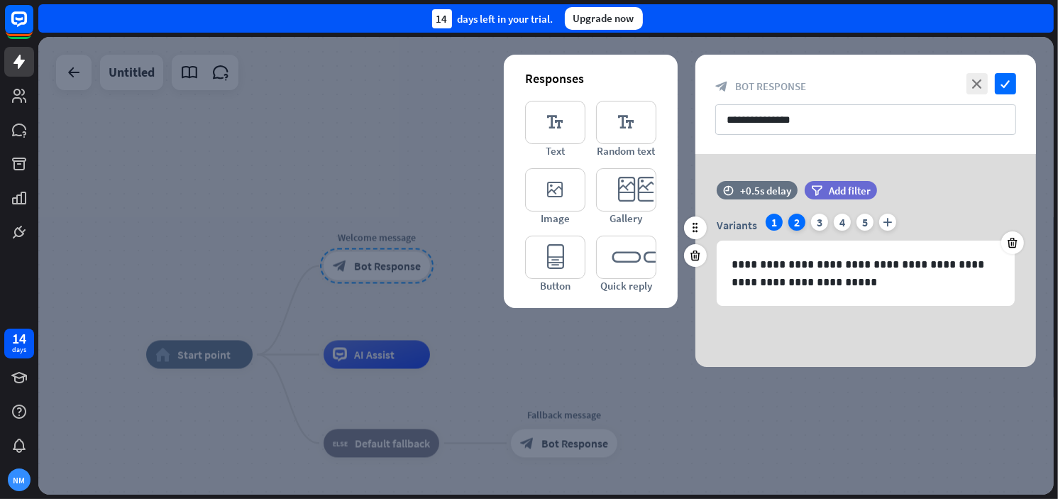
click at [800, 215] on div "2" at bounding box center [796, 222] width 17 height 17
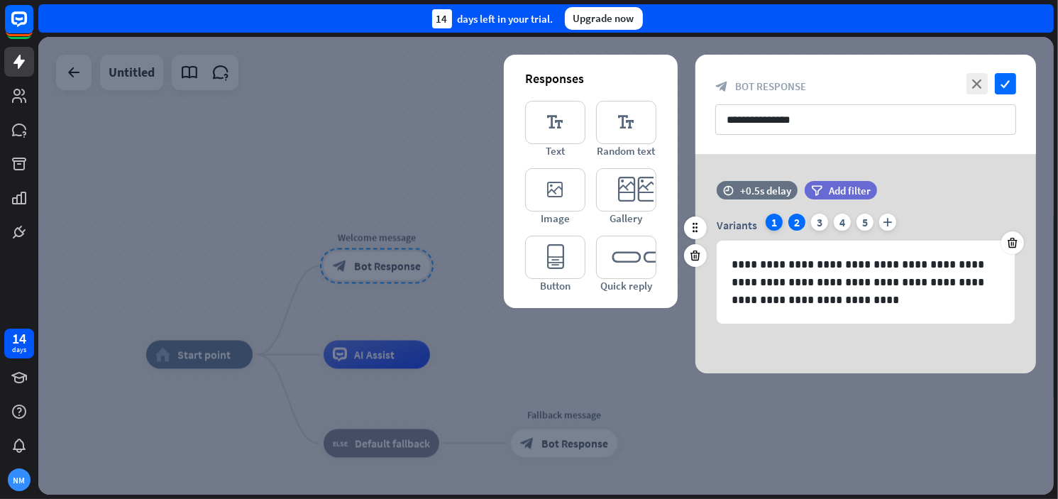
click at [778, 215] on div "1" at bounding box center [774, 222] width 17 height 17
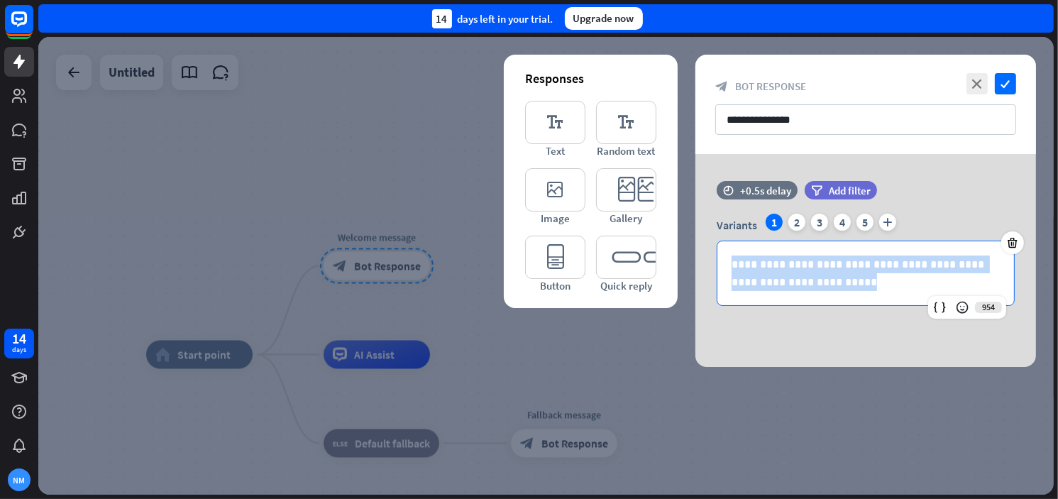
drag, startPoint x: 792, startPoint y: 287, endPoint x: 671, endPoint y: 252, distance: 125.5
click at [695, 252] on div "**********" at bounding box center [865, 260] width 341 height 213
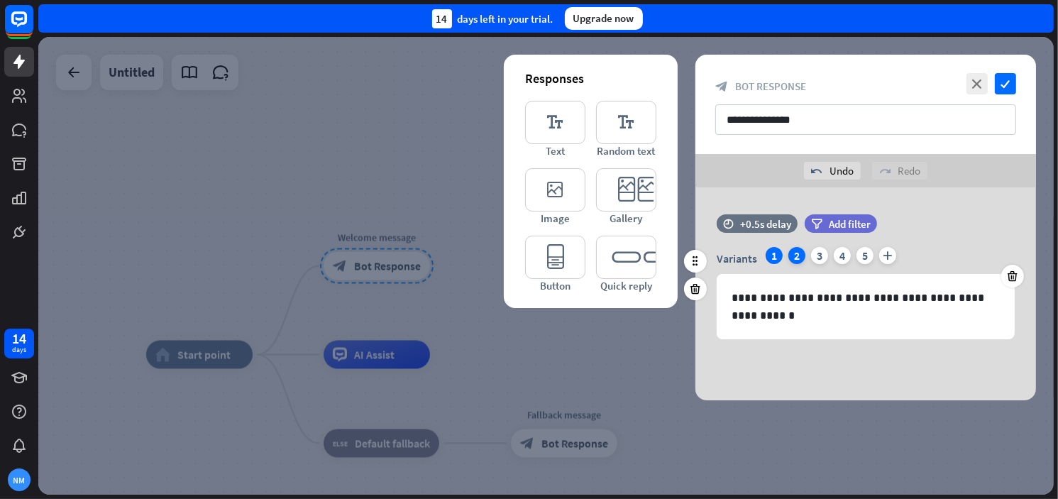
click at [799, 255] on div "2" at bounding box center [796, 255] width 17 height 17
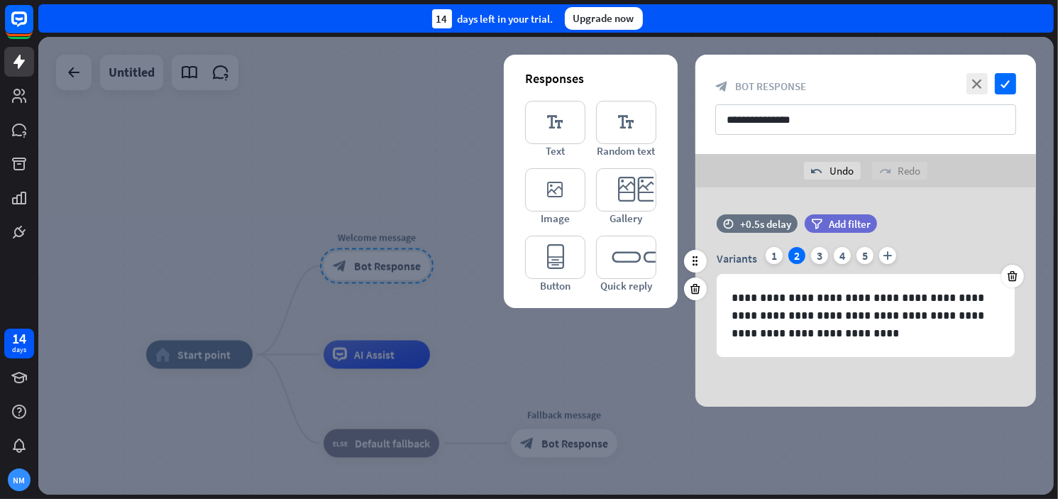
click at [782, 253] on div "Variants 1 2 3 4 5 plus" at bounding box center [866, 258] width 298 height 23
click at [769, 258] on div "1" at bounding box center [774, 255] width 17 height 17
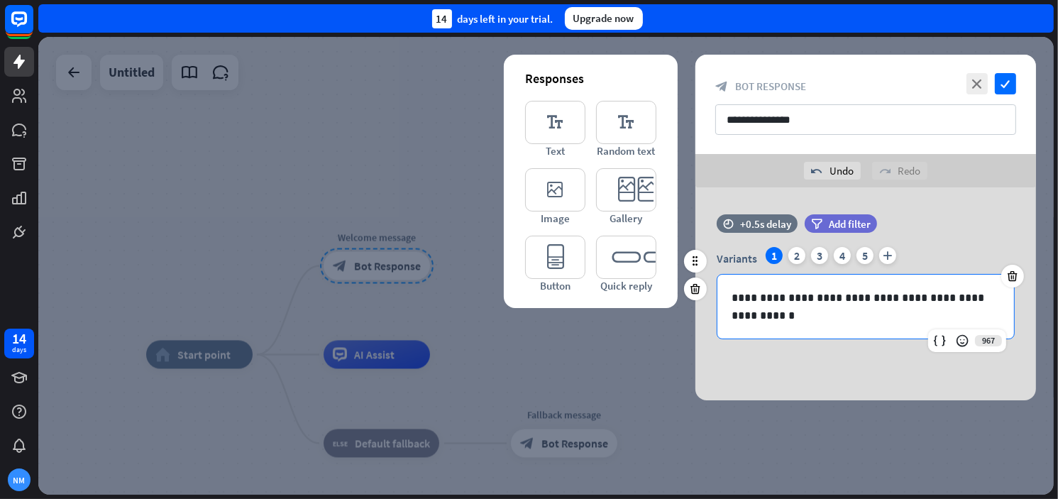
click at [838, 315] on p "**********" at bounding box center [866, 306] width 268 height 35
click at [841, 217] on span "Add filter" at bounding box center [850, 223] width 42 height 13
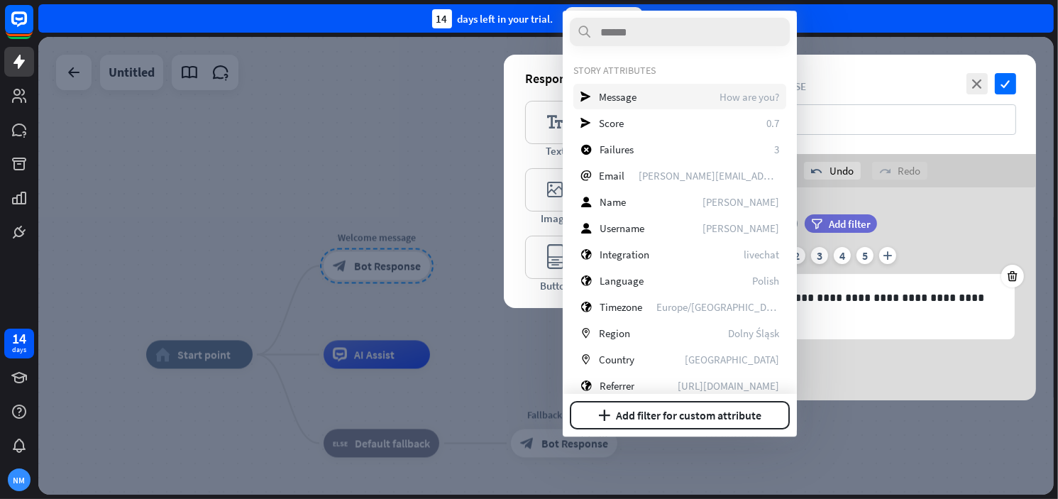
click at [658, 106] on div "send Message How are you?" at bounding box center [679, 97] width 213 height 26
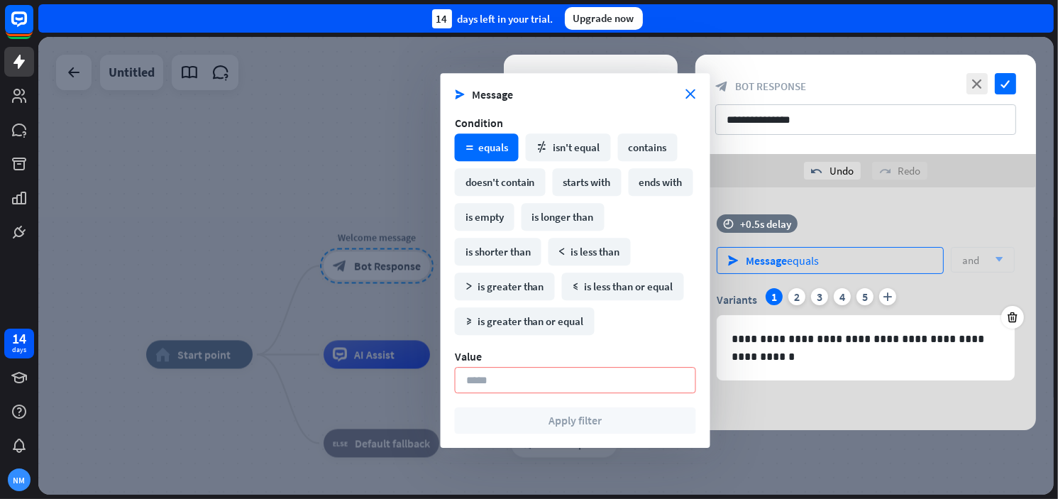
click at [844, 252] on div "send Message equals" at bounding box center [830, 260] width 227 height 27
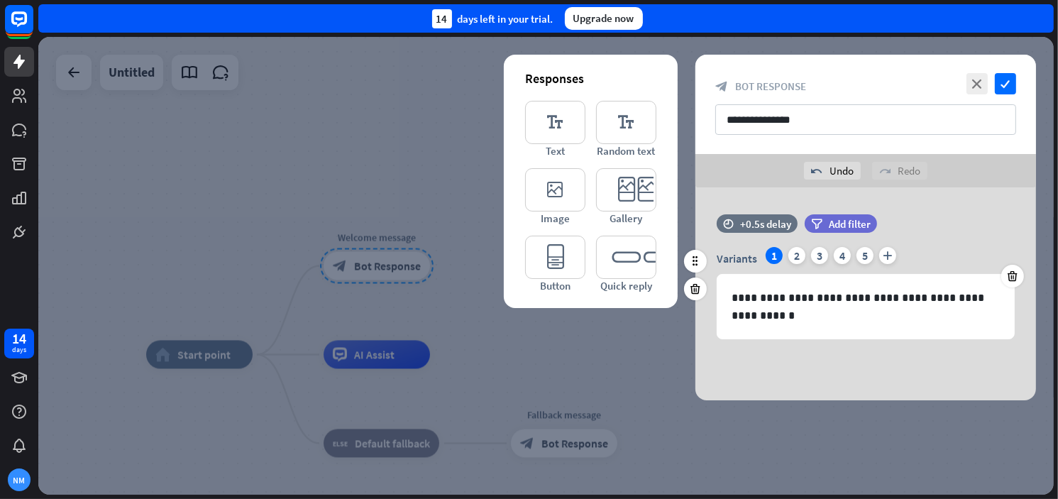
click at [771, 258] on div "1" at bounding box center [774, 255] width 17 height 17
click at [763, 253] on div "Variants 1 2 3 4 5 plus" at bounding box center [866, 258] width 298 height 23
click at [782, 309] on p "**********" at bounding box center [866, 306] width 268 height 35
click at [1006, 87] on icon "check" at bounding box center [1005, 83] width 21 height 21
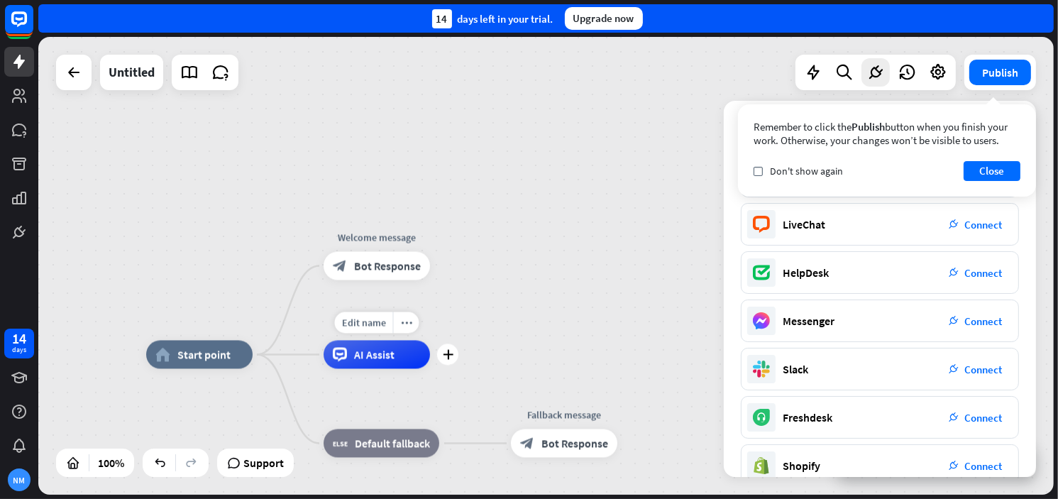
click at [409, 351] on div "AI Assist" at bounding box center [377, 355] width 106 height 28
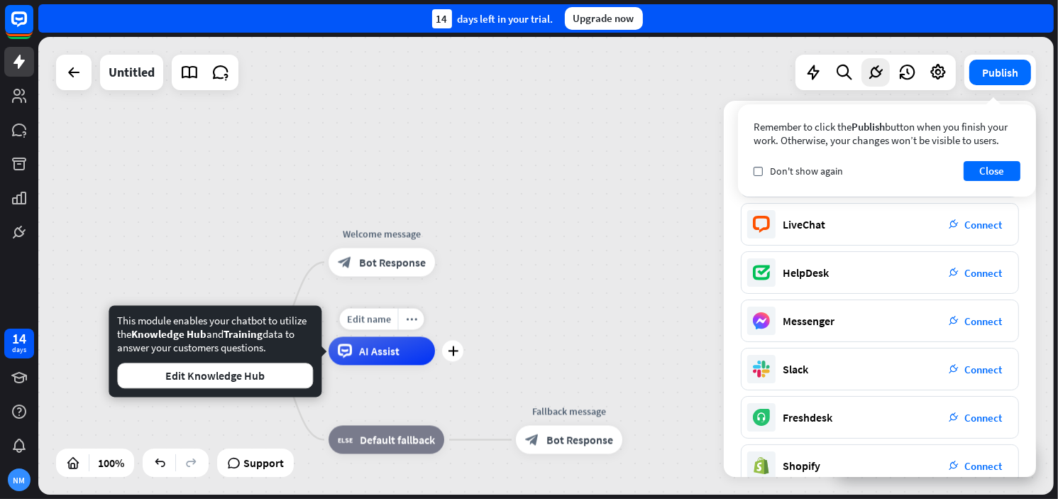
click at [392, 344] on span "AI Assist" at bounding box center [379, 351] width 40 height 14
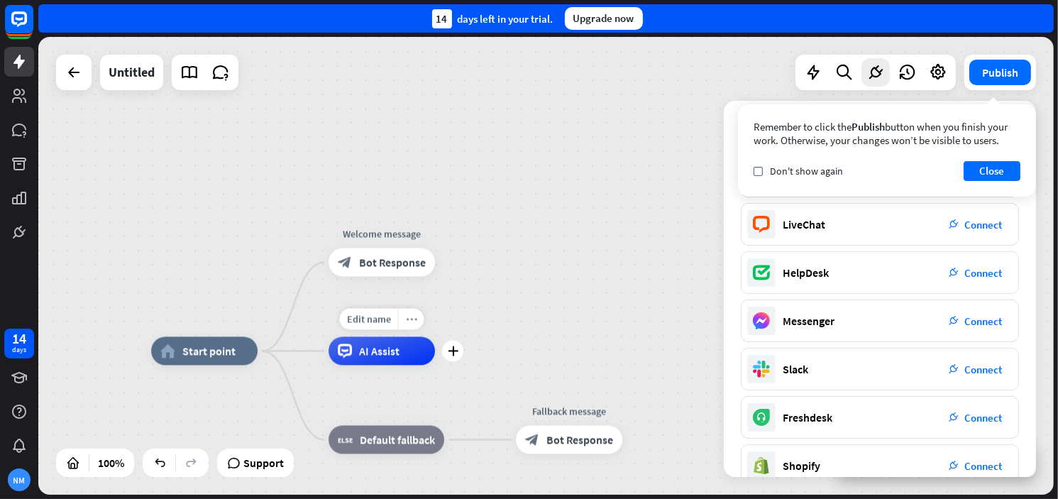
click at [409, 317] on icon "more_horiz" at bounding box center [411, 319] width 11 height 11
click at [437, 329] on div "chat Start testing from here" at bounding box center [480, 331] width 142 height 28
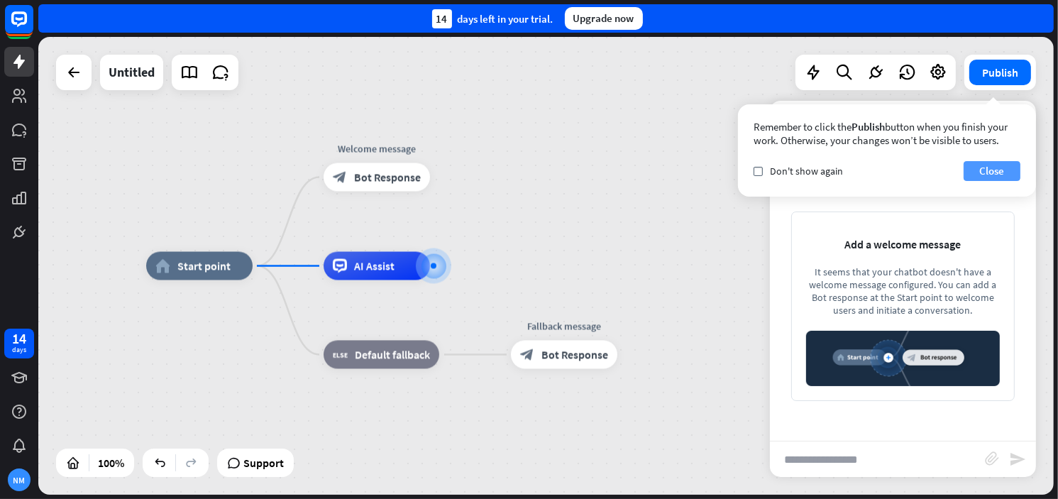
click at [992, 177] on button "Close" at bounding box center [992, 171] width 57 height 20
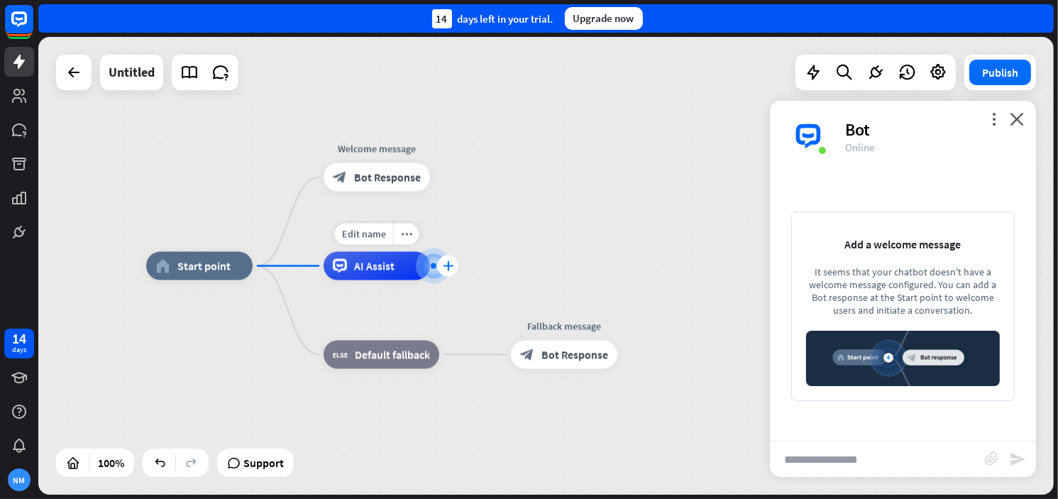
click at [448, 269] on icon "plus" at bounding box center [448, 266] width 11 height 10
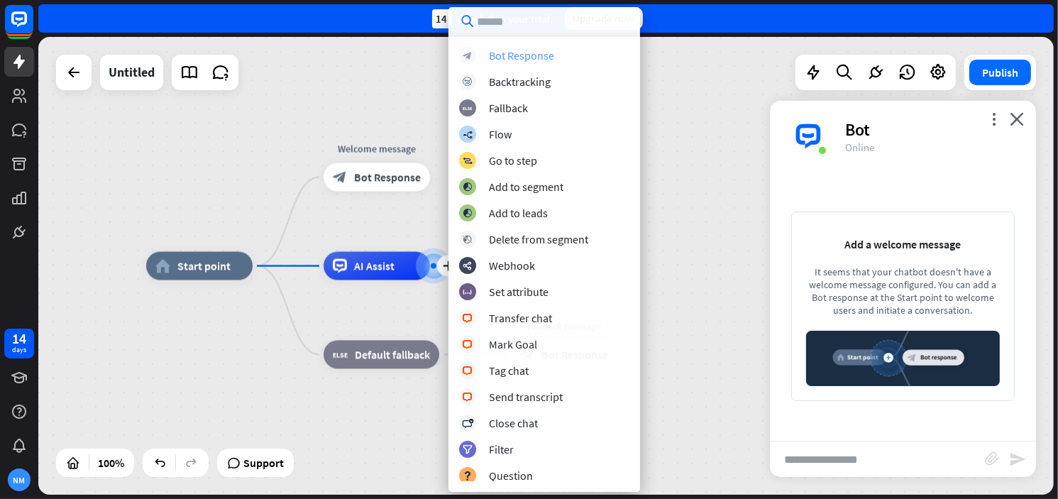
click at [582, 60] on div "block_bot_response Bot Response" at bounding box center [544, 55] width 170 height 17
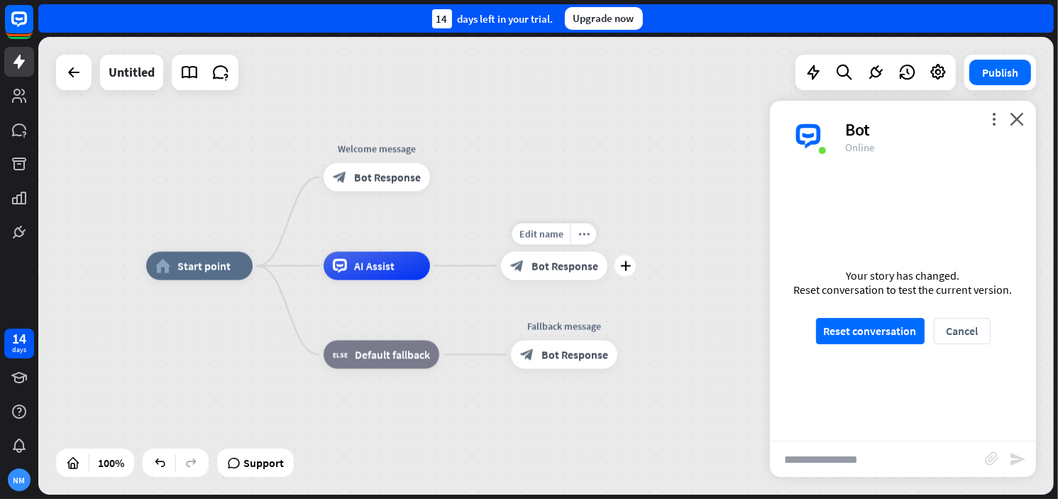
click at [569, 267] on span "Bot Response" at bounding box center [564, 266] width 67 height 14
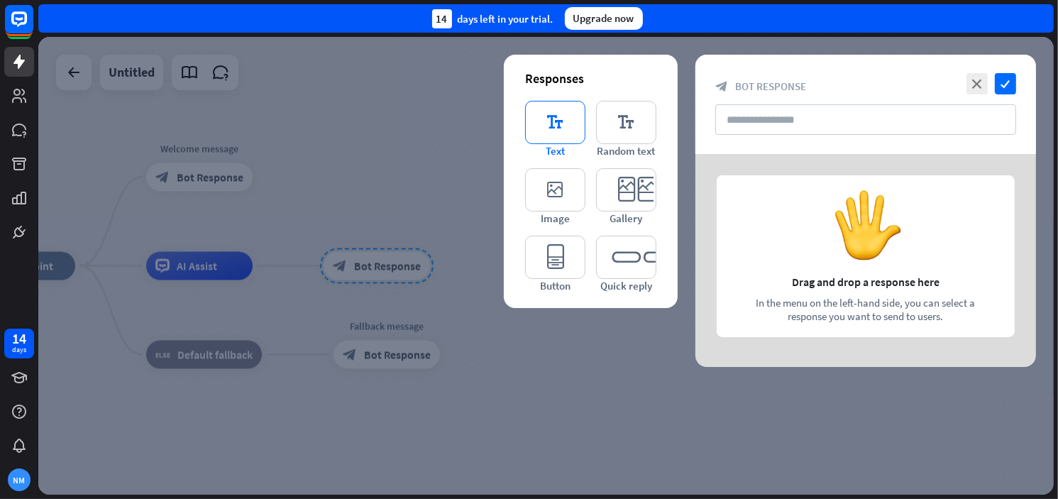
click at [565, 124] on icon "editor_text" at bounding box center [555, 122] width 60 height 43
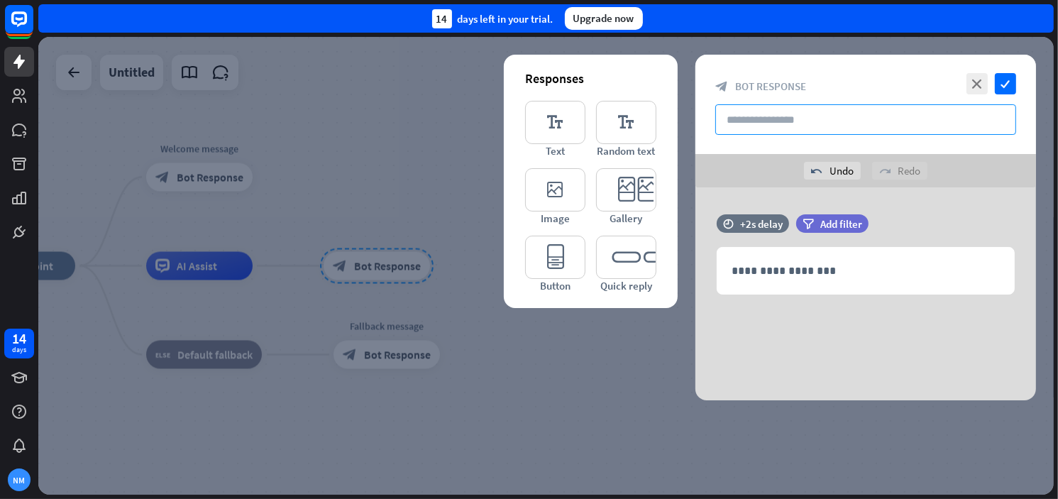
click at [815, 124] on input "text" at bounding box center [865, 119] width 301 height 31
type input "*"
type input "**********"
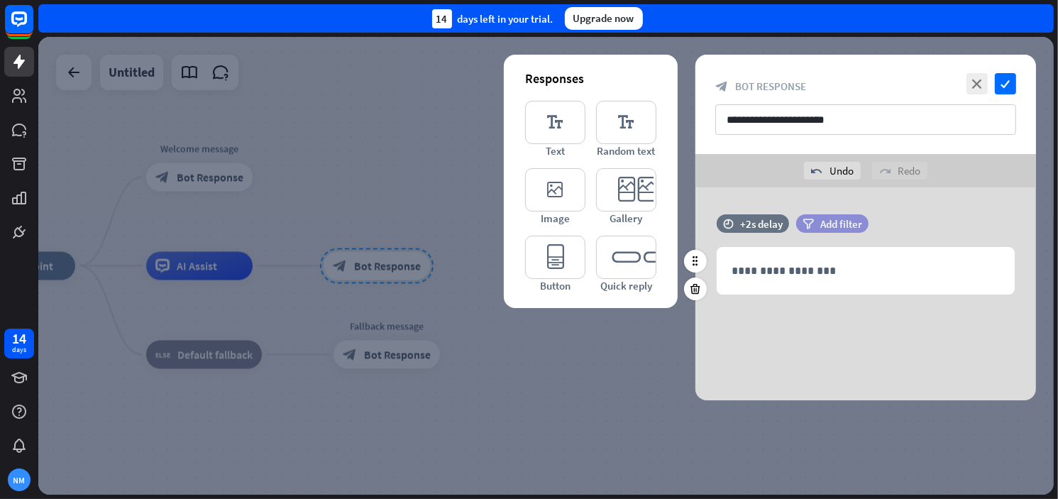
click at [834, 231] on div "filter Add filter" at bounding box center [832, 223] width 72 height 18
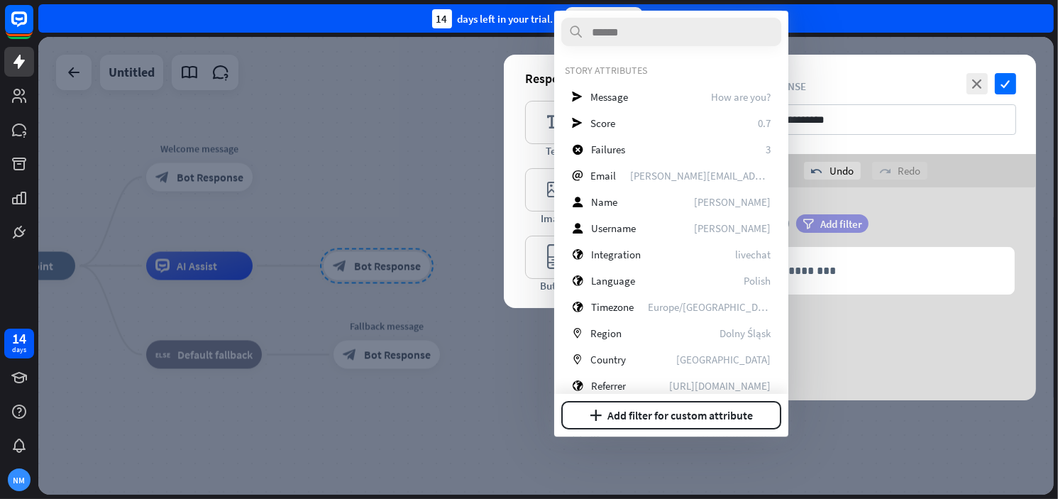
click at [812, 227] on icon "filter" at bounding box center [807, 224] width 11 height 11
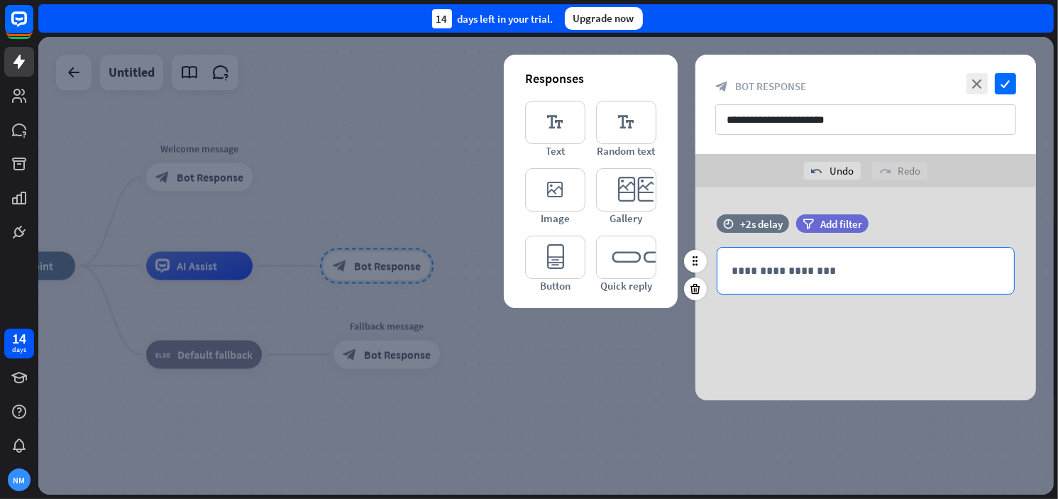
click at [778, 266] on p "**********" at bounding box center [866, 271] width 268 height 18
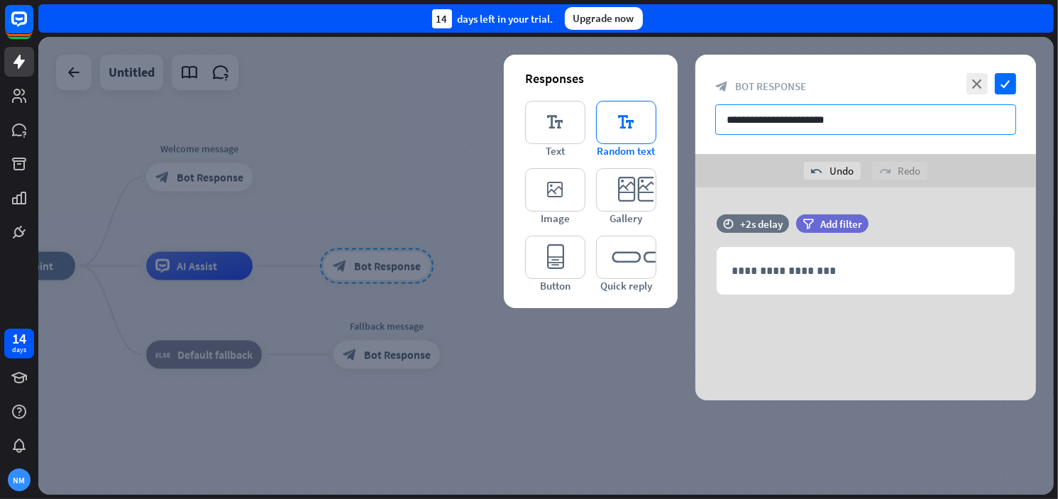
drag, startPoint x: 813, startPoint y: 128, endPoint x: 651, endPoint y: 136, distance: 162.0
click at [695, 136] on div "**********" at bounding box center [865, 228] width 341 height 346
paste input "**********"
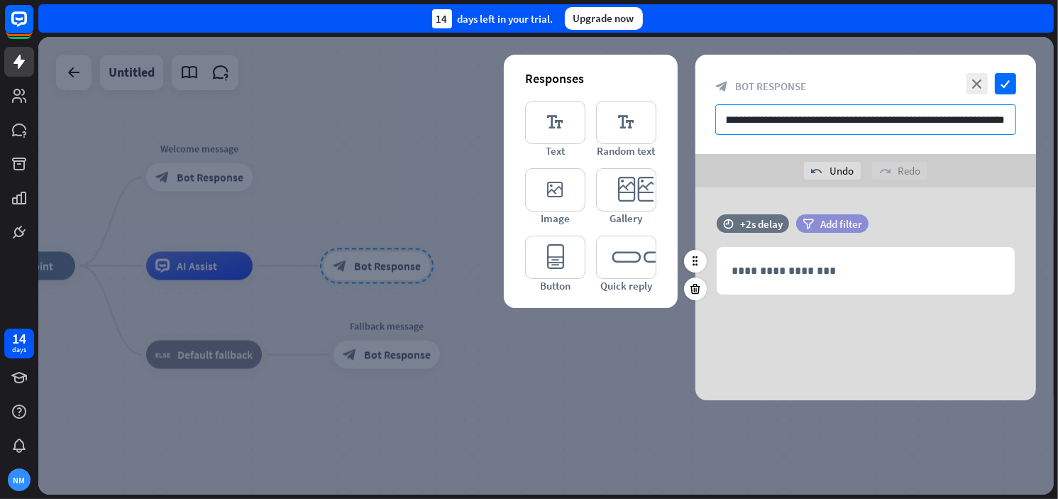
type input "**********"
click at [833, 224] on span "Add filter" at bounding box center [841, 223] width 42 height 13
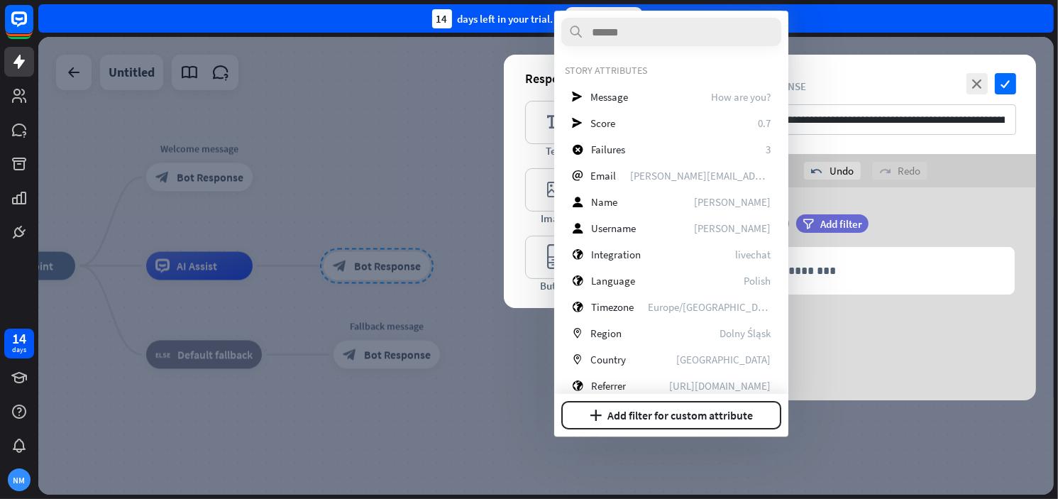
click at [844, 243] on div "filter Add filter" at bounding box center [867, 230] width 143 height 33
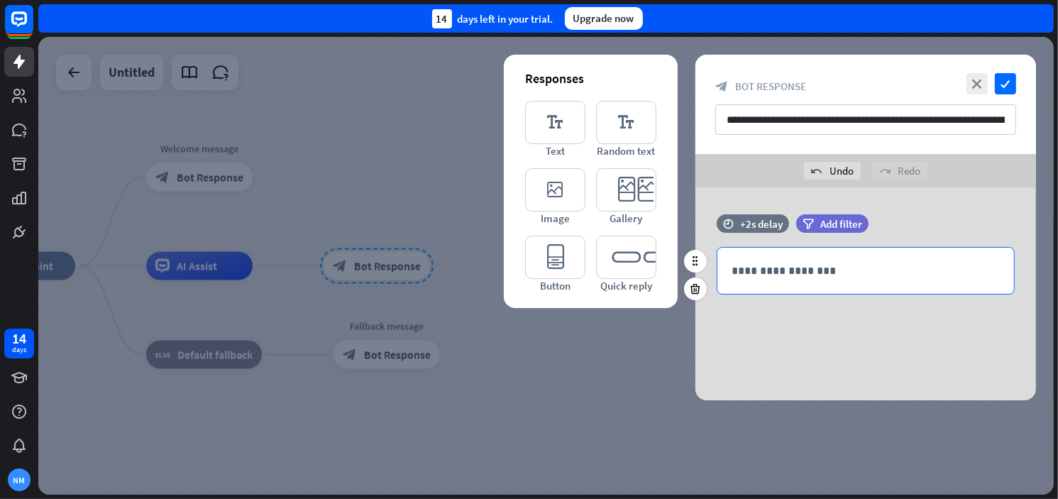
click at [752, 272] on p "**********" at bounding box center [866, 271] width 268 height 18
click at [732, 221] on icon "time" at bounding box center [728, 224] width 11 height 10
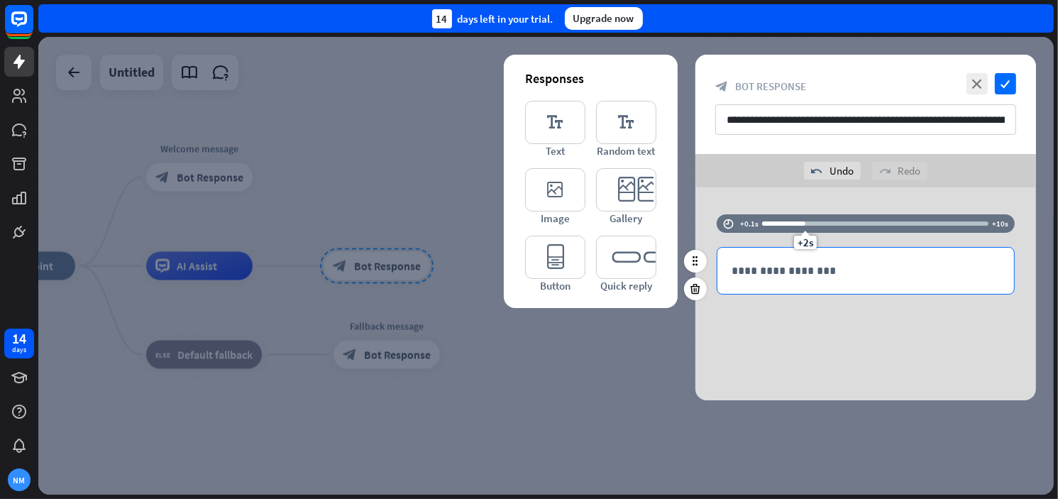
click at [761, 270] on p "**********" at bounding box center [866, 271] width 268 height 18
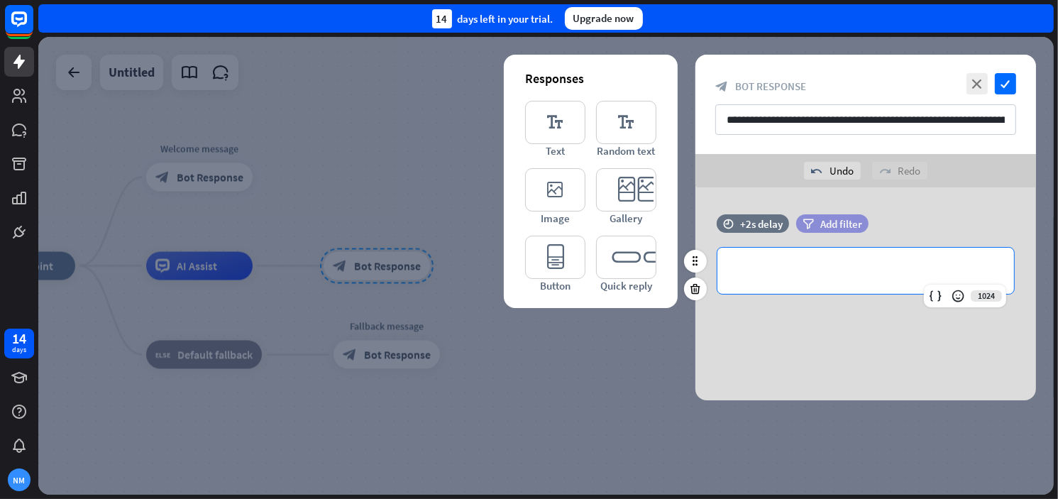
click at [841, 217] on span "Add filter" at bounding box center [841, 223] width 42 height 13
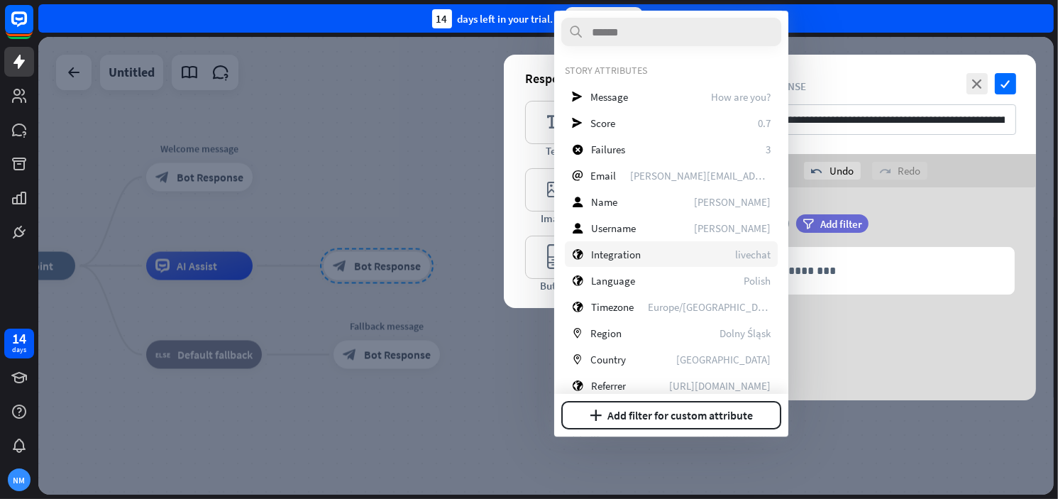
click at [680, 250] on div "globe Integration livechat" at bounding box center [671, 254] width 213 height 26
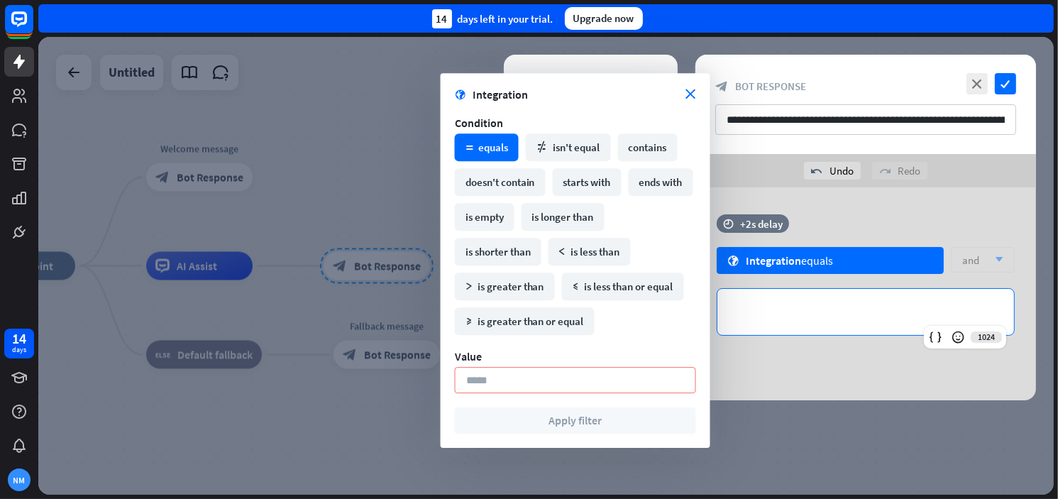
click at [782, 304] on p "**********" at bounding box center [866, 312] width 268 height 18
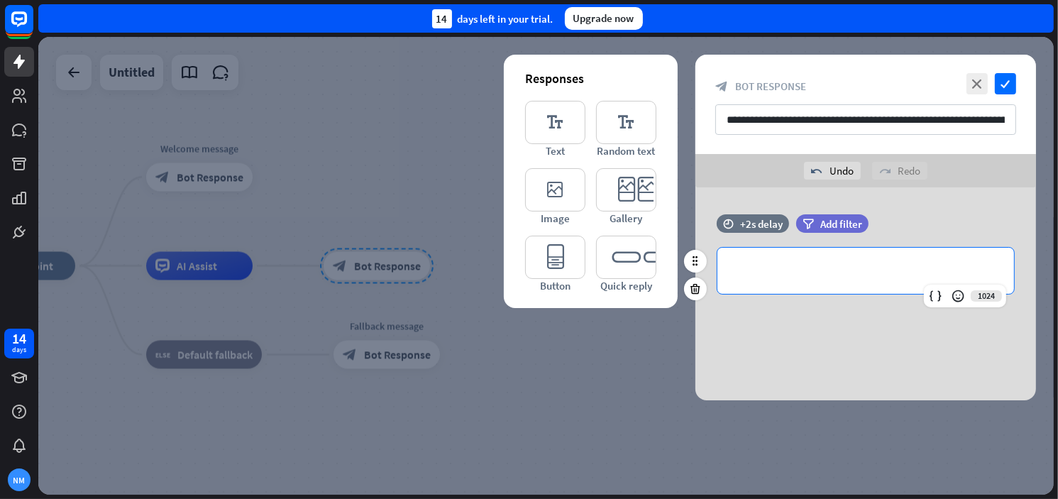
click at [786, 255] on div "**********" at bounding box center [865, 271] width 297 height 46
click at [834, 222] on span "Add filter" at bounding box center [841, 223] width 42 height 13
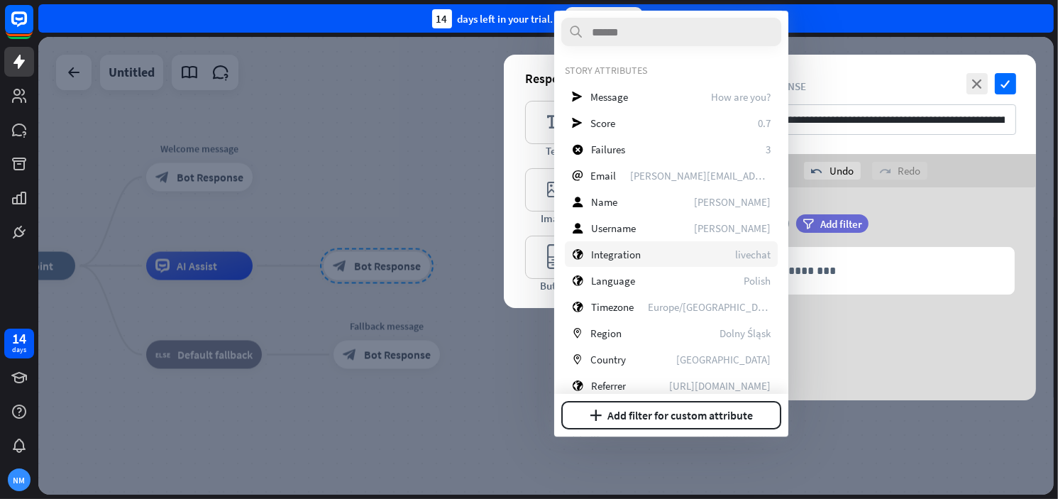
click at [651, 260] on div "globe Integration livechat" at bounding box center [671, 254] width 213 height 26
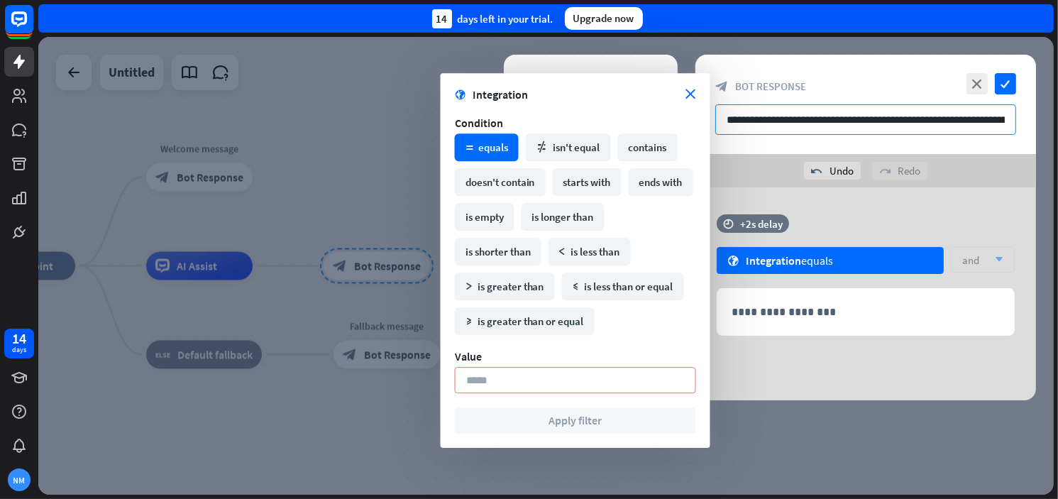
click at [978, 125] on input "**********" at bounding box center [865, 119] width 301 height 31
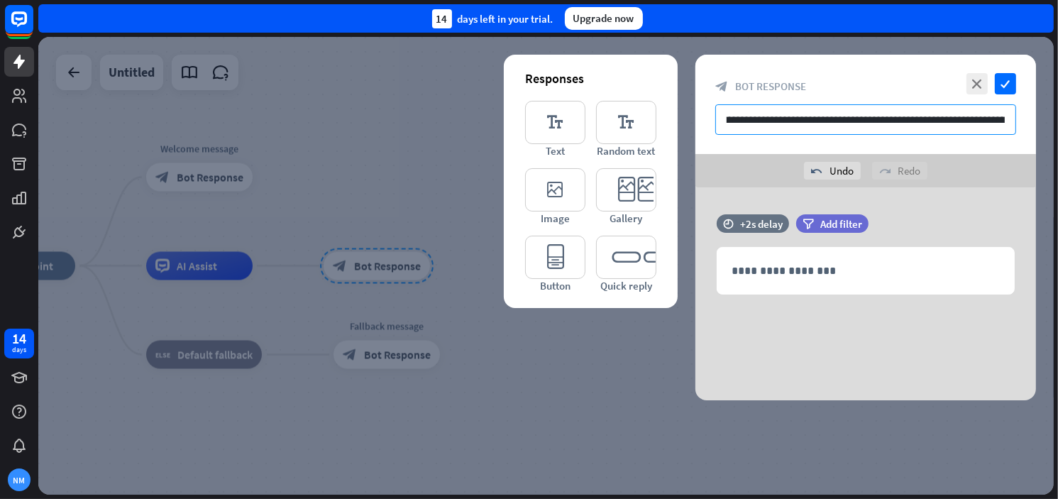
scroll to position [0, 245]
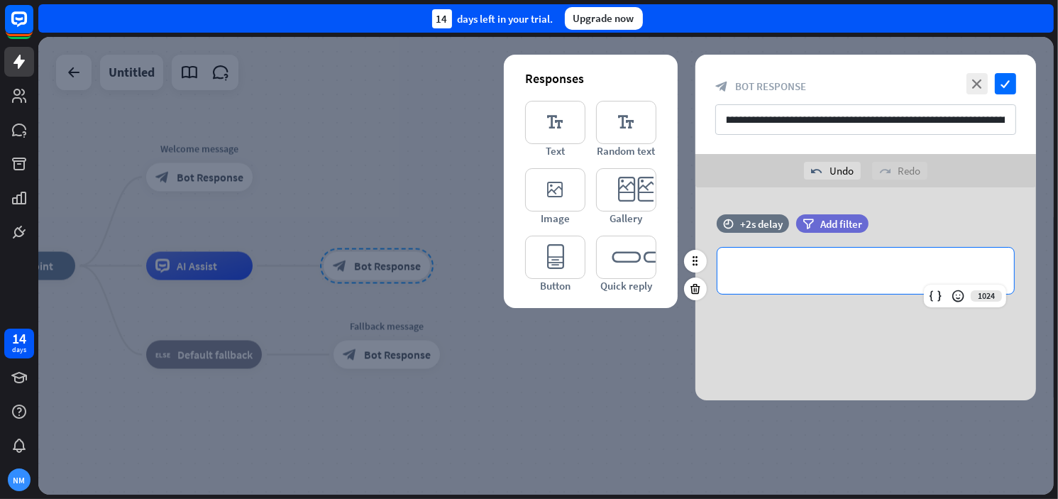
click at [792, 277] on p "**********" at bounding box center [866, 271] width 268 height 18
click at [742, 253] on div "**********" at bounding box center [865, 271] width 297 height 46
click at [837, 229] on span "Add filter" at bounding box center [841, 223] width 42 height 13
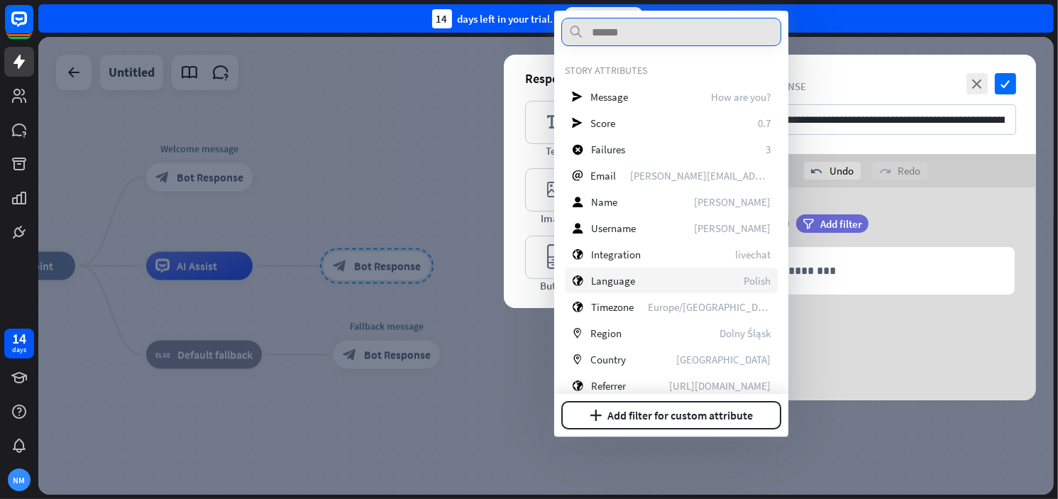
scroll to position [94, 0]
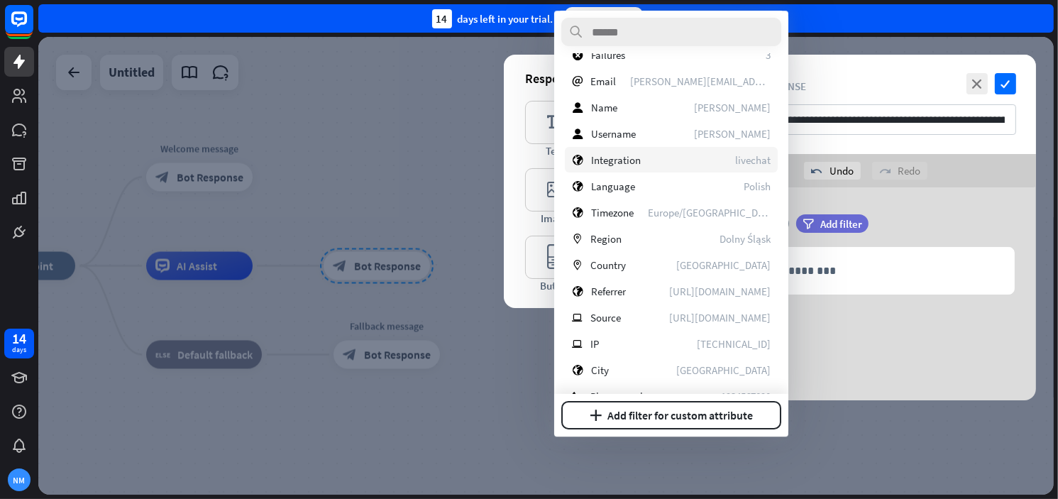
click at [629, 161] on span "Integration" at bounding box center [616, 159] width 50 height 13
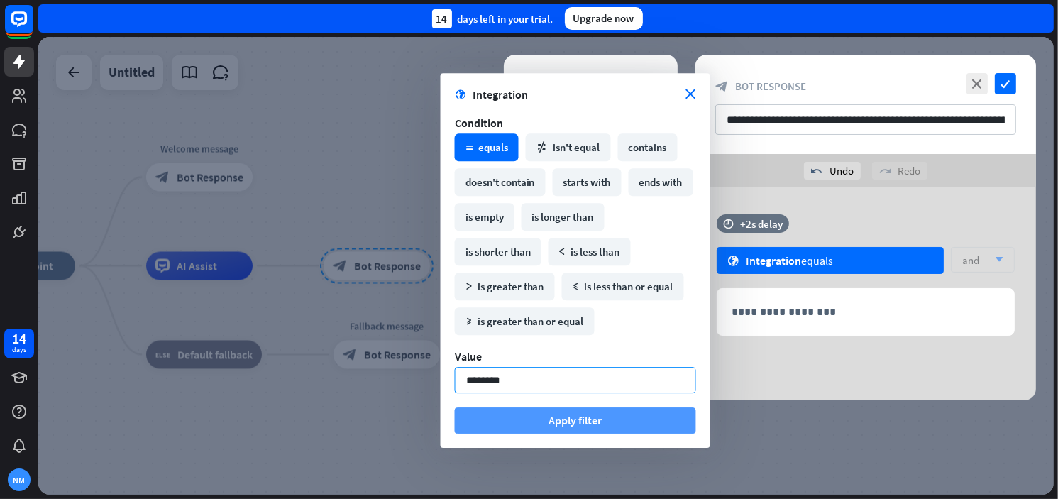
type input "*******"
click at [644, 414] on button "Apply filter" at bounding box center [575, 420] width 241 height 26
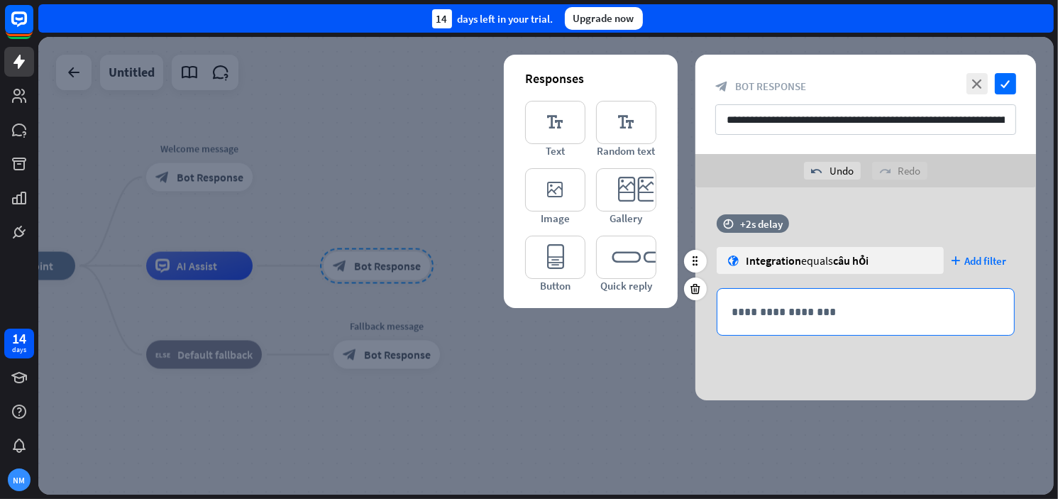
click at [786, 311] on p "**********" at bounding box center [866, 312] width 268 height 18
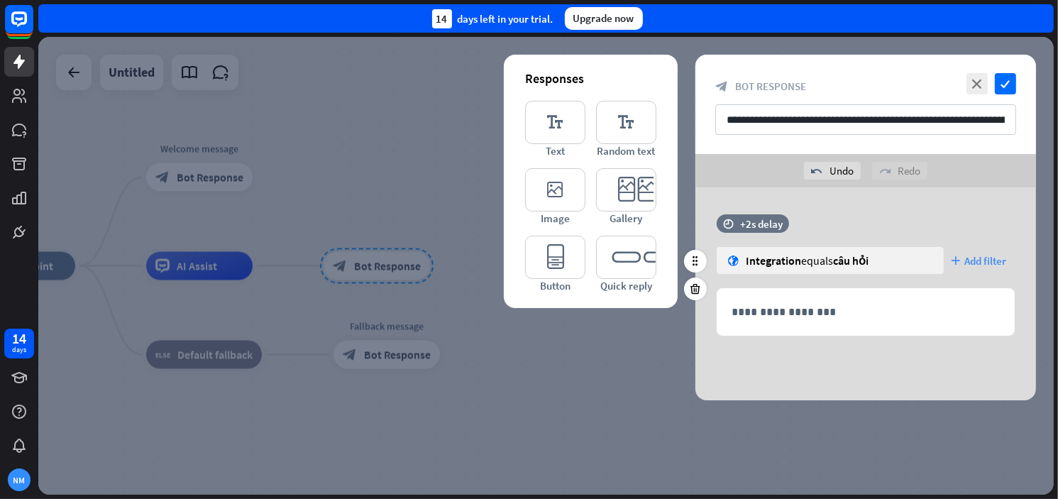
click at [969, 265] on span "Add filter" at bounding box center [985, 260] width 42 height 13
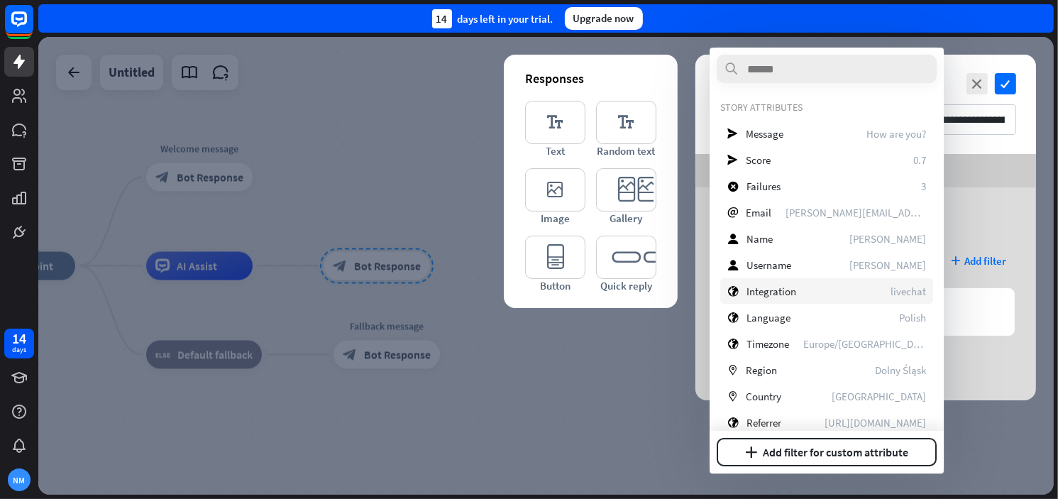
click at [789, 292] on span "Integration" at bounding box center [771, 291] width 50 height 13
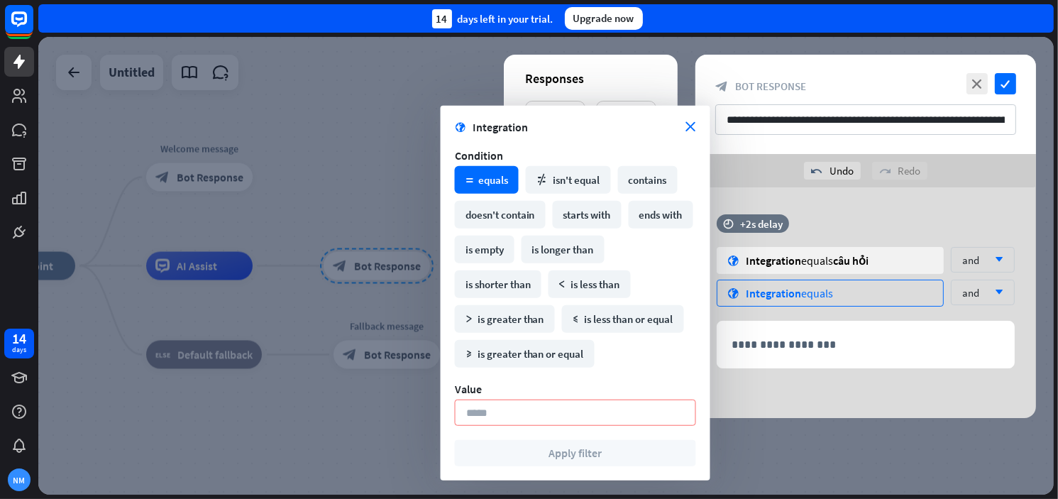
click at [840, 294] on div "globe Integration equals" at bounding box center [830, 293] width 227 height 27
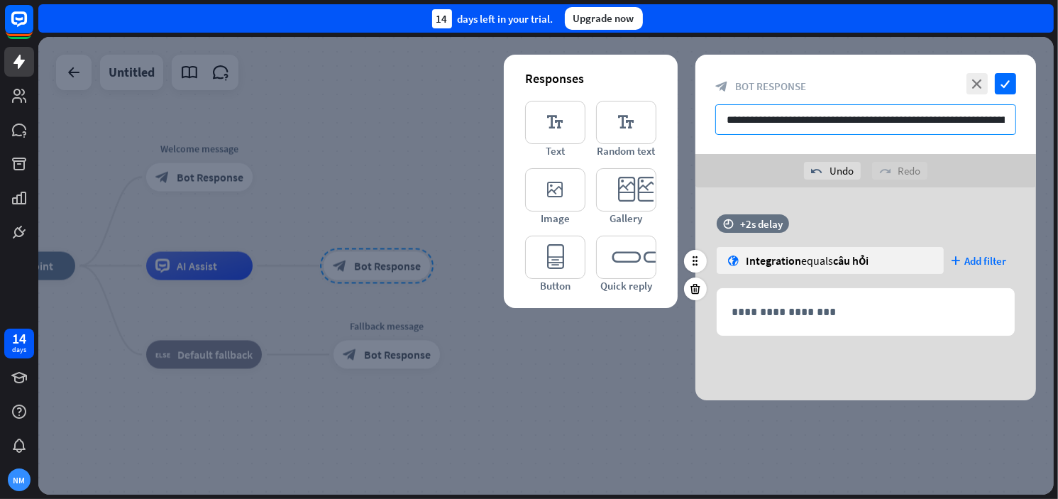
click at [972, 117] on input "**********" at bounding box center [865, 119] width 301 height 31
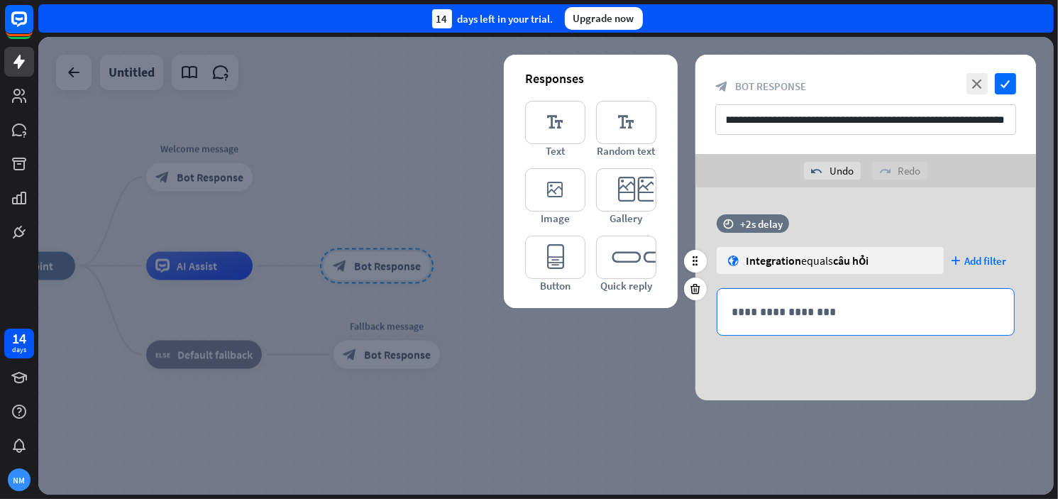
click at [765, 311] on p "**********" at bounding box center [866, 312] width 268 height 18
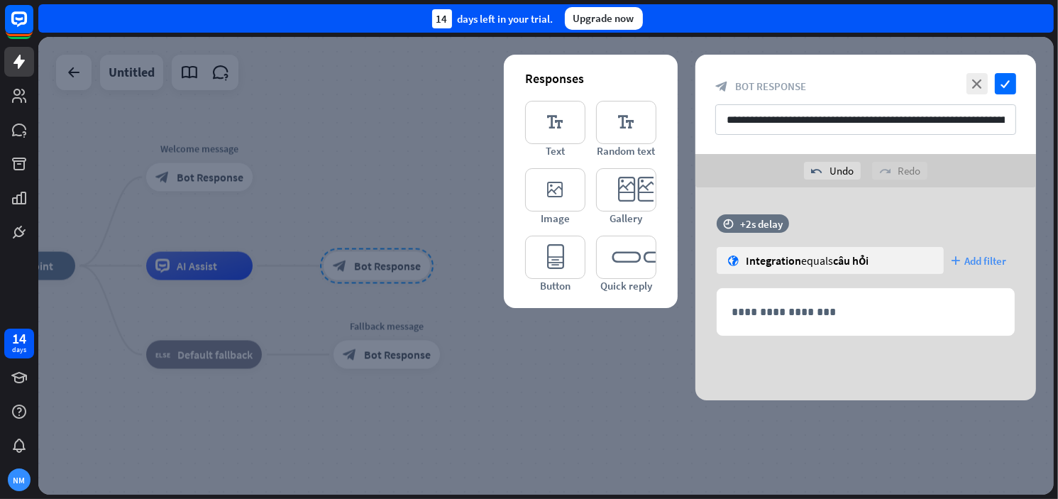
drag, startPoint x: 964, startPoint y: 256, endPoint x: 972, endPoint y: 256, distance: 8.5
click at [969, 256] on span "Add filter" at bounding box center [985, 260] width 42 height 13
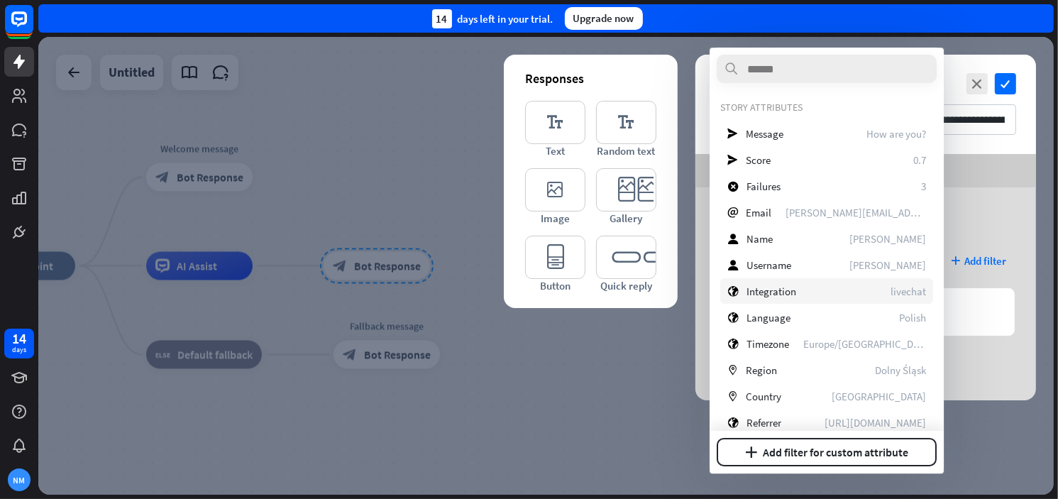
click at [780, 289] on span "Integration" at bounding box center [771, 291] width 50 height 13
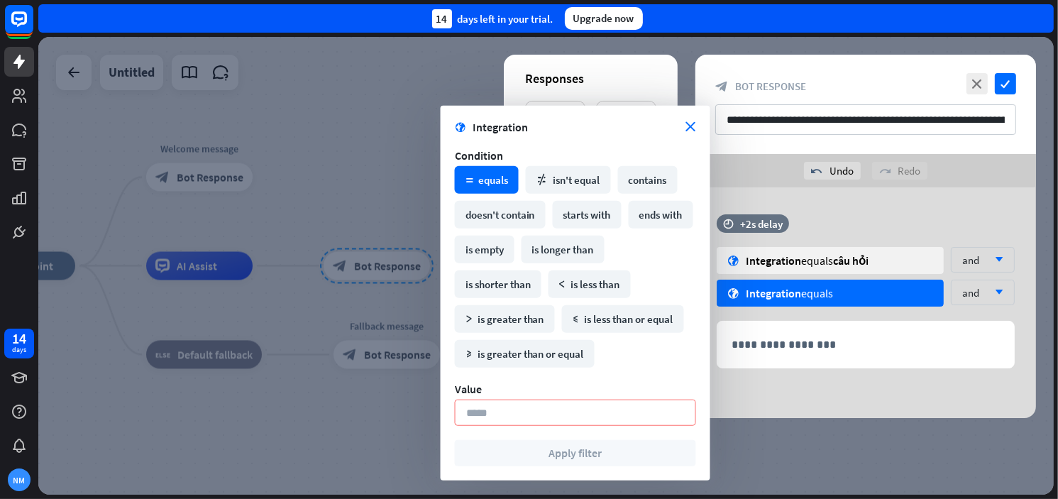
click at [830, 286] on div "globe Integration equals" at bounding box center [830, 293] width 227 height 27
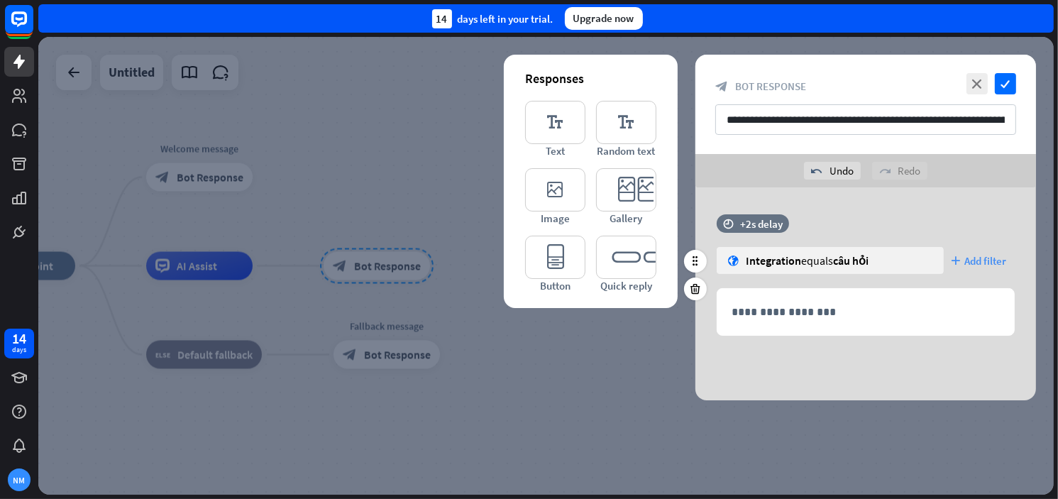
click at [992, 256] on span "Add filter" at bounding box center [985, 260] width 42 height 13
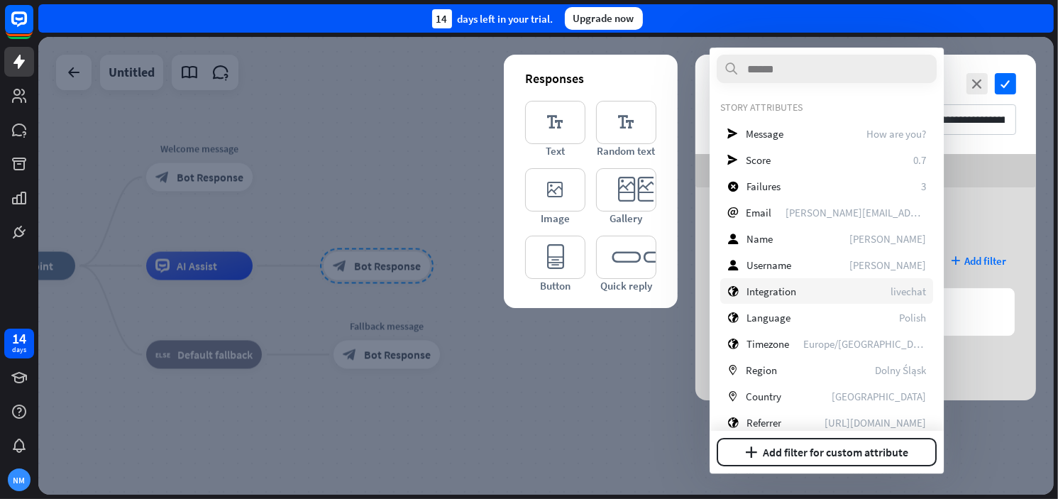
click at [776, 285] on span "Integration" at bounding box center [771, 291] width 50 height 13
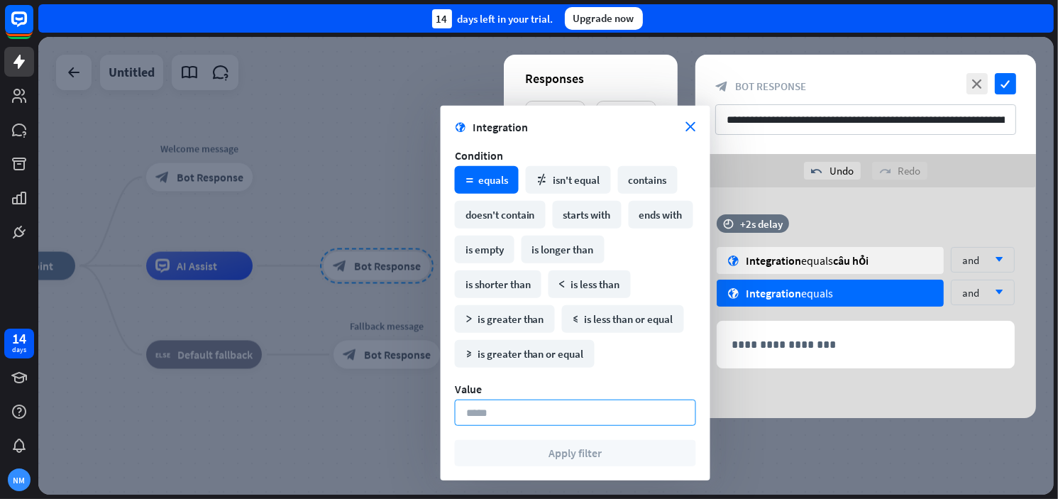
click at [507, 418] on input at bounding box center [575, 412] width 241 height 26
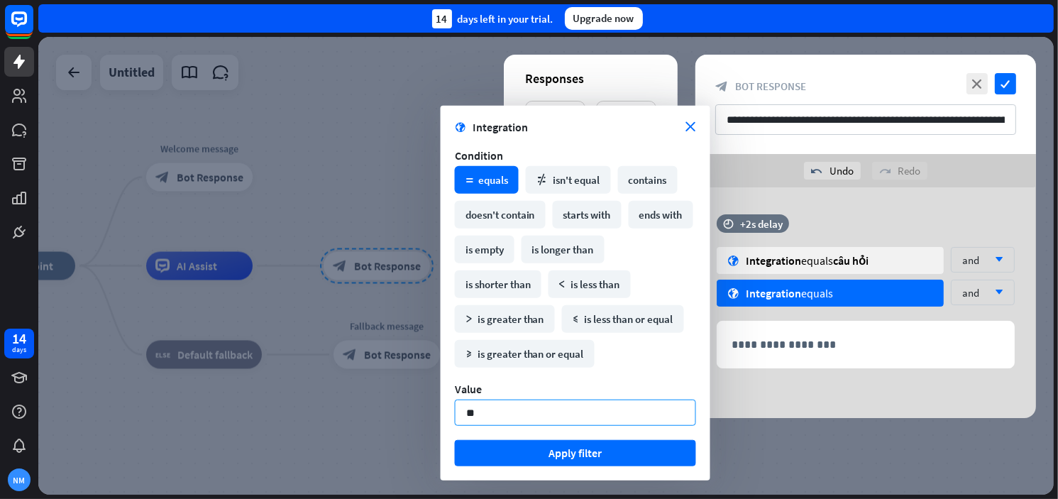
type input "*"
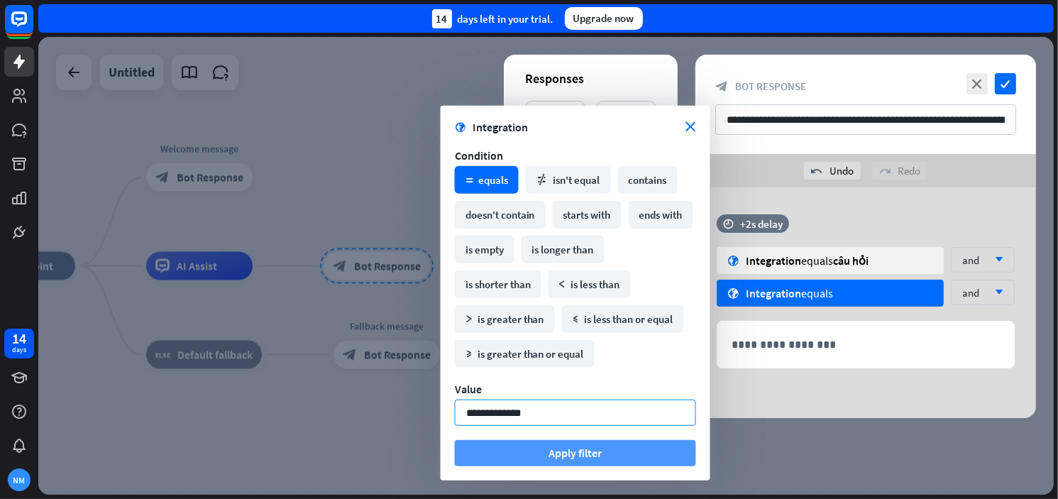
type input "**********"
click at [596, 456] on button "Apply filter" at bounding box center [575, 453] width 241 height 26
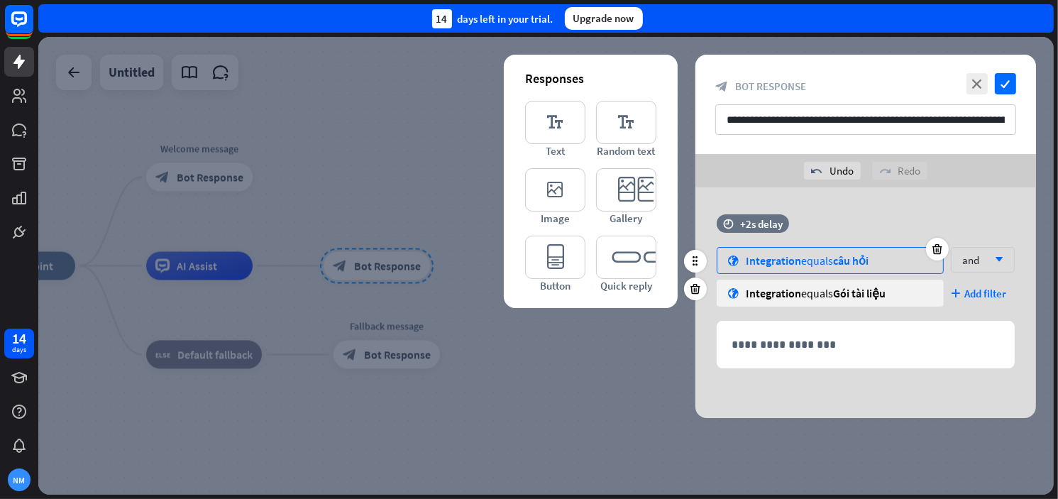
click at [914, 266] on div "globe Integration equals câu hỏi" at bounding box center [830, 260] width 227 height 27
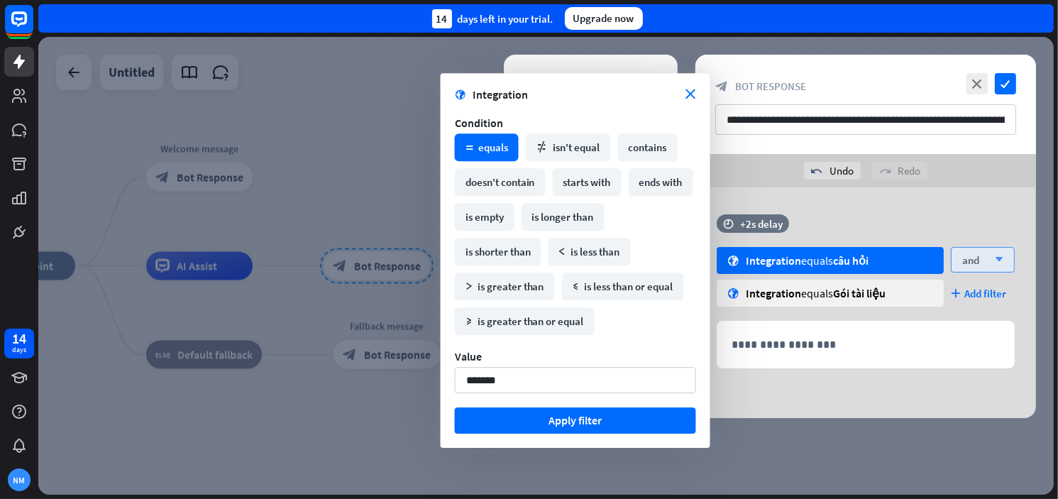
click at [985, 255] on div "and arrow_down" at bounding box center [983, 260] width 64 height 26
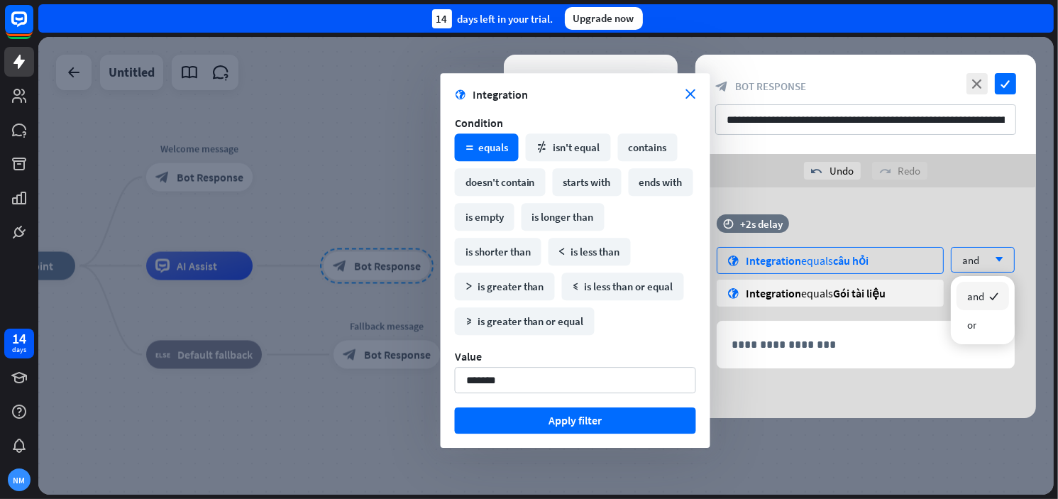
click at [918, 260] on div "globe Integration equals câu hỏi" at bounding box center [830, 260] width 227 height 27
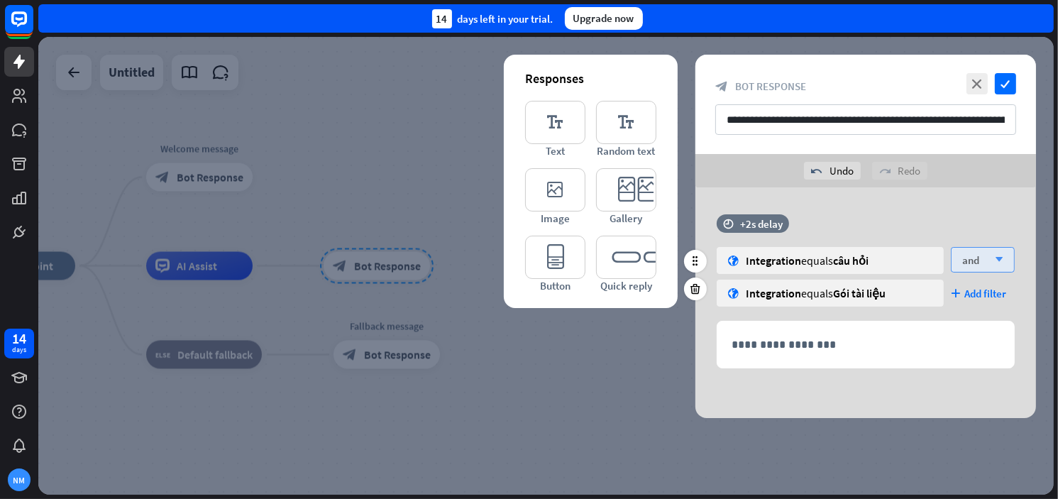
click at [966, 266] on span "and" at bounding box center [970, 259] width 17 height 13
click at [966, 323] on div "or" at bounding box center [982, 324] width 53 height 28
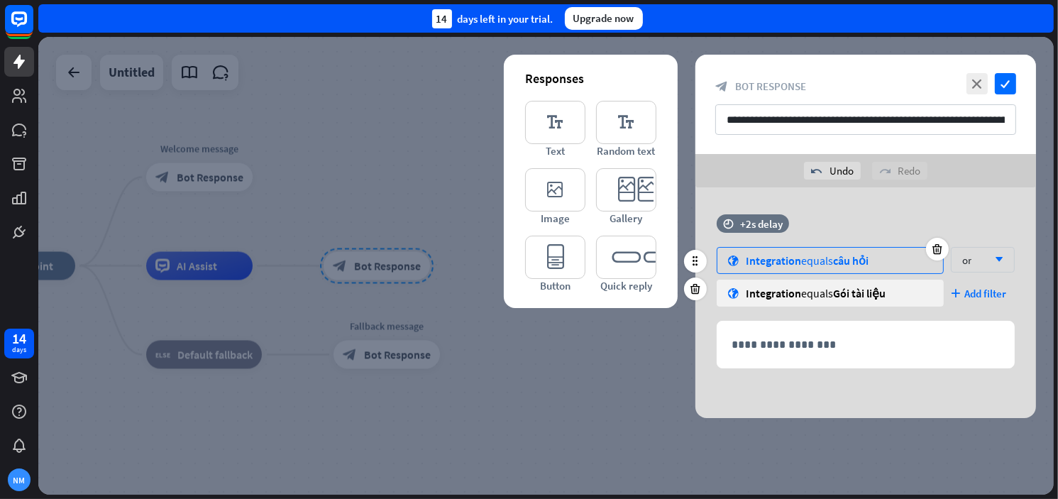
click at [841, 269] on div "globe Integration equals câu hỏi" at bounding box center [830, 260] width 227 height 27
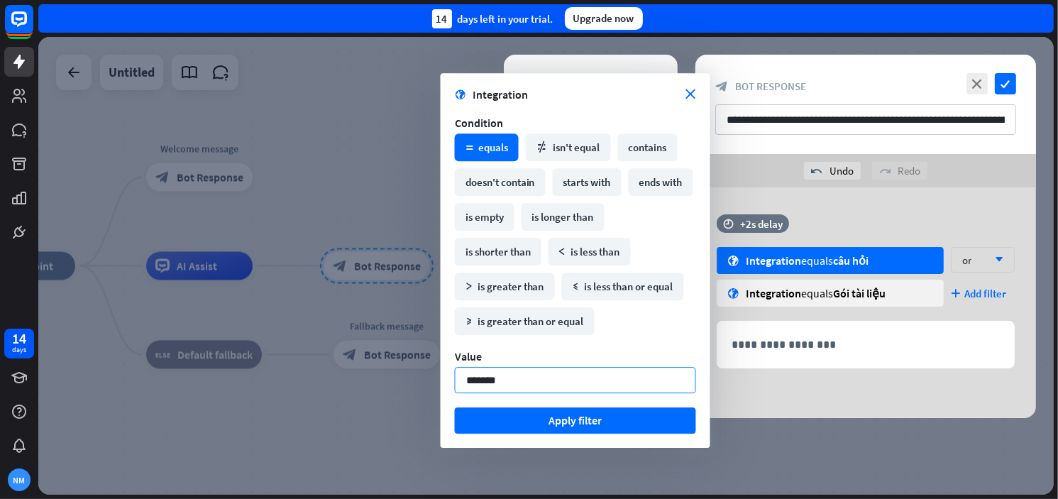
click at [474, 381] on input "*******" at bounding box center [575, 380] width 241 height 26
click at [914, 212] on div "**********" at bounding box center [865, 302] width 341 height 231
type input "*******"
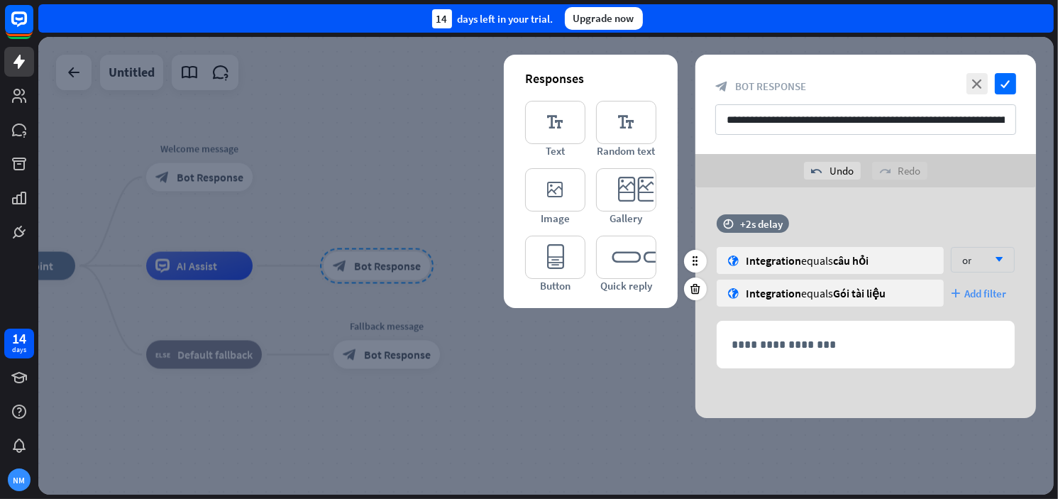
click at [983, 293] on span "Add filter" at bounding box center [985, 293] width 42 height 13
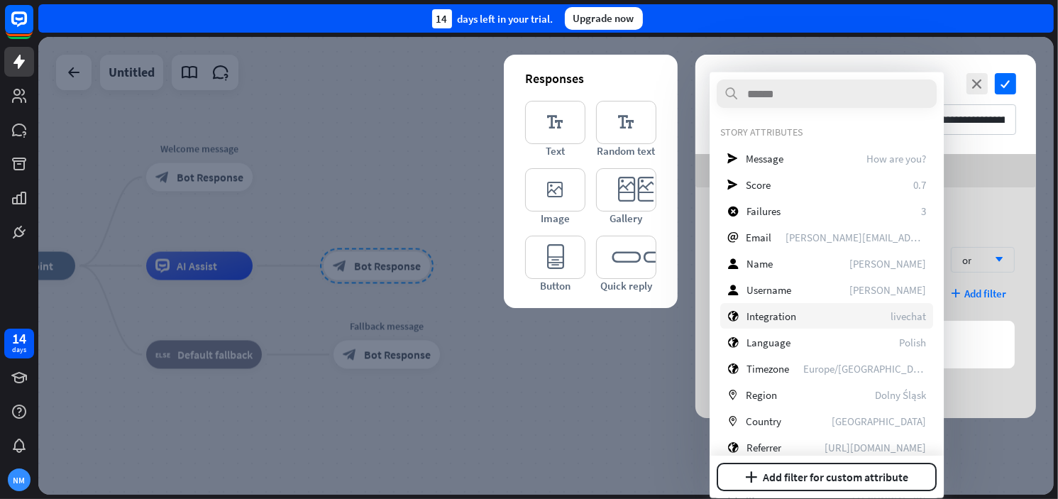
click at [787, 318] on span "Integration" at bounding box center [771, 315] width 50 height 13
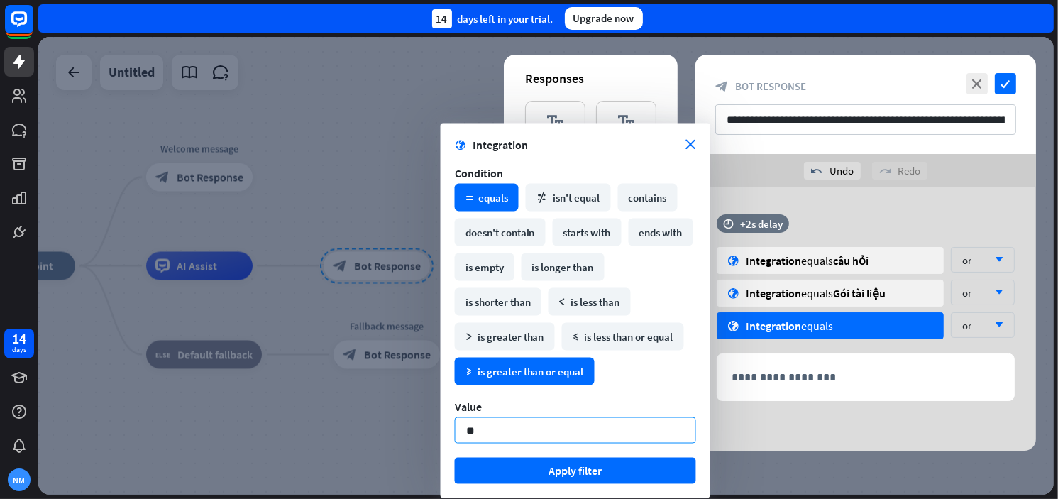
type input "*"
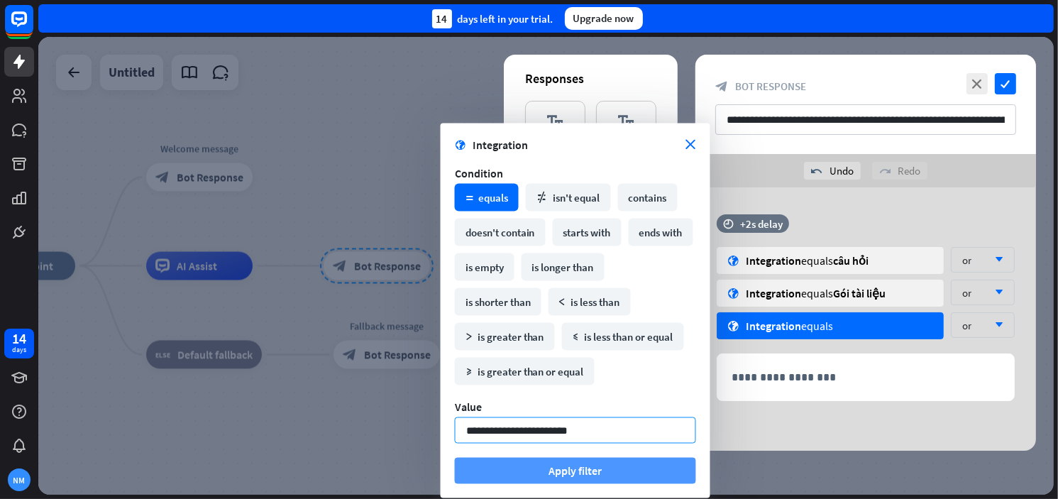
type input "**********"
click at [585, 470] on button "Apply filter" at bounding box center [575, 471] width 241 height 26
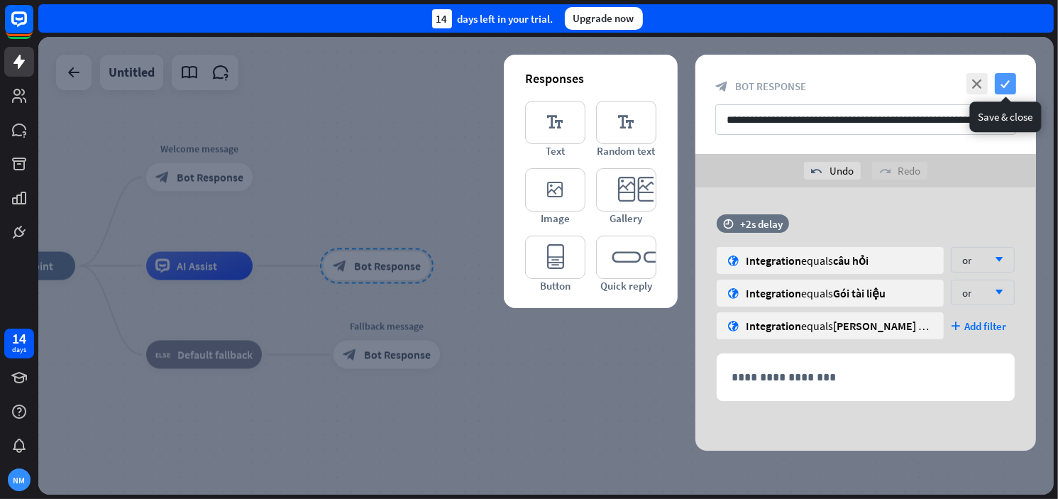
click at [1011, 82] on icon "check" at bounding box center [1005, 83] width 21 height 21
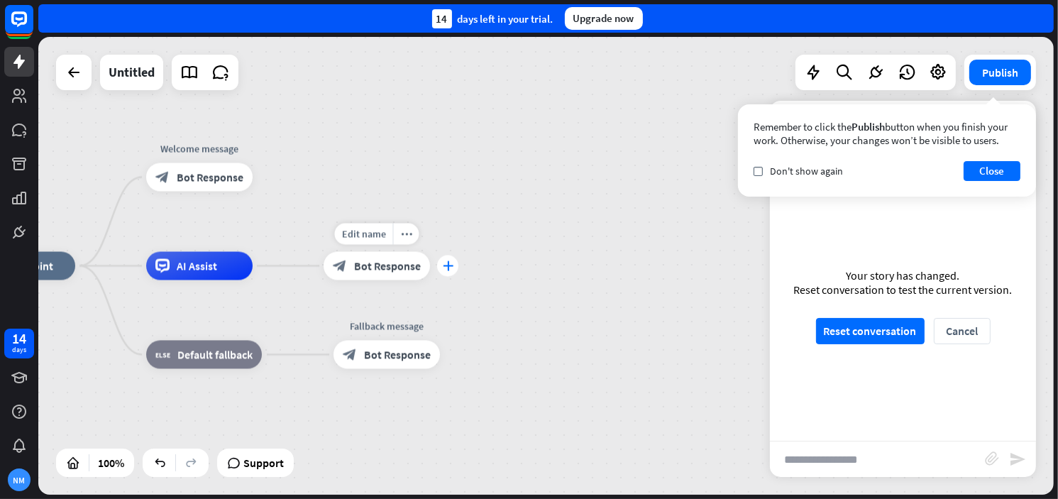
click at [452, 263] on icon "plus" at bounding box center [448, 266] width 11 height 10
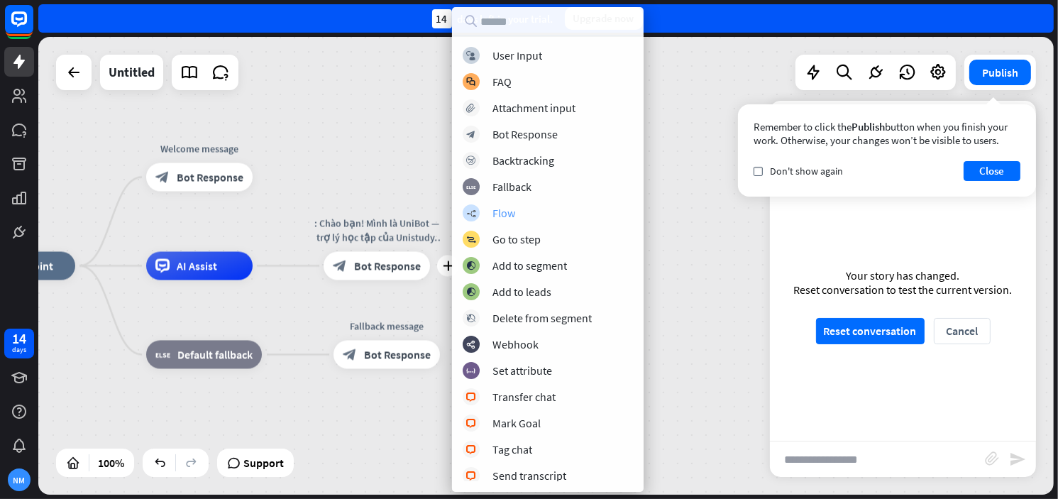
click at [508, 219] on div "Flow" at bounding box center [503, 213] width 23 height 14
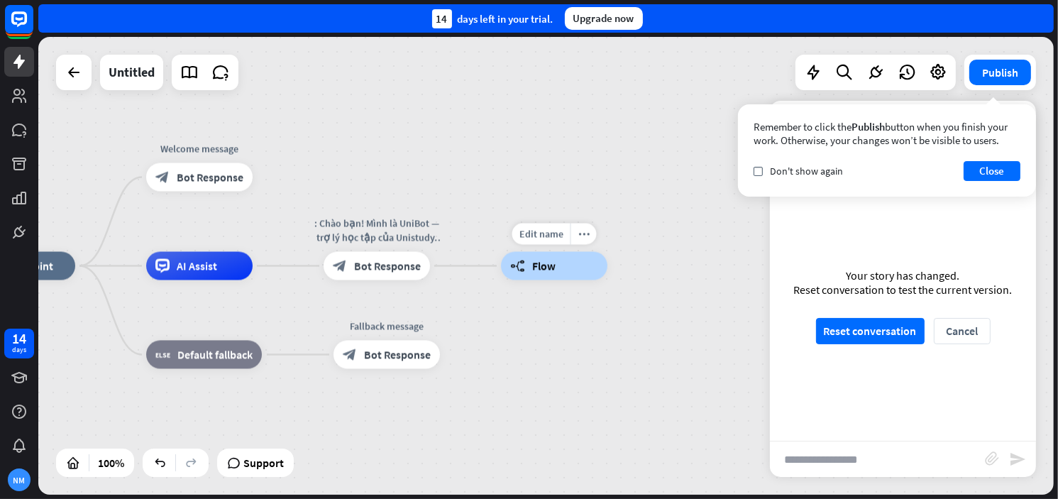
click at [568, 261] on div "builder_tree Flow" at bounding box center [554, 266] width 106 height 28
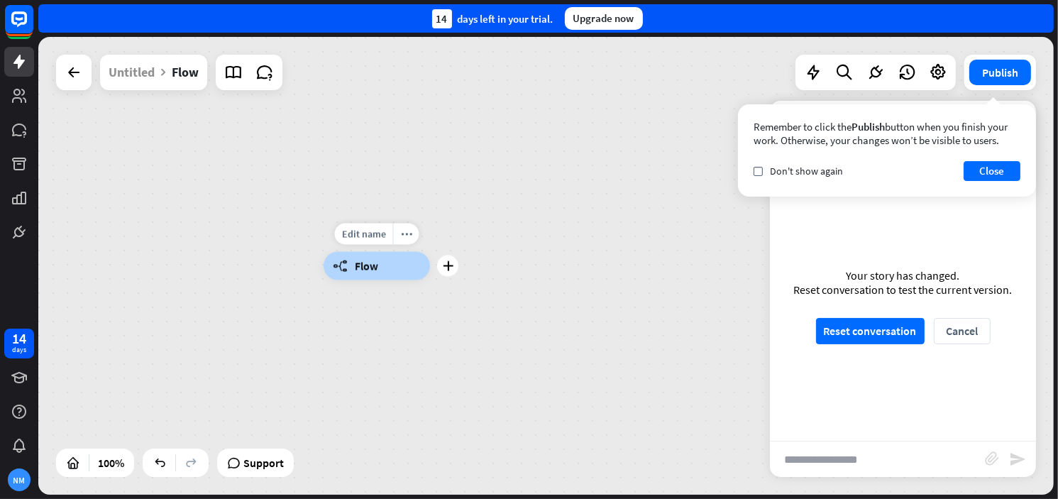
click at [349, 267] on div "builder_tree Flow" at bounding box center [377, 266] width 106 height 28
click at [392, 263] on div "builder_tree Flow" at bounding box center [377, 266] width 106 height 28
click at [383, 272] on div "builder_tree Flow" at bounding box center [392, 284] width 96 height 26
click at [65, 69] on icon at bounding box center [73, 72] width 17 height 17
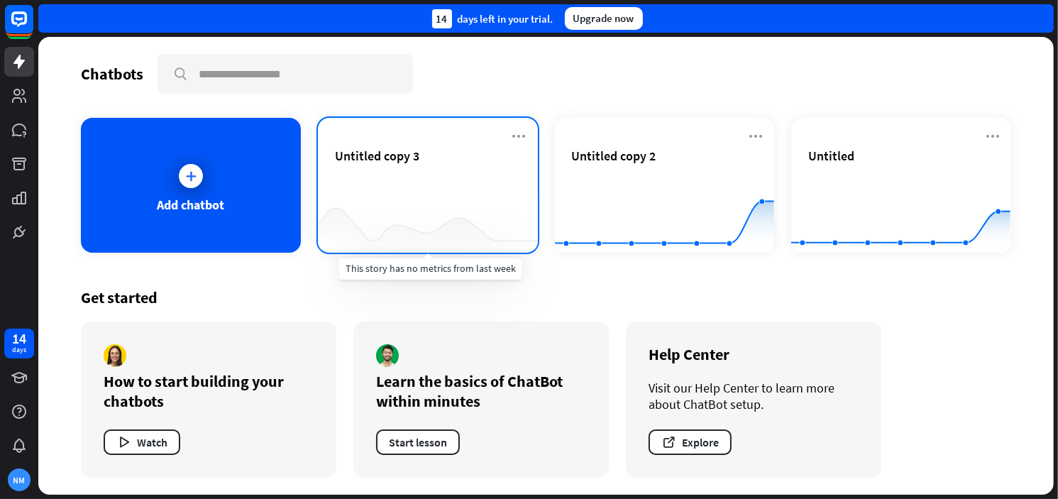
click at [492, 204] on div at bounding box center [428, 224] width 220 height 55
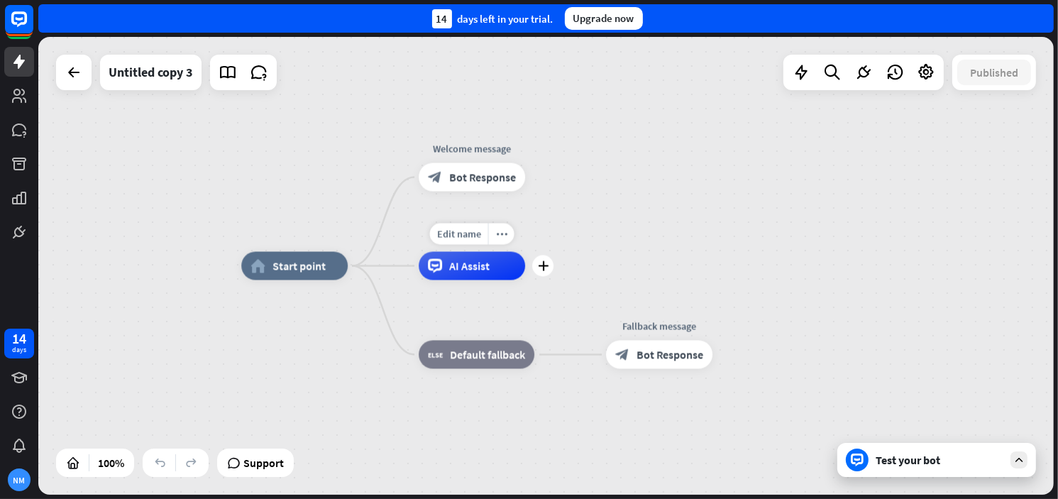
click at [485, 259] on span "AI Assist" at bounding box center [469, 266] width 40 height 14
click at [68, 79] on icon at bounding box center [73, 72] width 17 height 17
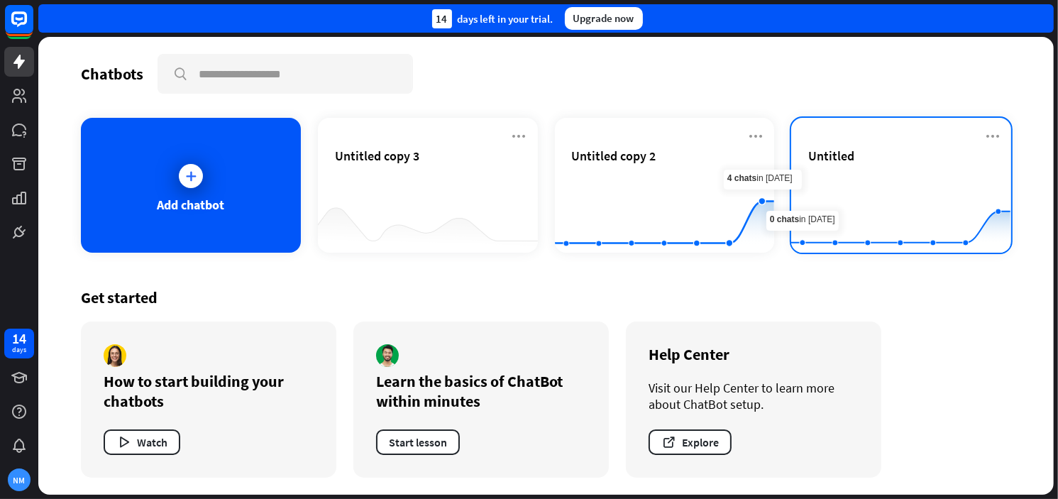
click at [832, 164] on div "Untitled" at bounding box center [901, 173] width 186 height 50
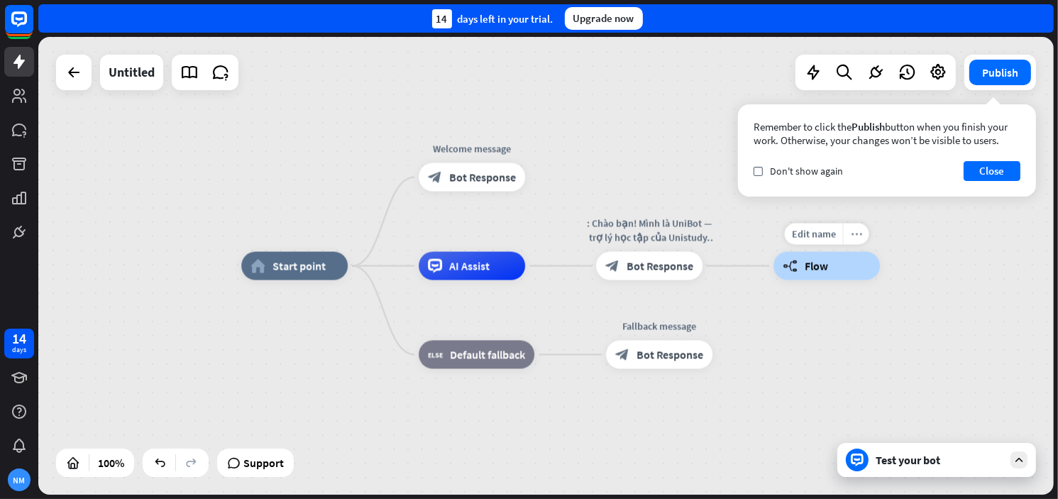
click at [855, 228] on icon "more_horiz" at bounding box center [856, 233] width 11 height 11
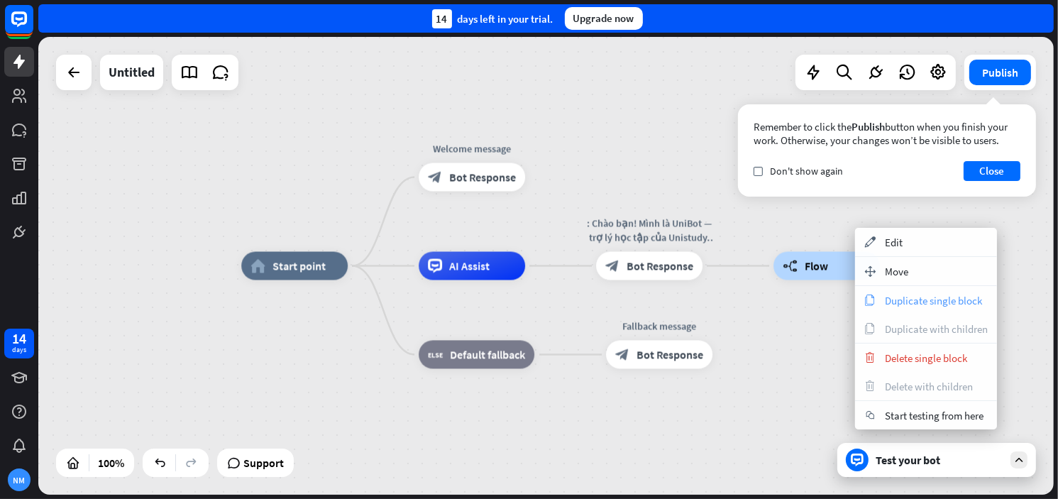
click at [900, 303] on span "Duplicate single block" at bounding box center [933, 300] width 97 height 13
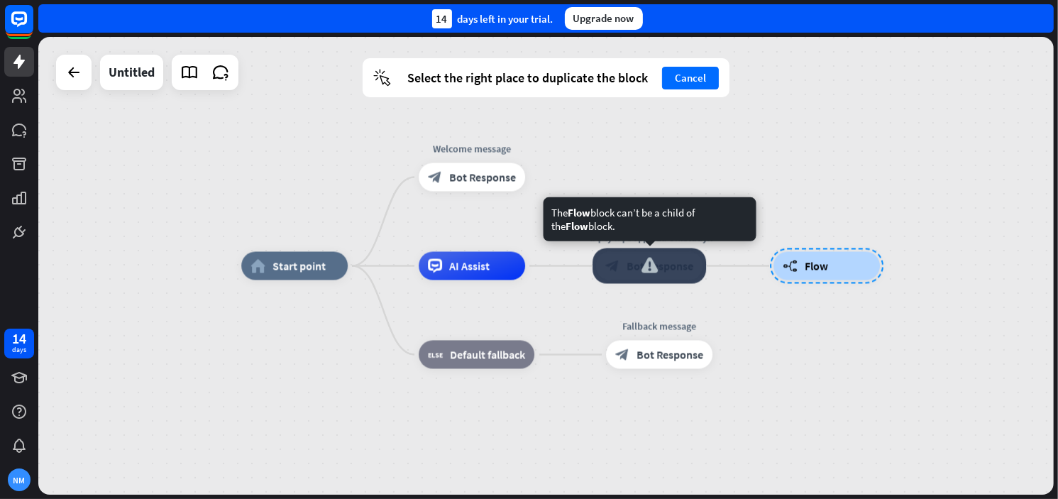
click at [644, 264] on div at bounding box center [649, 265] width 114 height 35
click at [698, 259] on div at bounding box center [649, 265] width 114 height 35
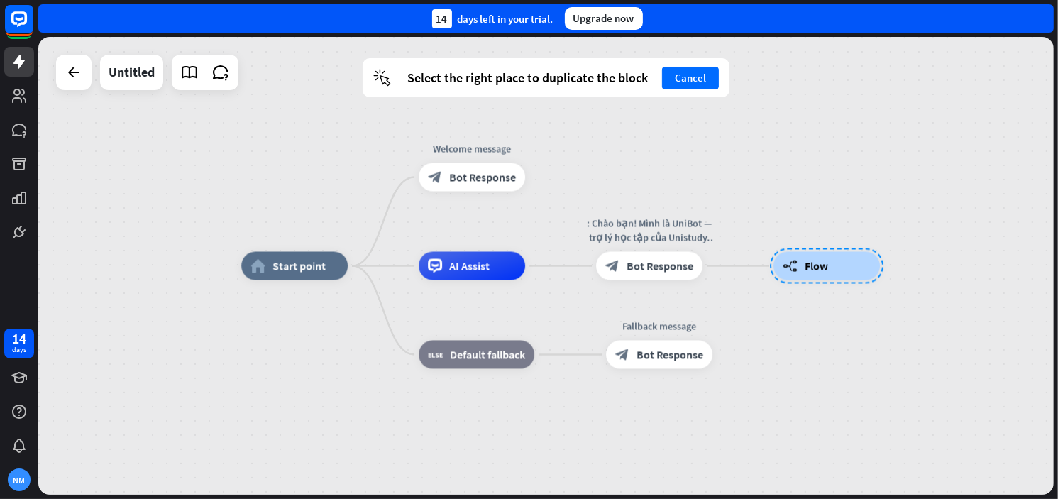
click at [815, 265] on div at bounding box center [827, 265] width 114 height 35
click at [695, 82] on button "Cancel" at bounding box center [690, 78] width 57 height 23
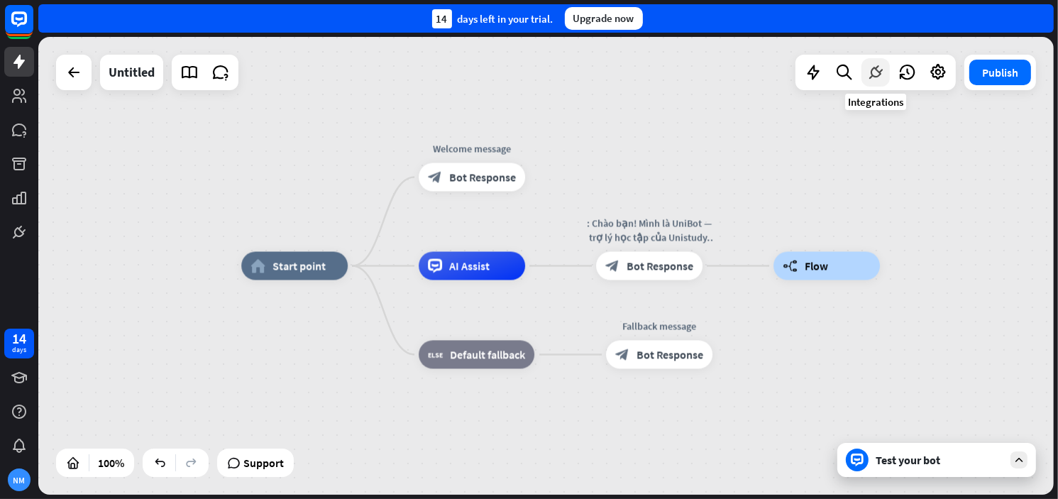
click at [878, 72] on icon at bounding box center [875, 72] width 18 height 18
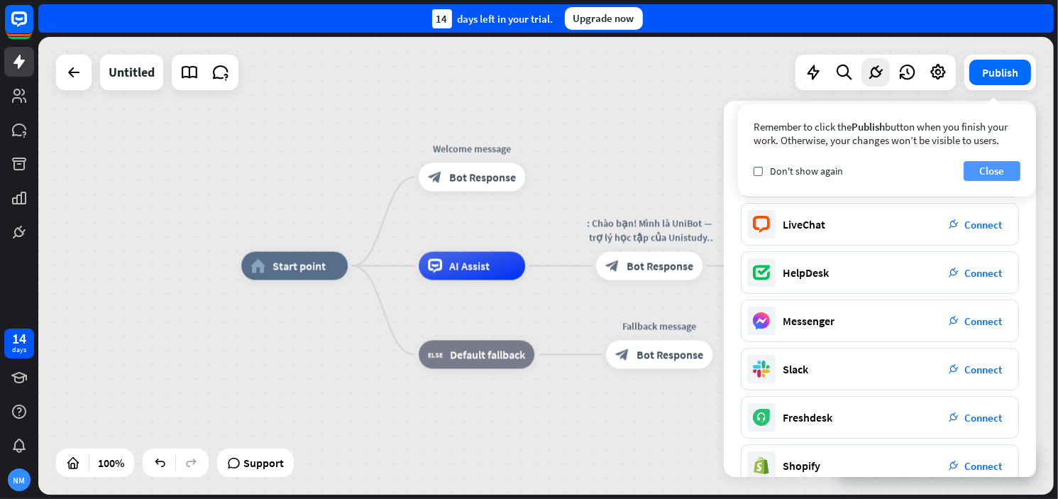
click at [991, 175] on button "Close" at bounding box center [992, 171] width 57 height 20
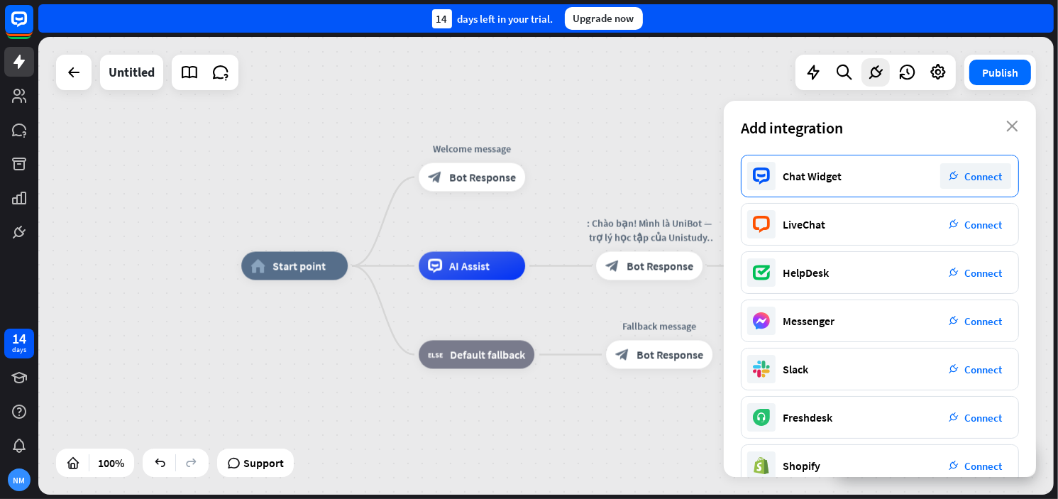
click at [992, 172] on span "Connect" at bounding box center [984, 176] width 38 height 13
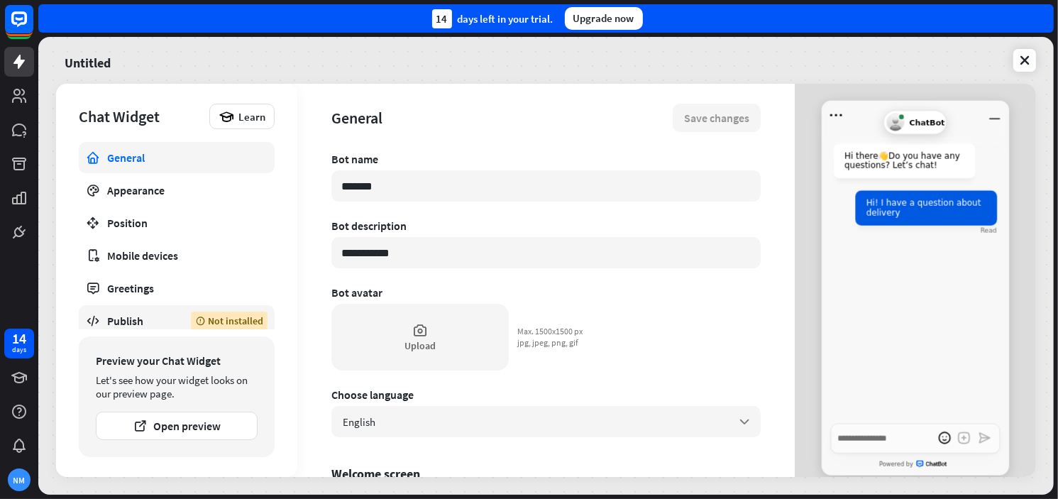
click at [157, 317] on div "Publish" at bounding box center [138, 321] width 62 height 14
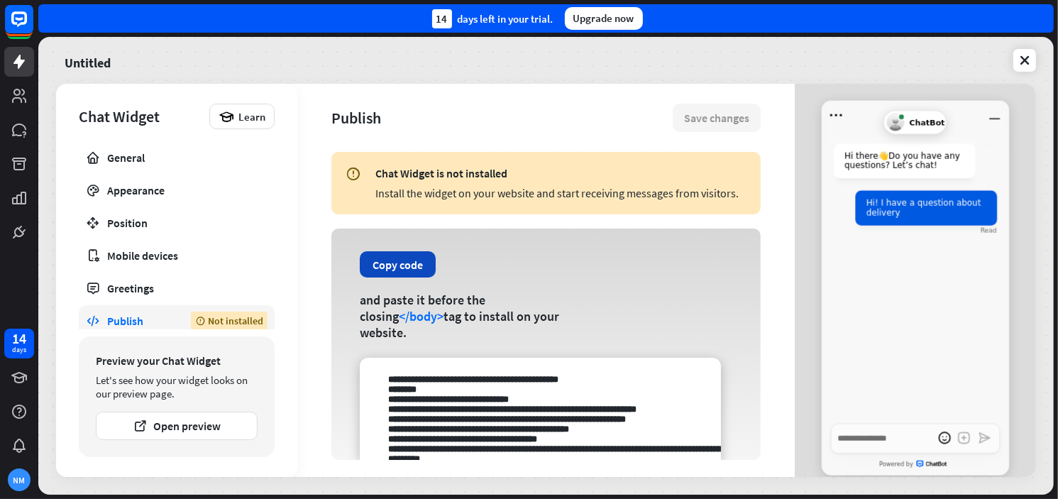
click at [412, 277] on button "Copy code" at bounding box center [398, 264] width 76 height 26
click at [399, 277] on button "Copy code" at bounding box center [398, 264] width 76 height 26
click at [167, 189] on div "Appearance" at bounding box center [176, 190] width 139 height 14
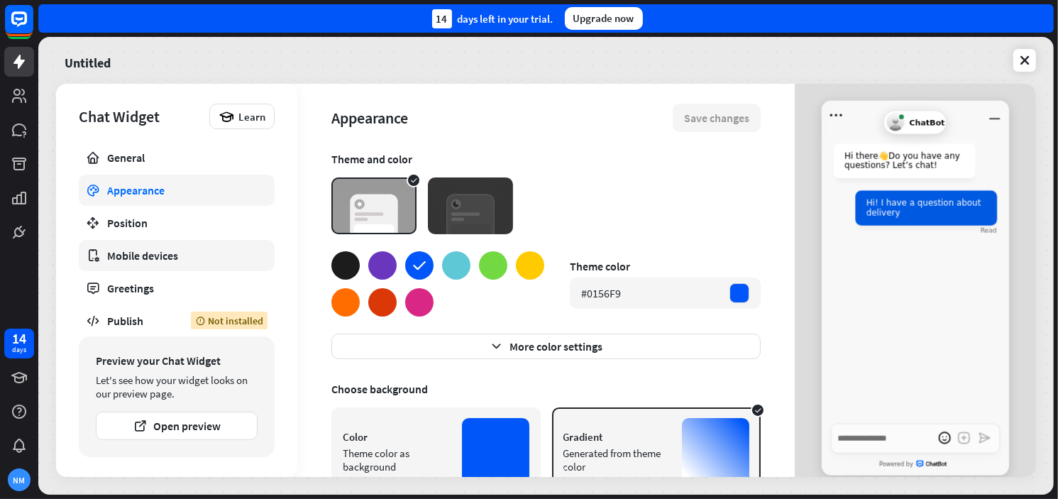
click at [137, 258] on div "Mobile devices" at bounding box center [176, 255] width 139 height 14
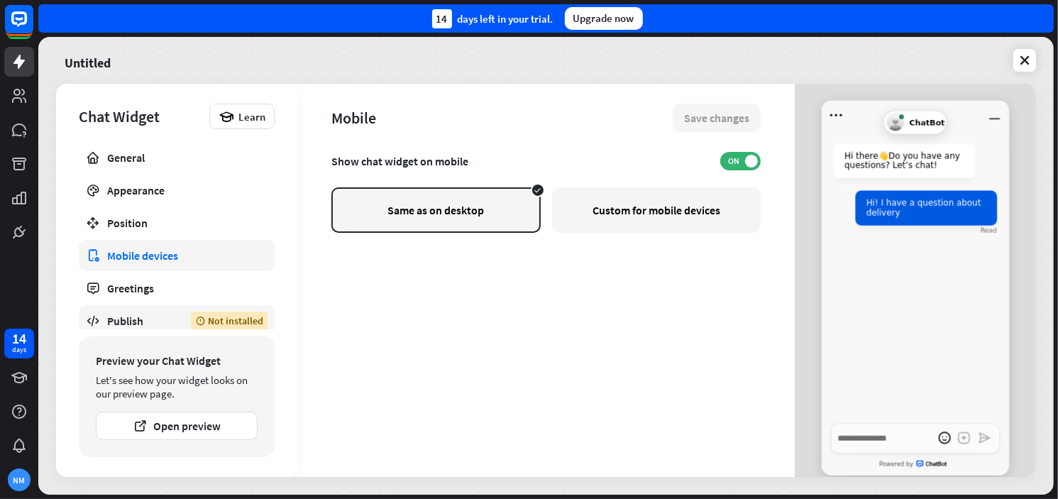
click at [128, 321] on div "Publish" at bounding box center [138, 321] width 62 height 14
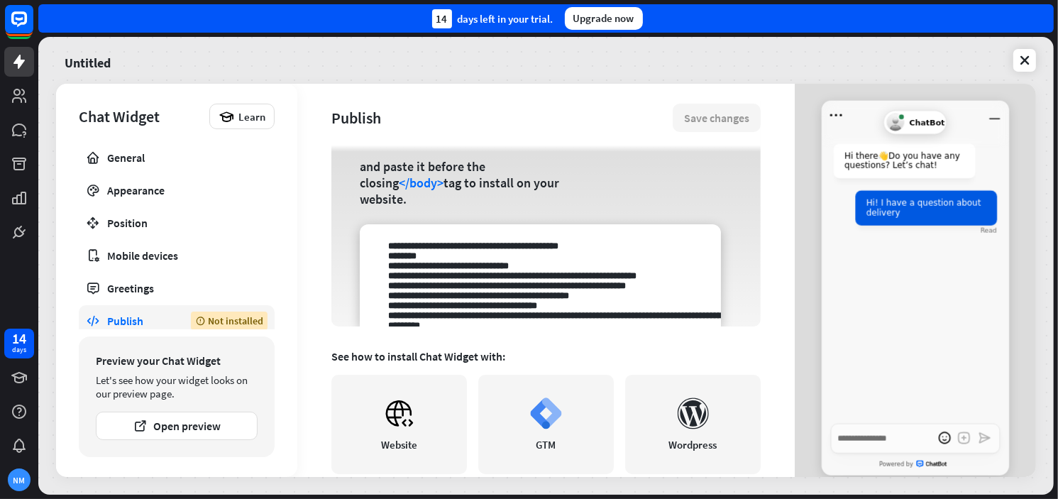
scroll to position [284, 0]
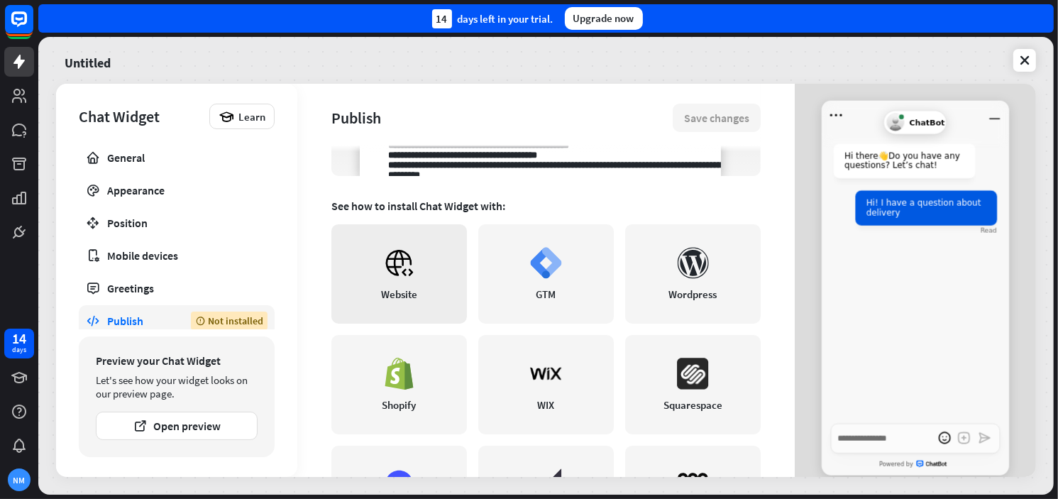
click at [409, 294] on link "Website" at bounding box center [399, 273] width 136 height 99
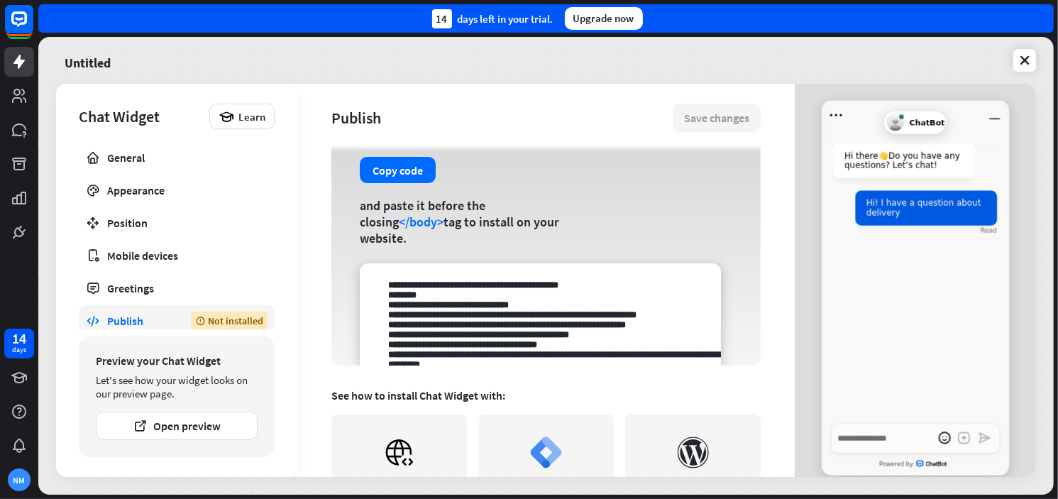
click at [523, 328] on textarea at bounding box center [540, 314] width 361 height 102
click at [406, 183] on button "Copy code" at bounding box center [398, 170] width 76 height 26
click at [404, 183] on button "Copied!" at bounding box center [391, 170] width 63 height 26
click at [404, 183] on button "Copy code" at bounding box center [398, 170] width 76 height 26
click at [829, 111] on icon "Open menu" at bounding box center [836, 115] width 19 height 19
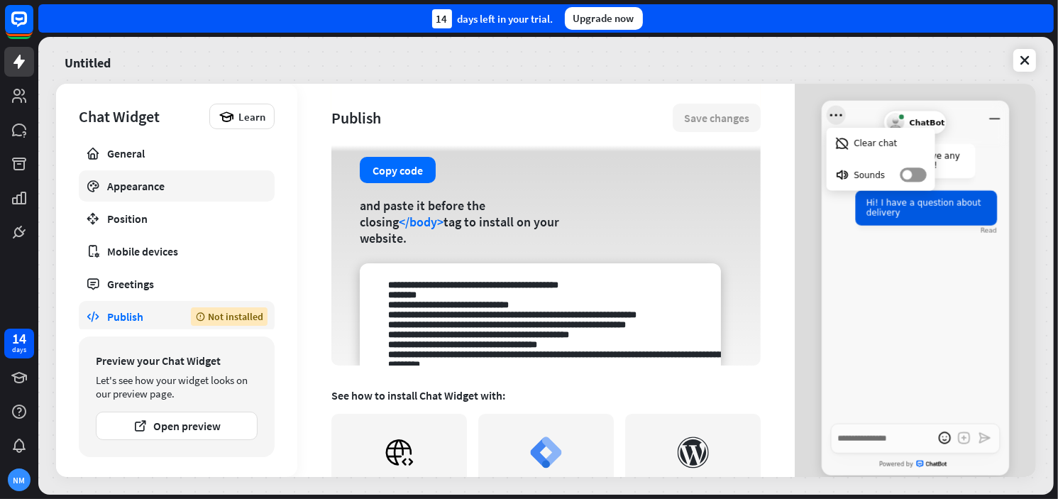
scroll to position [6, 0]
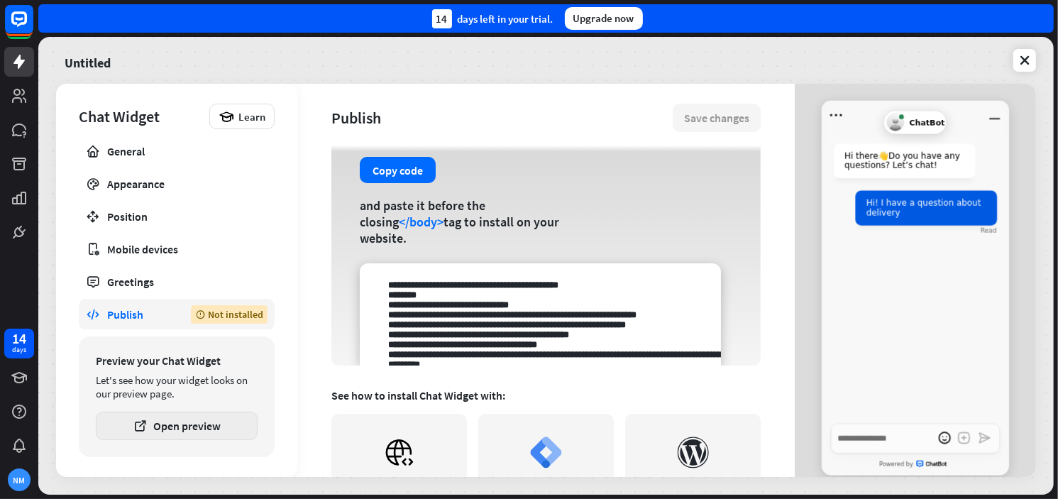
click at [216, 416] on button "Open preview" at bounding box center [177, 426] width 162 height 28
type textarea "*"
